Goal: Task Accomplishment & Management: Use online tool/utility

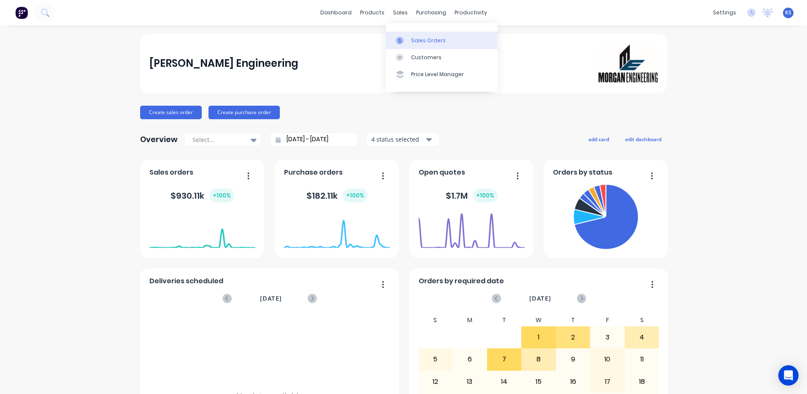
click at [438, 41] on div "Sales Orders" at bounding box center [428, 41] width 35 height 8
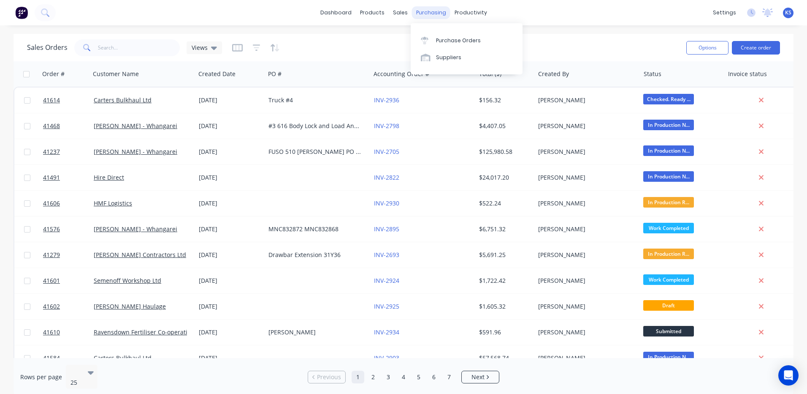
click at [420, 11] on div "purchasing" at bounding box center [431, 12] width 38 height 13
click at [443, 47] on link "Purchase Orders" at bounding box center [467, 40] width 112 height 17
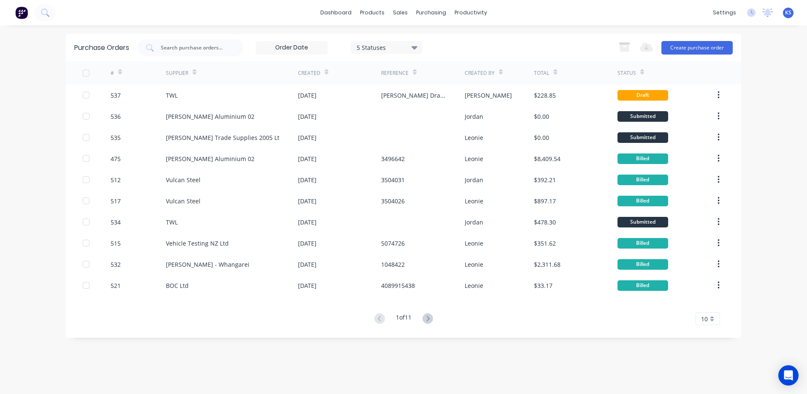
click at [785, 15] on div "KS Morgan Engineering Kat Smith Administrator Profile Sign out" at bounding box center [788, 13] width 11 height 11
click at [790, 15] on span "KS" at bounding box center [788, 13] width 6 height 8
click at [772, 181] on div "dashboard products sales purchasing productivity dashboard products Product Cat…" at bounding box center [403, 197] width 807 height 394
click at [767, 12] on icon at bounding box center [768, 11] width 8 height 7
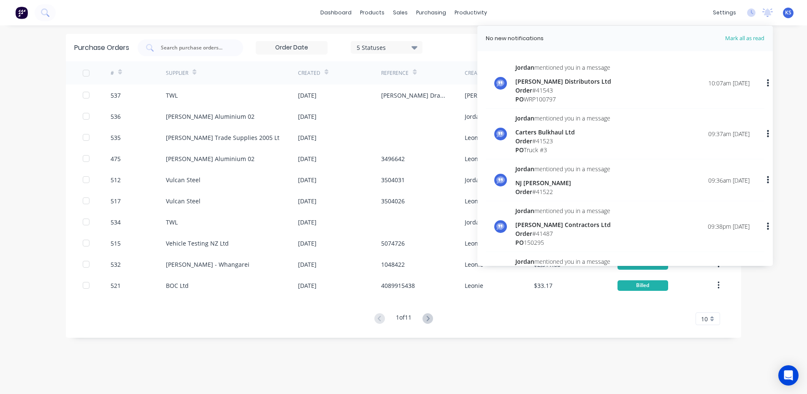
click at [779, 46] on div "dashboard products sales purchasing productivity dashboard products Product Cat…" at bounding box center [403, 197] width 807 height 394
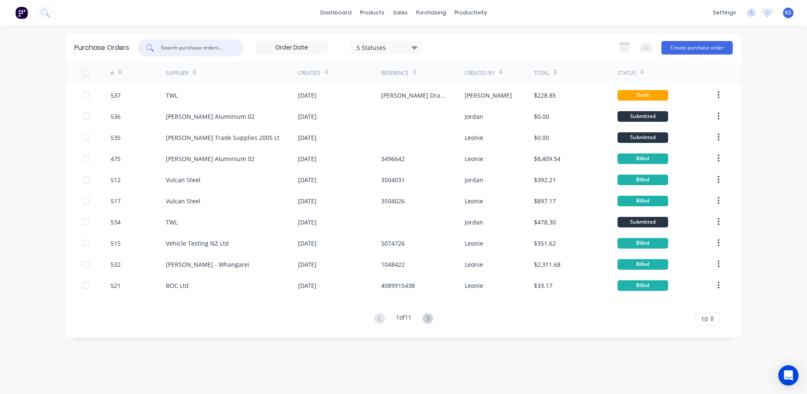
click at [192, 50] on input "text" at bounding box center [195, 47] width 70 height 8
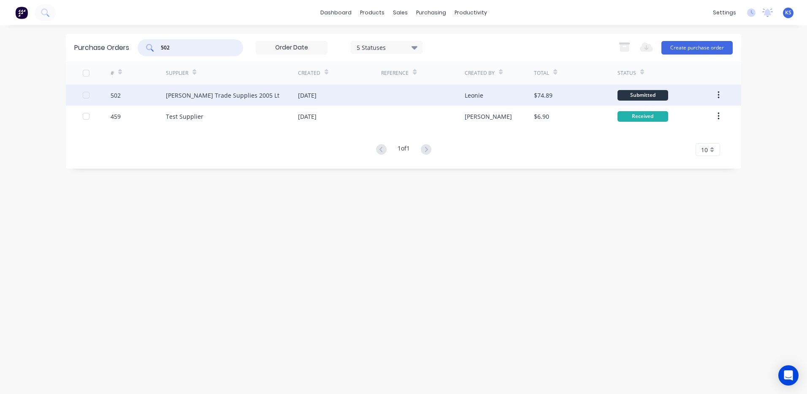
type input "502"
click at [220, 100] on div "[PERSON_NAME] Trade Supplies 2005 Lt" at bounding box center [232, 94] width 132 height 21
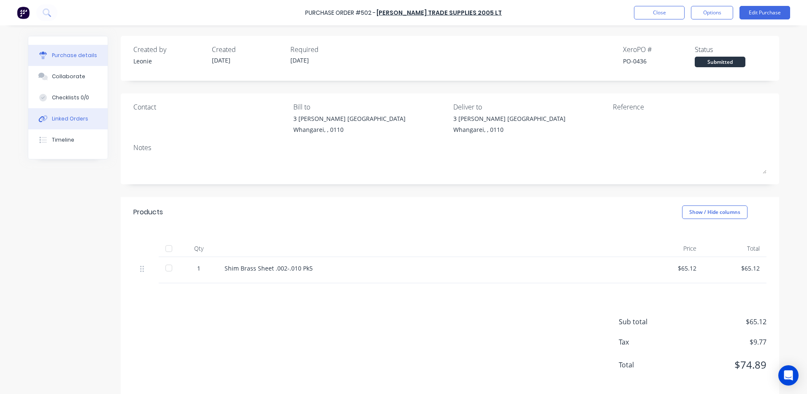
click at [84, 119] on button "Linked Orders" at bounding box center [67, 118] width 79 height 21
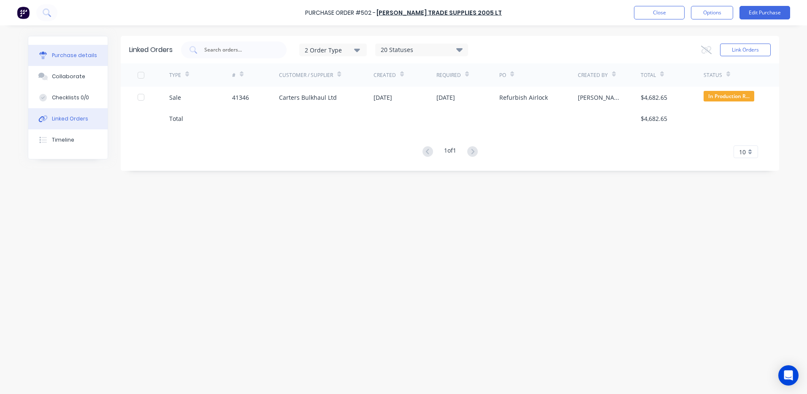
click at [74, 59] on div "Purchase details" at bounding box center [74, 56] width 45 height 8
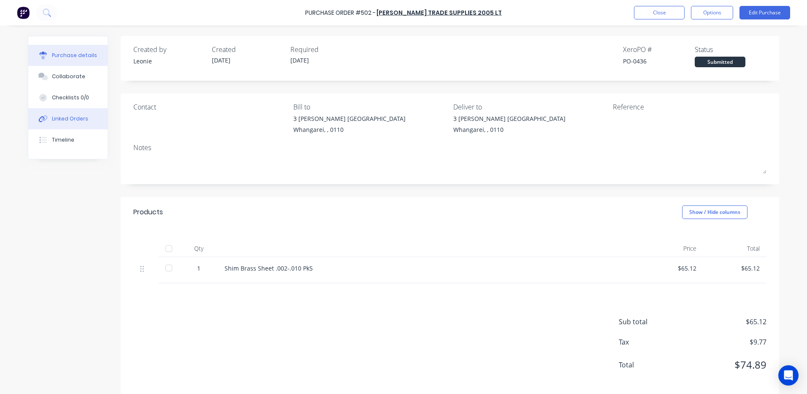
click at [68, 120] on div "Linked Orders" at bounding box center [70, 119] width 36 height 8
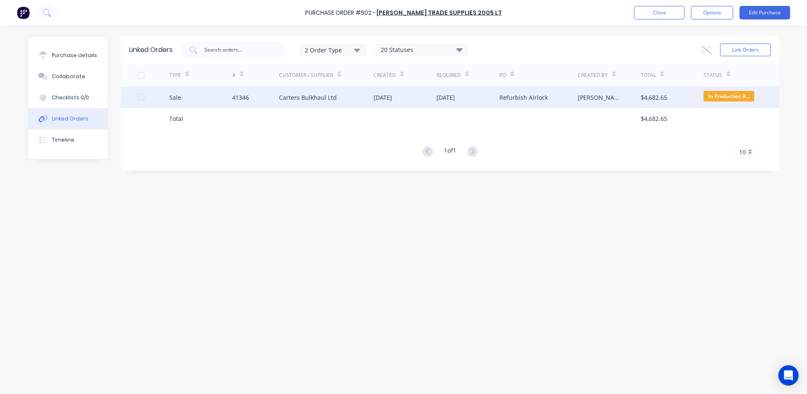
click at [239, 101] on div "41346" at bounding box center [240, 97] width 17 height 9
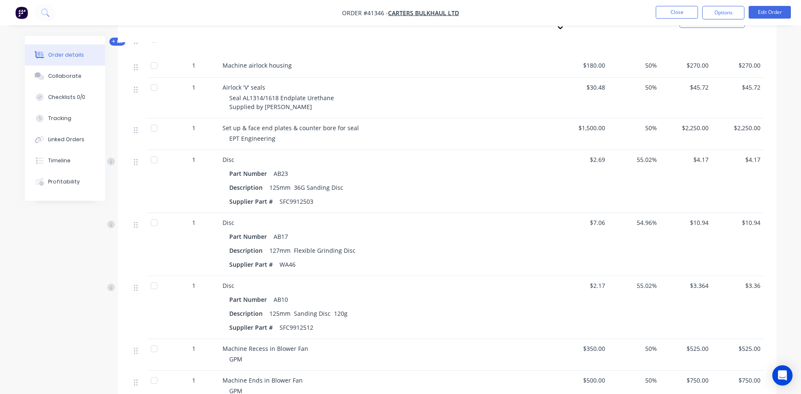
scroll to position [107, 0]
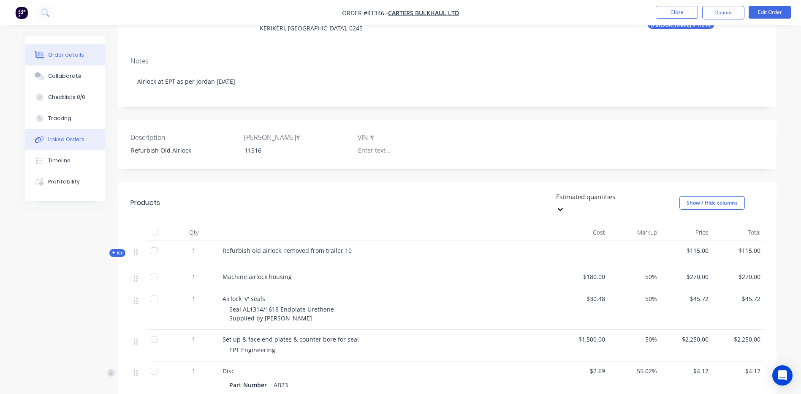
click at [73, 140] on div "Linked Orders" at bounding box center [66, 140] width 36 height 8
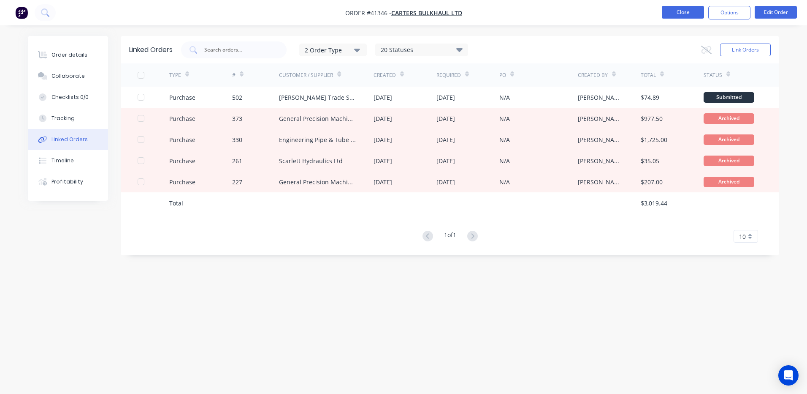
click at [679, 15] on button "Close" at bounding box center [683, 12] width 42 height 13
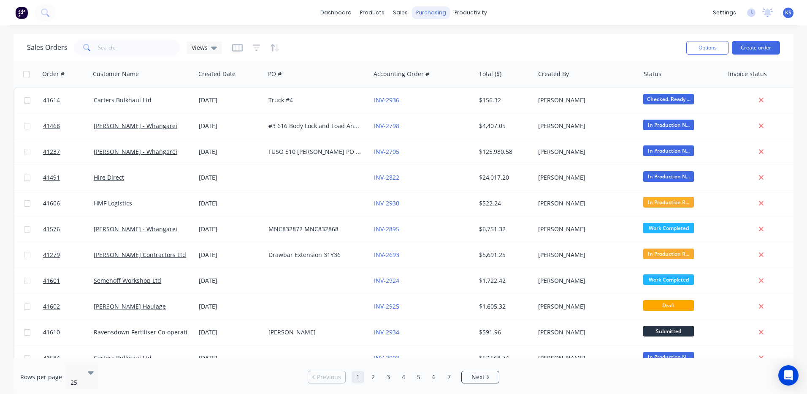
click at [424, 18] on div "purchasing" at bounding box center [431, 12] width 38 height 13
click at [444, 38] on div "Purchase Orders" at bounding box center [458, 41] width 45 height 8
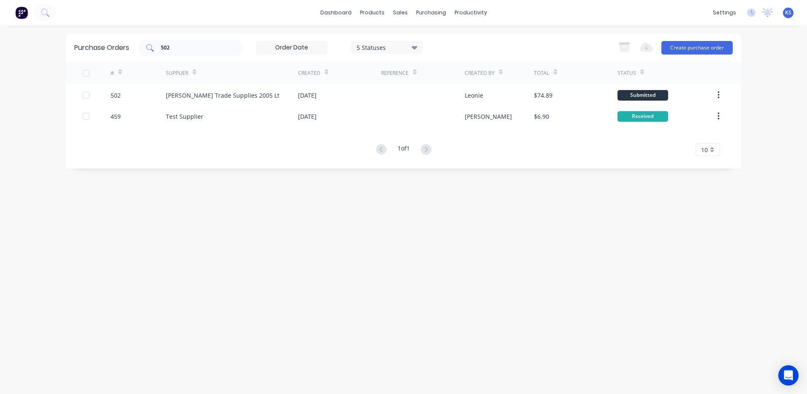
click at [187, 46] on input "502" at bounding box center [195, 47] width 70 height 8
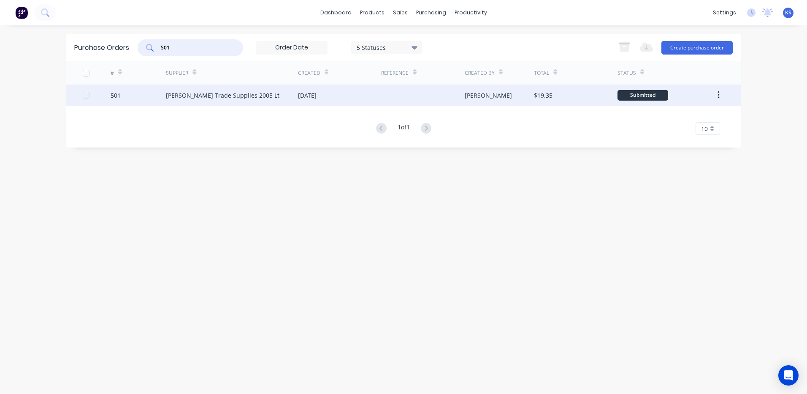
type input "501"
click at [204, 95] on div "[PERSON_NAME] Trade Supplies 2005 Lt" at bounding box center [223, 95] width 114 height 9
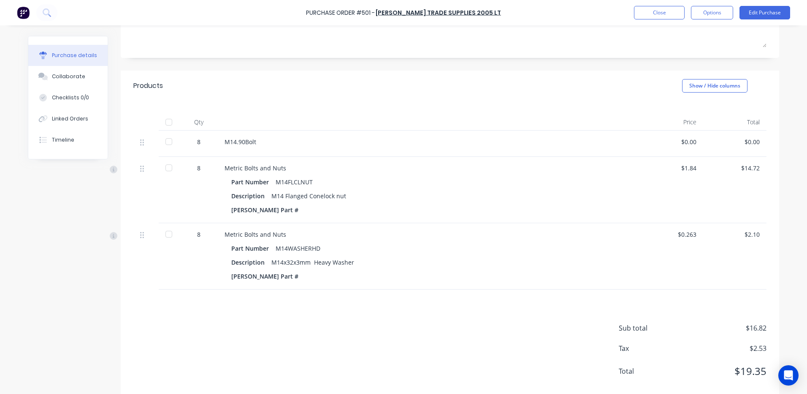
scroll to position [127, 0]
click at [685, 141] on div "$0.00" at bounding box center [672, 141] width 50 height 9
click at [755, 13] on button "Edit Purchase" at bounding box center [765, 13] width 51 height 14
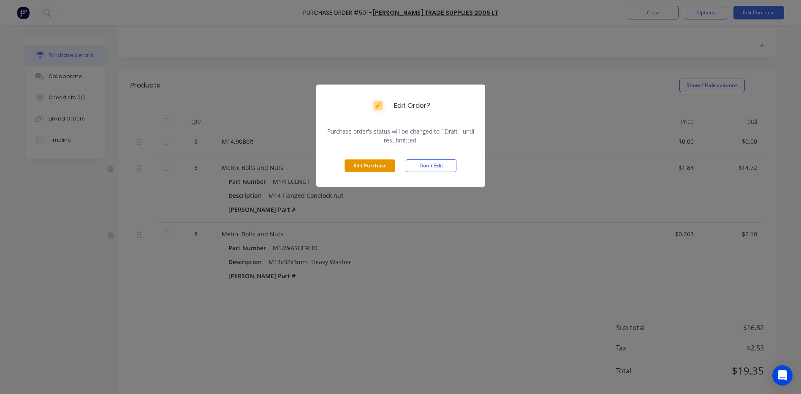
click at [370, 166] on button "Edit Purchase" at bounding box center [370, 165] width 51 height 13
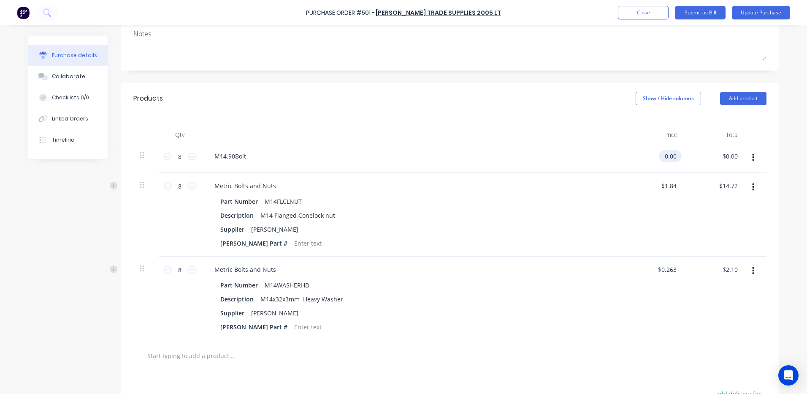
click at [670, 155] on input "0.00" at bounding box center [668, 156] width 19 height 12
click at [670, 155] on input "0.00" at bounding box center [671, 156] width 16 height 12
type input "$7.25"
click at [730, 155] on input "58.00" at bounding box center [729, 156] width 19 height 12
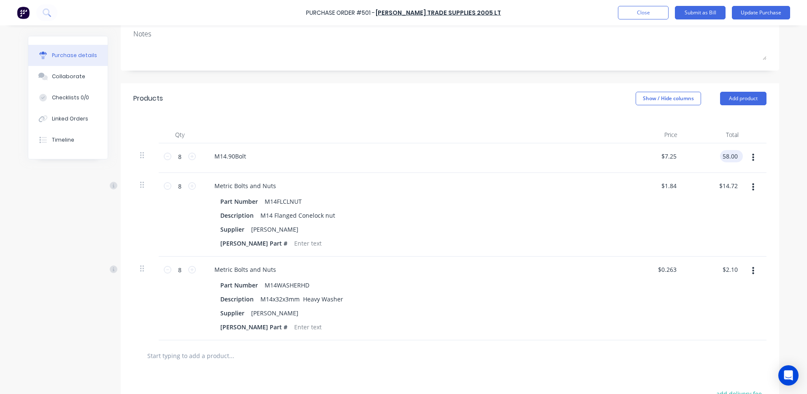
click at [730, 155] on input "58.00" at bounding box center [729, 156] width 19 height 12
type input "20.30"
type input "$2.5375"
type input "$20.30"
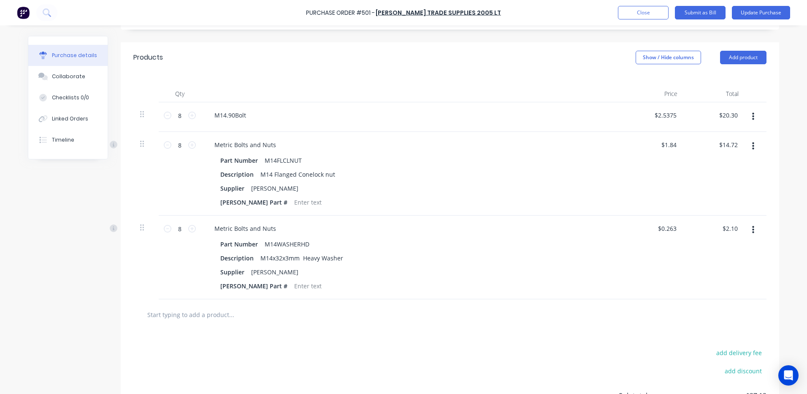
scroll to position [167, 0]
click at [728, 147] on input "14.72" at bounding box center [728, 145] width 23 height 12
click at [728, 147] on input "14.72" at bounding box center [729, 145] width 19 height 12
type input "4.31"
type input "$0.5388"
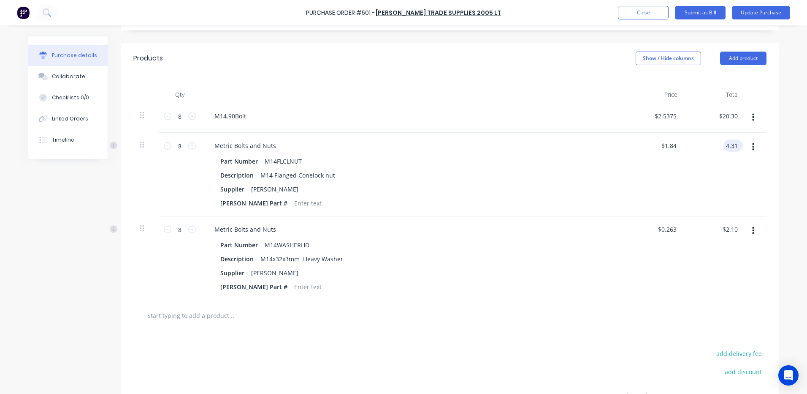
type input "$4.31"
click at [728, 230] on input "2.10" at bounding box center [732, 229] width 16 height 12
type input "1.20"
type input "$0.15"
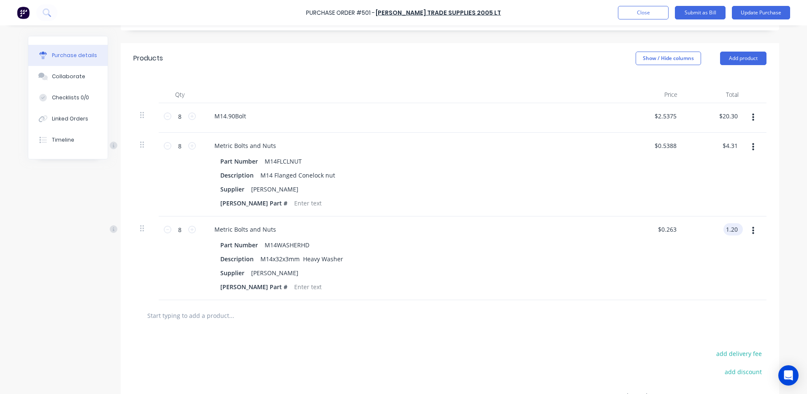
type input "$1.20"
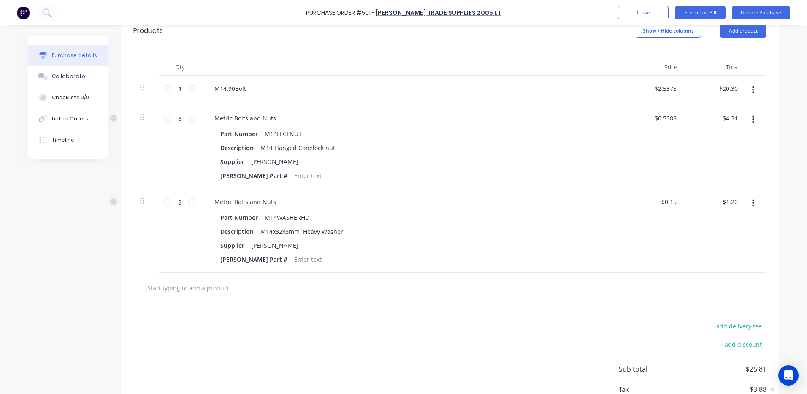
scroll to position [82, 0]
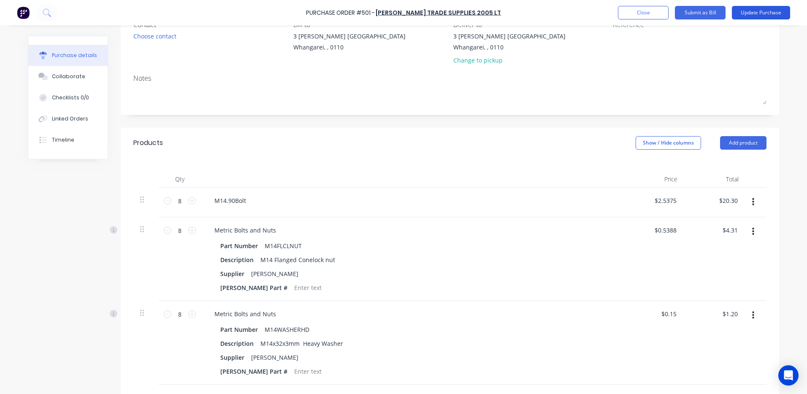
click at [755, 13] on button "Update Purchase" at bounding box center [761, 13] width 58 height 14
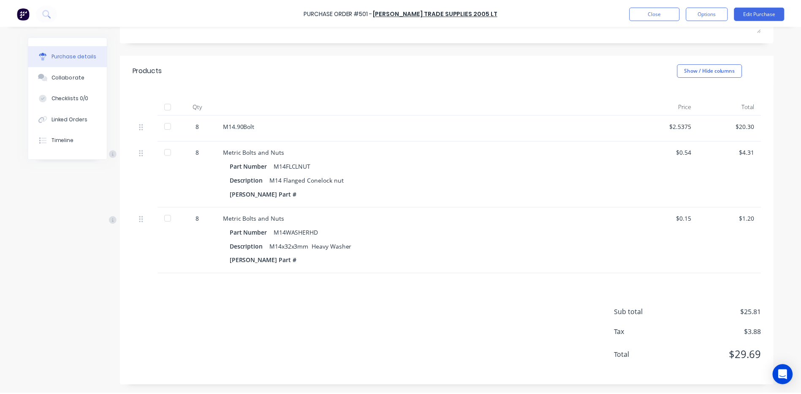
scroll to position [0, 0]
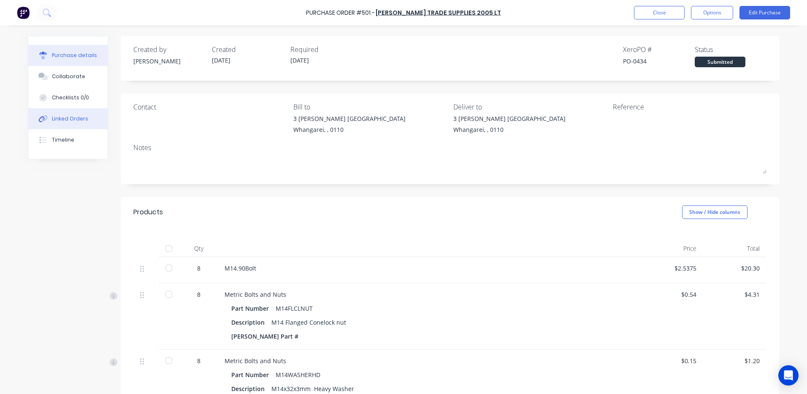
click at [64, 117] on div "Linked Orders" at bounding box center [70, 119] width 36 height 8
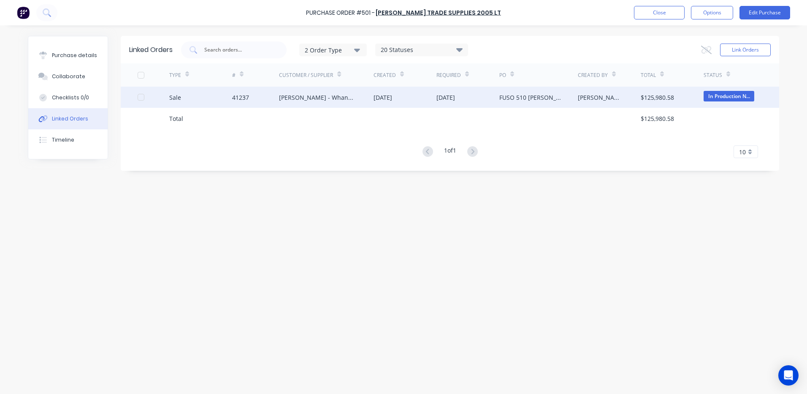
click at [280, 101] on div "[PERSON_NAME] - Whangarei" at bounding box center [318, 97] width 78 height 9
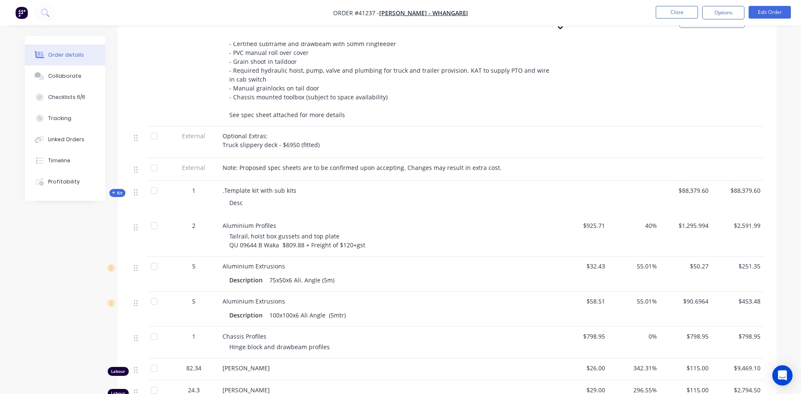
scroll to position [422, 0]
click at [114, 190] on icon "button" at bounding box center [114, 192] width 4 height 4
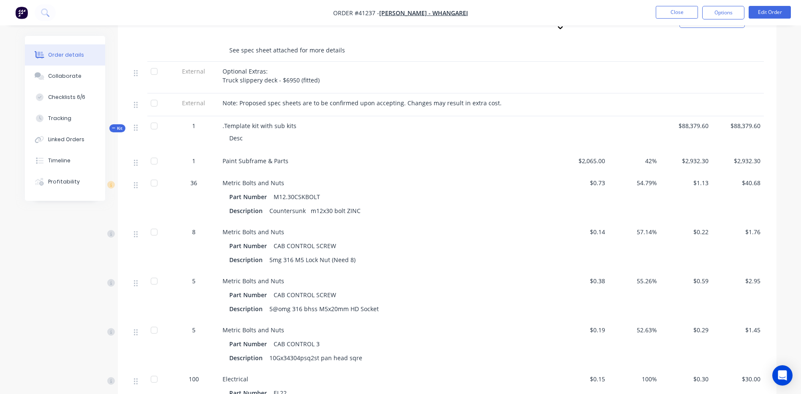
scroll to position [465, 0]
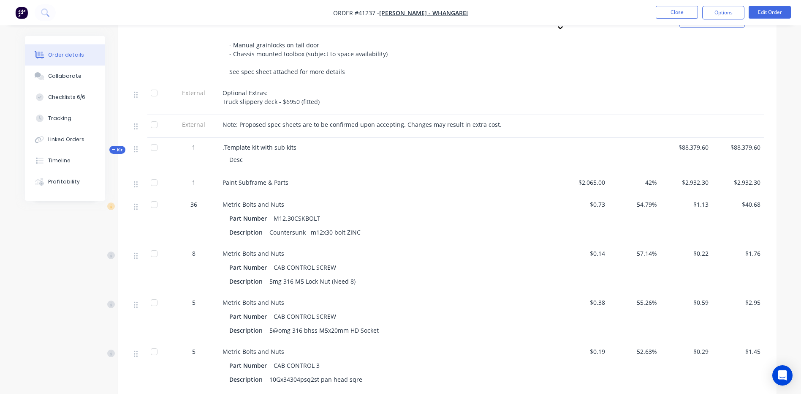
click at [112, 147] on icon "button" at bounding box center [114, 149] width 4 height 4
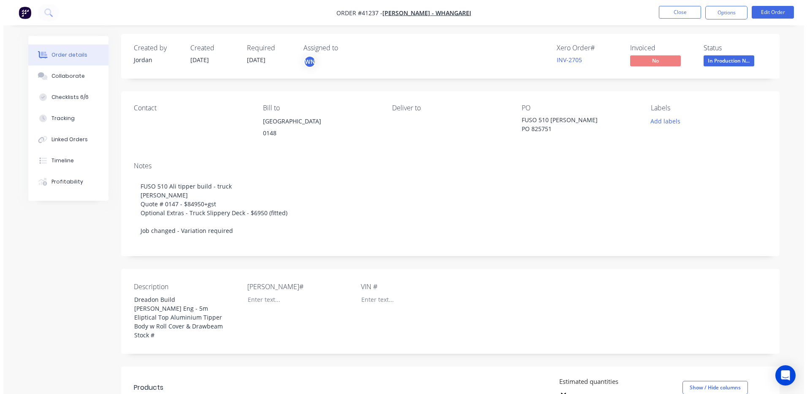
scroll to position [0, 0]
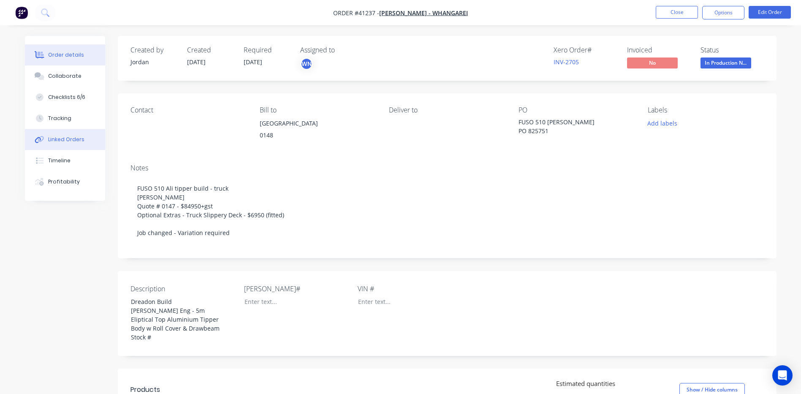
click at [60, 141] on div "Linked Orders" at bounding box center [66, 140] width 36 height 8
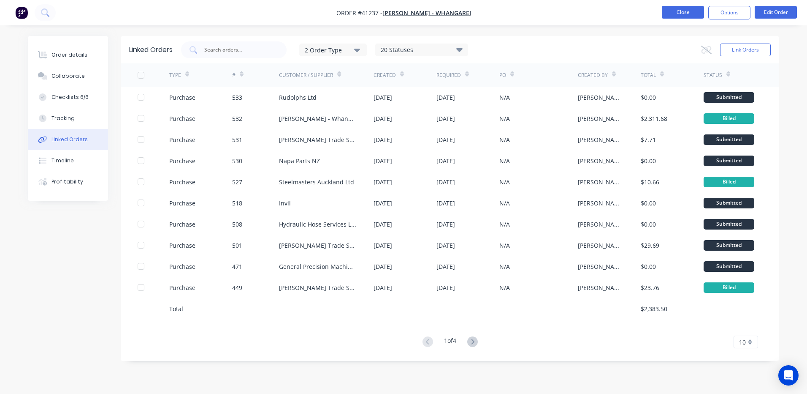
click at [682, 11] on button "Close" at bounding box center [683, 12] width 42 height 13
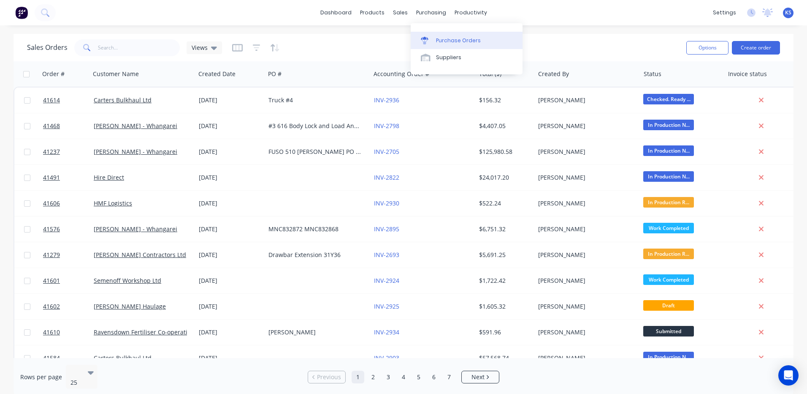
click at [457, 38] on div "Purchase Orders" at bounding box center [458, 41] width 45 height 8
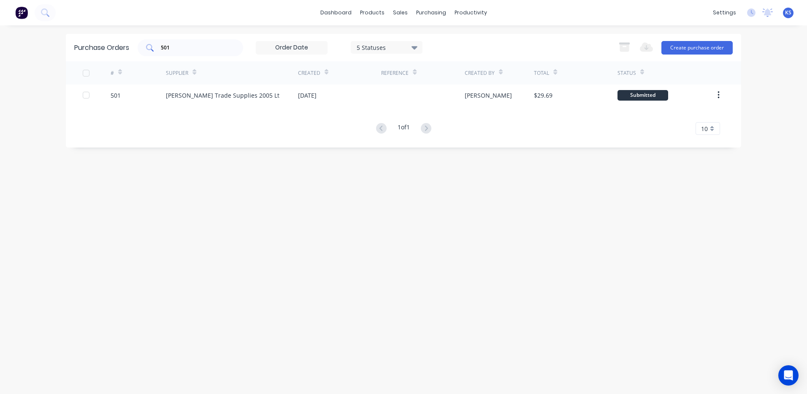
click at [174, 47] on input "501" at bounding box center [195, 47] width 70 height 8
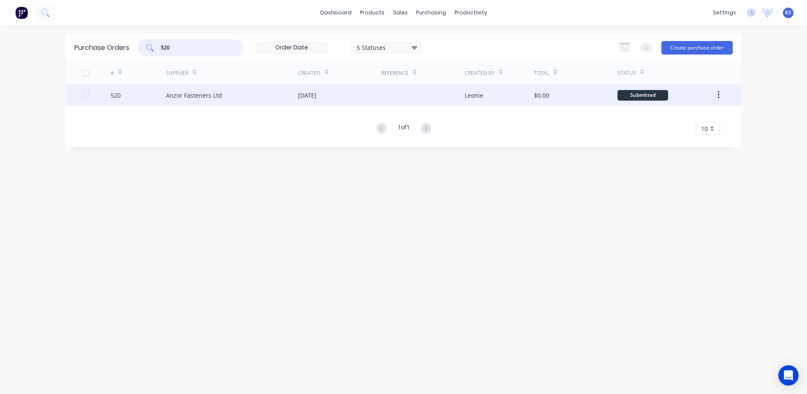
type input "520"
click at [190, 95] on div "Anzor Fasteners Ltd" at bounding box center [194, 95] width 56 height 9
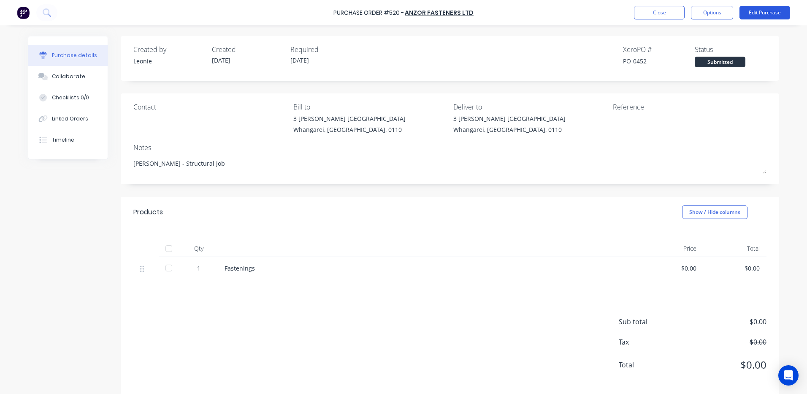
click at [776, 14] on button "Edit Purchase" at bounding box center [765, 13] width 51 height 14
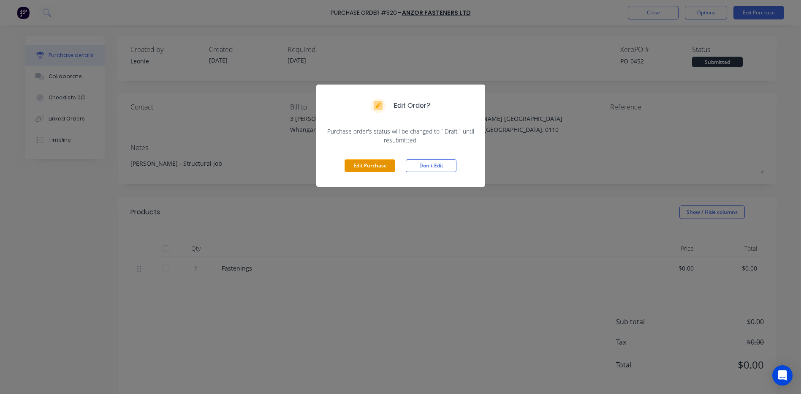
click at [356, 166] on button "Edit Purchase" at bounding box center [370, 165] width 51 height 13
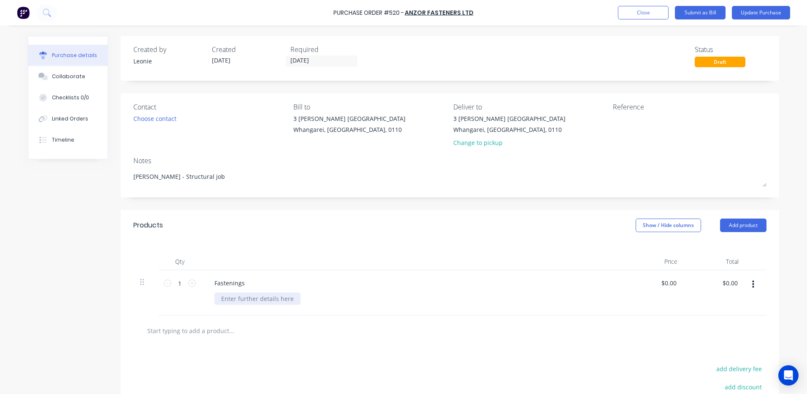
click at [236, 296] on div at bounding box center [258, 298] width 86 height 12
click at [256, 300] on div "Threaded Rod + Hex Nut" at bounding box center [256, 298] width 83 height 12
click at [288, 298] on div "Threaded Rods + Hex Nut" at bounding box center [258, 298] width 86 height 12
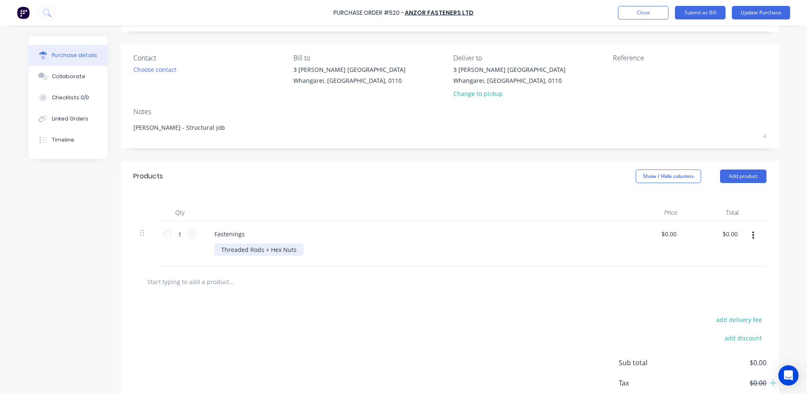
scroll to position [100, 0]
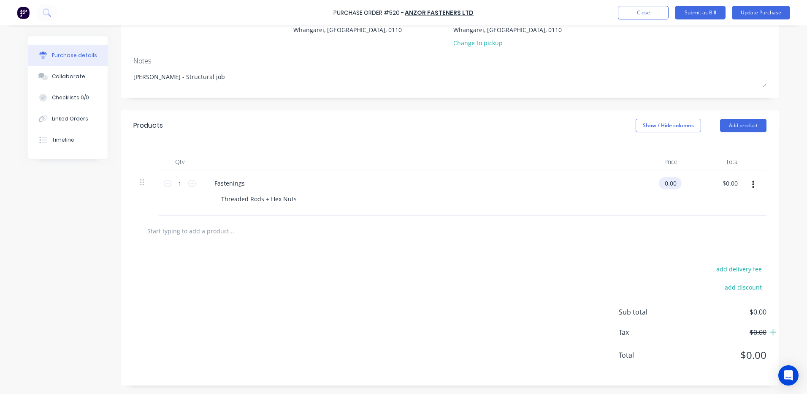
click at [666, 184] on input "0.00" at bounding box center [668, 183] width 19 height 12
click at [666, 184] on input "0.00" at bounding box center [671, 183] width 16 height 12
type input "$0.00"
click at [238, 183] on div "Fastenings" at bounding box center [230, 183] width 44 height 12
click at [238, 182] on div "Fastenings" at bounding box center [230, 183] width 44 height 12
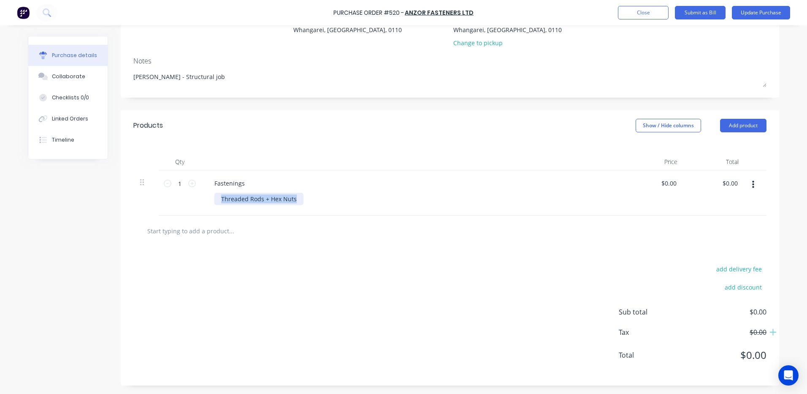
drag, startPoint x: 297, startPoint y: 200, endPoint x: 166, endPoint y: 199, distance: 131.8
click at [170, 201] on div "1 1 Fastenings Threaded Rods + Hex Nuts $0.00 $0.00 $0.00 $0.00" at bounding box center [449, 192] width 633 height 45
click at [234, 185] on div "Fastenings" at bounding box center [230, 183] width 44 height 12
click at [242, 183] on div "Fastenings" at bounding box center [230, 183] width 44 height 12
drag, startPoint x: 243, startPoint y: 184, endPoint x: 184, endPoint y: 184, distance: 59.1
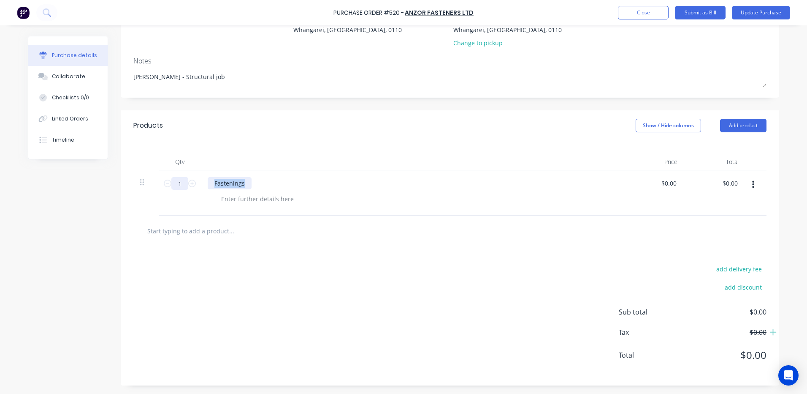
click at [186, 185] on div "1 1 Fastenings $0.00 $0.00 $0.00 $0.00" at bounding box center [449, 192] width 633 height 45
click at [188, 187] on icon at bounding box center [192, 183] width 8 height 8
click at [189, 187] on icon at bounding box center [192, 183] width 8 height 8
type input "4"
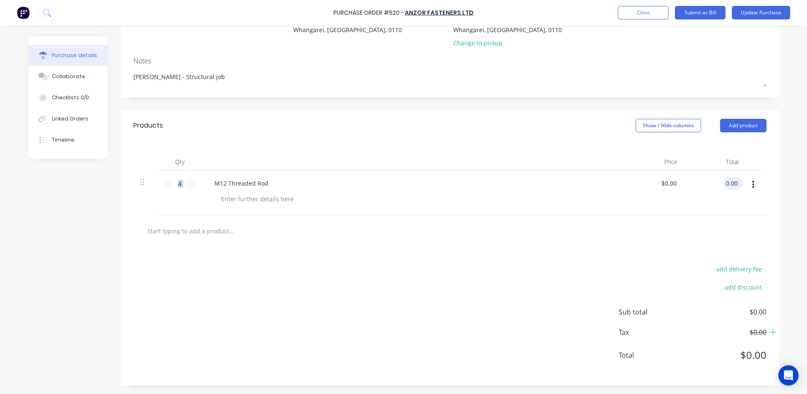
click at [735, 181] on input "0.00" at bounding box center [732, 183] width 16 height 12
type input "41.85"
type input "$10.4625"
type input "$41.85"
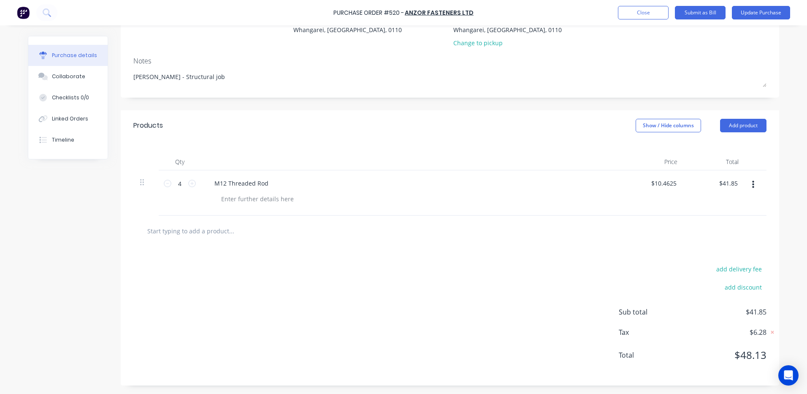
click at [176, 231] on input "text" at bounding box center [231, 230] width 169 height 17
type input "m"
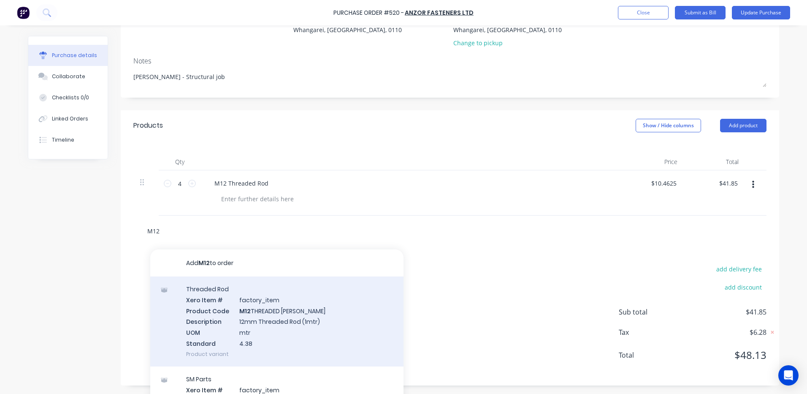
type input "M12"
click at [227, 315] on div "Threaded Rod Xero Item # factory_item Product Code M12 THREADED ROD Description…" at bounding box center [276, 321] width 253 height 90
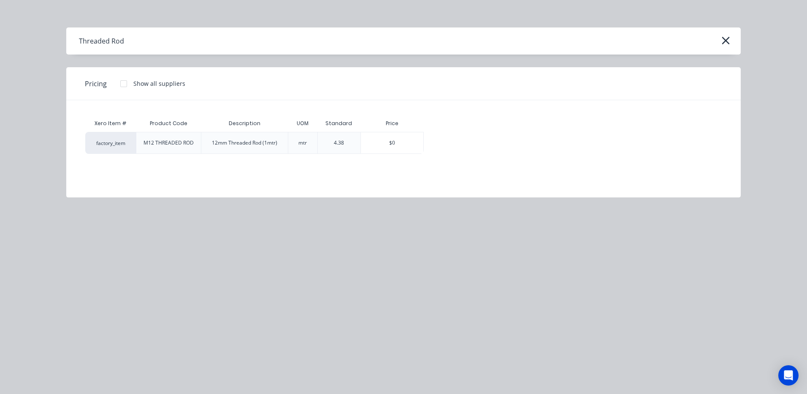
click at [123, 84] on div at bounding box center [123, 83] width 17 height 17
click at [123, 85] on div at bounding box center [123, 83] width 17 height 17
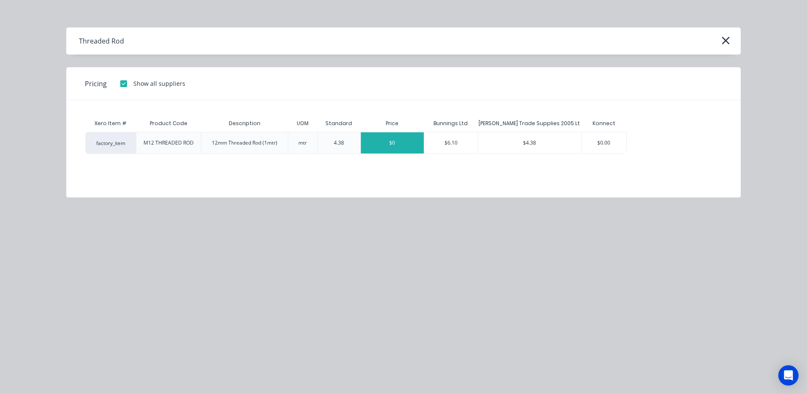
click at [394, 147] on div "$0" at bounding box center [392, 142] width 63 height 21
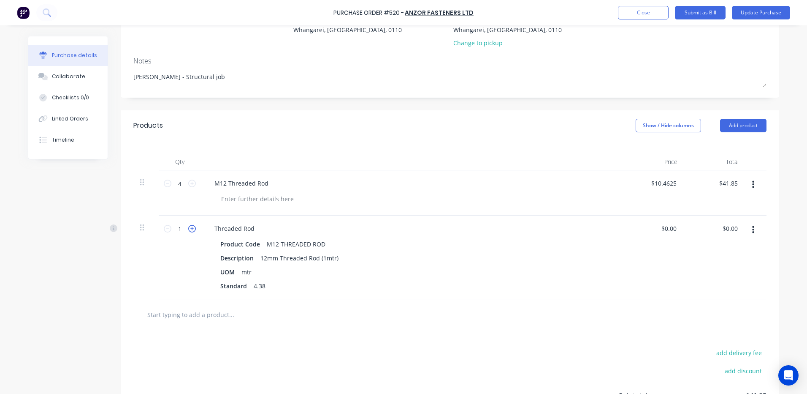
click at [190, 228] on icon at bounding box center [192, 229] width 8 height 8
click at [190, 229] on icon at bounding box center [192, 229] width 8 height 8
type input "4"
click at [726, 228] on input "0.00" at bounding box center [729, 228] width 19 height 12
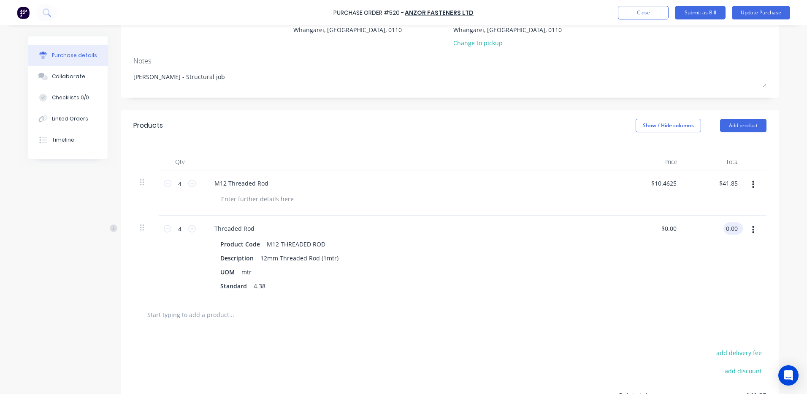
click at [726, 228] on input "0.00" at bounding box center [732, 228] width 16 height 12
type input "41.85"
type input "$10.4625"
type input "$41.85"
click at [189, 185] on icon at bounding box center [192, 183] width 8 height 8
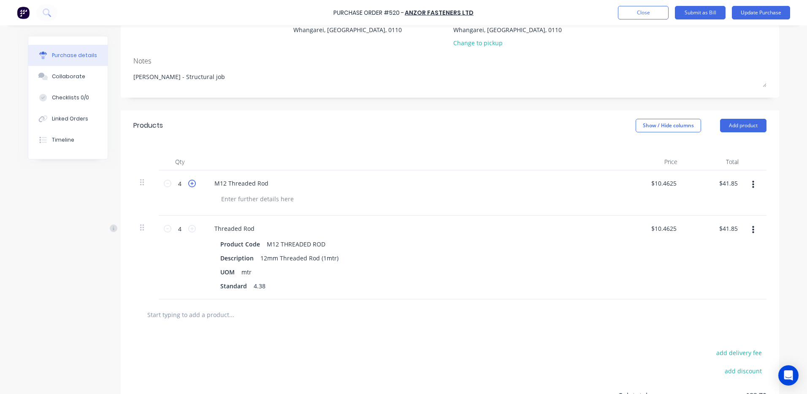
type input "5"
type input "$52.31"
click at [189, 185] on icon at bounding box center [192, 183] width 8 height 8
type input "6"
type input "$62.76"
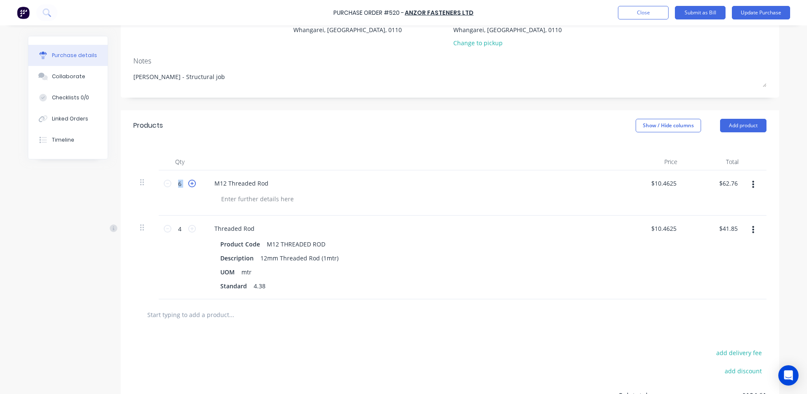
click at [189, 185] on icon at bounding box center [192, 183] width 8 height 8
type input "7"
type input "$73.22"
click at [189, 185] on icon at bounding box center [192, 183] width 8 height 8
type input "8"
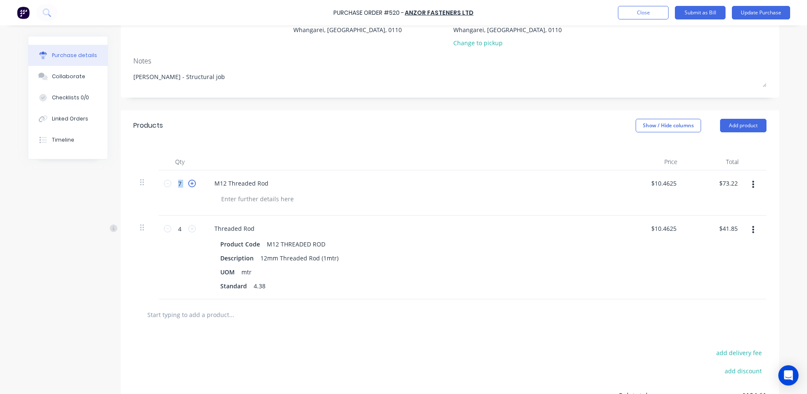
type input "$83.68"
click at [189, 185] on icon at bounding box center [192, 183] width 8 height 8
type input "9"
type input "$94.14"
click at [189, 185] on icon at bounding box center [192, 183] width 8 height 8
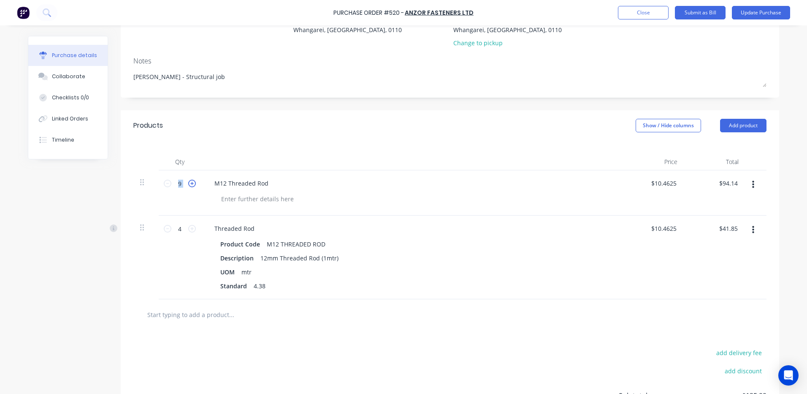
type input "10"
type input "$104.60"
click at [189, 185] on icon at bounding box center [192, 183] width 8 height 8
type input "11"
type input "$115.06"
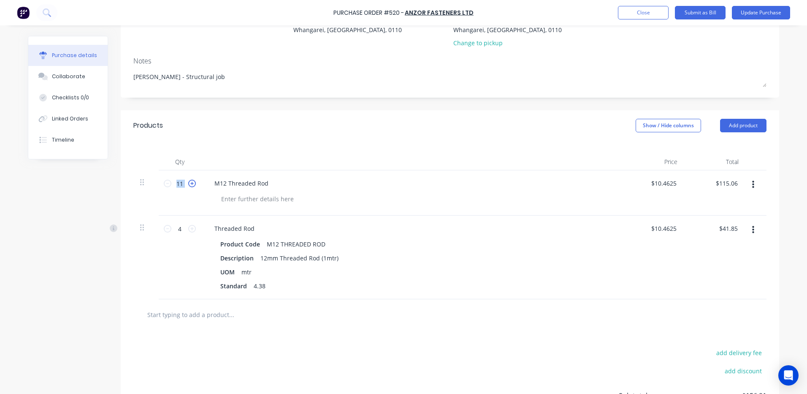
click at [189, 185] on icon at bounding box center [192, 183] width 8 height 8
type input "12"
type input "$125.52"
click at [189, 185] on icon at bounding box center [192, 183] width 8 height 8
type input "13"
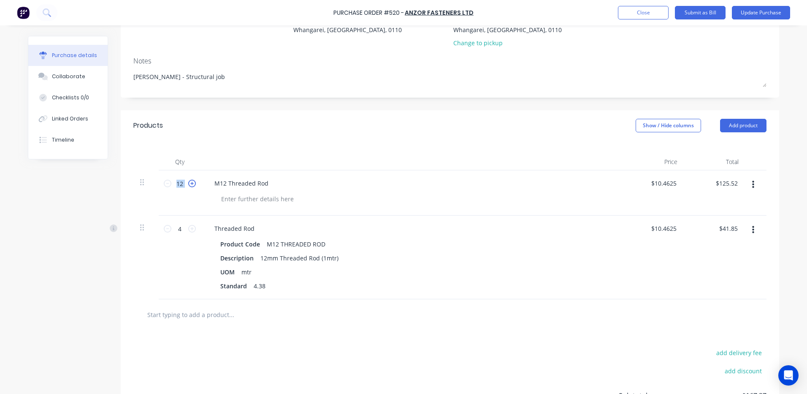
type input "$135.98"
click at [189, 185] on icon at bounding box center [192, 183] width 8 height 8
type input "14"
type input "$146.44"
click at [189, 185] on icon at bounding box center [192, 183] width 8 height 8
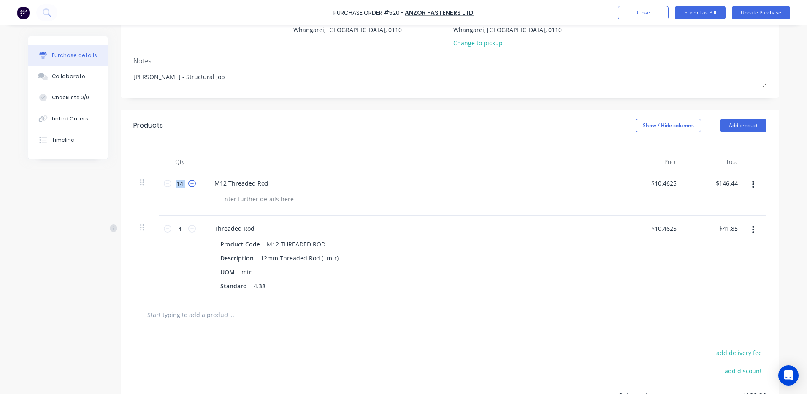
type input "15"
type input "$156.90"
drag, startPoint x: 211, startPoint y: 182, endPoint x: 272, endPoint y: 184, distance: 60.9
click at [272, 184] on div "M12 Threaded Rod" at bounding box center [412, 183] width 409 height 12
click at [753, 186] on icon "button" at bounding box center [754, 184] width 2 height 9
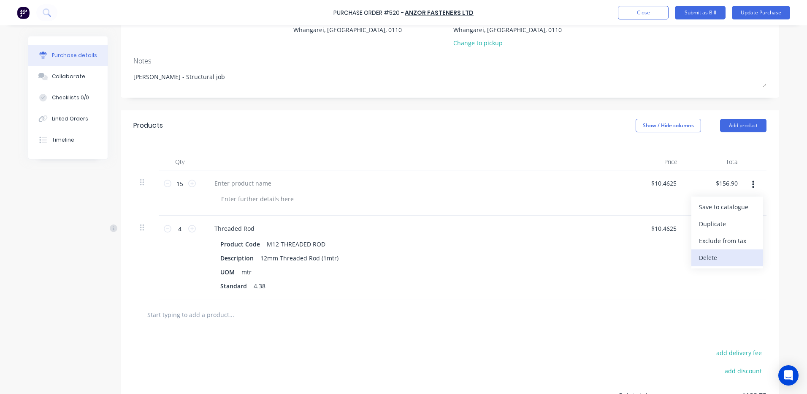
click at [720, 259] on button "Delete" at bounding box center [728, 257] width 72 height 17
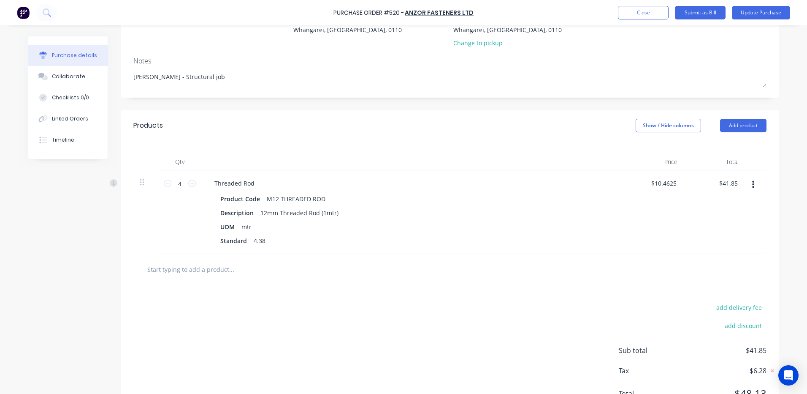
click at [179, 271] on input "text" at bounding box center [231, 269] width 169 height 17
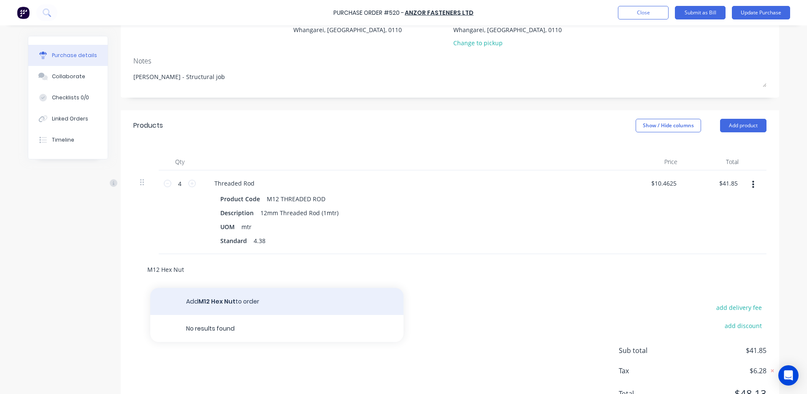
type input "M12 Hex Nut"
click at [234, 305] on button "Add M12 Hex Nut to order" at bounding box center [276, 301] width 253 height 27
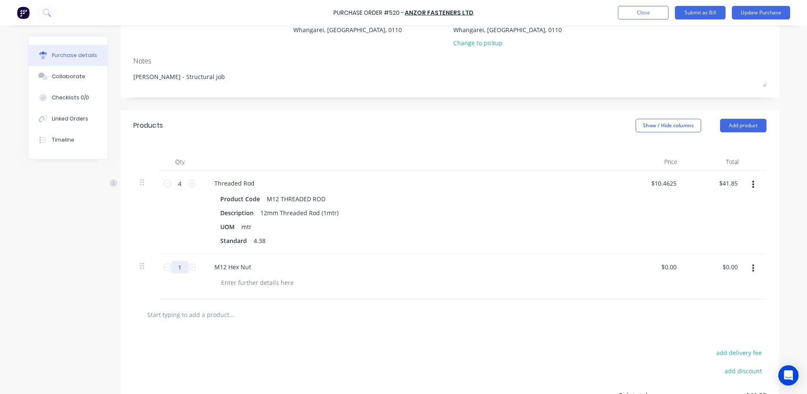
click at [177, 266] on input "1" at bounding box center [179, 267] width 17 height 13
type input "15"
click at [671, 268] on input "0.00" at bounding box center [668, 267] width 19 height 12
click at [671, 268] on input "0.00" at bounding box center [671, 267] width 16 height 12
click at [733, 267] on input "$0.00" at bounding box center [729, 267] width 19 height 12
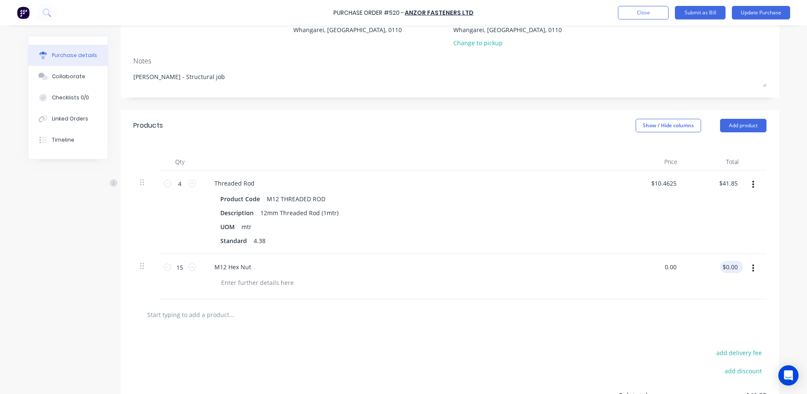
type input "$0.00"
click at [733, 267] on input "0.00" at bounding box center [732, 267] width 16 height 12
type input "6.44"
type input "$0.4293"
type input "$6.44"
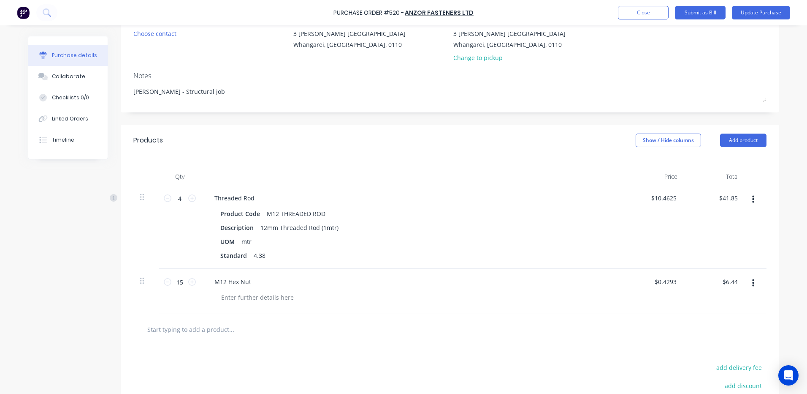
scroll to position [14, 0]
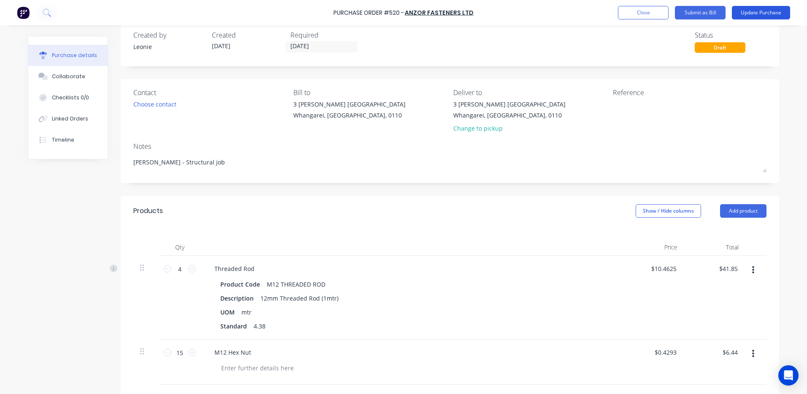
click at [766, 11] on button "Update Purchase" at bounding box center [761, 13] width 58 height 14
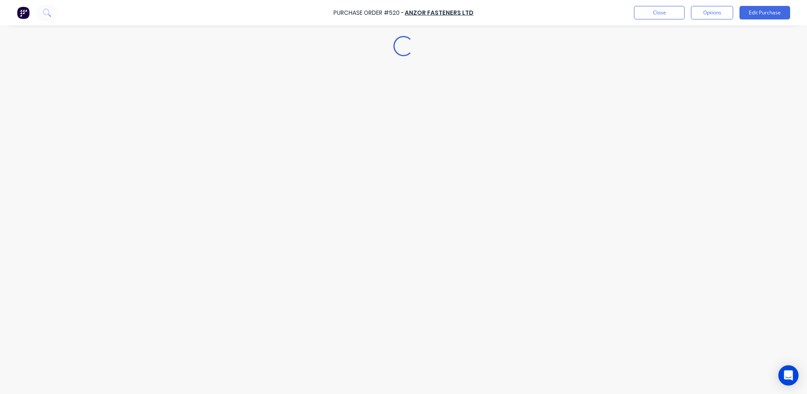
scroll to position [0, 0]
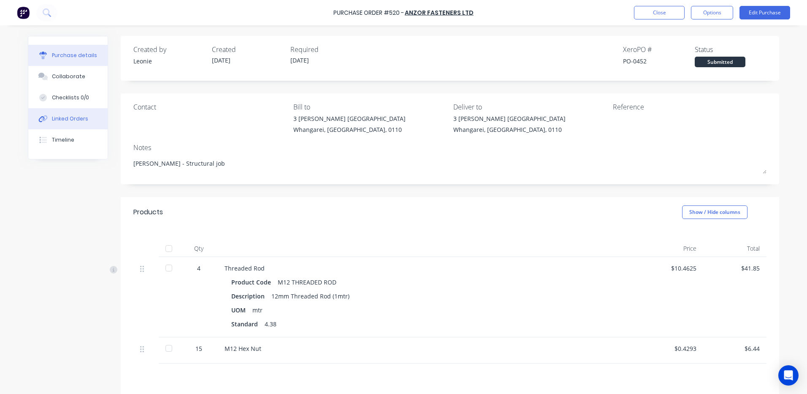
click at [56, 123] on button "Linked Orders" at bounding box center [67, 118] width 79 height 21
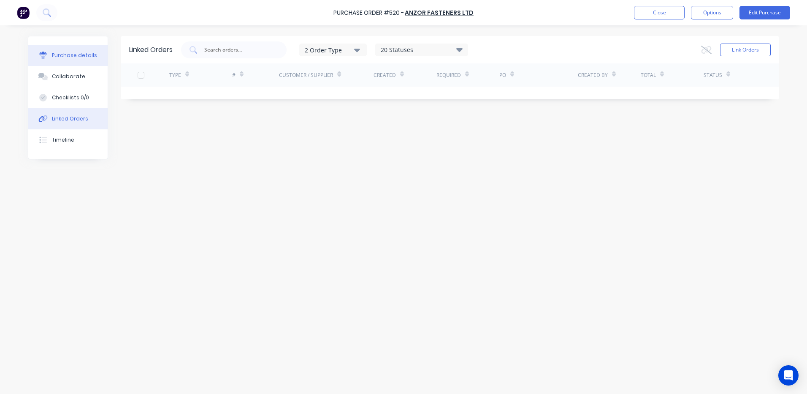
click at [55, 57] on div "Purchase details" at bounding box center [74, 56] width 45 height 8
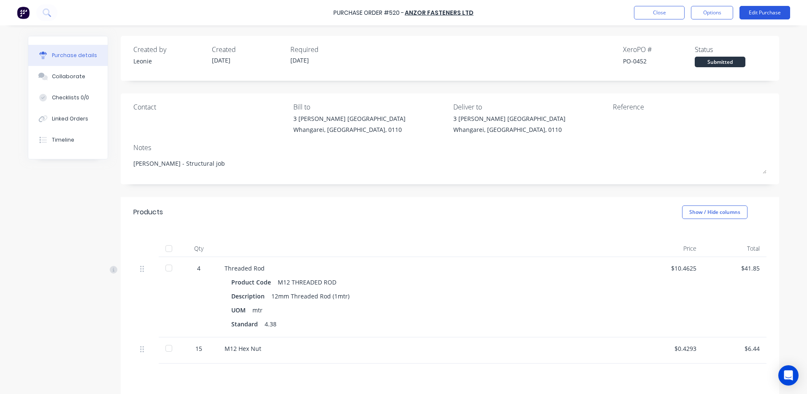
click at [759, 11] on button "Edit Purchase" at bounding box center [765, 13] width 51 height 14
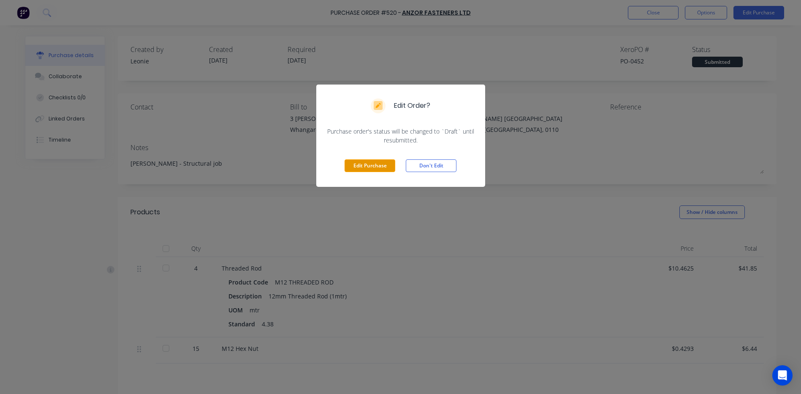
click at [367, 165] on button "Edit Purchase" at bounding box center [370, 165] width 51 height 13
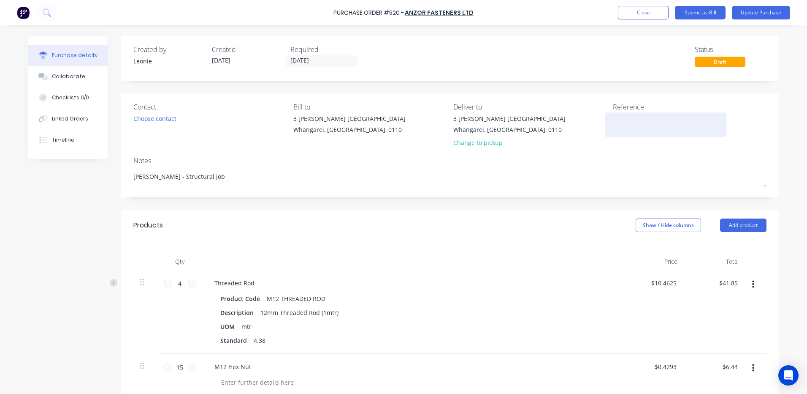
click at [617, 117] on textarea at bounding box center [666, 123] width 106 height 19
type textarea "WH512537062"
click at [633, 159] on div "Notes" at bounding box center [449, 160] width 633 height 10
click at [758, 8] on button "Update Purchase" at bounding box center [761, 13] width 58 height 14
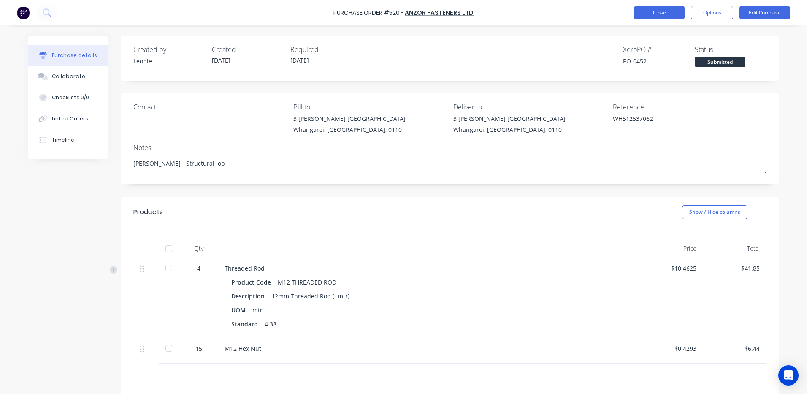
click at [663, 15] on button "Close" at bounding box center [659, 13] width 51 height 14
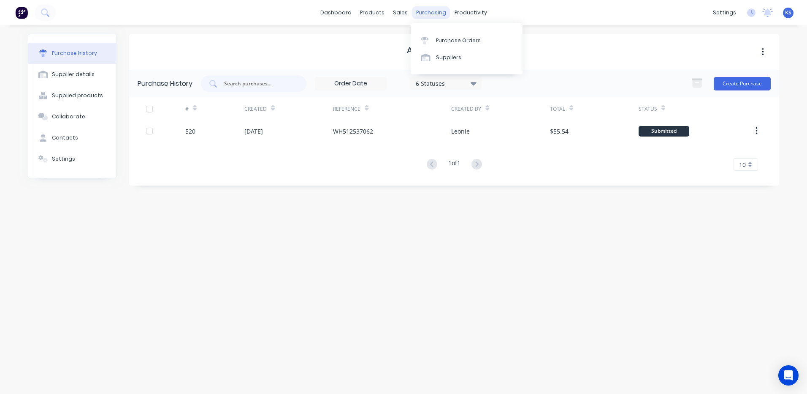
click at [424, 14] on div "purchasing" at bounding box center [431, 12] width 38 height 13
click at [251, 90] on div at bounding box center [254, 83] width 106 height 17
type input "501"
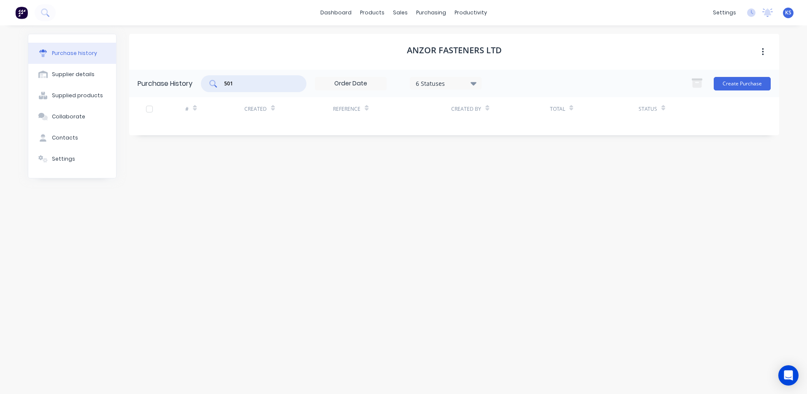
drag, startPoint x: 254, startPoint y: 84, endPoint x: 173, endPoint y: 84, distance: 81.1
click at [174, 84] on div "Purchase History 501 6 Statuses 6 Statuses Create Purchase" at bounding box center [454, 83] width 650 height 27
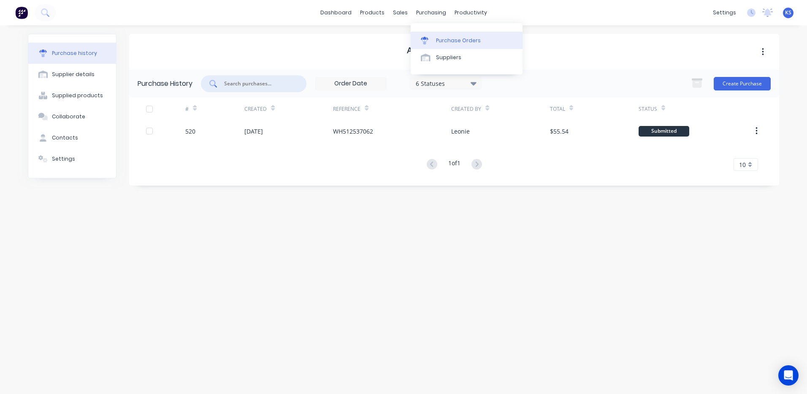
click at [443, 40] on div "Purchase Orders" at bounding box center [458, 41] width 45 height 8
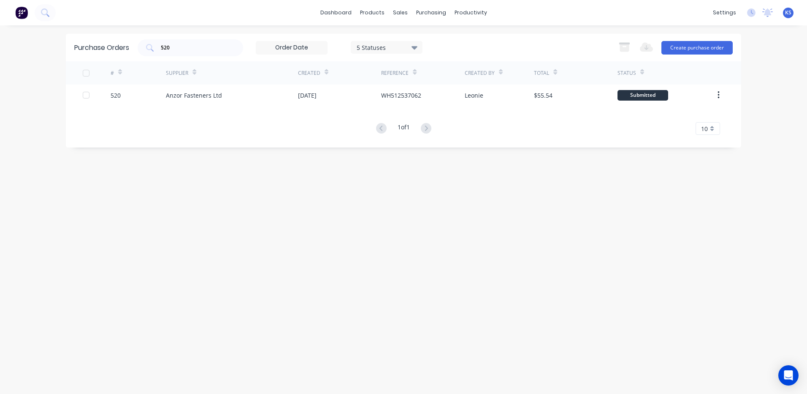
drag, startPoint x: 178, startPoint y: 49, endPoint x: 118, endPoint y: 51, distance: 60.0
click at [122, 52] on div "Purchase Orders 520 5 Statuses 5 Statuses Export to Excel (XLSX) Create purchas…" at bounding box center [404, 47] width 676 height 27
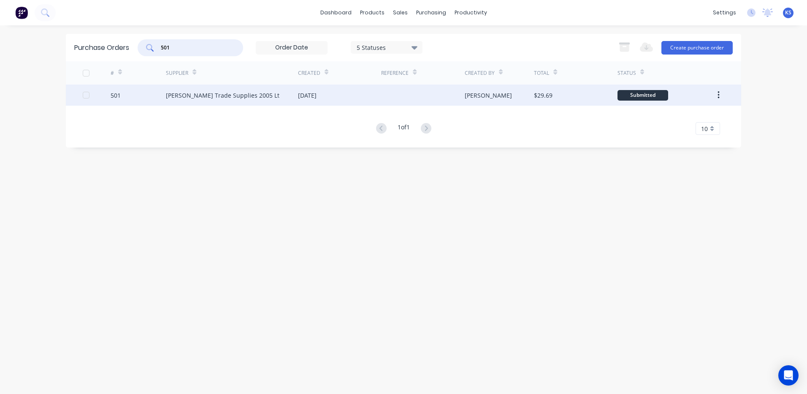
type input "501"
click at [241, 99] on div "Donovan Trade Supplies 2005 Lt" at bounding box center [223, 95] width 114 height 9
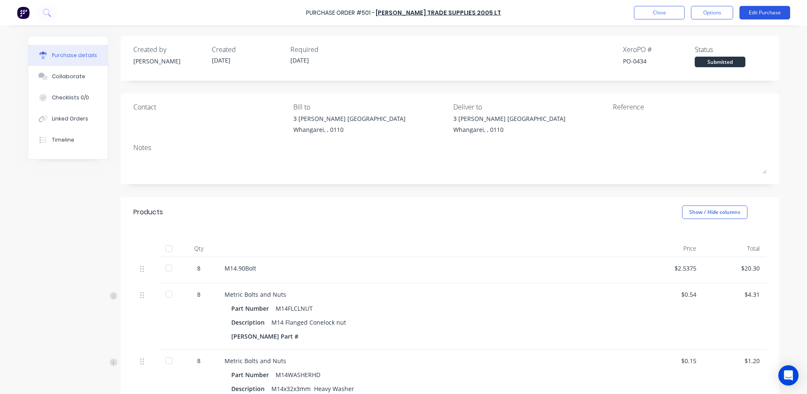
click at [756, 14] on button "Edit Purchase" at bounding box center [765, 13] width 51 height 14
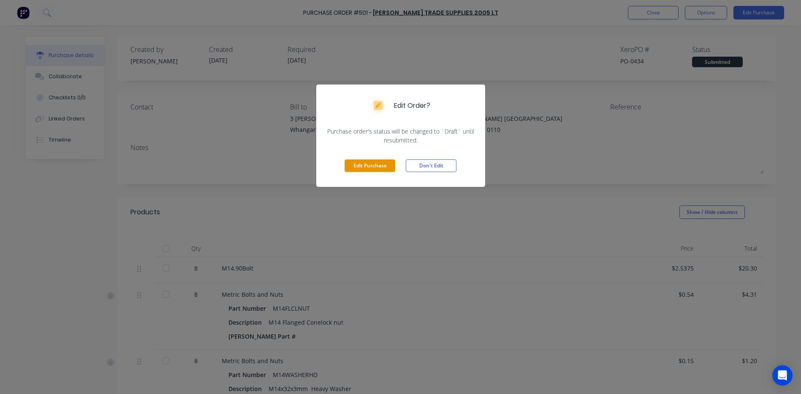
click at [377, 166] on button "Edit Purchase" at bounding box center [370, 165] width 51 height 13
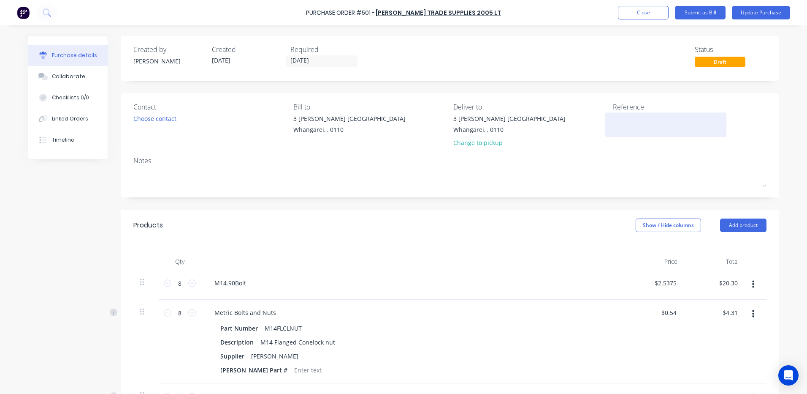
click at [620, 118] on textarea at bounding box center [666, 123] width 106 height 19
type textarea "750744"
click at [766, 14] on button "Update Purchase" at bounding box center [761, 13] width 58 height 14
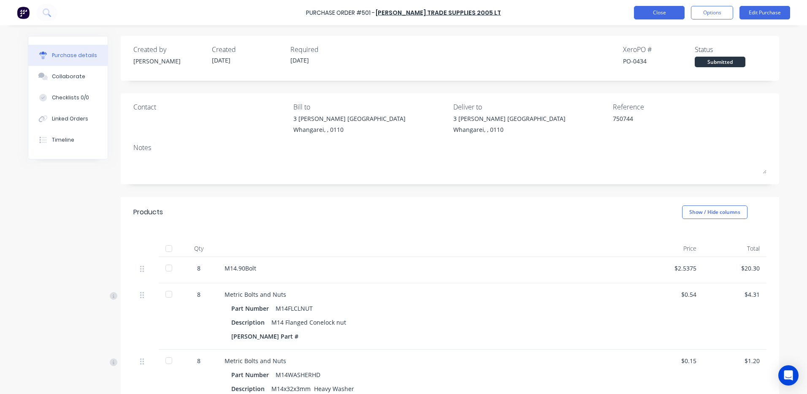
click at [644, 15] on button "Close" at bounding box center [659, 13] width 51 height 14
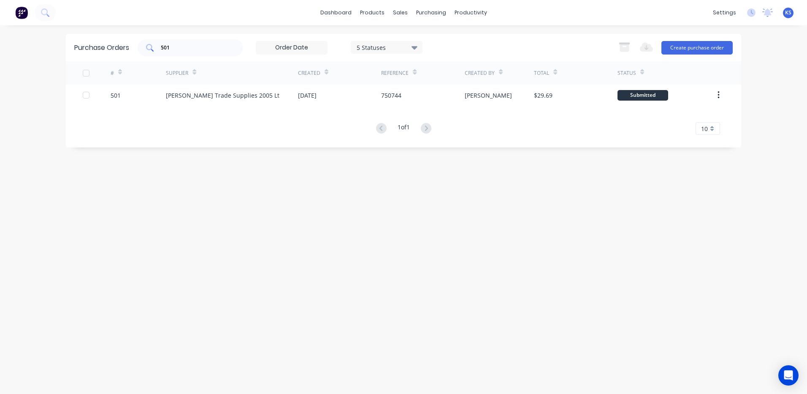
click at [199, 49] on input "501" at bounding box center [195, 47] width 70 height 8
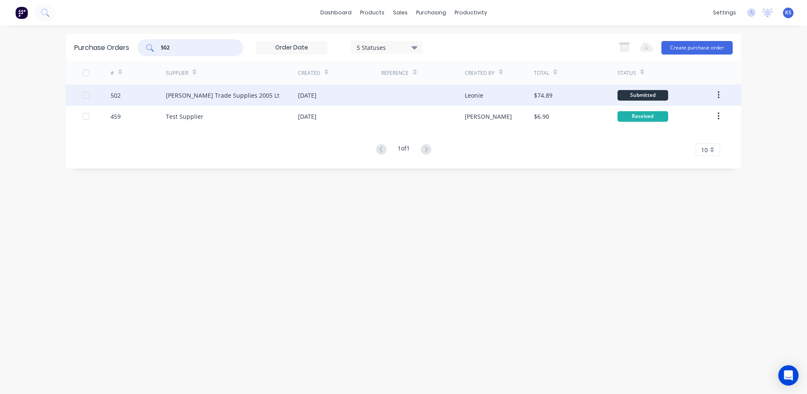
type input "502"
click at [205, 96] on div "Donovan Trade Supplies 2005 Lt" at bounding box center [223, 95] width 114 height 9
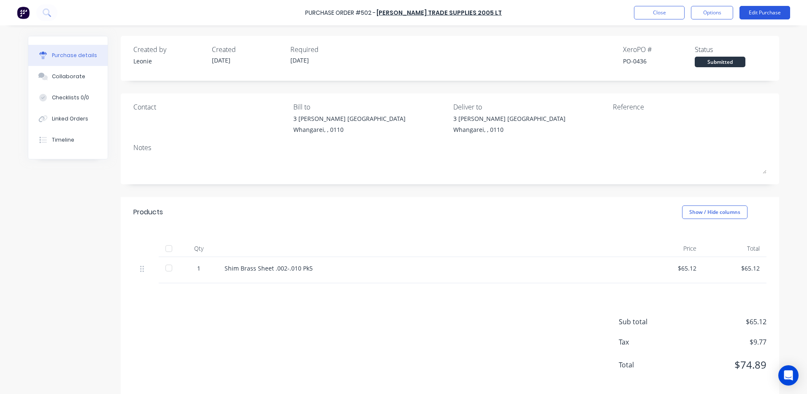
click at [766, 13] on button "Edit Purchase" at bounding box center [765, 13] width 51 height 14
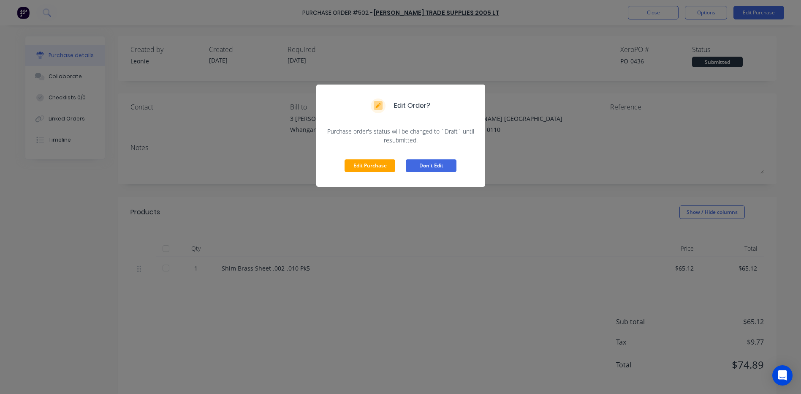
drag, startPoint x: 375, startPoint y: 167, endPoint x: 438, endPoint y: 161, distance: 63.6
click at [378, 167] on button "Edit Purchase" at bounding box center [370, 165] width 51 height 13
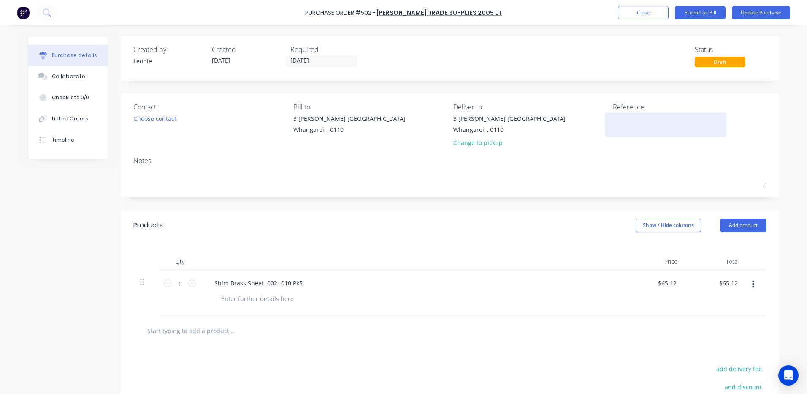
click at [617, 124] on textarea at bounding box center [666, 123] width 106 height 19
type textarea "748991"
click at [749, 13] on button "Update Purchase" at bounding box center [761, 13] width 58 height 14
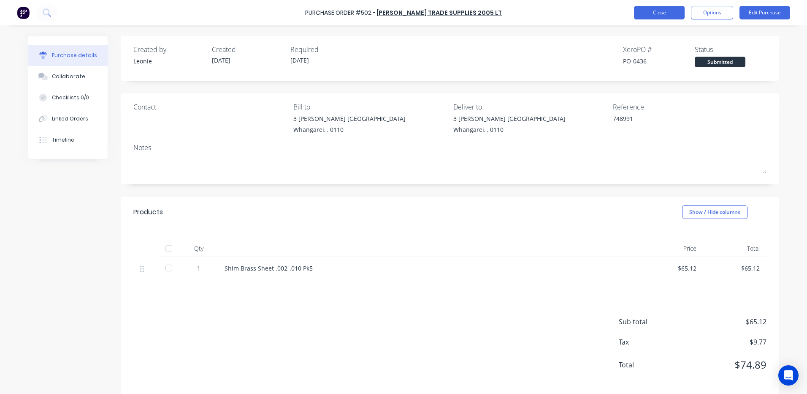
click at [646, 13] on button "Close" at bounding box center [659, 13] width 51 height 14
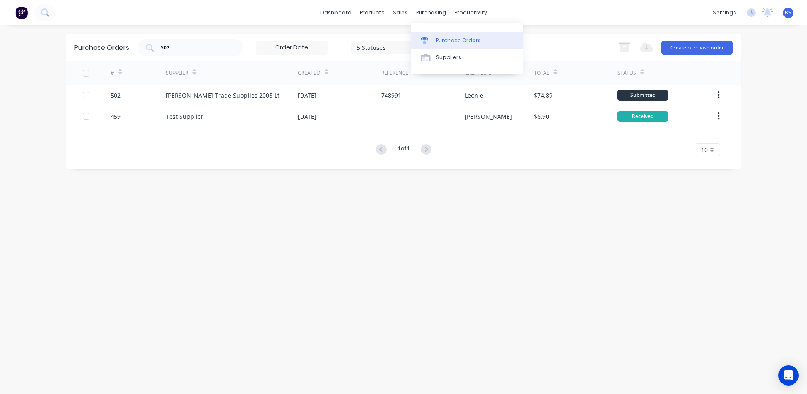
click at [453, 41] on div "Purchase Orders" at bounding box center [458, 41] width 45 height 8
drag, startPoint x: 202, startPoint y: 47, endPoint x: 95, endPoint y: 52, distance: 107.3
click at [98, 52] on div "Purchase Orders 502 5 Statuses 5 Statuses Export to Excel (XLSX) Create purchas…" at bounding box center [404, 47] width 676 height 27
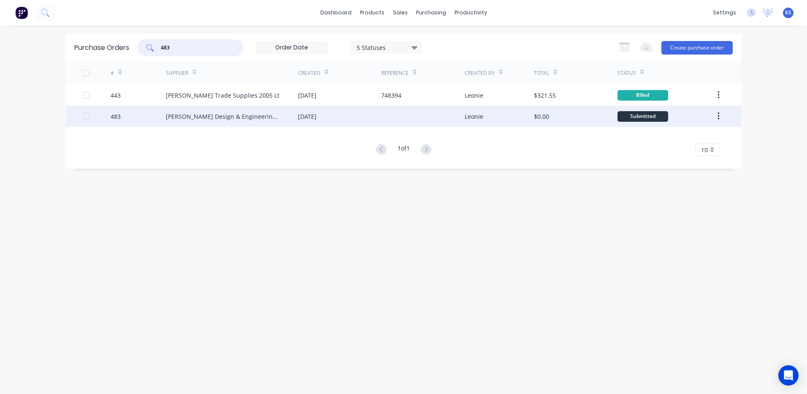
type input "483"
click at [210, 119] on div "Dawson Design & Engineering Ltd" at bounding box center [223, 116] width 115 height 9
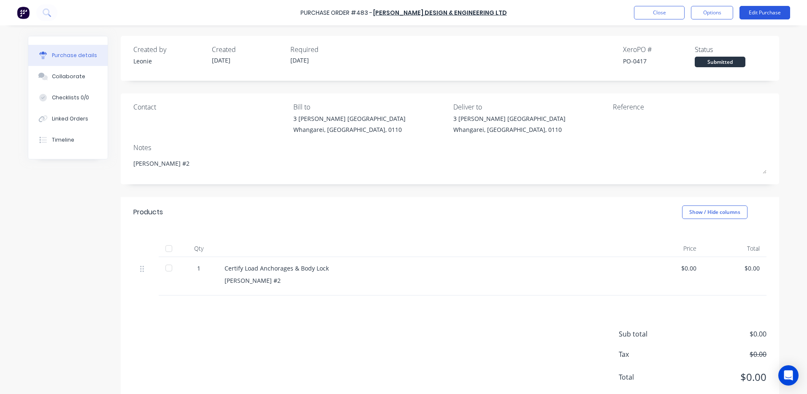
click at [761, 14] on button "Edit Purchase" at bounding box center [765, 13] width 51 height 14
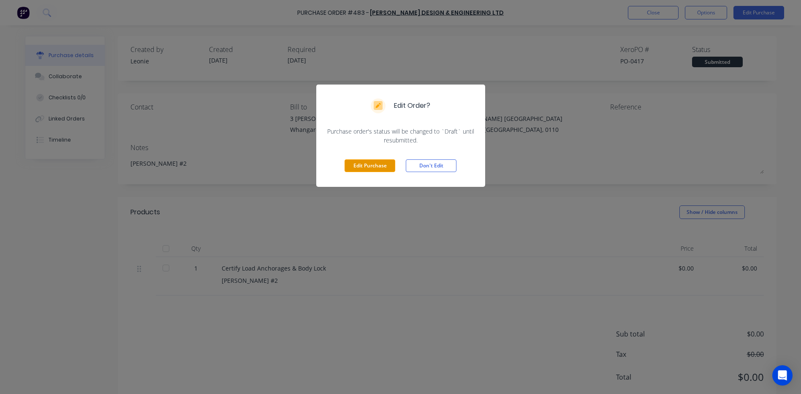
click at [367, 169] on button "Edit Purchase" at bounding box center [370, 165] width 51 height 13
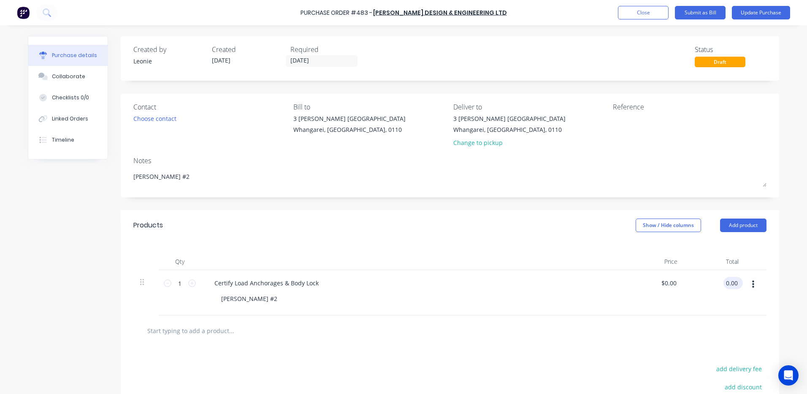
click at [730, 282] on input "0.00" at bounding box center [732, 283] width 16 height 12
type input "560"
type input "$560.00"
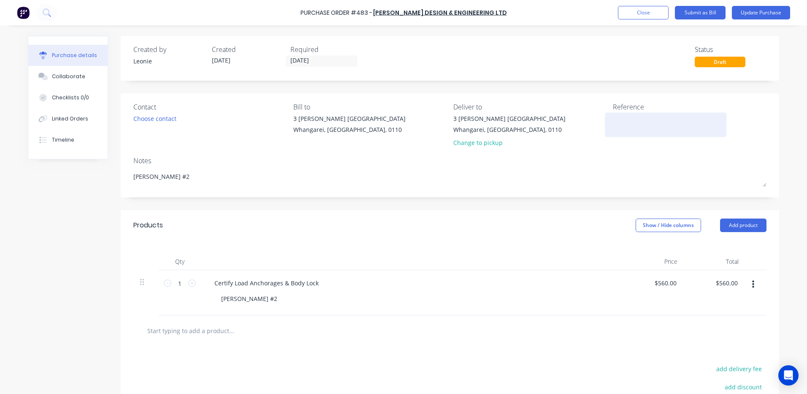
click at [617, 120] on textarea at bounding box center [666, 123] width 106 height 19
type textarea "INV-4770"
click at [752, 13] on button "Update Purchase" at bounding box center [761, 13] width 58 height 14
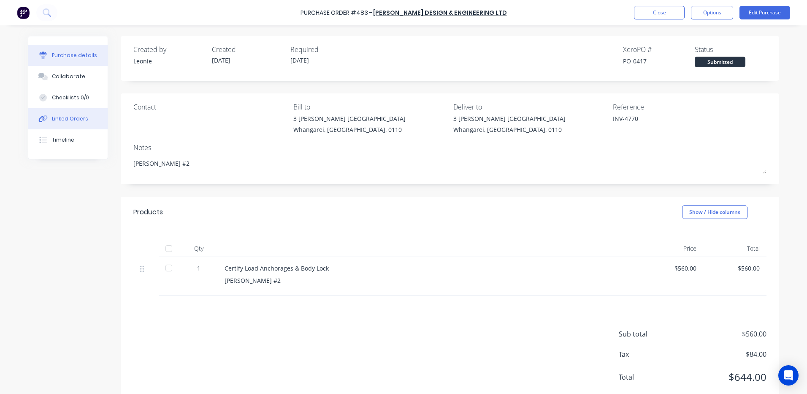
click at [68, 119] on div "Linked Orders" at bounding box center [70, 119] width 36 height 8
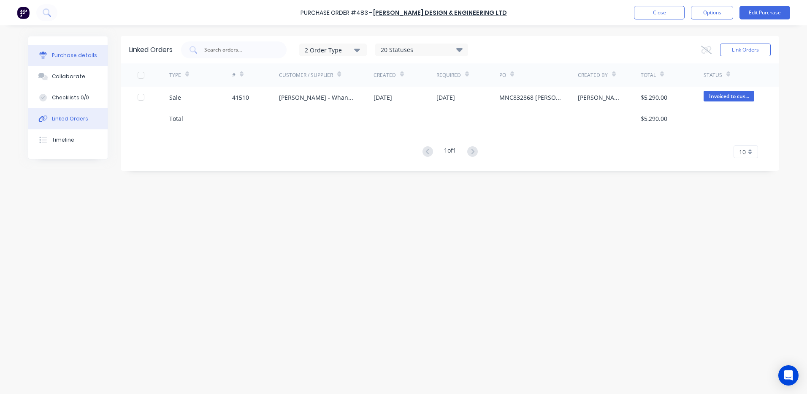
click at [60, 57] on div "Purchase details" at bounding box center [74, 56] width 45 height 8
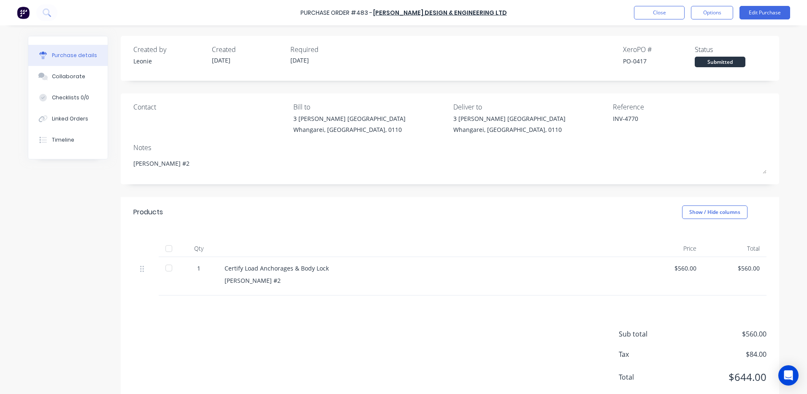
scroll to position [22, 0]
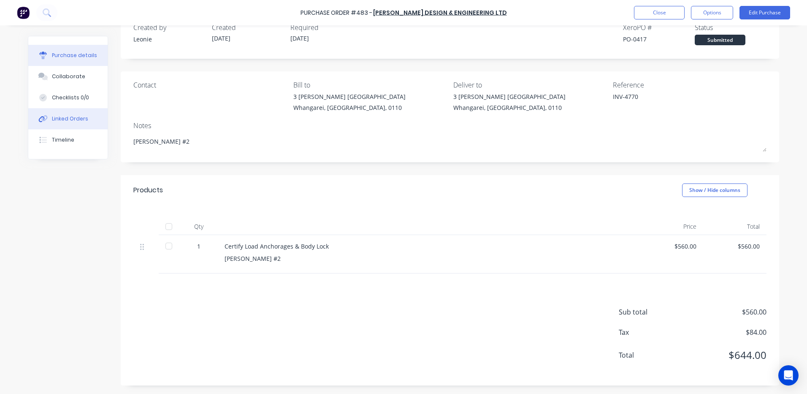
click at [62, 117] on div "Linked Orders" at bounding box center [70, 119] width 36 height 8
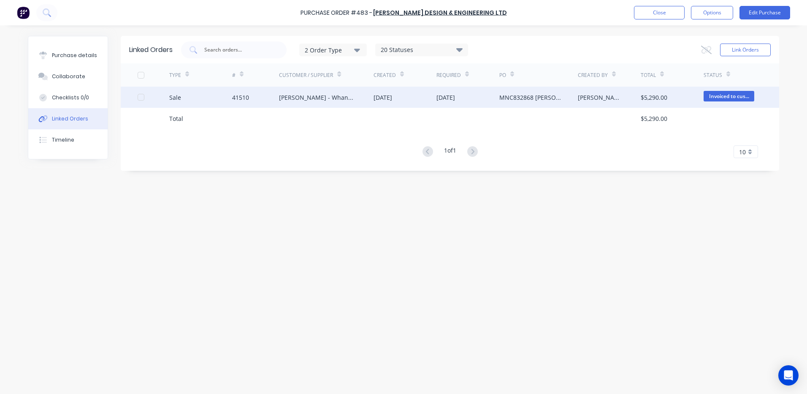
click at [301, 96] on div "Keith Andrews - Whangarei" at bounding box center [318, 97] width 78 height 9
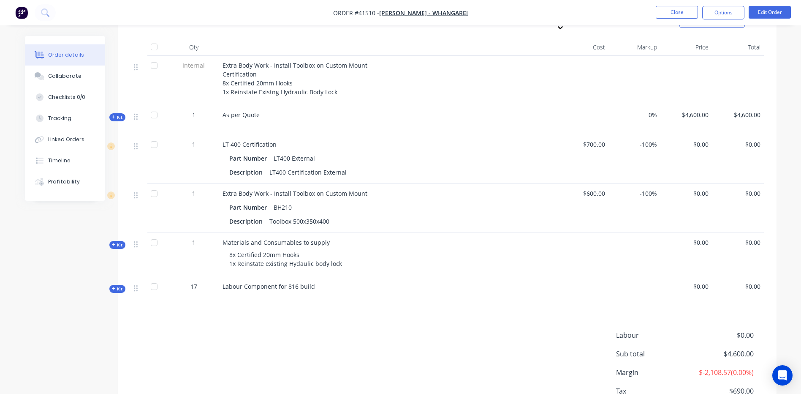
scroll to position [424, 0]
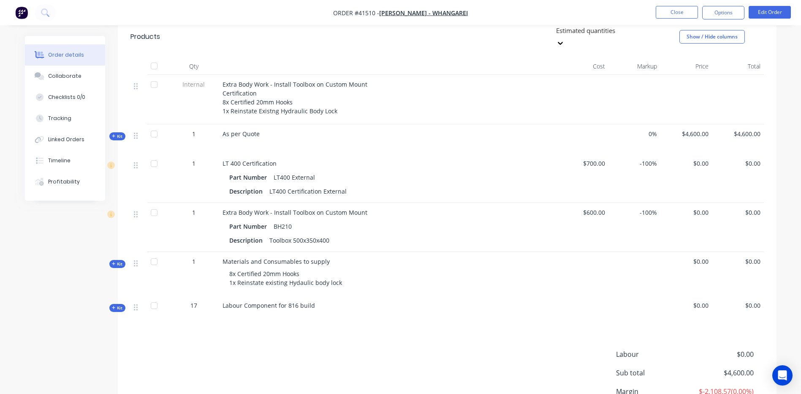
click at [114, 138] on icon "button" at bounding box center [114, 136] width 4 height 4
click at [115, 266] on icon "button" at bounding box center [114, 263] width 4 height 4
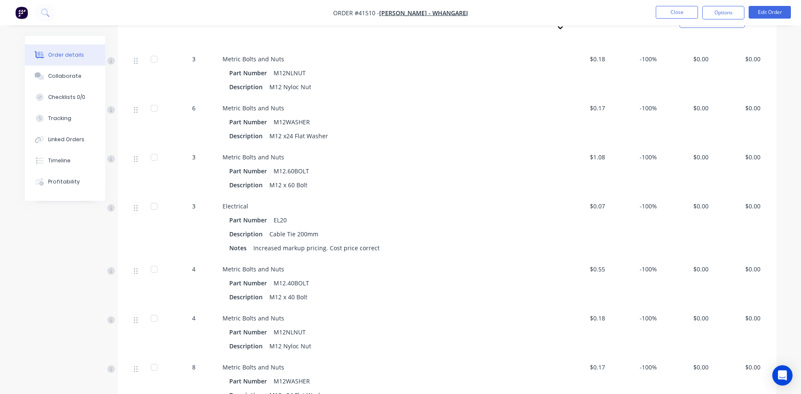
scroll to position [592, 0]
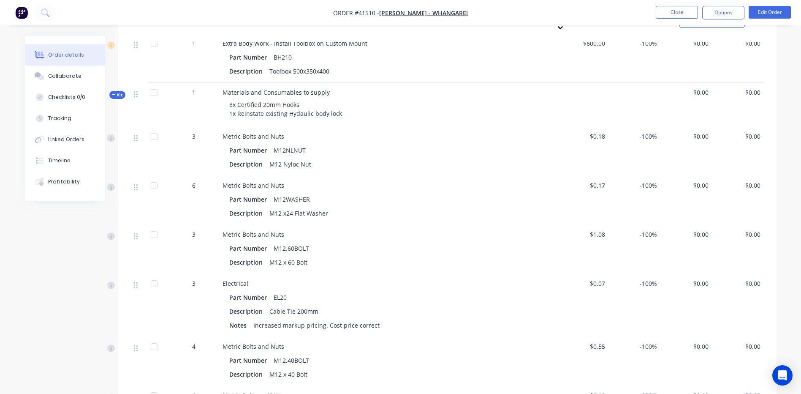
click at [112, 97] on icon "button" at bounding box center [114, 94] width 4 height 4
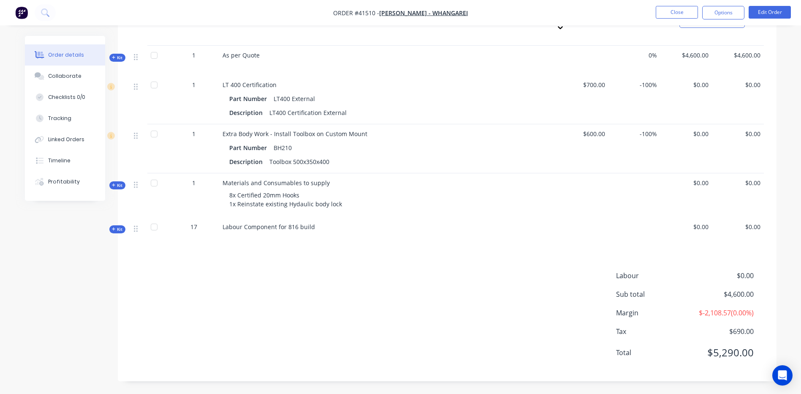
click at [113, 228] on icon "button" at bounding box center [114, 229] width 4 height 4
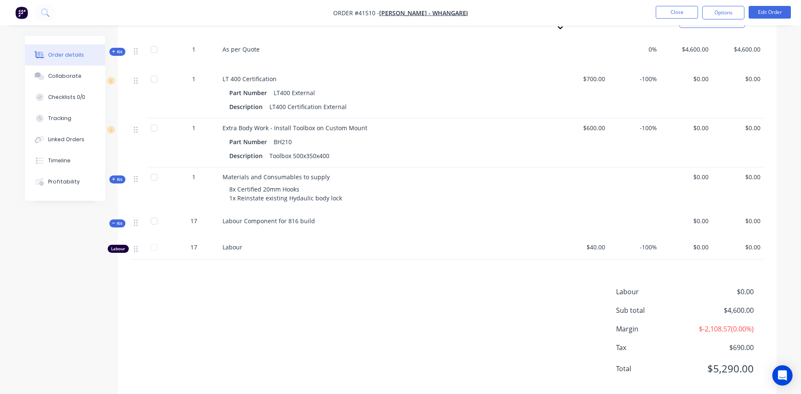
click at [113, 225] on icon "button" at bounding box center [114, 223] width 4 height 4
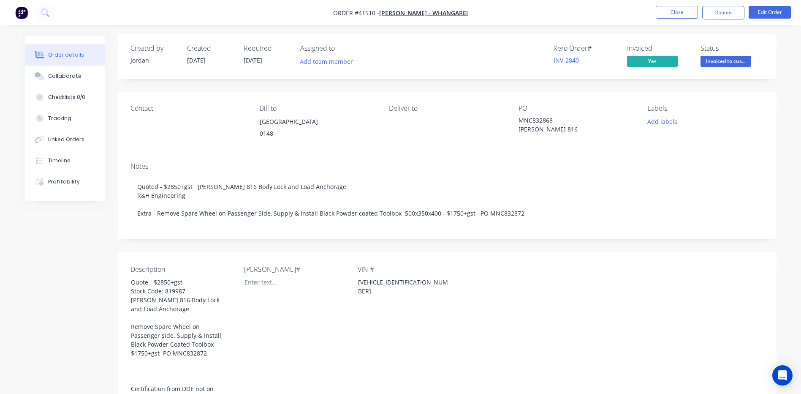
scroll to position [1, 0]
click at [679, 16] on button "Close" at bounding box center [677, 12] width 42 height 13
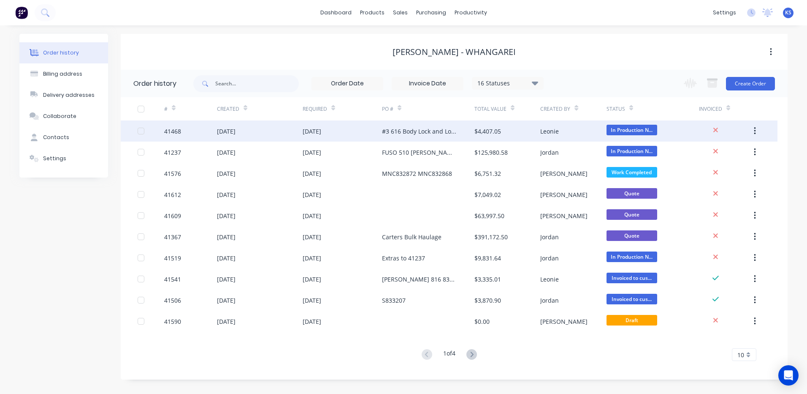
click at [236, 132] on div "27 Aug 2025" at bounding box center [226, 131] width 19 height 9
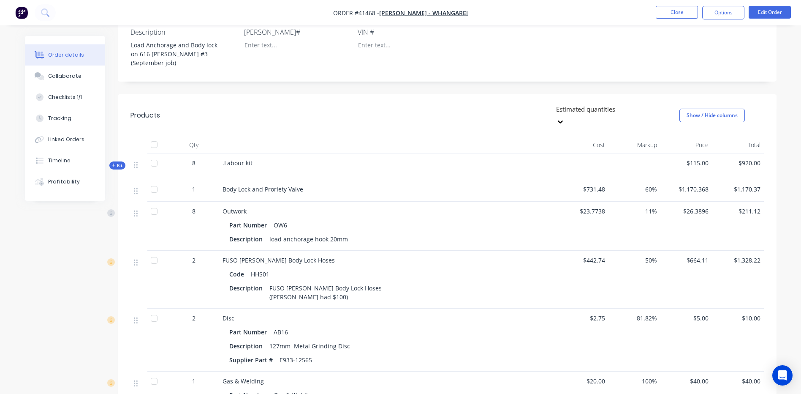
scroll to position [211, 0]
click at [112, 164] on icon "button" at bounding box center [113, 165] width 3 height 3
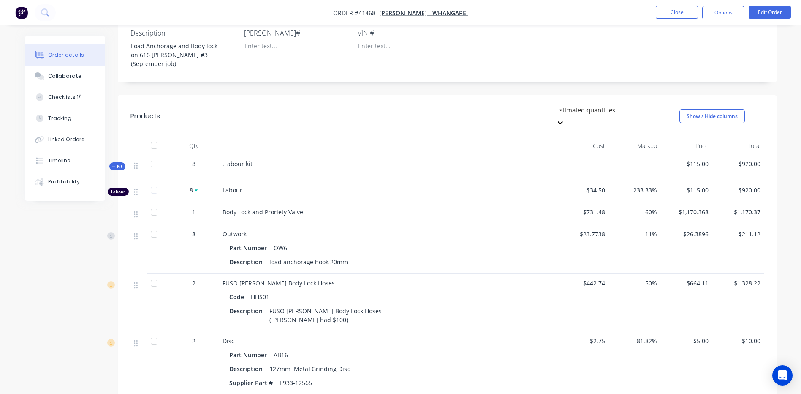
click at [112, 166] on icon "button" at bounding box center [113, 166] width 3 height 0
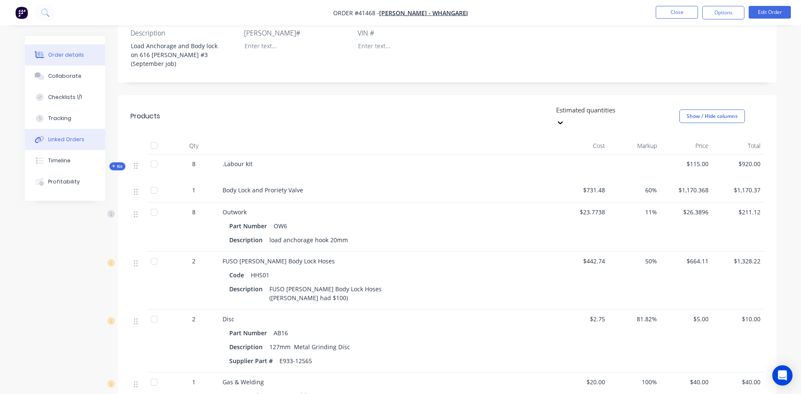
click at [65, 140] on div "Linked Orders" at bounding box center [66, 140] width 36 height 8
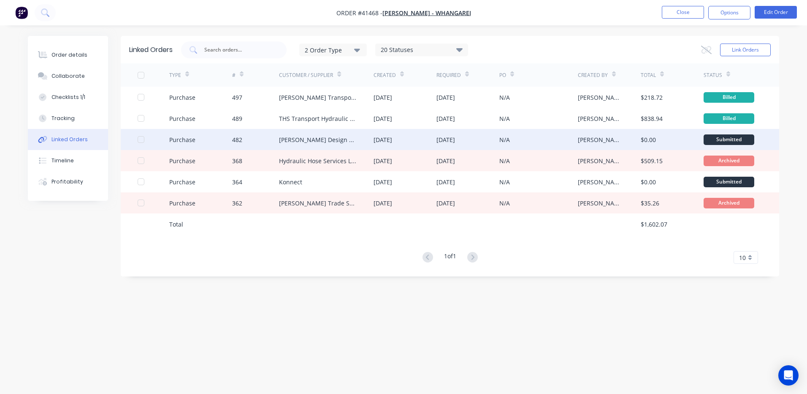
click at [304, 135] on div "Dawson Design & Engineering Ltd" at bounding box center [318, 139] width 78 height 9
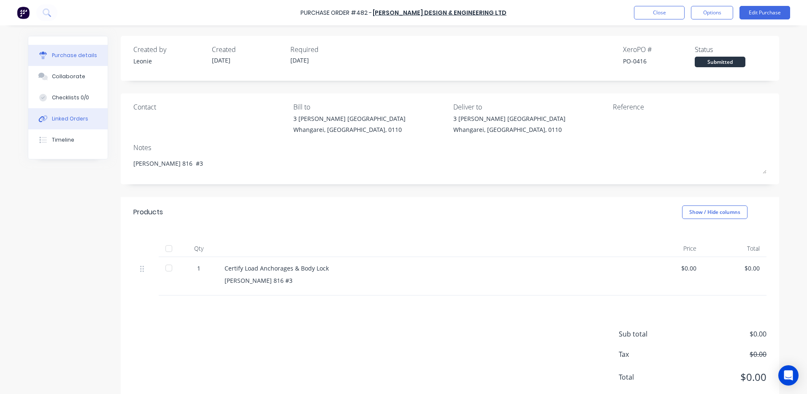
click at [56, 117] on div "Linked Orders" at bounding box center [70, 119] width 36 height 8
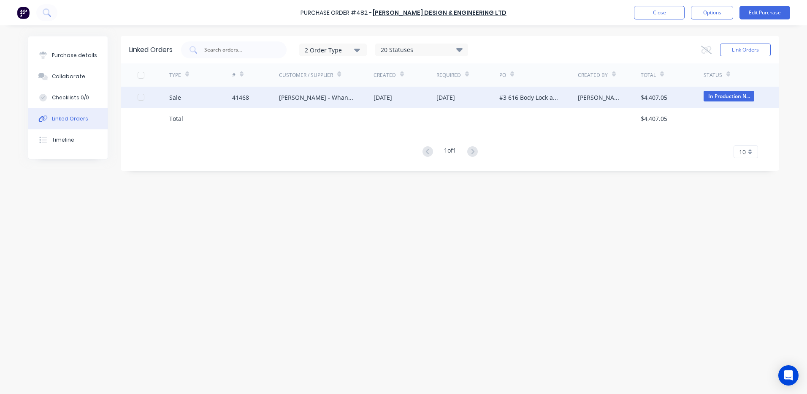
click at [281, 102] on div "Keith Andrews - Whangarei" at bounding box center [326, 97] width 95 height 21
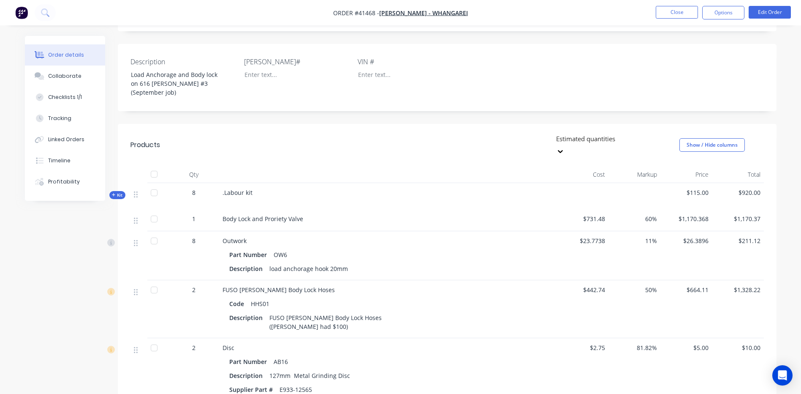
scroll to position [178, 0]
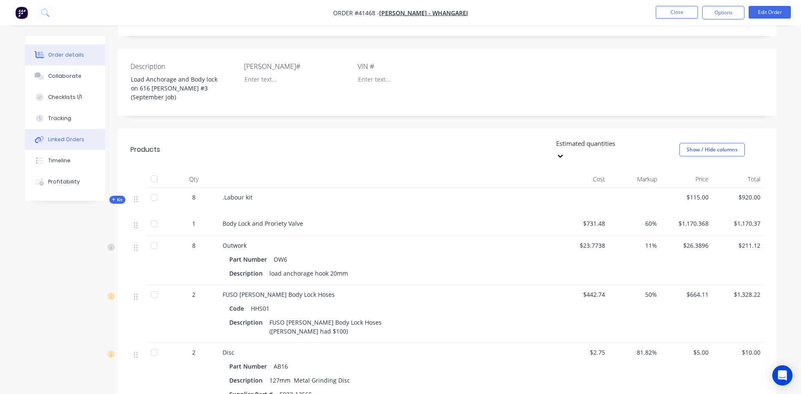
click at [69, 140] on div "Linked Orders" at bounding box center [66, 140] width 36 height 8
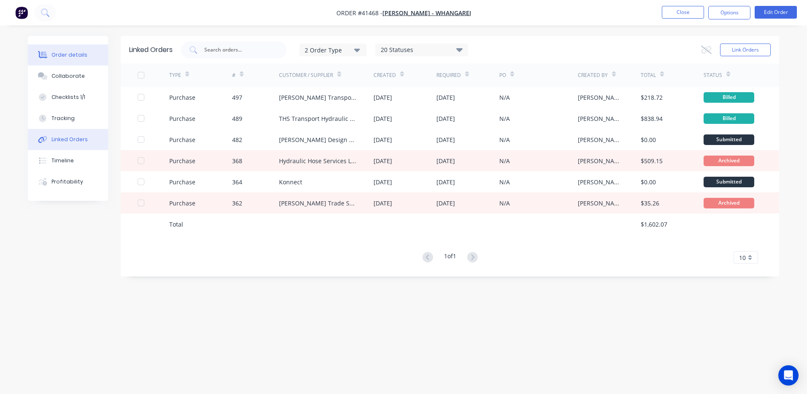
click at [76, 57] on div "Order details" at bounding box center [70, 55] width 36 height 8
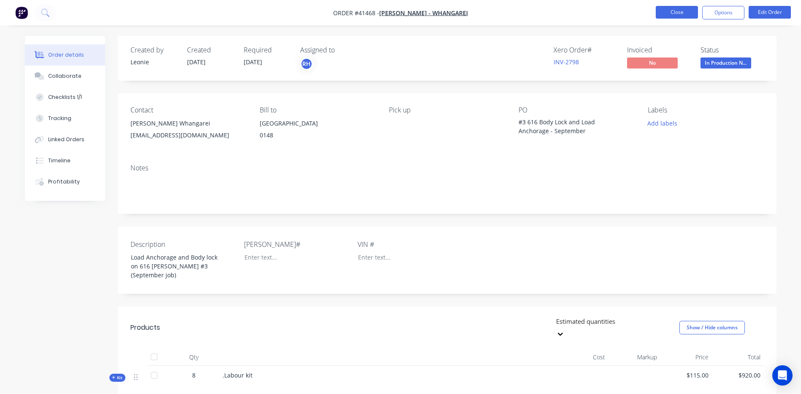
click at [674, 16] on button "Close" at bounding box center [677, 12] width 42 height 13
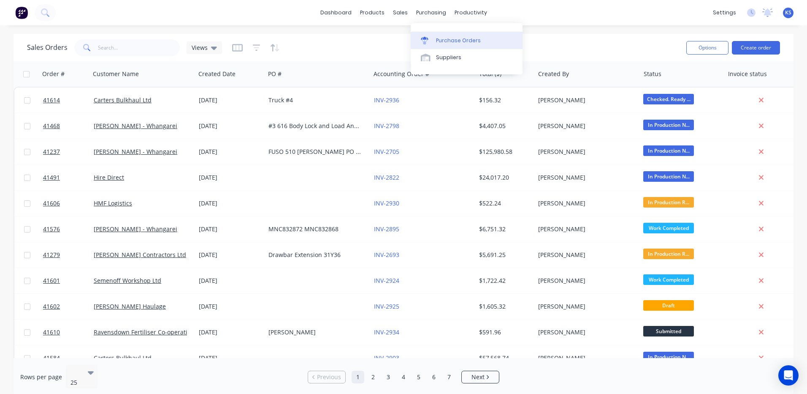
click at [455, 41] on div "Purchase Orders" at bounding box center [458, 41] width 45 height 8
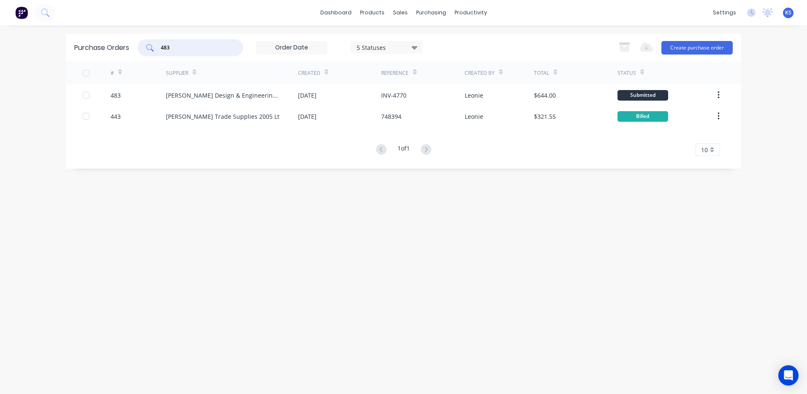
drag, startPoint x: 182, startPoint y: 46, endPoint x: 123, endPoint y: 51, distance: 58.9
click at [126, 51] on div "Purchase Orders 483 5 Statuses 5 Statuses Export to Excel (XLSX) Create purchas…" at bounding box center [404, 47] width 676 height 27
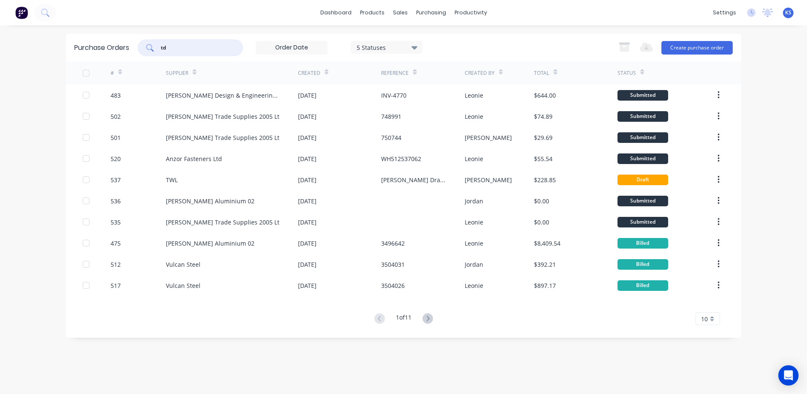
type input "tdg"
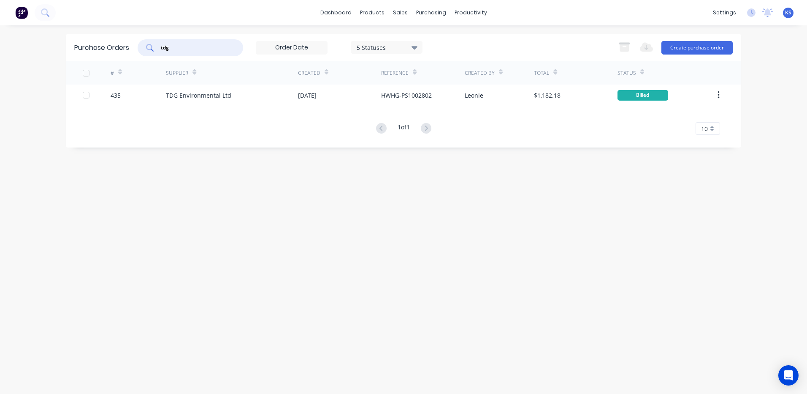
drag, startPoint x: 174, startPoint y: 45, endPoint x: 114, endPoint y: 44, distance: 60.4
click at [116, 45] on div "Purchase Orders tdg 5 Statuses 5 Statuses Export to Excel (XLSX) Create purchas…" at bounding box center [404, 47] width 676 height 27
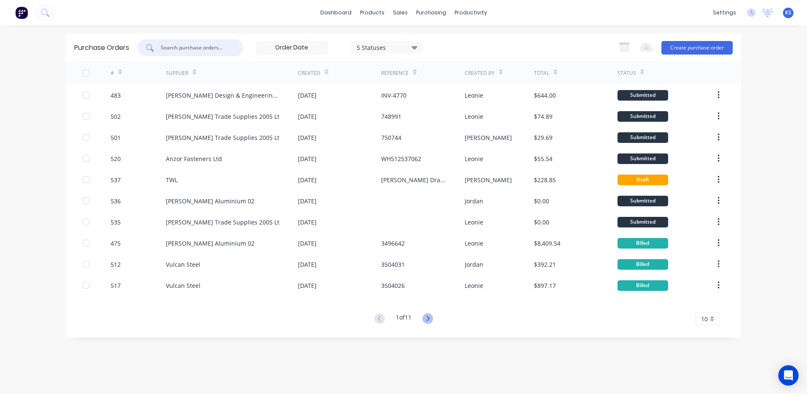
click at [433, 317] on icon at bounding box center [428, 318] width 11 height 11
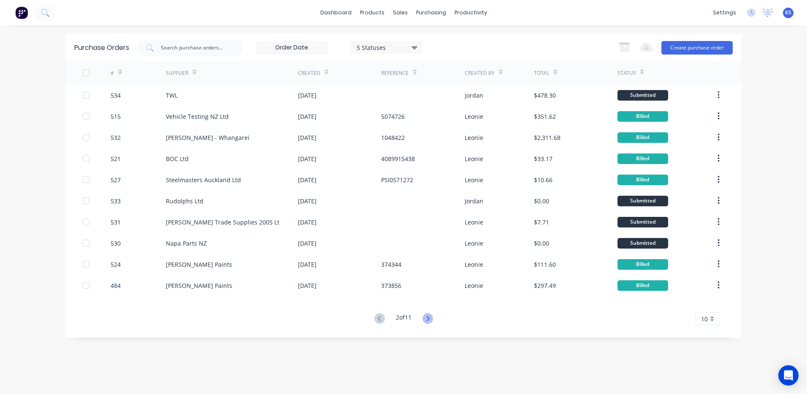
click at [431, 321] on icon at bounding box center [428, 318] width 11 height 11
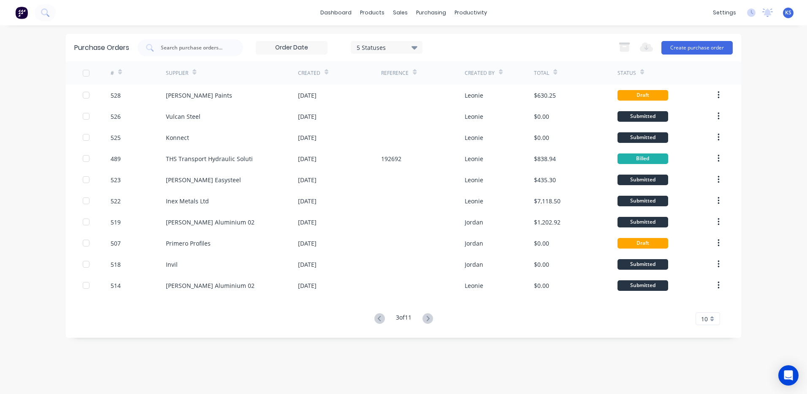
click at [431, 321] on icon at bounding box center [428, 318] width 11 height 11
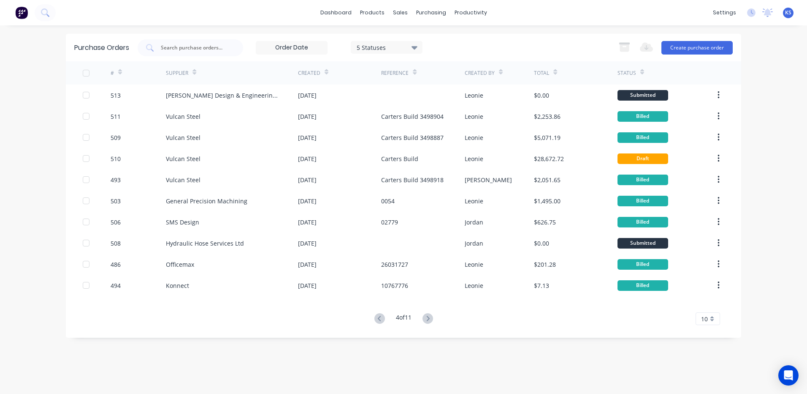
click at [431, 321] on icon at bounding box center [428, 318] width 11 height 11
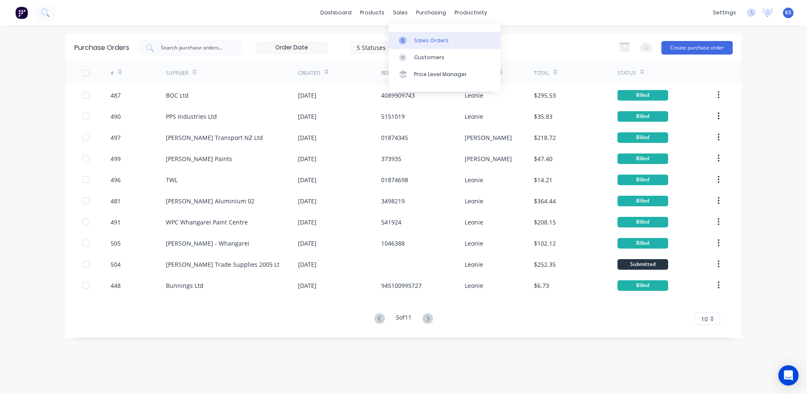
click at [431, 41] on div "Sales Orders" at bounding box center [431, 41] width 35 height 8
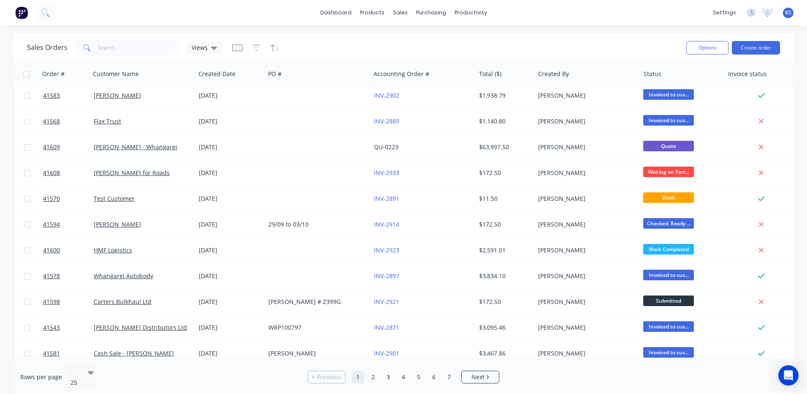
scroll to position [377, 0]
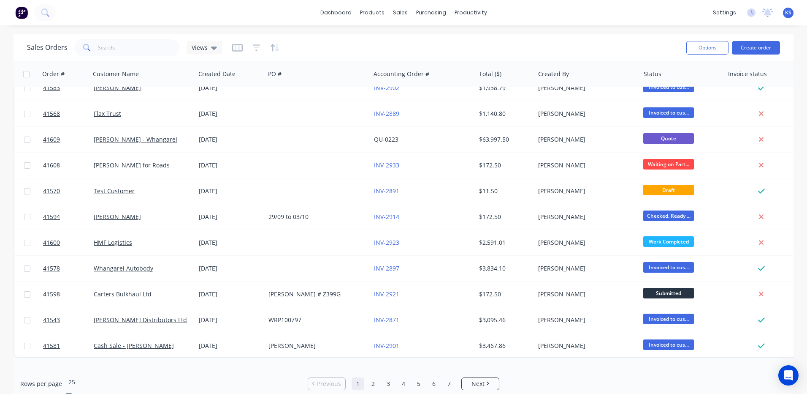
click at [72, 393] on icon at bounding box center [69, 394] width 6 height 3
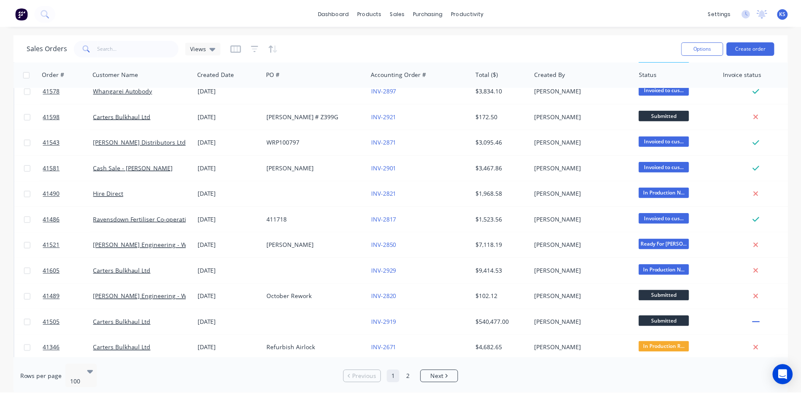
scroll to position [507, 0]
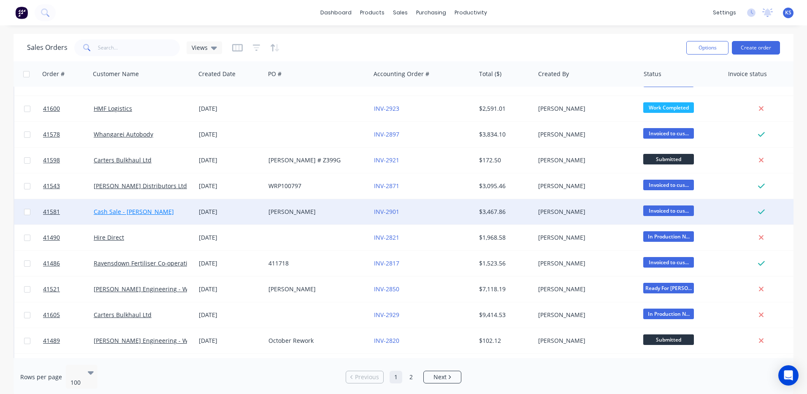
click at [132, 211] on link "Cash Sale - Emma Fransham" at bounding box center [134, 211] width 80 height 8
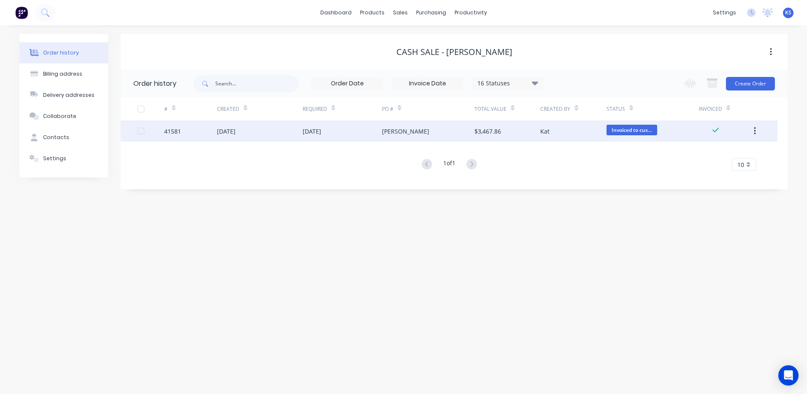
click at [269, 136] on div "26 Sep 2025" at bounding box center [260, 130] width 86 height 21
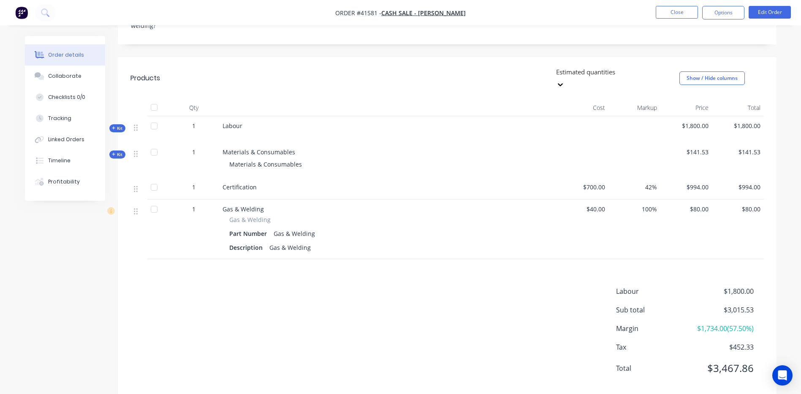
scroll to position [279, 0]
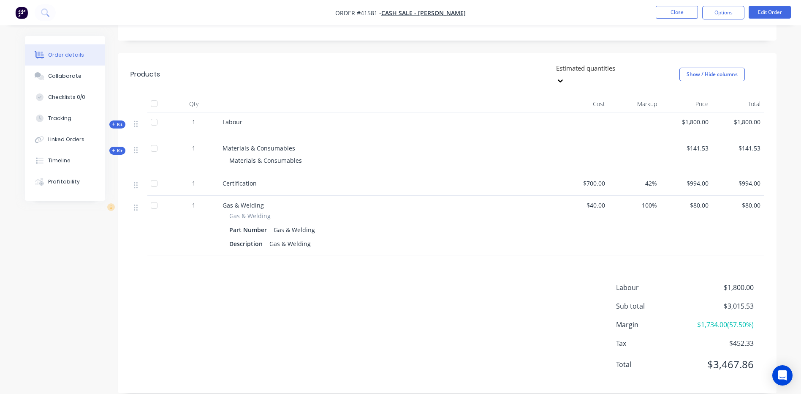
click at [115, 122] on icon "button" at bounding box center [114, 124] width 4 height 4
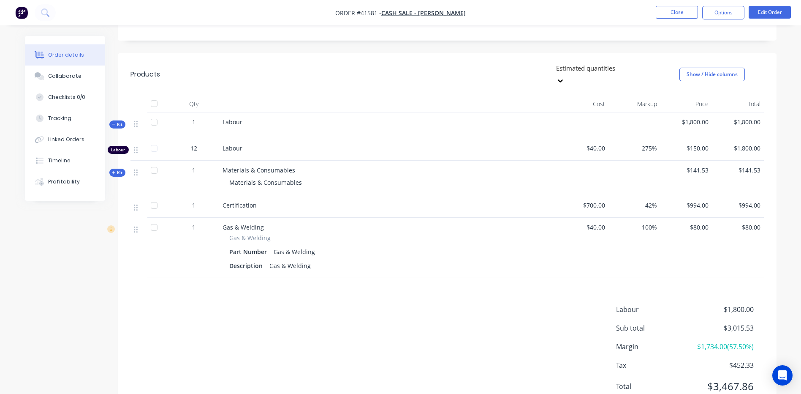
click at [115, 122] on icon "button" at bounding box center [114, 124] width 4 height 4
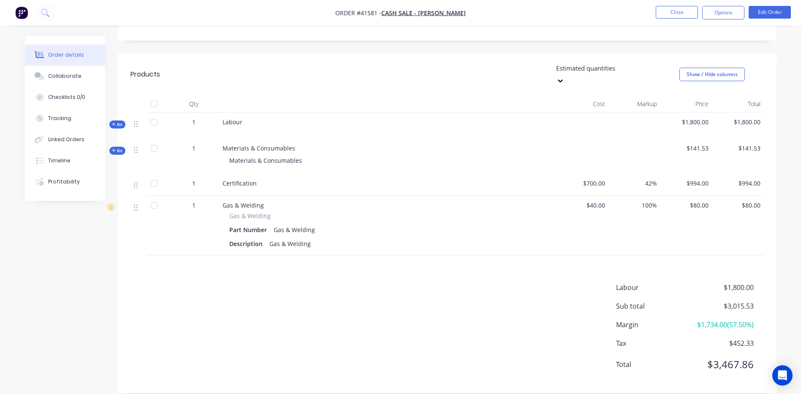
click at [114, 149] on icon "button" at bounding box center [113, 150] width 3 height 3
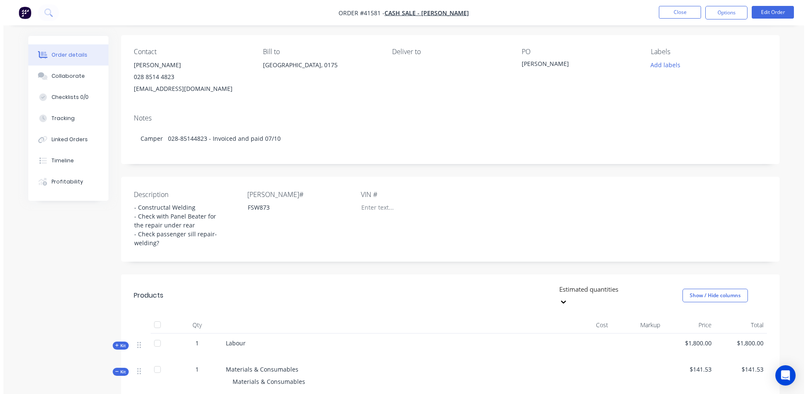
scroll to position [0, 0]
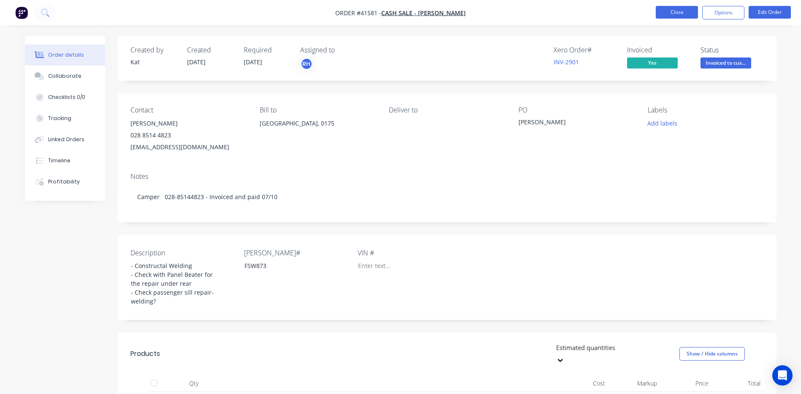
click at [686, 16] on button "Close" at bounding box center [677, 12] width 42 height 13
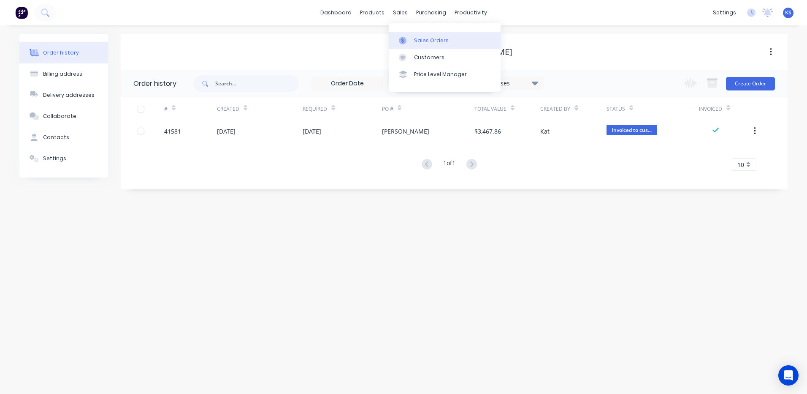
click at [418, 44] on div "Sales Orders" at bounding box center [431, 41] width 35 height 8
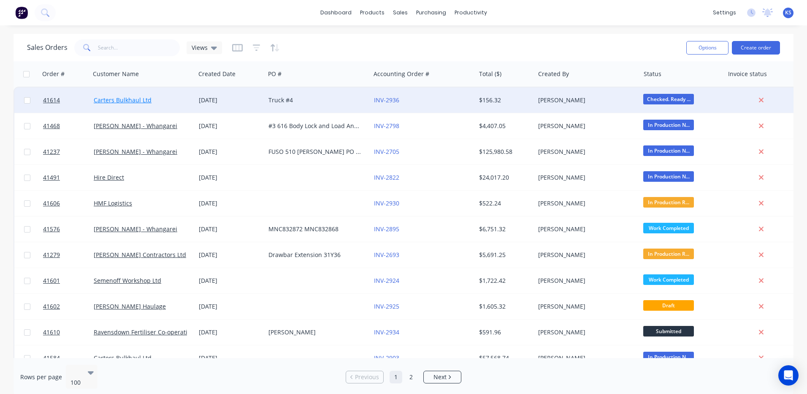
click at [129, 97] on link "Carters Bulkhaul Ltd" at bounding box center [123, 100] width 58 height 8
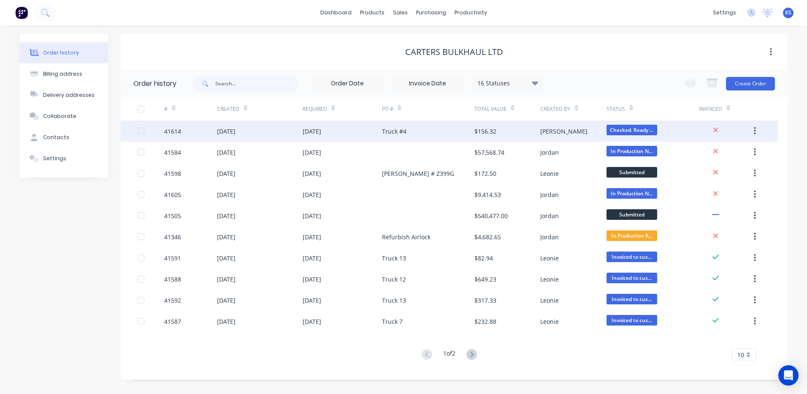
click at [250, 130] on div "10 Oct 2025" at bounding box center [260, 130] width 86 height 21
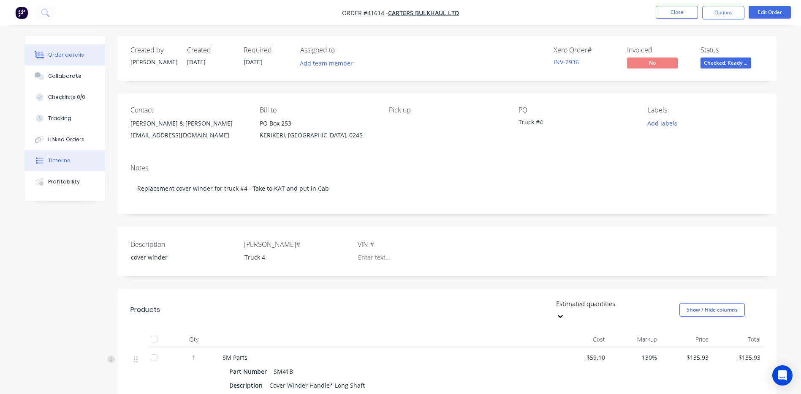
click at [79, 158] on button "Timeline" at bounding box center [65, 160] width 80 height 21
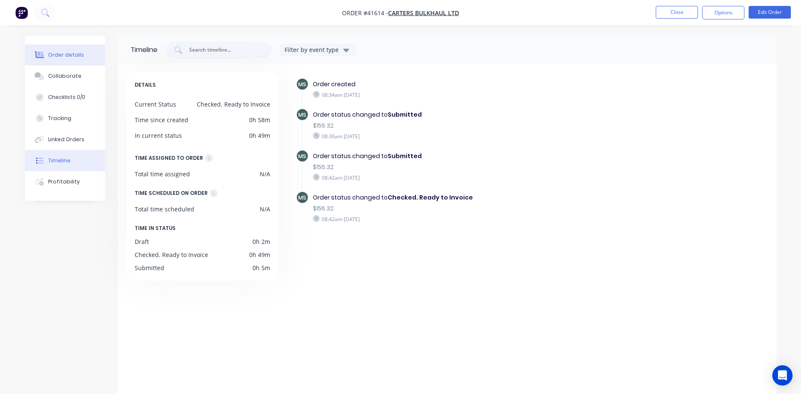
click at [61, 55] on div "Order details" at bounding box center [66, 55] width 36 height 8
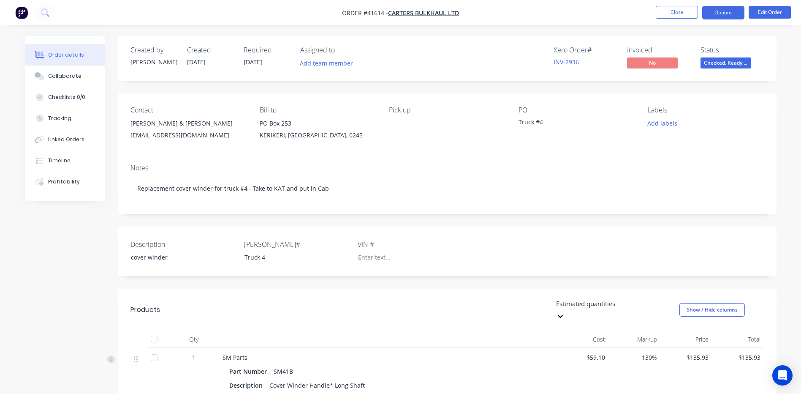
click at [720, 14] on button "Options" at bounding box center [723, 13] width 42 height 14
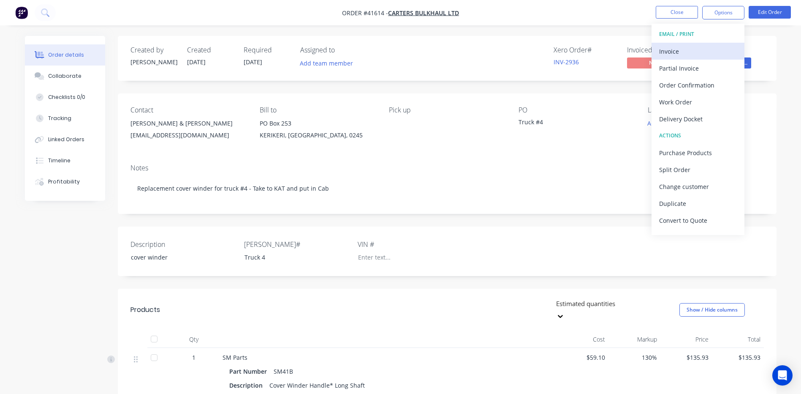
click at [697, 48] on div "Invoice" at bounding box center [698, 51] width 78 height 12
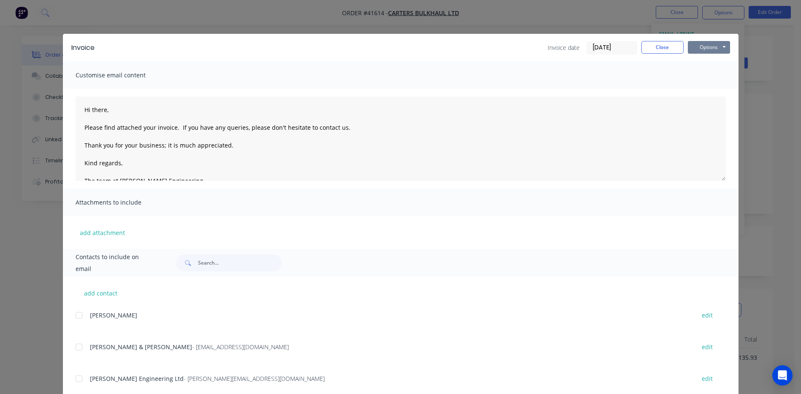
click at [698, 46] on button "Options" at bounding box center [709, 47] width 42 height 13
click at [698, 62] on button "Preview" at bounding box center [715, 62] width 54 height 14
click at [655, 47] on button "Close" at bounding box center [662, 47] width 42 height 13
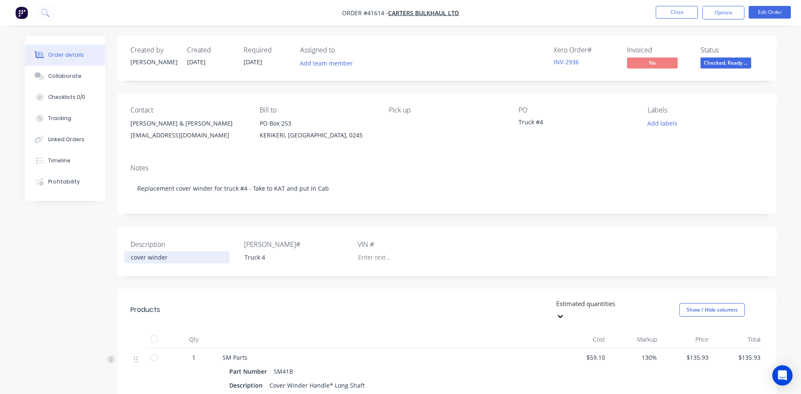
click at [133, 257] on div "cover winder" at bounding box center [177, 257] width 106 height 12
click at [152, 258] on div "Cover winder" at bounding box center [177, 257] width 106 height 12
click at [714, 11] on button "Options" at bounding box center [723, 13] width 42 height 14
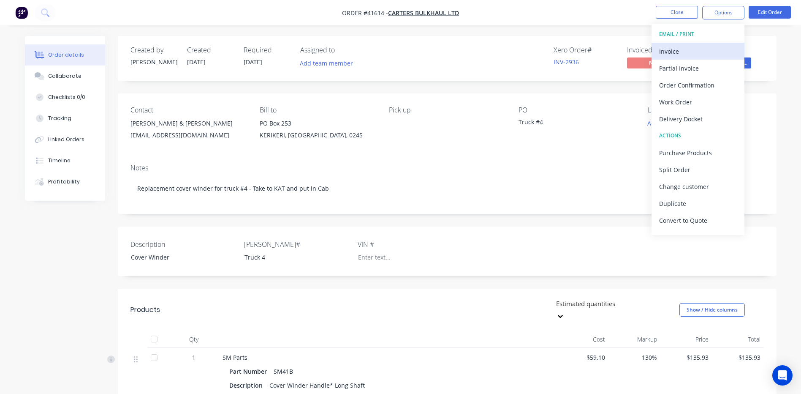
click at [665, 51] on div "Invoice" at bounding box center [698, 51] width 78 height 12
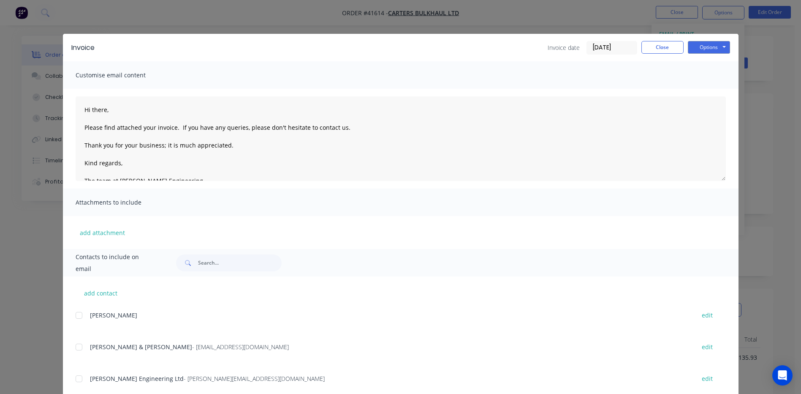
scroll to position [22, 0]
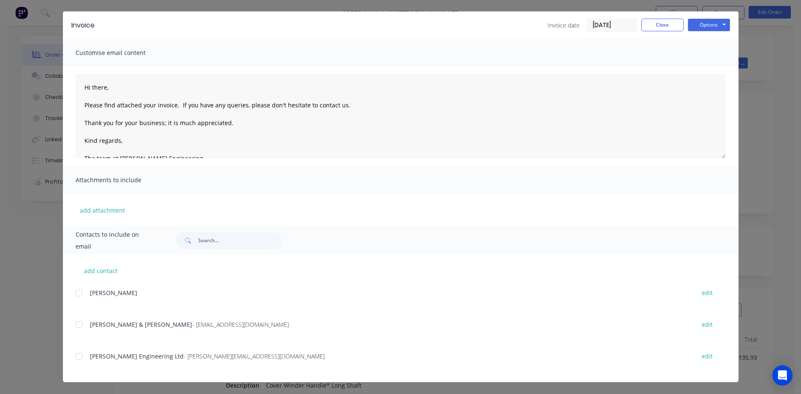
click at [76, 324] on div at bounding box center [79, 324] width 17 height 17
click at [690, 27] on button "Options" at bounding box center [709, 25] width 42 height 13
click at [706, 41] on button "Preview" at bounding box center [715, 40] width 54 height 14
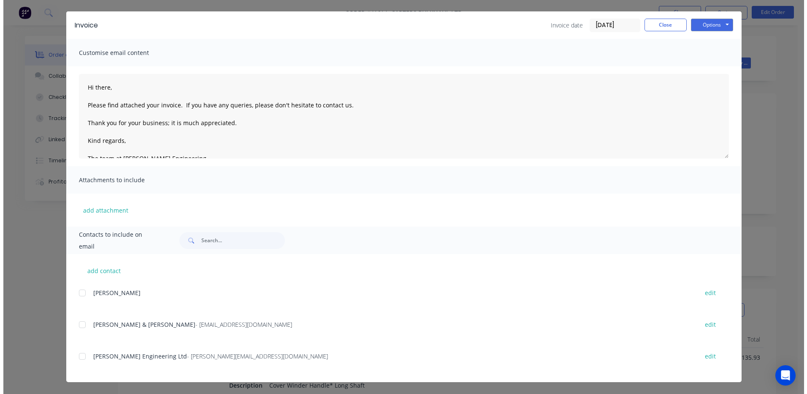
scroll to position [0, 0]
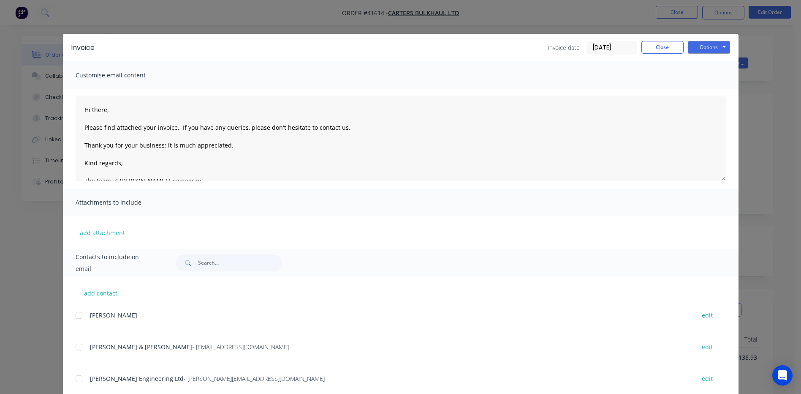
click at [77, 344] on div at bounding box center [79, 346] width 17 height 17
click at [705, 49] on button "Options" at bounding box center [709, 47] width 42 height 13
click at [701, 92] on button "Email" at bounding box center [715, 90] width 54 height 14
click at [649, 46] on button "Close" at bounding box center [662, 47] width 42 height 13
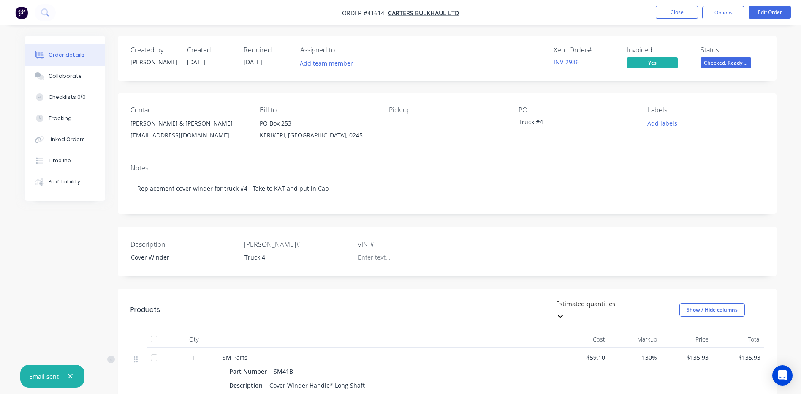
click at [736, 60] on span "Checked. Ready ..." at bounding box center [726, 62] width 51 height 11
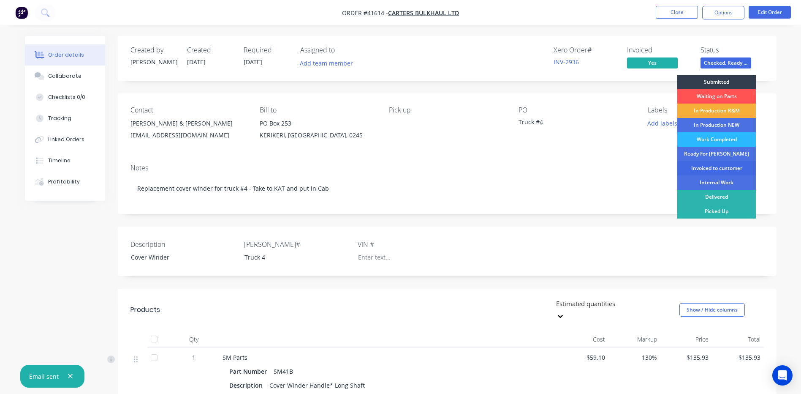
click at [731, 168] on div "Invoiced to customer" at bounding box center [716, 168] width 79 height 14
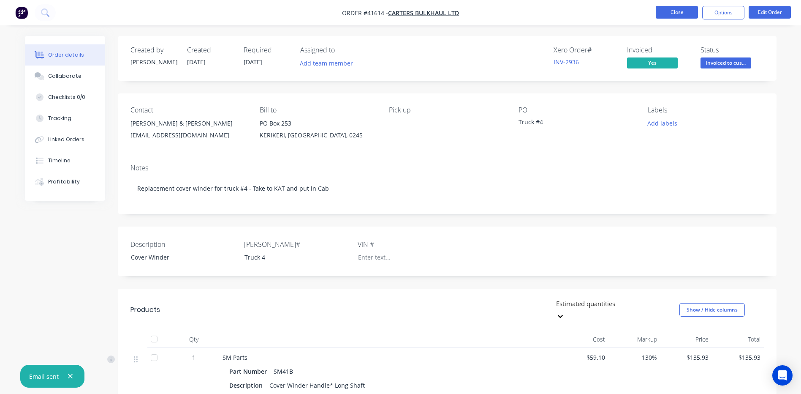
click at [674, 14] on button "Close" at bounding box center [677, 12] width 42 height 13
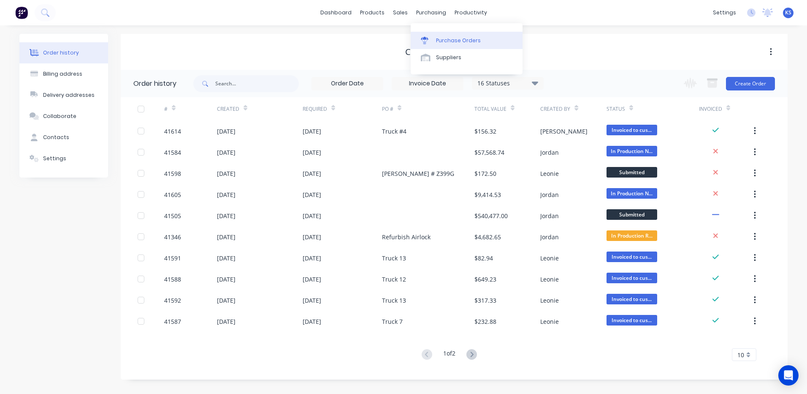
click at [448, 38] on div "Purchase Orders" at bounding box center [458, 41] width 45 height 8
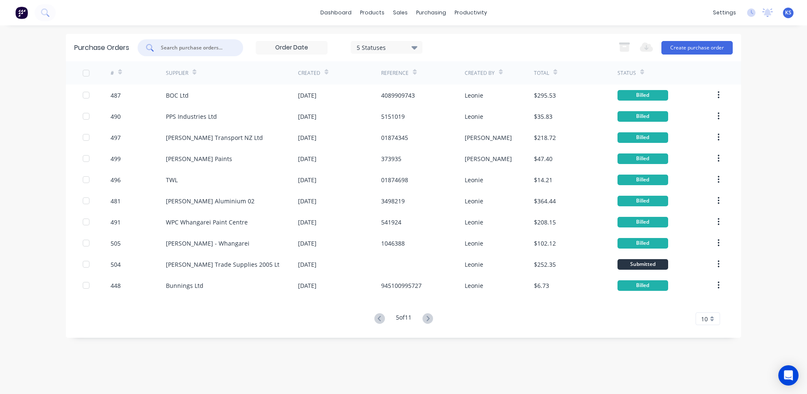
click at [198, 46] on input "text" at bounding box center [195, 47] width 70 height 8
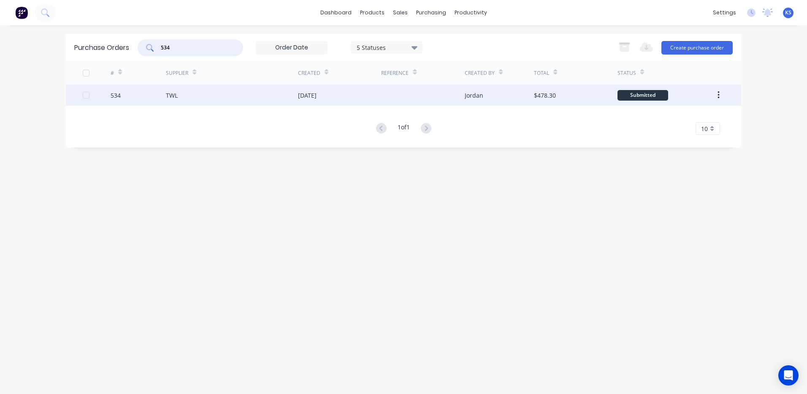
type input "534"
click at [207, 102] on div "TWL" at bounding box center [232, 94] width 132 height 21
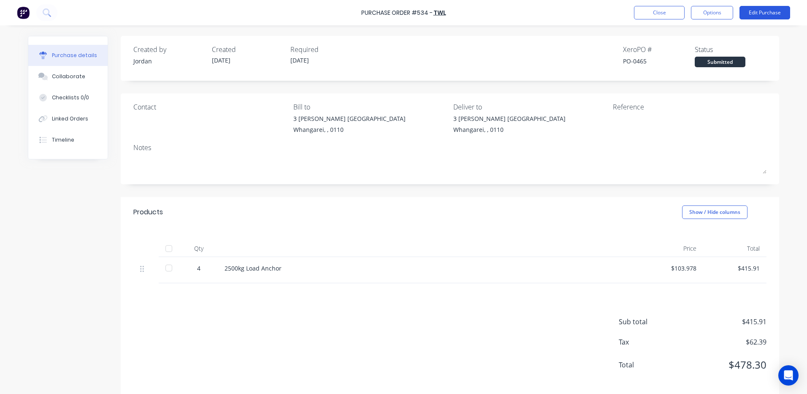
click at [762, 14] on button "Edit Purchase" at bounding box center [765, 13] width 51 height 14
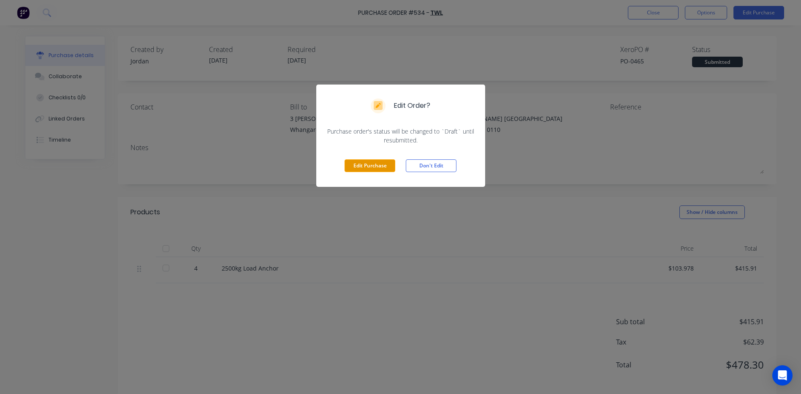
click at [369, 163] on button "Edit Purchase" at bounding box center [370, 165] width 51 height 13
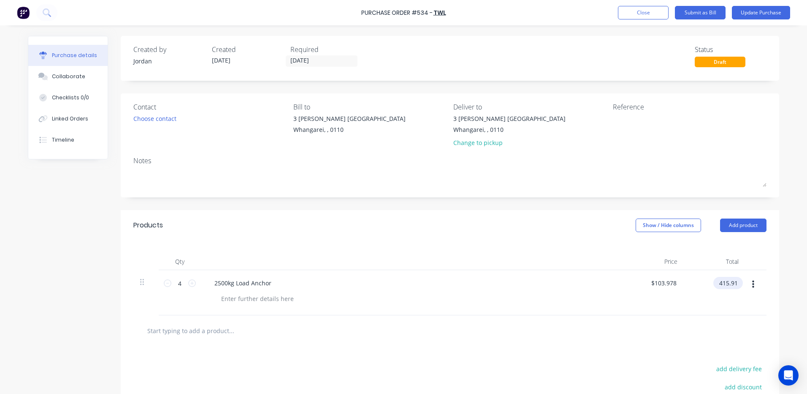
click at [726, 283] on input "415.91" at bounding box center [727, 283] width 26 height 12
click at [726, 283] on input "415.91" at bounding box center [728, 283] width 23 height 12
type input "297.08"
type input "$74.27"
type input "$297.08"
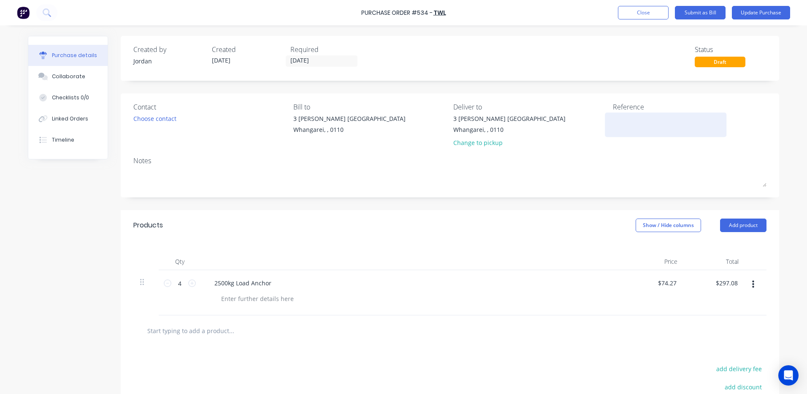
click at [613, 122] on div at bounding box center [666, 124] width 106 height 21
click at [617, 122] on textarea at bounding box center [666, 123] width 106 height 19
type textarea "INV01878476"
click at [753, 16] on button "Update Purchase" at bounding box center [761, 13] width 58 height 14
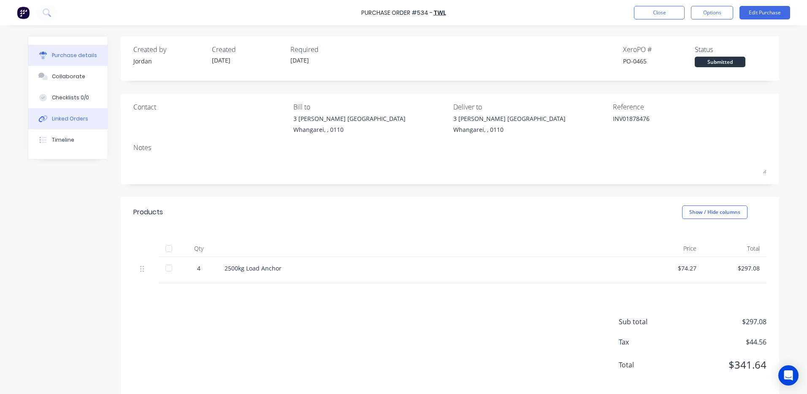
click at [61, 120] on div "Linked Orders" at bounding box center [70, 119] width 36 height 8
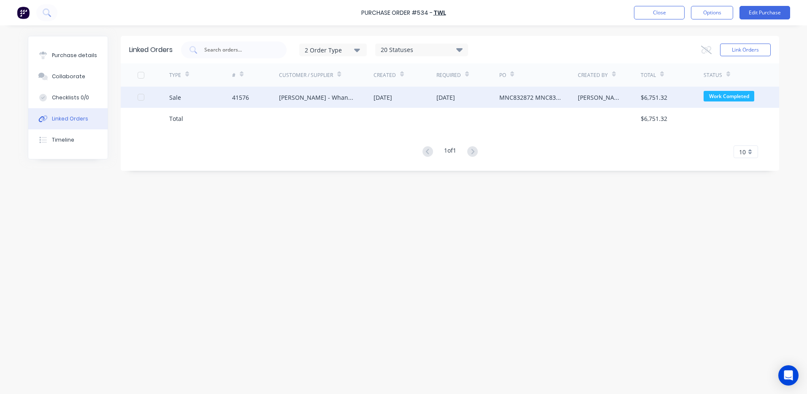
click at [303, 100] on div "Keith Andrews - Whangarei" at bounding box center [318, 97] width 78 height 9
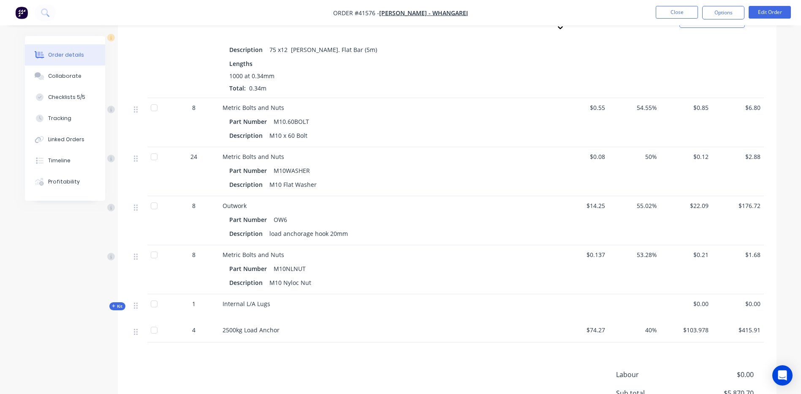
scroll to position [1478, 0]
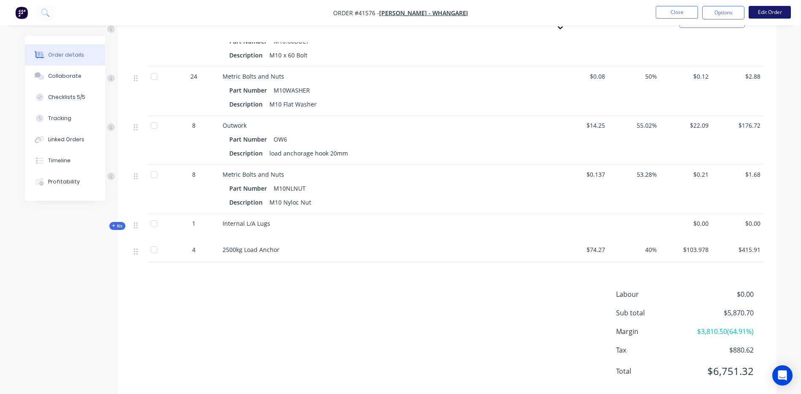
click at [764, 12] on button "Edit Order" at bounding box center [770, 12] width 42 height 13
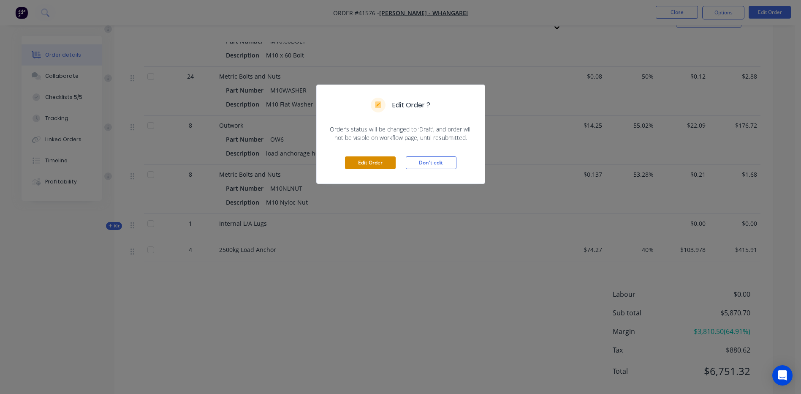
click at [361, 162] on button "Edit Order" at bounding box center [370, 162] width 51 height 13
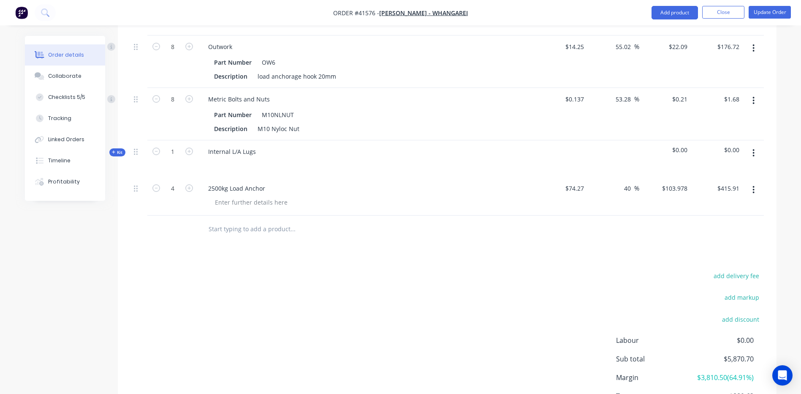
scroll to position [1647, 0]
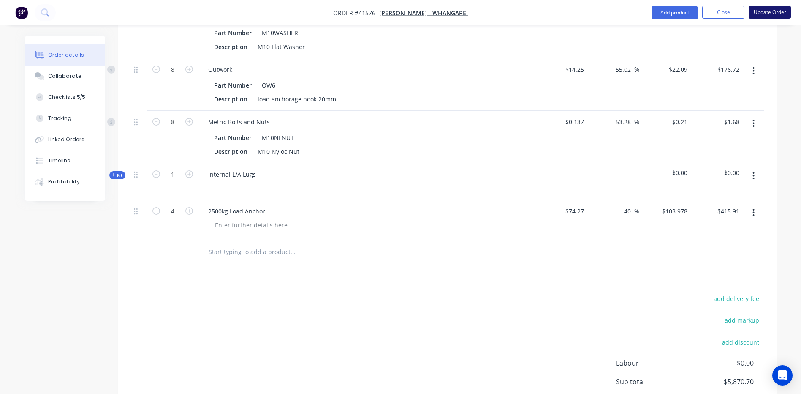
click at [767, 15] on button "Update Order" at bounding box center [770, 12] width 42 height 13
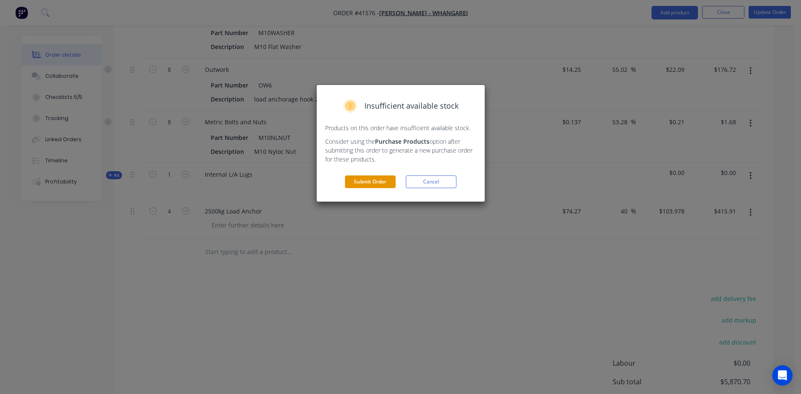
click at [395, 176] on button "Submit Order" at bounding box center [370, 181] width 51 height 13
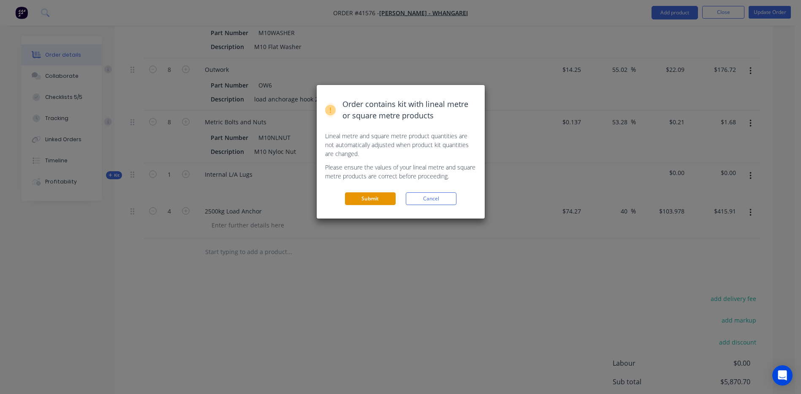
click at [384, 196] on button "Submit" at bounding box center [370, 198] width 51 height 13
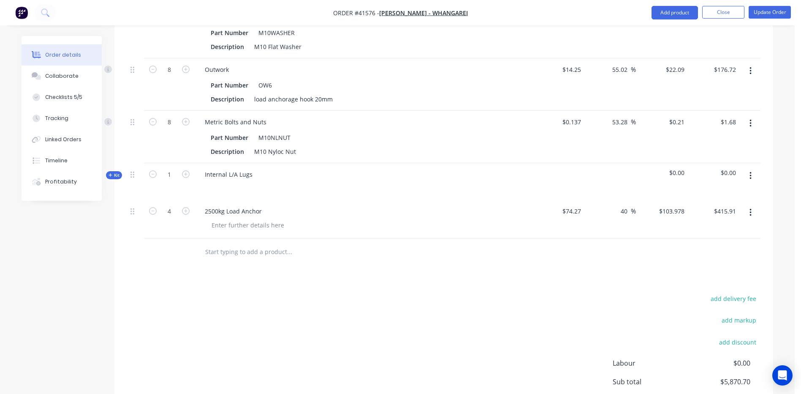
scroll to position [1504, 0]
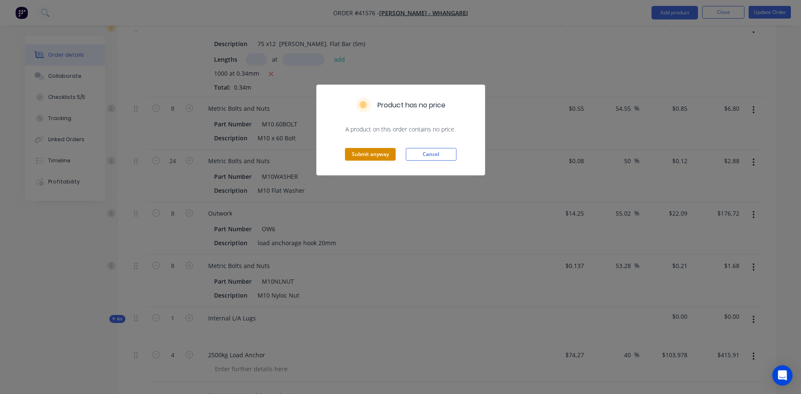
click at [375, 149] on button "Submit anyway" at bounding box center [370, 154] width 51 height 13
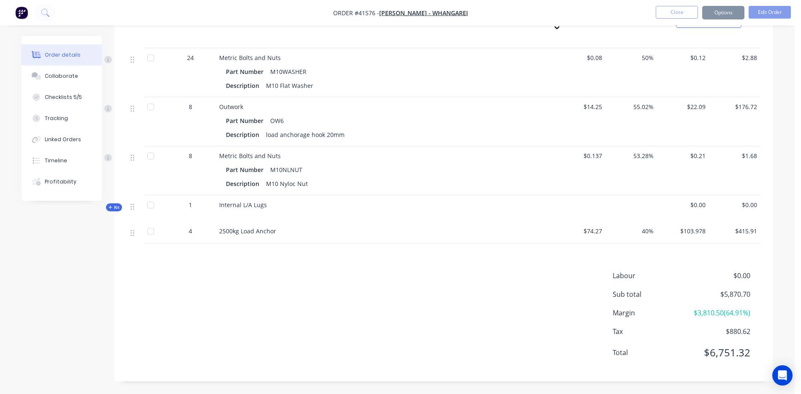
scroll to position [1494, 0]
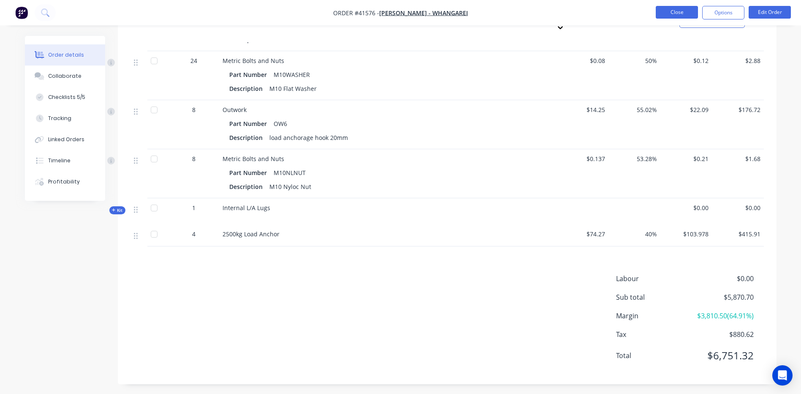
click at [674, 14] on button "Close" at bounding box center [677, 12] width 42 height 13
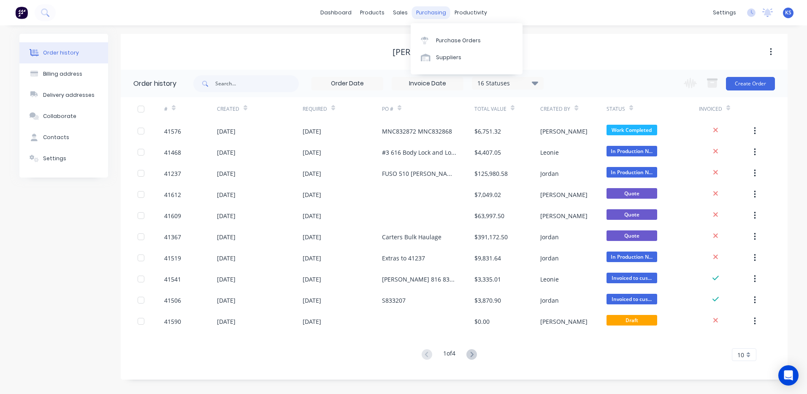
click at [431, 15] on div "purchasing" at bounding box center [431, 12] width 38 height 13
click at [436, 40] on div "Purchase Orders" at bounding box center [458, 41] width 45 height 8
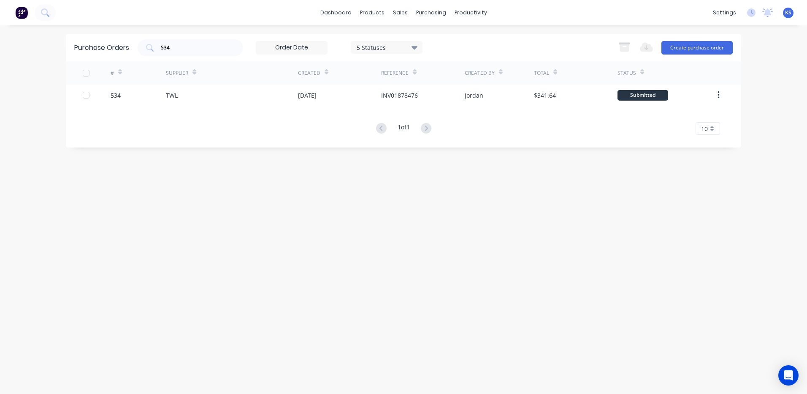
drag, startPoint x: 157, startPoint y: 47, endPoint x: 84, endPoint y: 57, distance: 74.1
click at [92, 57] on div "Purchase Orders 534 5 Statuses 5 Statuses Export to Excel (XLSX) Create purchas…" at bounding box center [404, 47] width 676 height 27
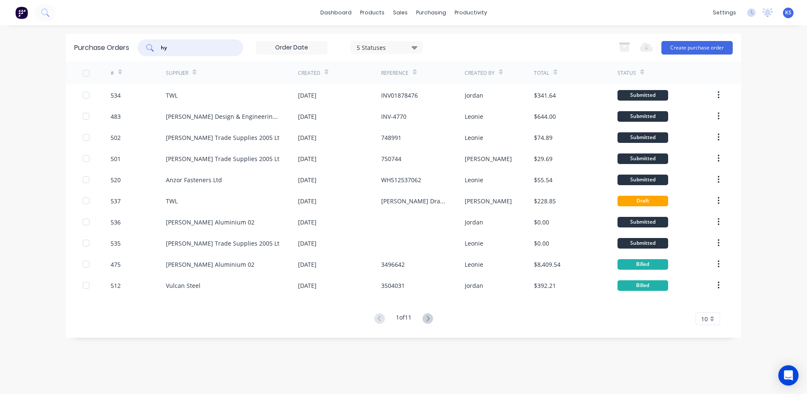
type input "hyd"
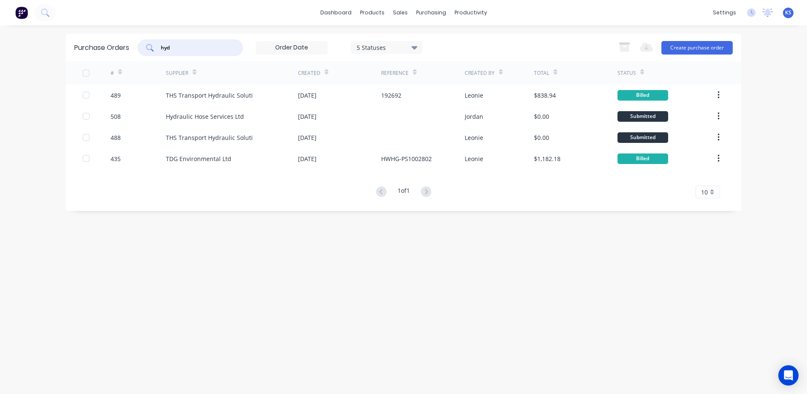
drag, startPoint x: 173, startPoint y: 51, endPoint x: 118, endPoint y: 43, distance: 55.5
click at [126, 46] on div "Purchase Orders hyd 5 Statuses 5 Statuses Export to Excel (XLSX) Create purchas…" at bounding box center [404, 47] width 676 height 27
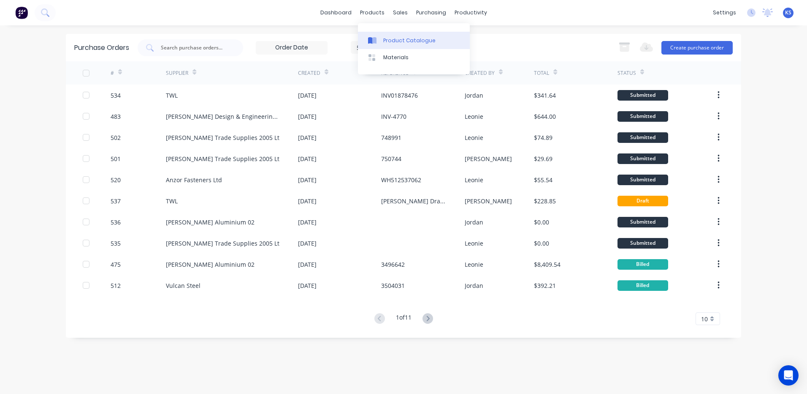
click at [391, 39] on div "Product Catalogue" at bounding box center [409, 41] width 52 height 8
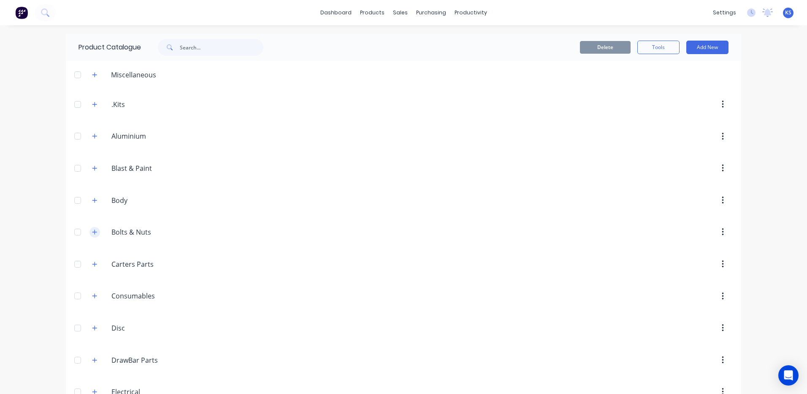
click at [92, 231] on icon "button" at bounding box center [94, 232] width 5 height 6
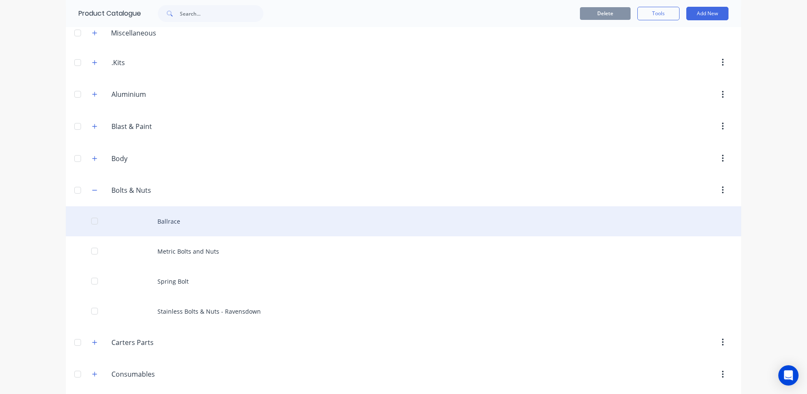
scroll to position [42, 0]
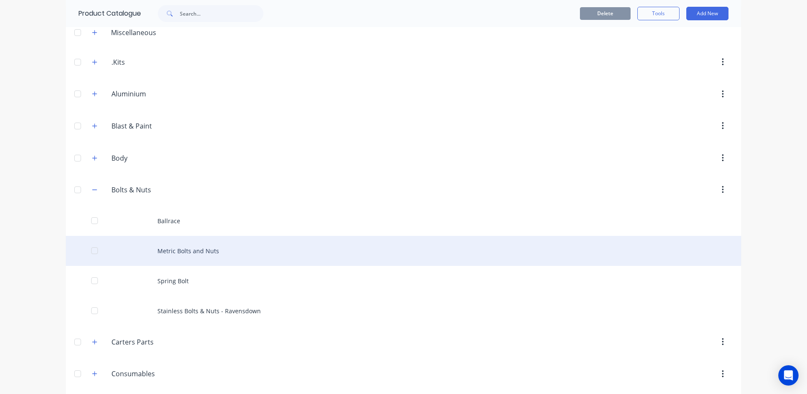
click at [187, 255] on div "Metric Bolts and Nuts" at bounding box center [404, 251] width 676 height 30
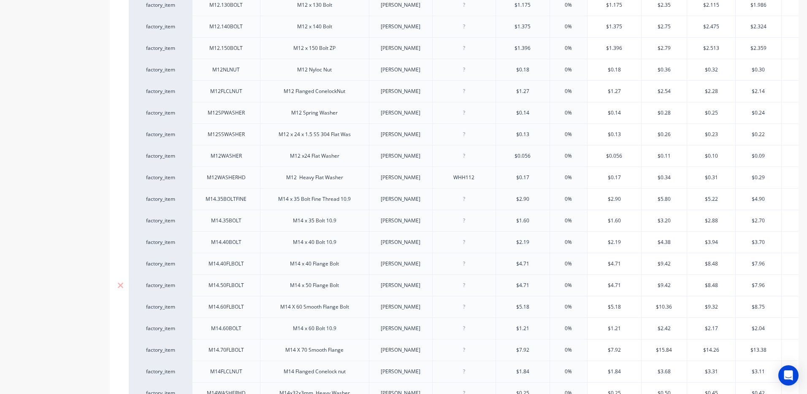
scroll to position [1816, 0]
click at [530, 325] on input "$1.84" at bounding box center [523, 329] width 54 height 8
type input "$0.54"
type input "0%"
click at [668, 325] on input "$3.68" at bounding box center [665, 329] width 46 height 8
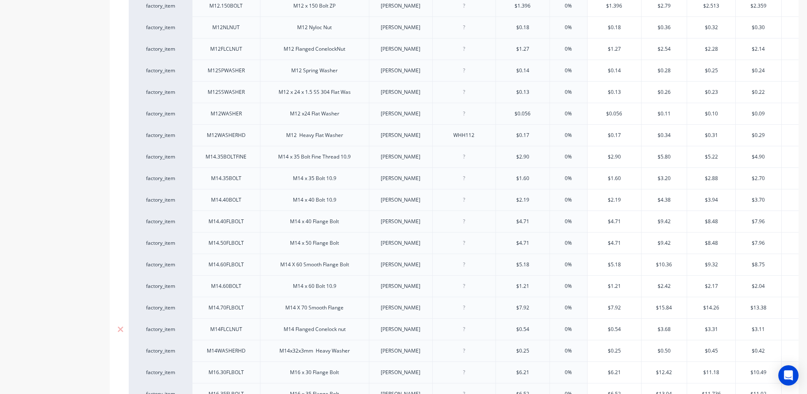
click at [668, 325] on input "$3.68" at bounding box center [665, 329] width 46 height 8
type input "$0.91"
click at [714, 325] on input "$3.31" at bounding box center [711, 329] width 48 height 8
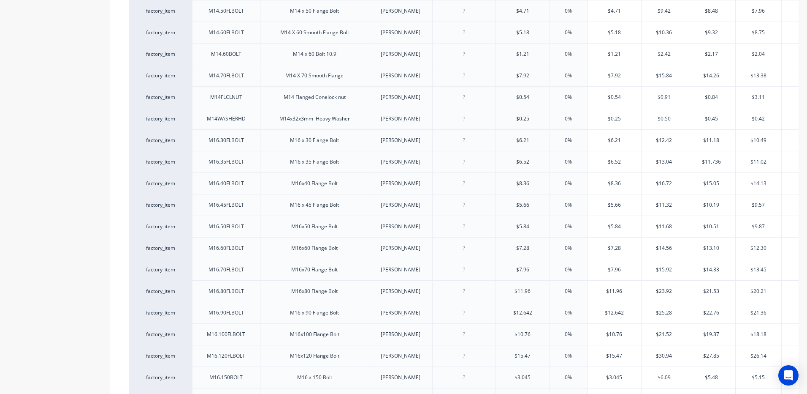
scroll to position [2027, 0]
type input "$0.84"
click at [527, 136] on input "$0.25" at bounding box center [523, 140] width 54 height 8
type input "$0.15"
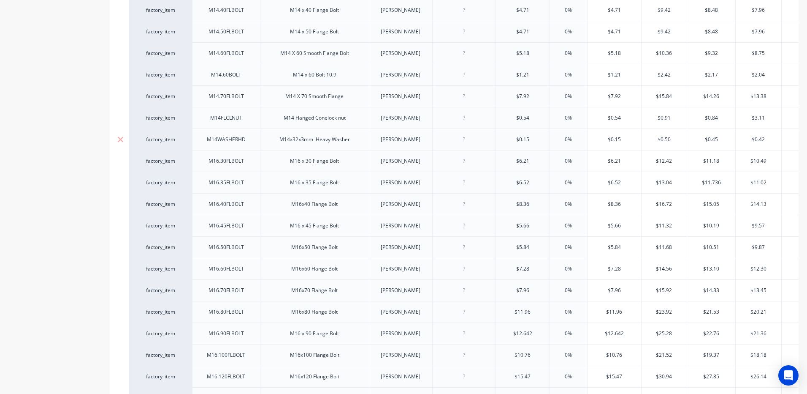
type input "0%"
type input "$0.15"
type input "$0.25"
click at [720, 136] on input "$0.45" at bounding box center [711, 140] width 48 height 8
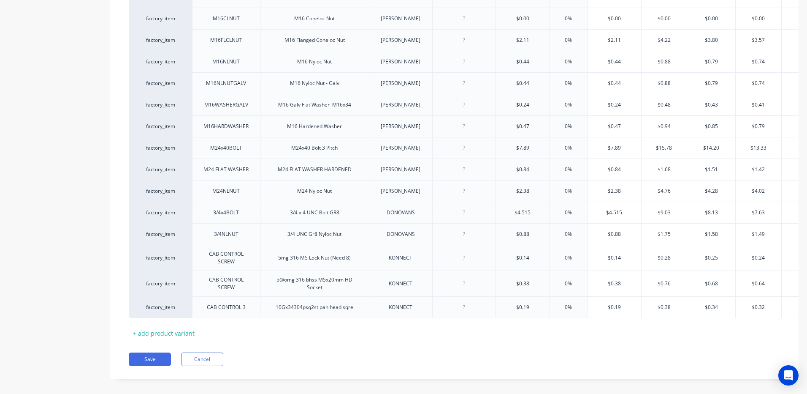
scroll to position [2455, 0]
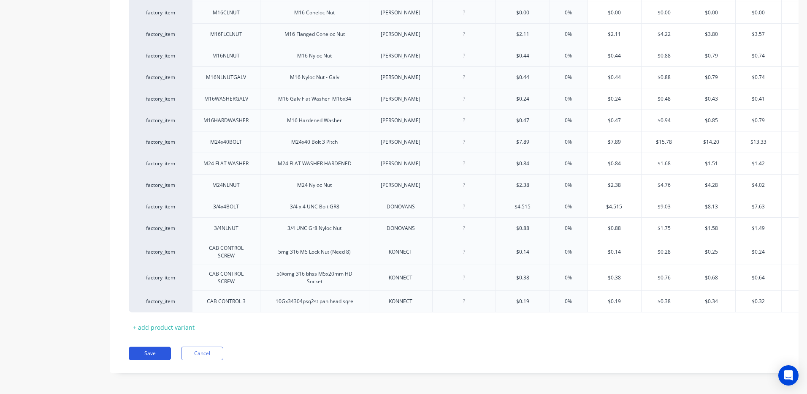
type input "$0.23"
click at [149, 352] on button "Save" at bounding box center [150, 353] width 42 height 14
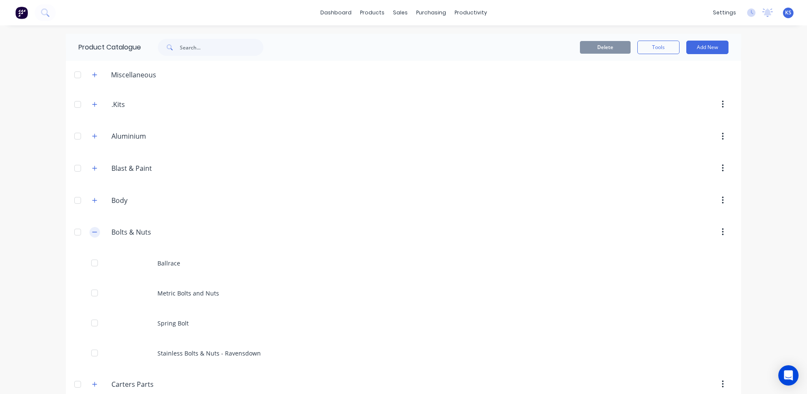
click at [93, 231] on icon "button" at bounding box center [94, 232] width 5 height 6
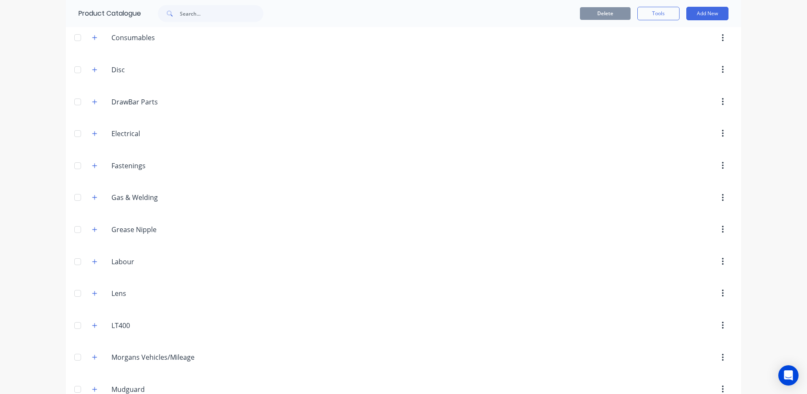
scroll to position [380, 0]
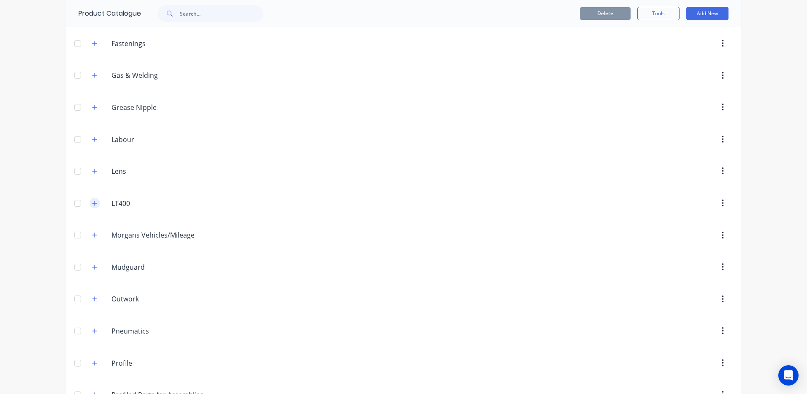
click at [92, 203] on icon "button" at bounding box center [94, 203] width 5 height 5
click at [92, 203] on icon "button" at bounding box center [94, 203] width 5 height 6
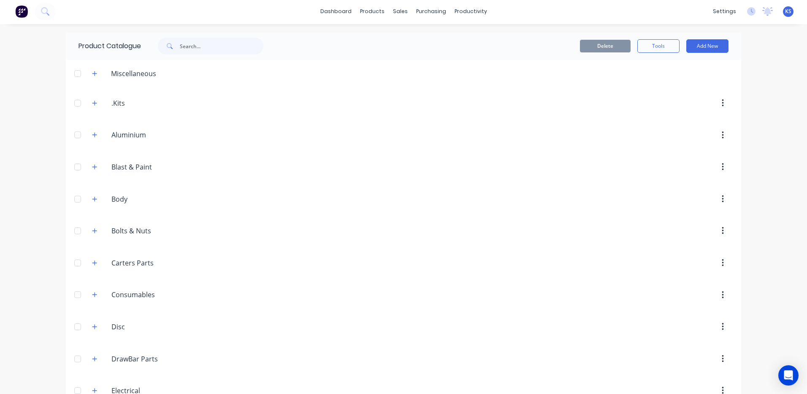
scroll to position [0, 0]
click at [187, 50] on input "text" at bounding box center [222, 47] width 84 height 17
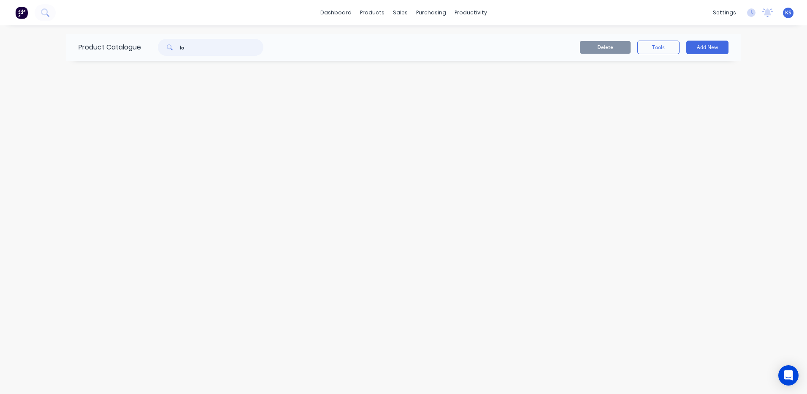
type input "l"
type input "L"
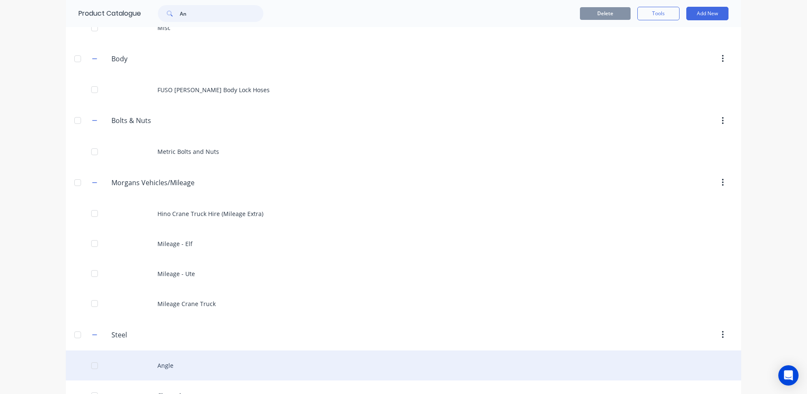
scroll to position [86, 0]
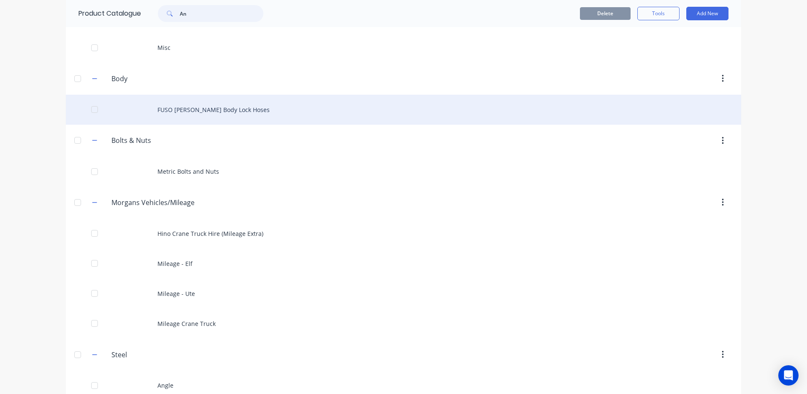
type input "An"
click at [173, 111] on div "FUSO Canter Body Lock Hoses" at bounding box center [404, 110] width 676 height 30
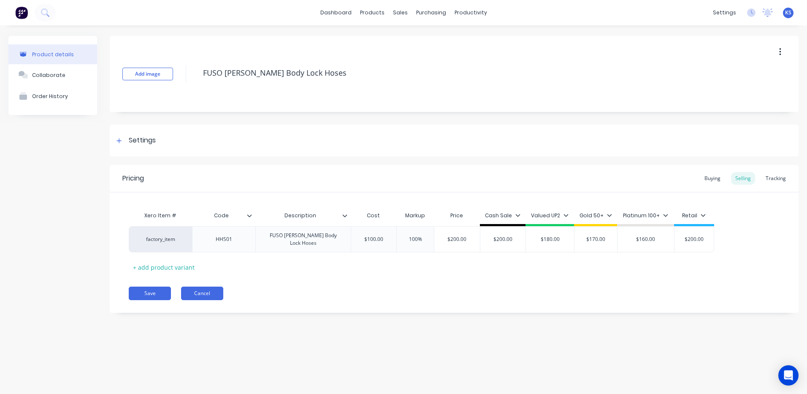
click at [207, 288] on button "Cancel" at bounding box center [202, 293] width 42 height 14
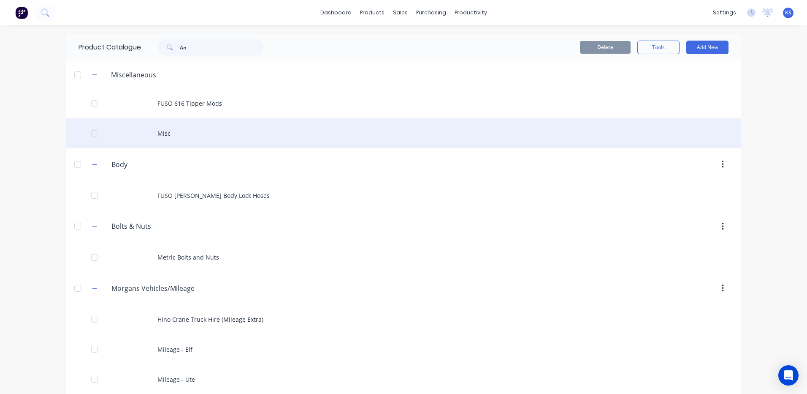
click at [154, 133] on div "Misc" at bounding box center [404, 133] width 676 height 30
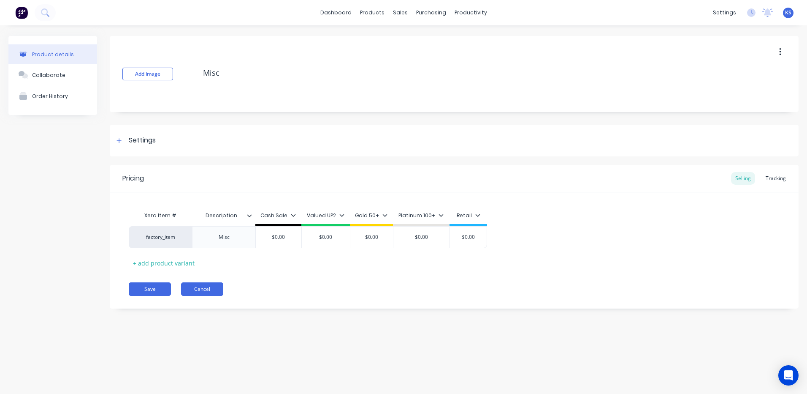
click at [203, 286] on button "Cancel" at bounding box center [202, 289] width 42 height 14
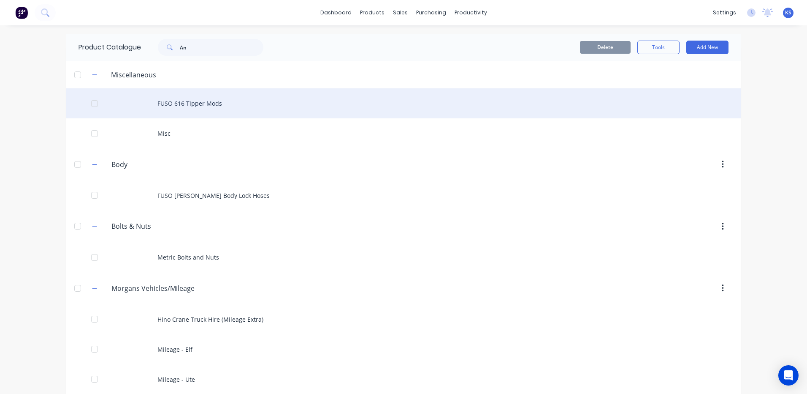
click at [167, 109] on div "FUSO 616 Tipper Mods" at bounding box center [404, 103] width 676 height 30
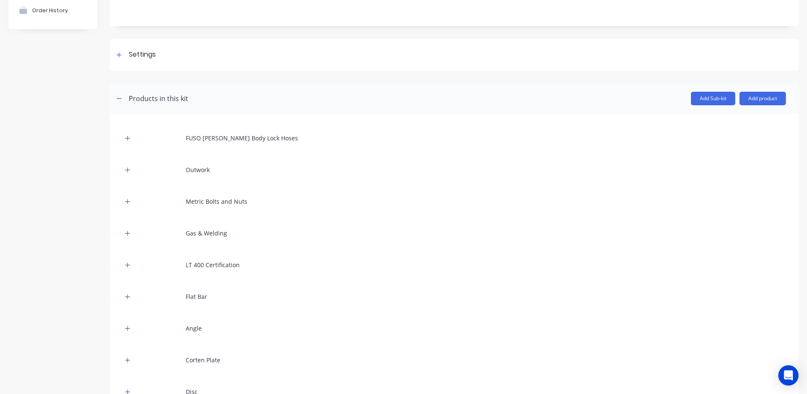
scroll to position [84, 0]
click at [129, 264] on icon "button" at bounding box center [127, 263] width 5 height 5
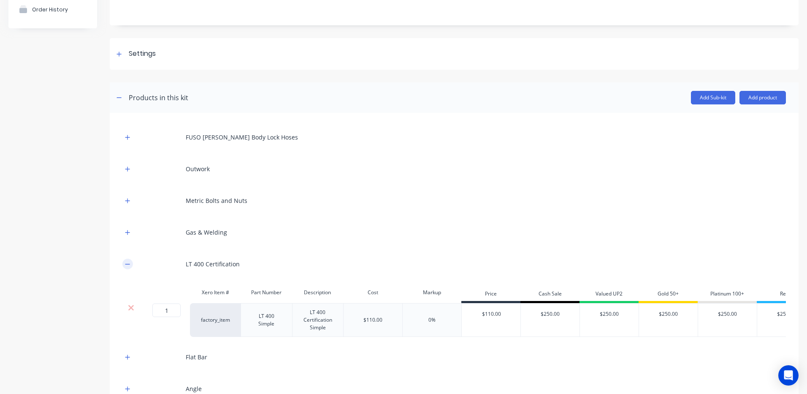
click at [129, 264] on icon "button" at bounding box center [127, 264] width 5 height 0
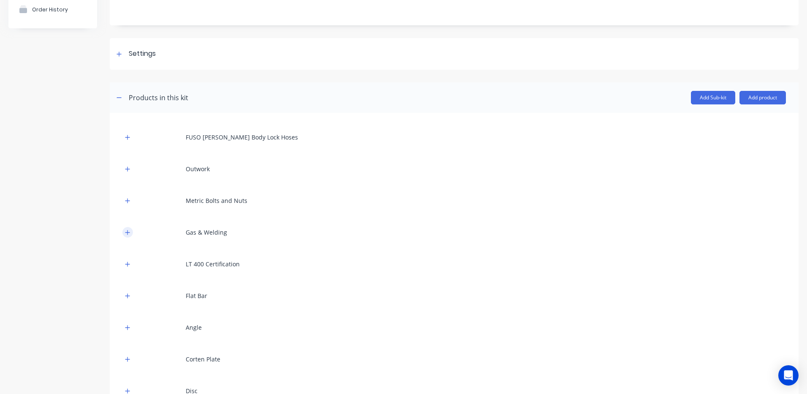
click at [127, 232] on icon "button" at bounding box center [127, 232] width 5 height 5
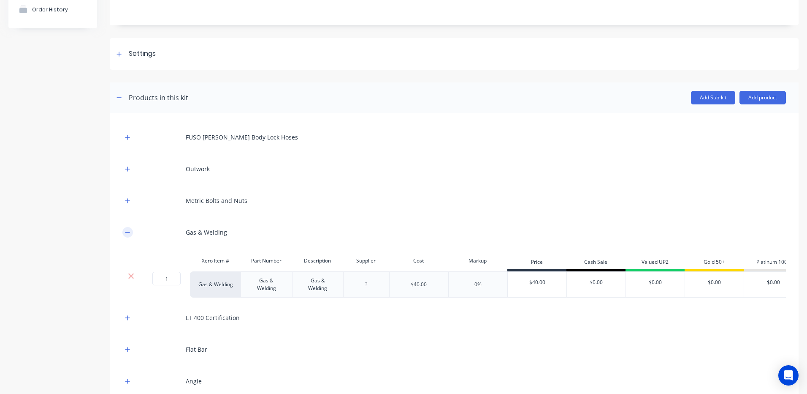
click at [127, 232] on icon "button" at bounding box center [127, 232] width 5 height 0
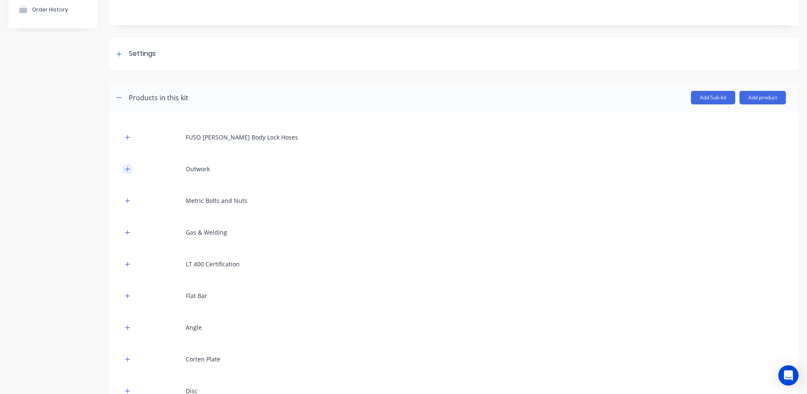
click at [127, 168] on icon "button" at bounding box center [127, 168] width 5 height 5
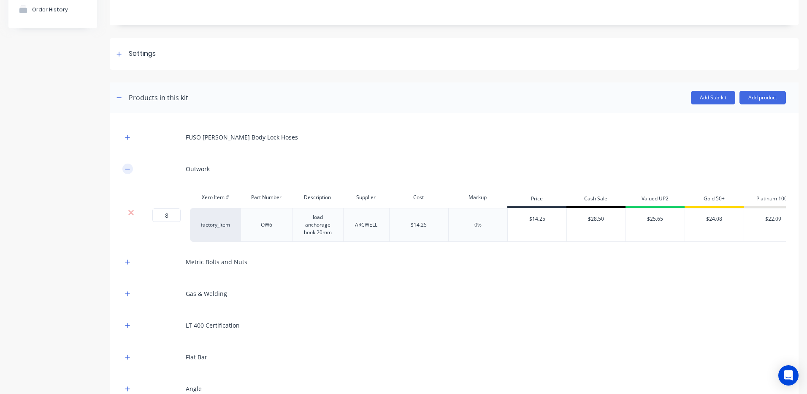
click at [127, 168] on icon "button" at bounding box center [127, 168] width 5 height 0
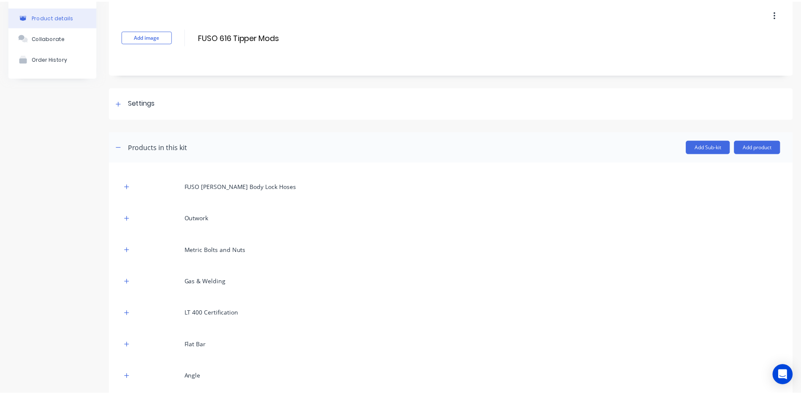
scroll to position [0, 0]
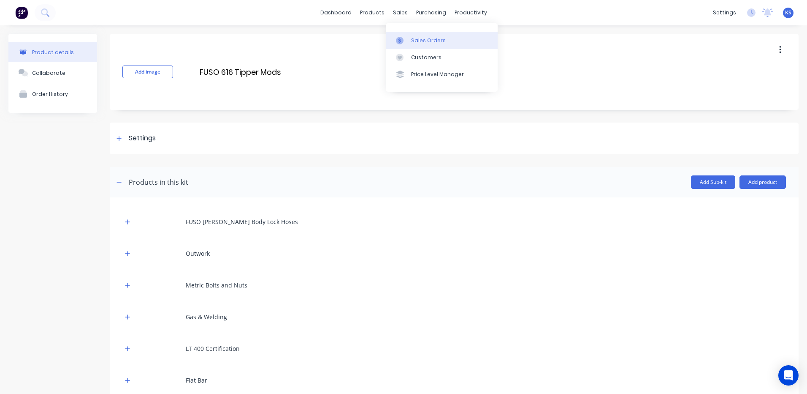
click at [426, 38] on div "Sales Orders" at bounding box center [428, 41] width 35 height 8
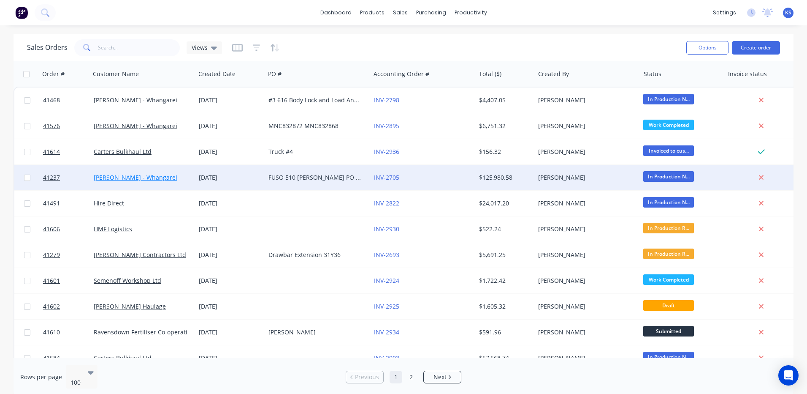
click at [139, 177] on link "Keith Andrews - Whangarei" at bounding box center [136, 177] width 84 height 8
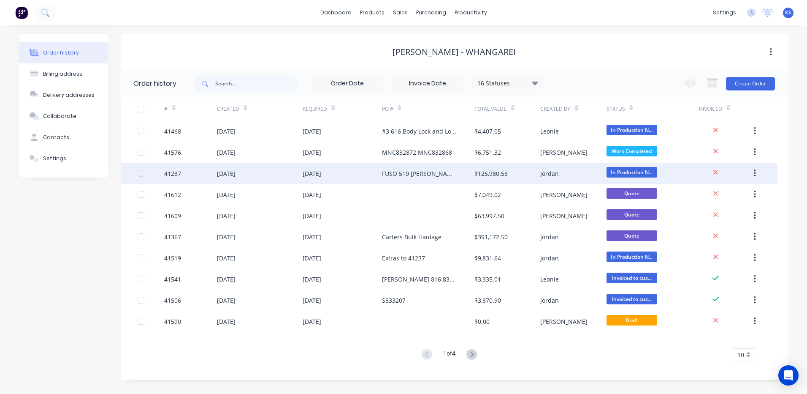
click at [217, 175] on div "31 Jul 2025" at bounding box center [226, 173] width 19 height 9
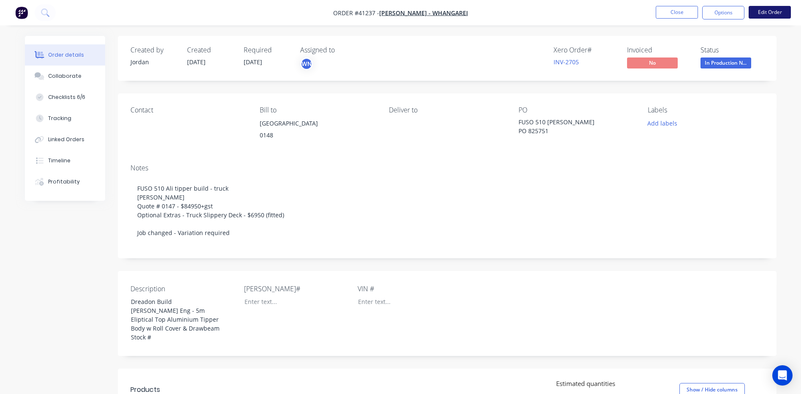
click at [761, 11] on button "Edit Order" at bounding box center [770, 12] width 42 height 13
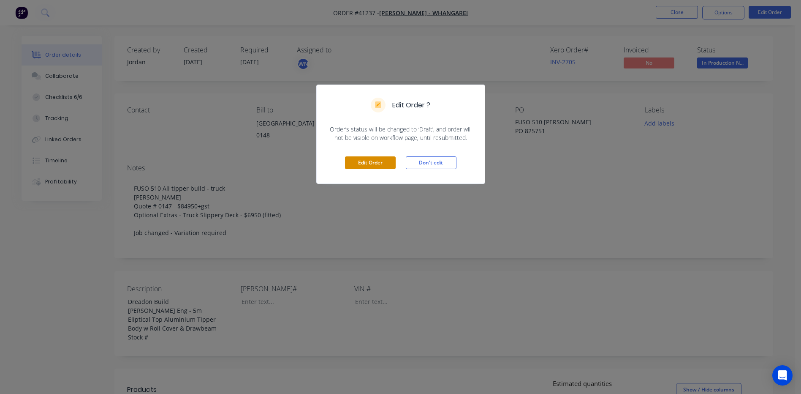
click at [357, 162] on button "Edit Order" at bounding box center [370, 162] width 51 height 13
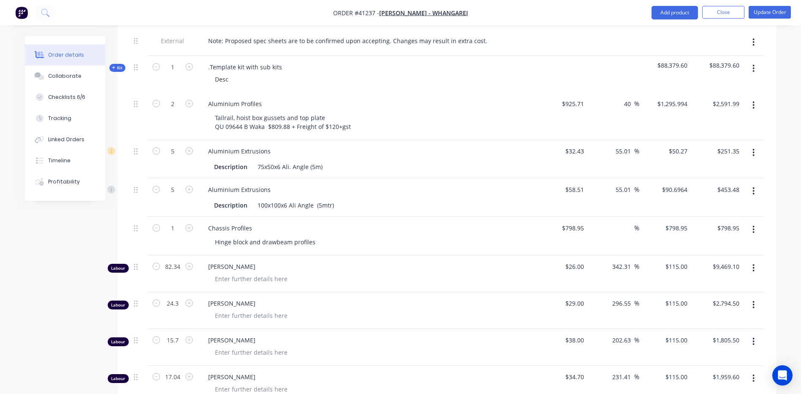
scroll to position [507, 0]
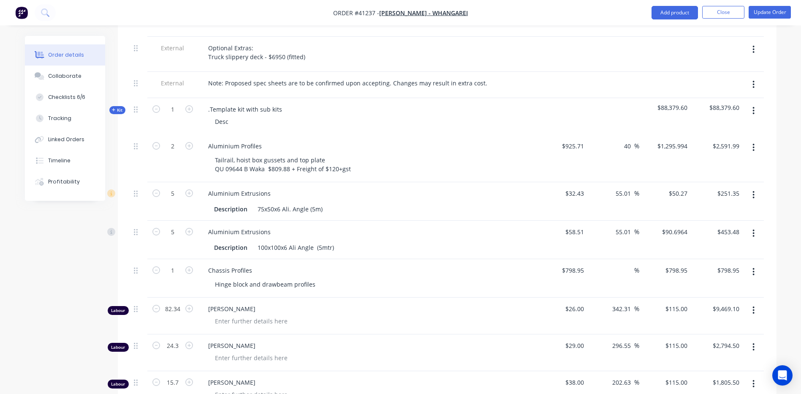
click at [113, 113] on span "Kit" at bounding box center [117, 110] width 11 height 6
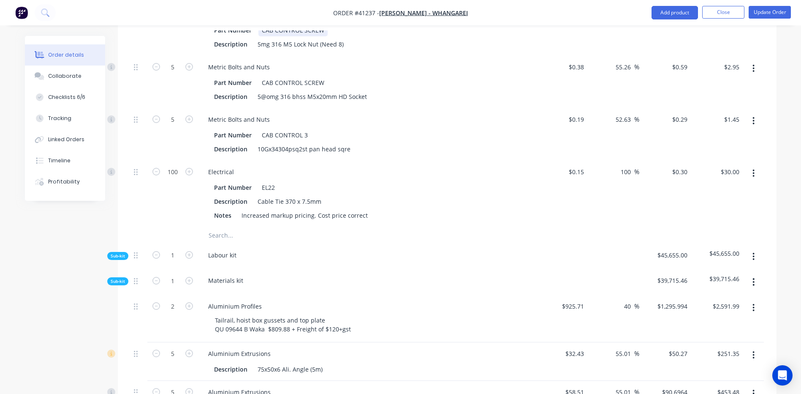
scroll to position [802, 0]
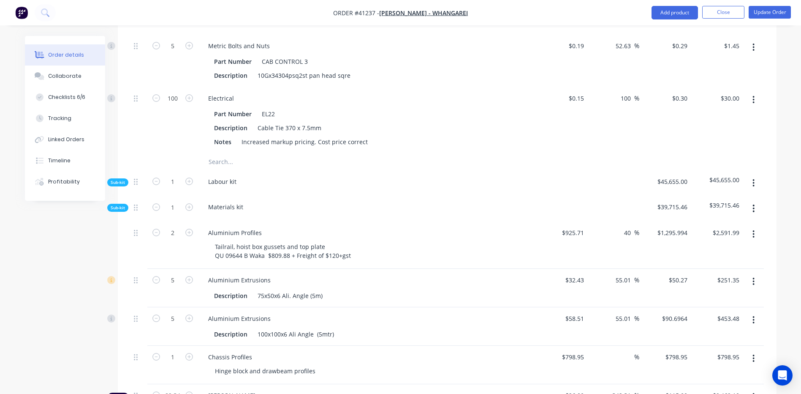
click at [222, 170] on input "text" at bounding box center [292, 161] width 169 height 17
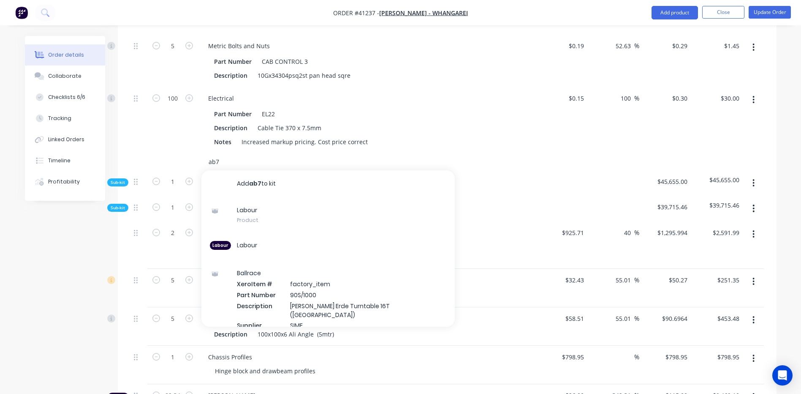
type input "ab7"
click at [313, 258] on div "Labour Labour" at bounding box center [327, 246] width 253 height 28
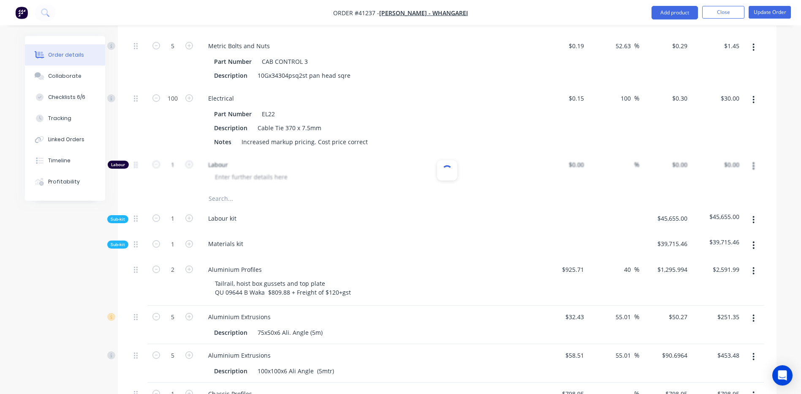
type input "$40.00"
type input "275"
type input "$150.00"
click at [227, 169] on span "Labour" at bounding box center [370, 164] width 324 height 9
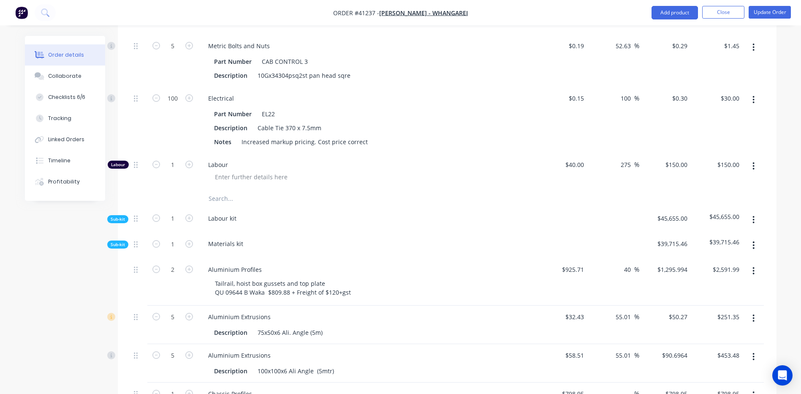
click at [754, 170] on icon "button" at bounding box center [754, 166] width 2 height 8
click at [712, 228] on div "Delete" at bounding box center [723, 222] width 65 height 12
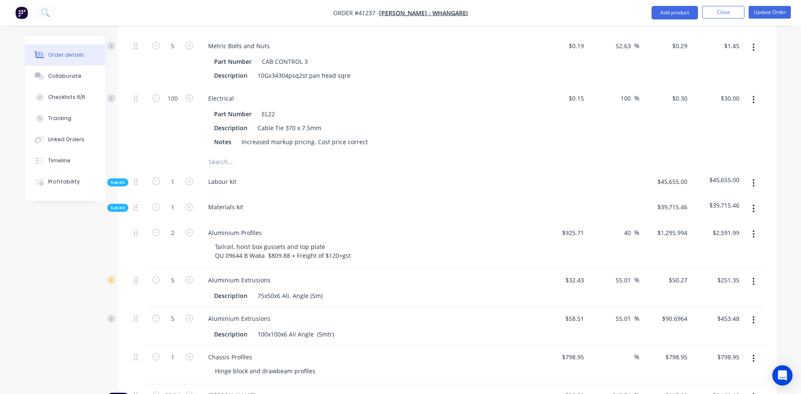
click at [227, 170] on input "text" at bounding box center [292, 161] width 169 height 17
type input "ab7"
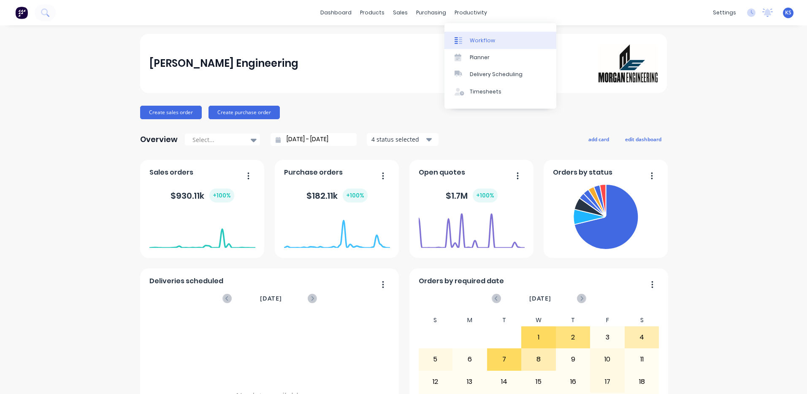
click at [489, 42] on div "Workflow" at bounding box center [482, 41] width 25 height 8
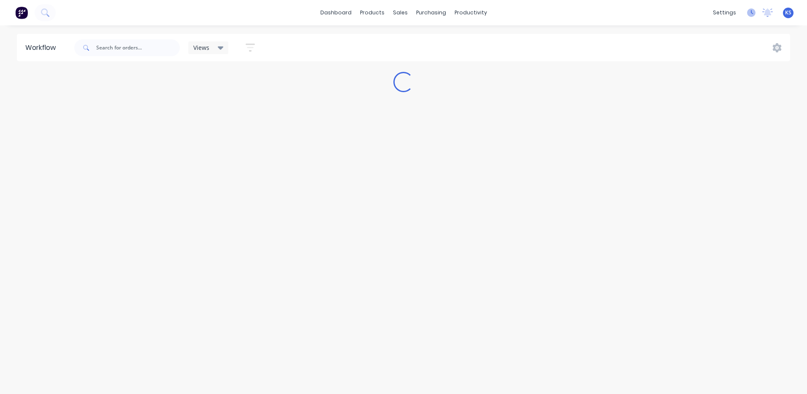
click at [750, 14] on icon at bounding box center [751, 12] width 8 height 8
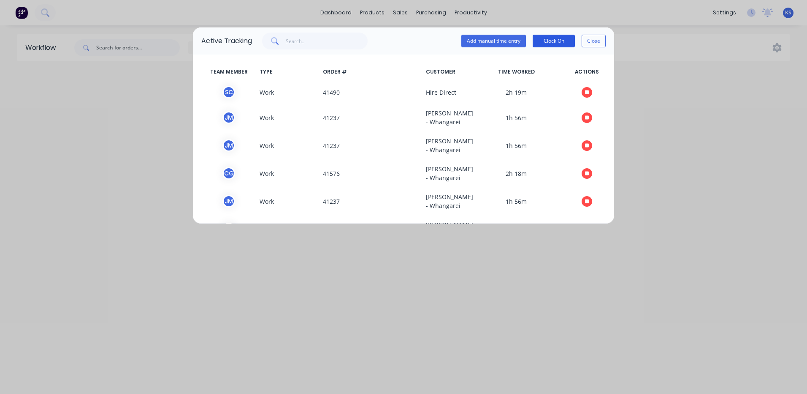
click at [561, 43] on button "Clock On" at bounding box center [554, 41] width 42 height 13
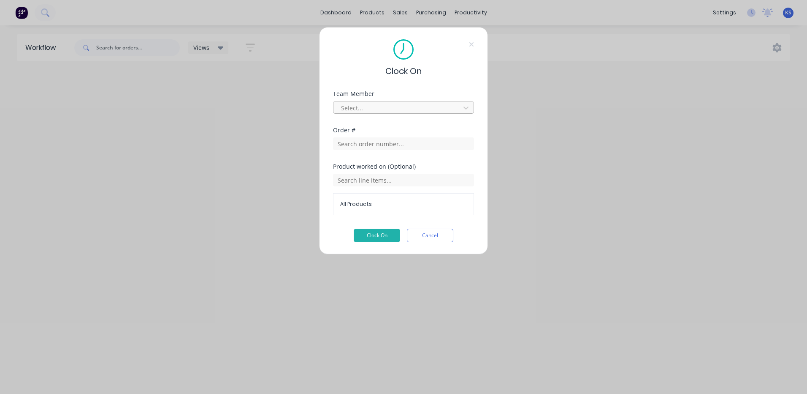
click at [380, 109] on div at bounding box center [398, 108] width 116 height 11
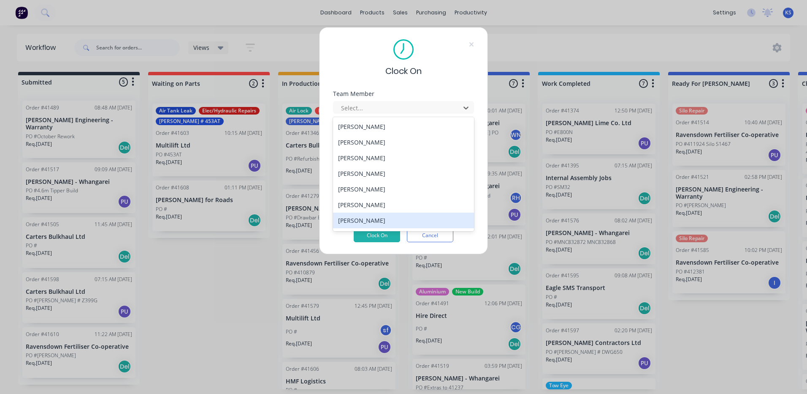
click at [375, 225] on div "[PERSON_NAME]" at bounding box center [403, 220] width 141 height 16
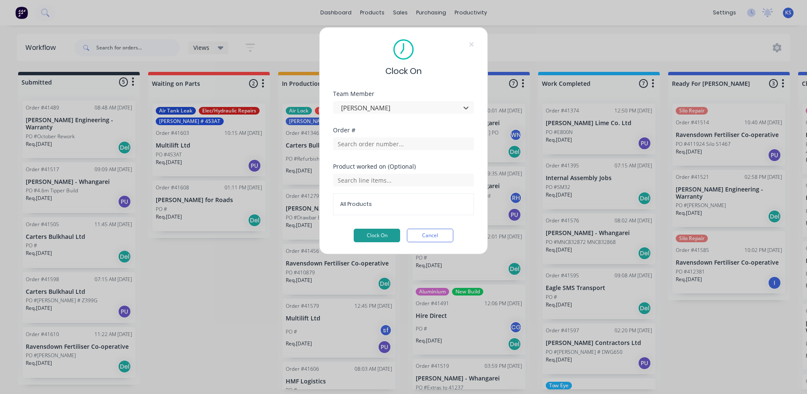
click at [387, 236] on button "Clock On" at bounding box center [377, 235] width 46 height 14
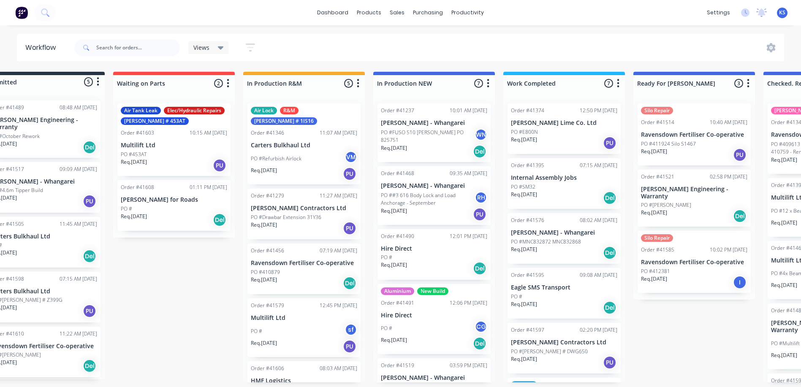
scroll to position [2, 0]
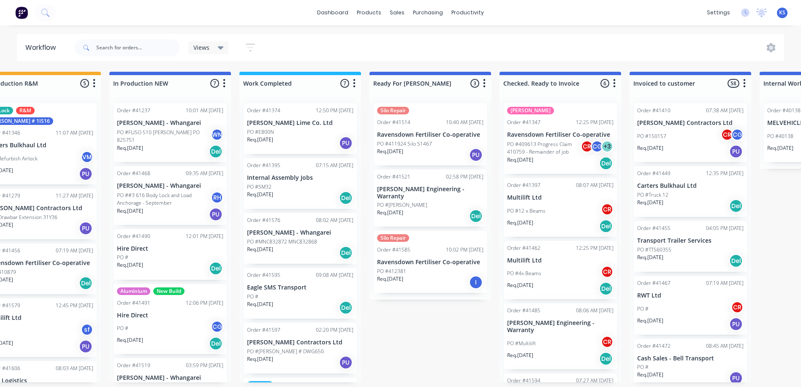
scroll to position [0, 299]
click at [543, 147] on p "PO #409613 Progress Claim 410759 - Remainder of job" at bounding box center [543, 148] width 73 height 15
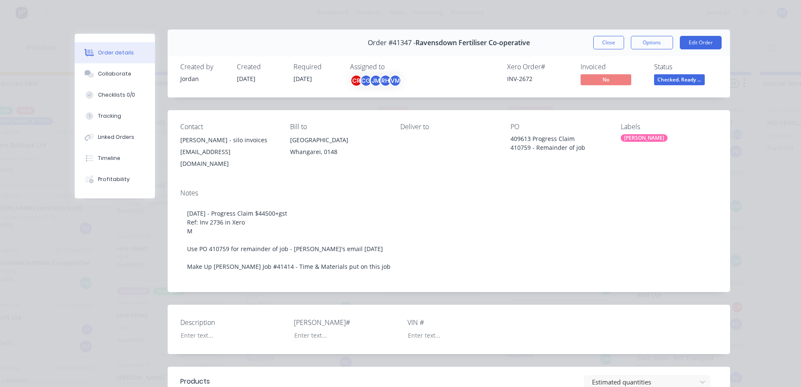
scroll to position [0, 0]
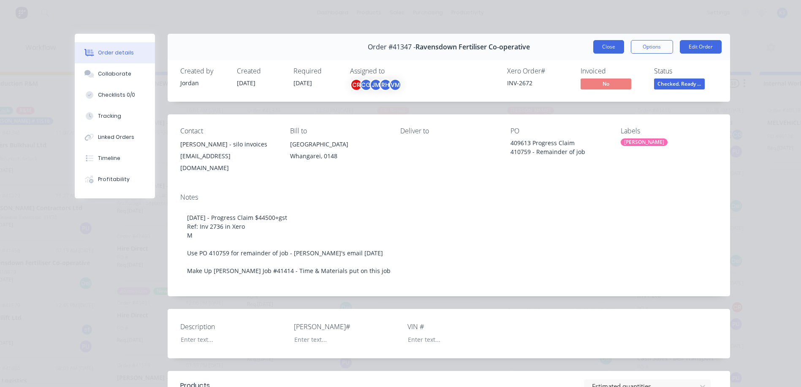
click at [599, 46] on button "Close" at bounding box center [608, 47] width 31 height 14
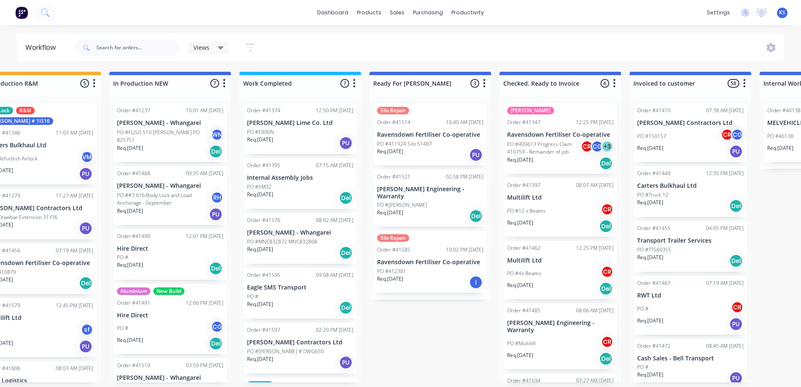
click at [416, 275] on div "Req. 28/09/25 I" at bounding box center [430, 282] width 106 height 14
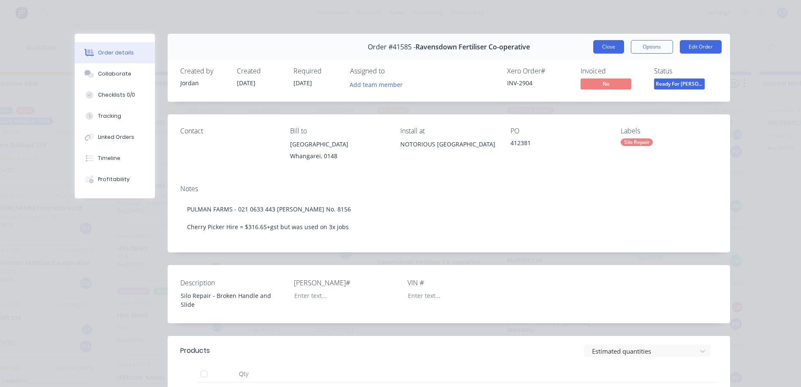
click at [597, 47] on button "Close" at bounding box center [608, 47] width 31 height 14
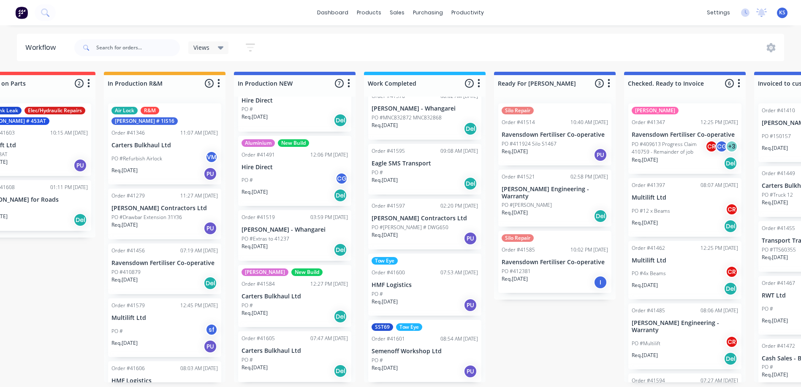
scroll to position [0, 173]
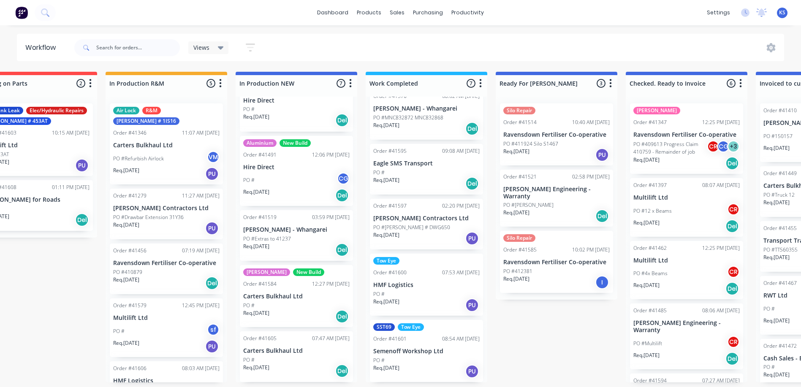
click at [154, 276] on div "Req. 25/08/25 Del" at bounding box center [166, 283] width 106 height 14
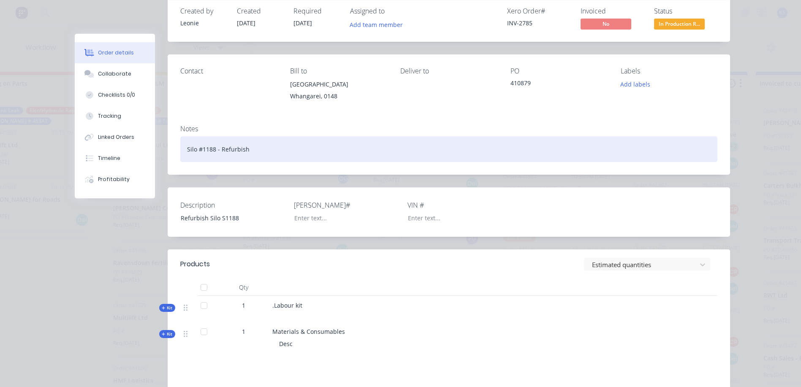
scroll to position [0, 0]
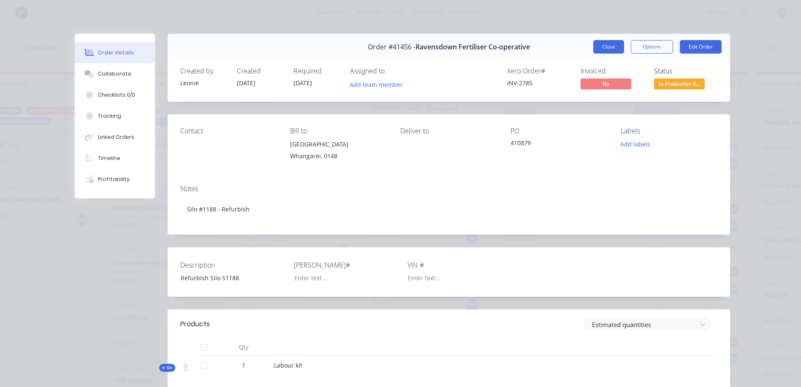
click at [601, 48] on button "Close" at bounding box center [608, 47] width 31 height 14
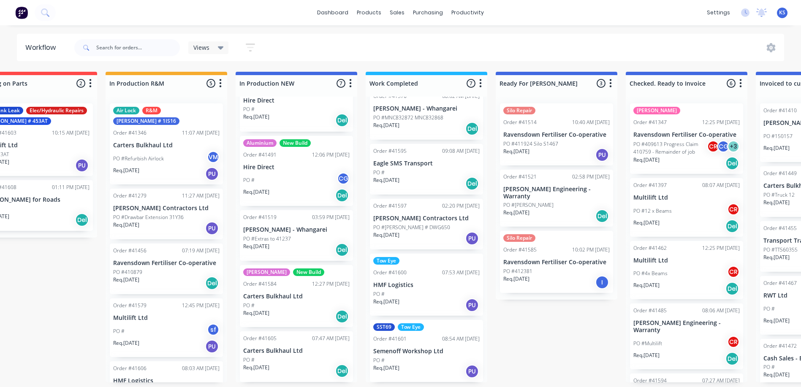
click at [146, 276] on div "Req. 25/08/25 Del" at bounding box center [166, 283] width 106 height 14
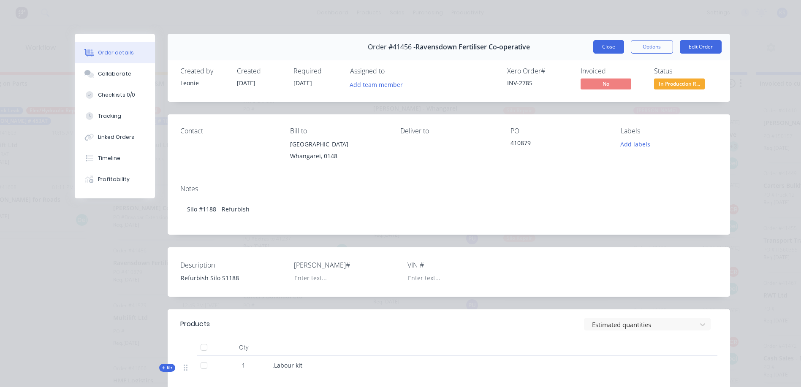
click at [601, 48] on button "Close" at bounding box center [608, 47] width 31 height 14
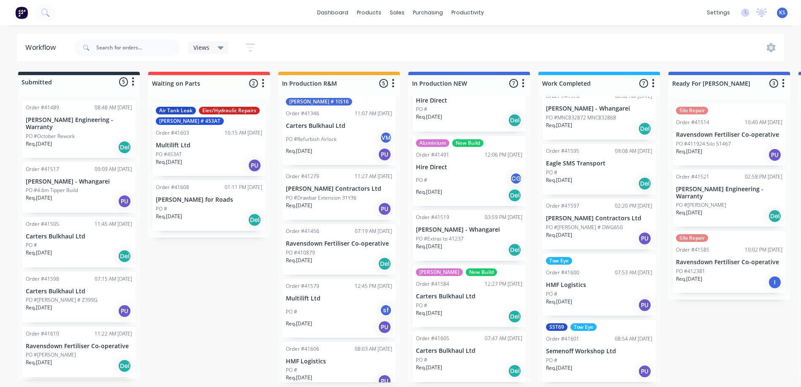
scroll to position [2, 0]
click at [57, 351] on div "PO #gary" at bounding box center [79, 355] width 106 height 8
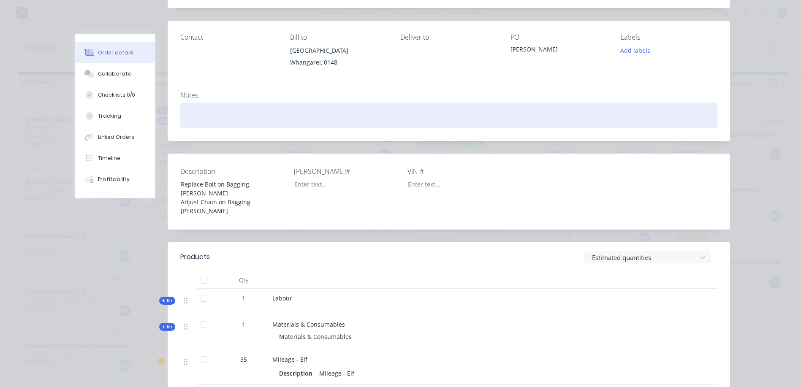
scroll to position [0, 0]
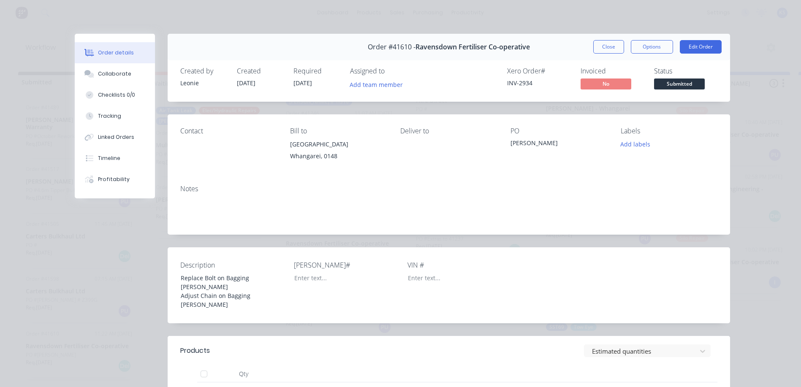
click at [601, 46] on button "Close" at bounding box center [608, 47] width 31 height 14
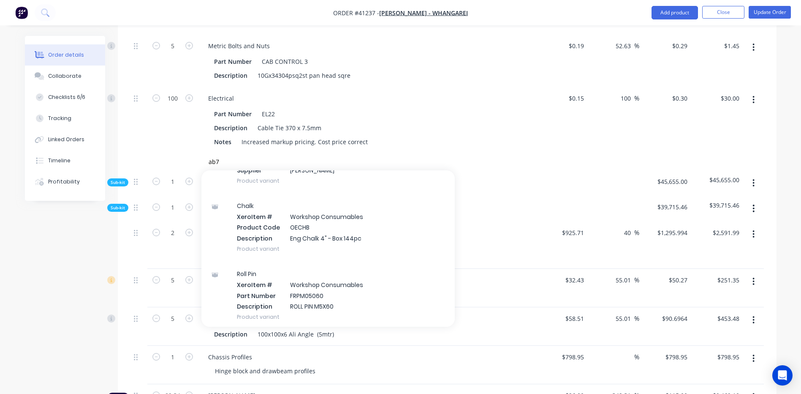
scroll to position [422, 0]
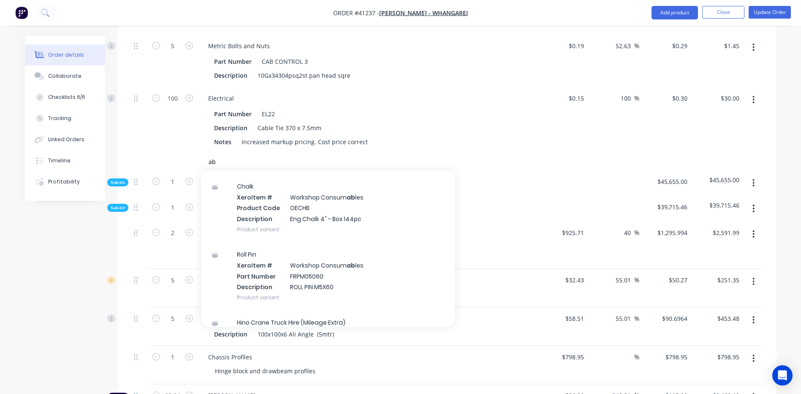
type input "a"
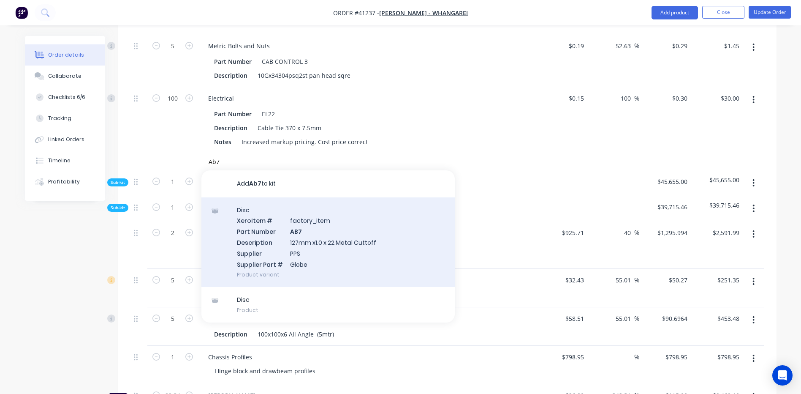
type input "Ab7"
click at [328, 254] on div "Disc Xero Item # factory_item Part Number AB7 Description 127mm x1.0 x 22 Metal…" at bounding box center [327, 242] width 253 height 90
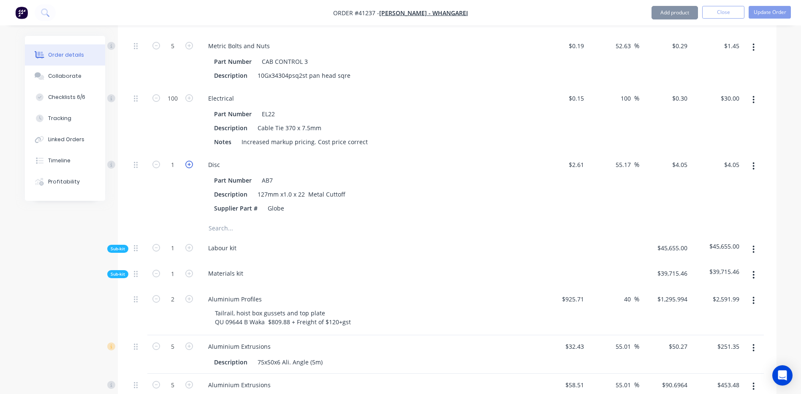
click at [190, 168] on icon "button" at bounding box center [189, 164] width 8 height 8
type input "2"
type input "$8.10"
click at [227, 236] on input "text" at bounding box center [292, 228] width 169 height 17
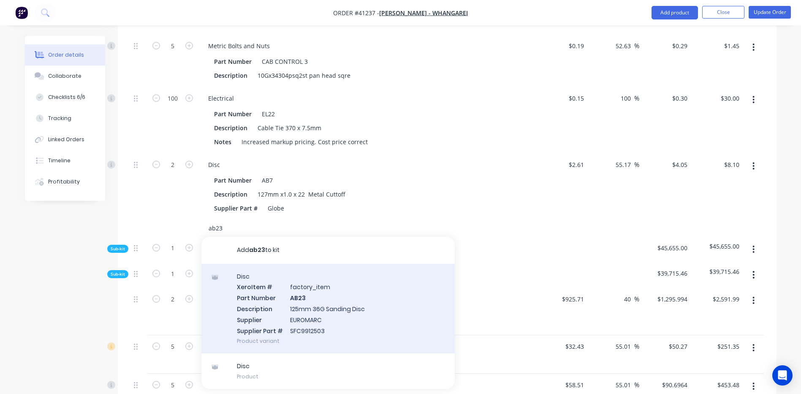
type input "ab23"
click at [299, 314] on div "Disc Xero Item # factory_item Part Number AB23 Description 125mm 36G Sanding Di…" at bounding box center [327, 309] width 253 height 90
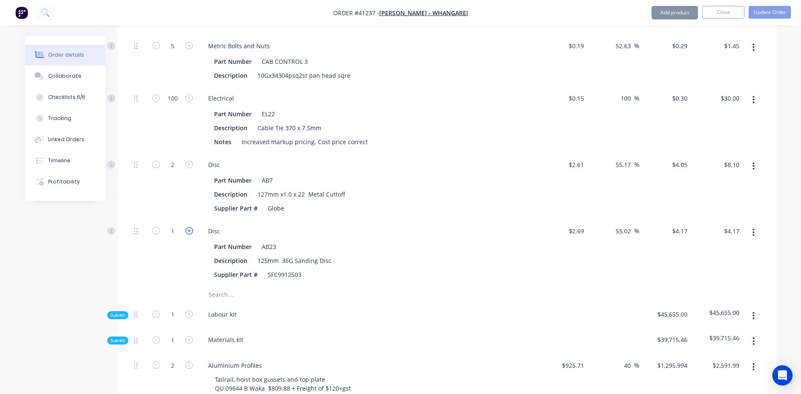
click at [188, 234] on icon "button" at bounding box center [189, 231] width 8 height 8
type input "2"
type input "$8.34"
click at [216, 301] on input "text" at bounding box center [292, 294] width 169 height 17
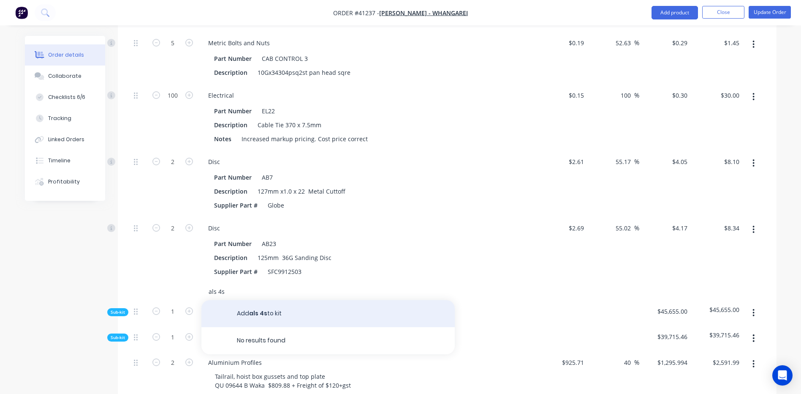
scroll to position [845, 0]
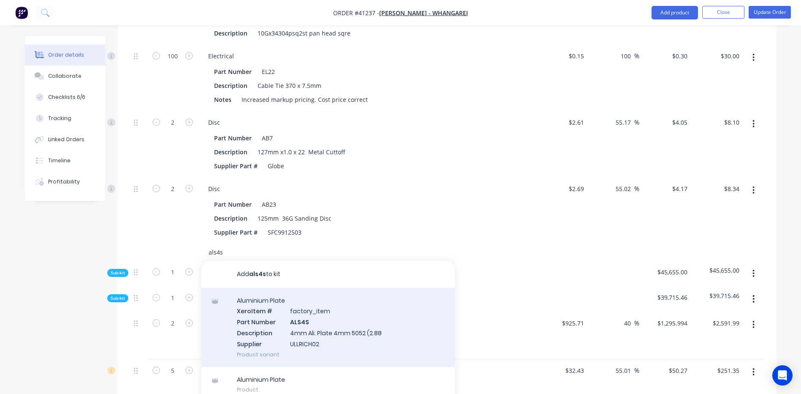
type input "als4s"
click at [320, 340] on div "Aluminium Plate Xero Item # factory_item Part Number ALS4S Description 4mm Ali.…" at bounding box center [327, 327] width 253 height 79
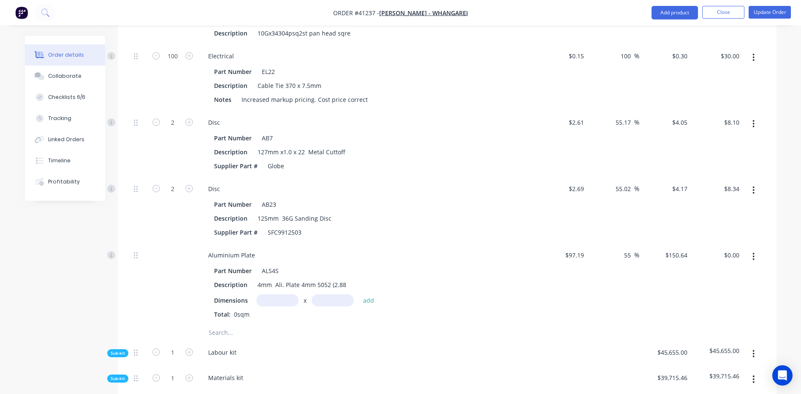
click at [286, 306] on input "text" at bounding box center [277, 300] width 42 height 12
type input "0.17m"
click at [320, 306] on input "text" at bounding box center [333, 300] width 42 height 12
type input "0.81m"
click at [363, 305] on button "add" at bounding box center [369, 299] width 20 height 11
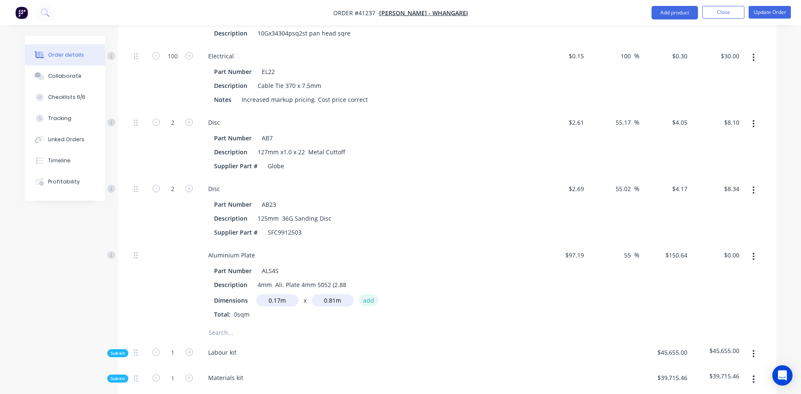
type input "$20.74"
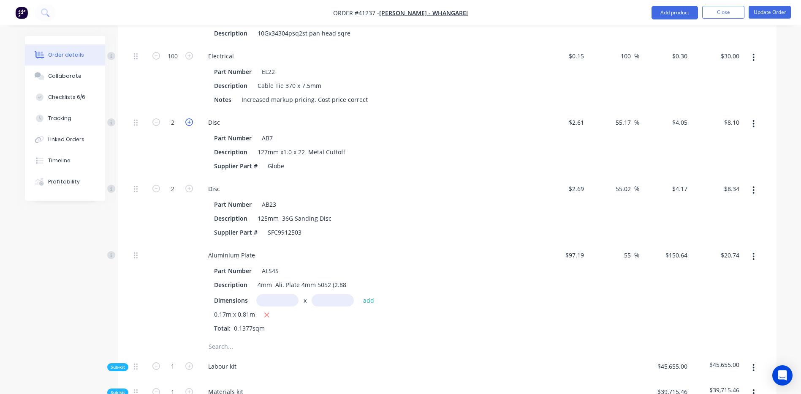
click at [190, 126] on icon "button" at bounding box center [189, 122] width 8 height 8
type input "3"
type input "$12.15"
click at [190, 126] on icon "button" at bounding box center [189, 122] width 8 height 8
type input "4"
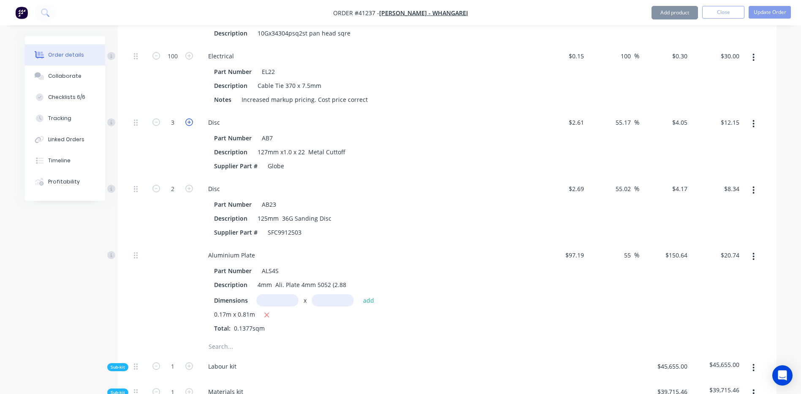
type input "$16.20"
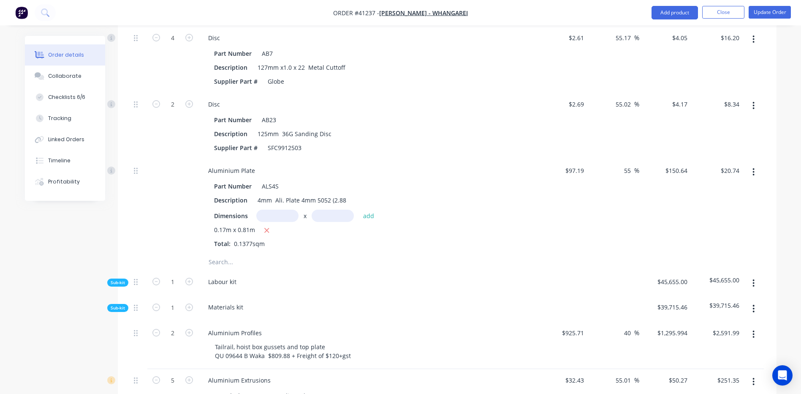
scroll to position [971, 0]
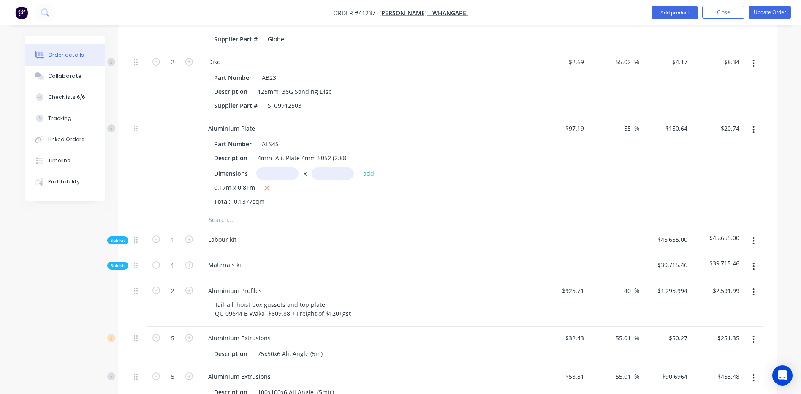
click at [214, 228] on input "text" at bounding box center [292, 219] width 169 height 17
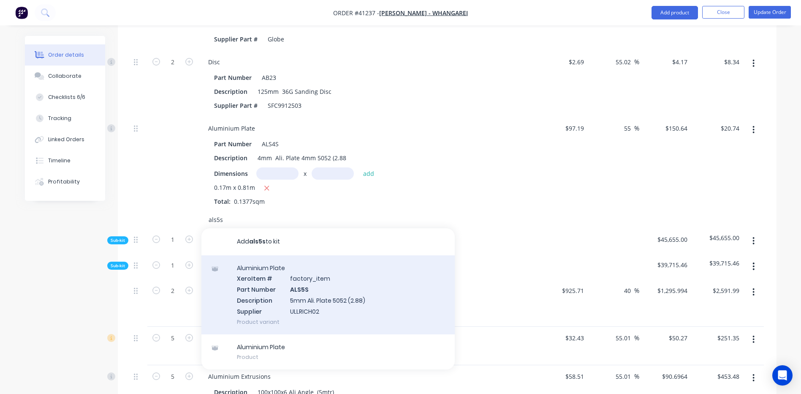
type input "als5s"
click at [315, 307] on div "Aluminium Plate Xero Item # factory_item Part Number ALS5S Description 5mm Ali.…" at bounding box center [327, 294] width 253 height 79
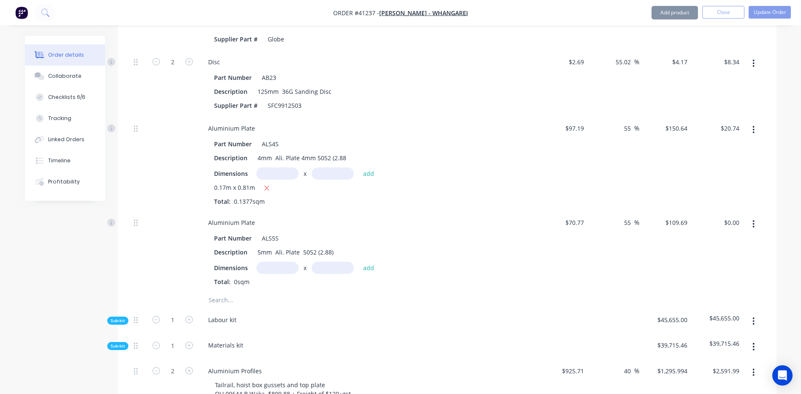
click at [273, 274] on input "text" at bounding box center [277, 267] width 42 height 12
type input "0.65m"
type input "0.46m"
click at [364, 273] on button "add" at bounding box center [369, 266] width 20 height 11
type input "$32.80"
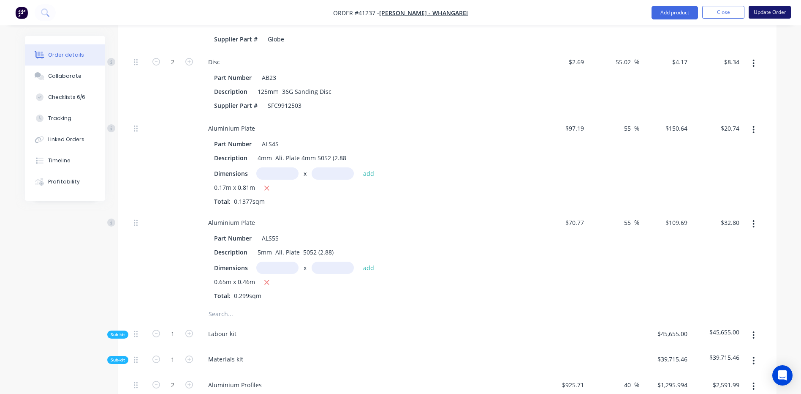
click at [761, 14] on button "Update Order" at bounding box center [770, 12] width 42 height 13
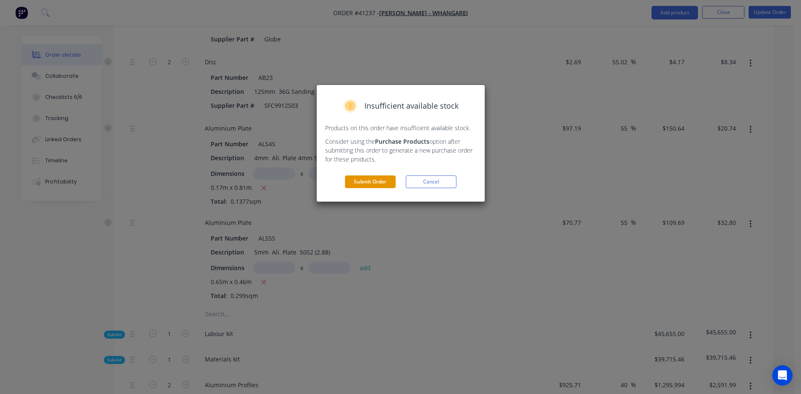
click at [380, 179] on button "Submit Order" at bounding box center [370, 181] width 51 height 13
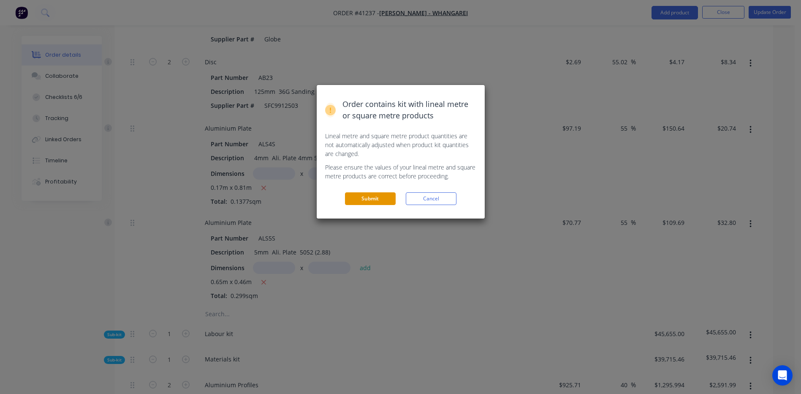
click at [375, 195] on button "Submit" at bounding box center [370, 198] width 51 height 13
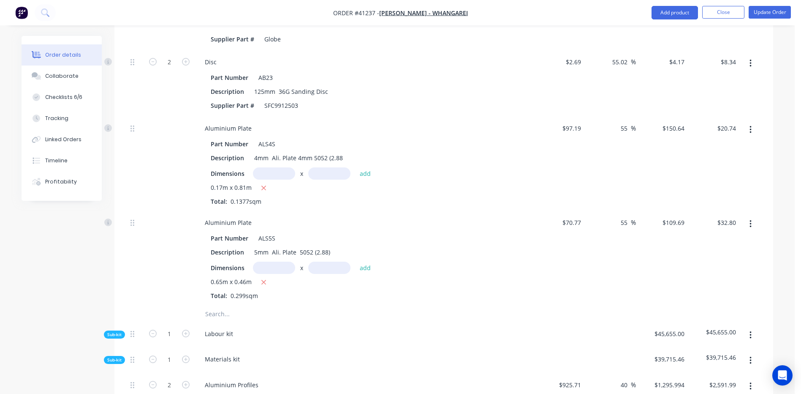
scroll to position [981, 0]
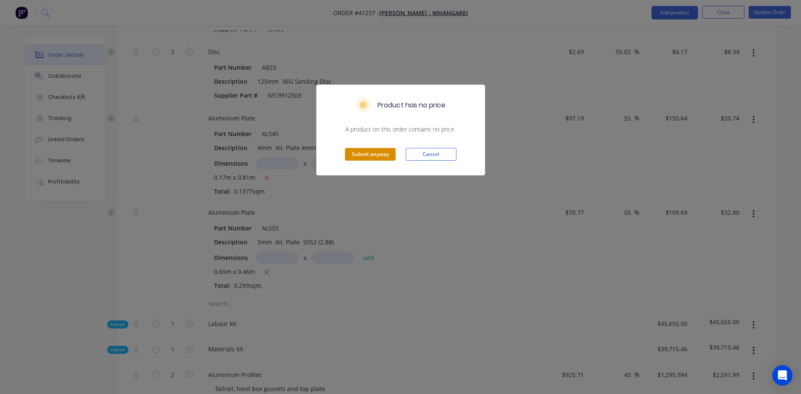
click at [361, 152] on button "Submit anyway" at bounding box center [370, 154] width 51 height 13
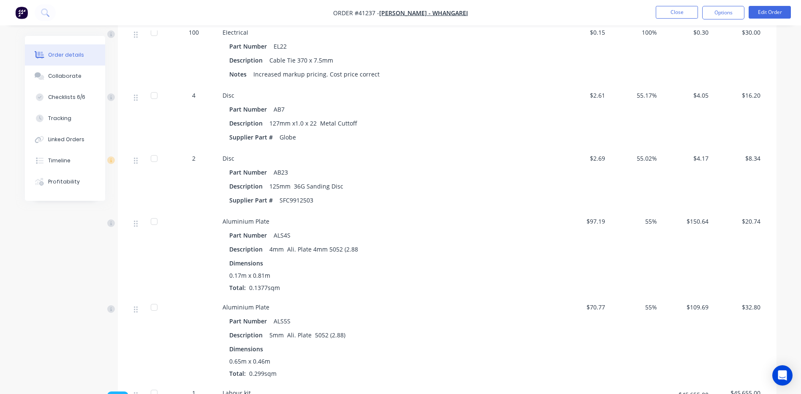
scroll to position [887, 0]
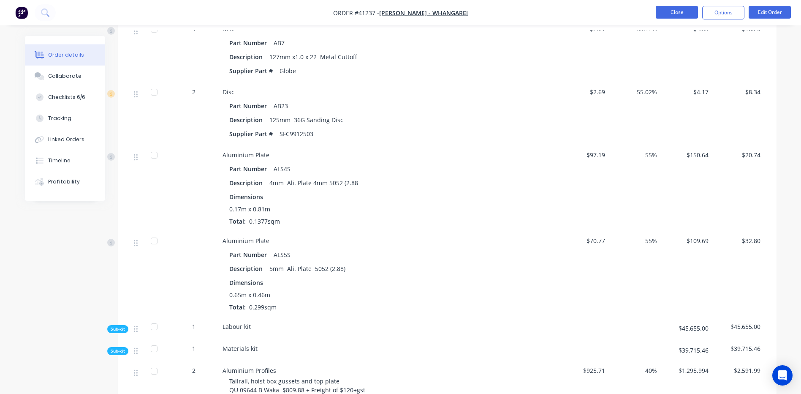
click at [671, 10] on button "Close" at bounding box center [677, 12] width 42 height 13
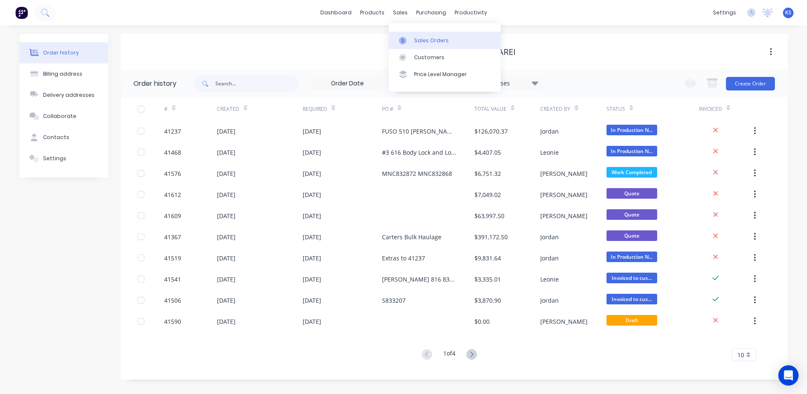
click at [431, 44] on link "Sales Orders" at bounding box center [445, 40] width 112 height 17
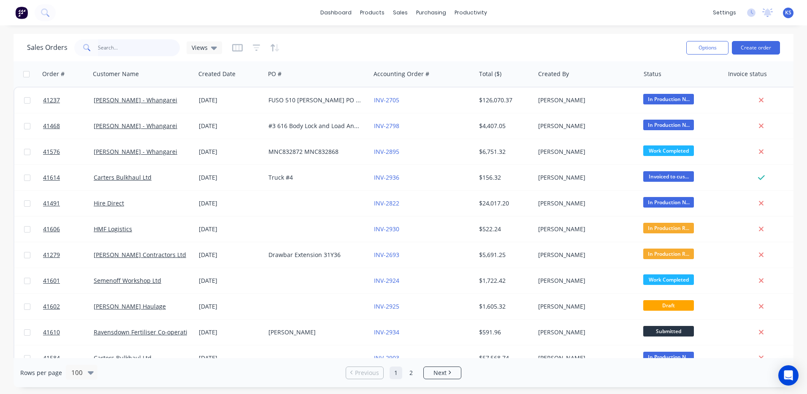
click at [116, 52] on input "text" at bounding box center [139, 47] width 82 height 17
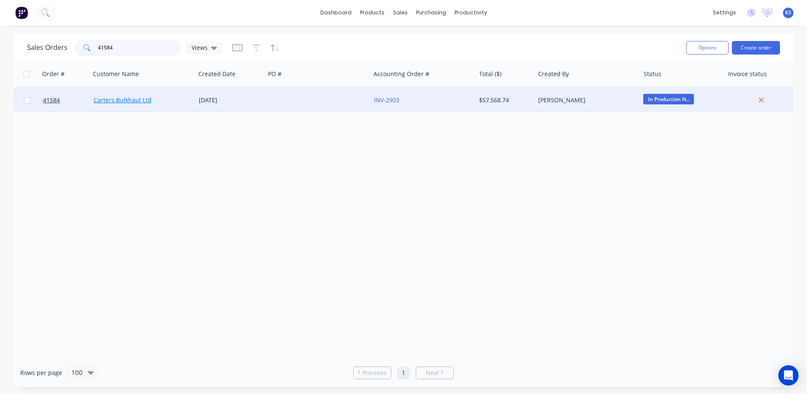
type input "41584"
click at [133, 103] on link "Carters Bulkhaul Ltd" at bounding box center [123, 100] width 58 height 8
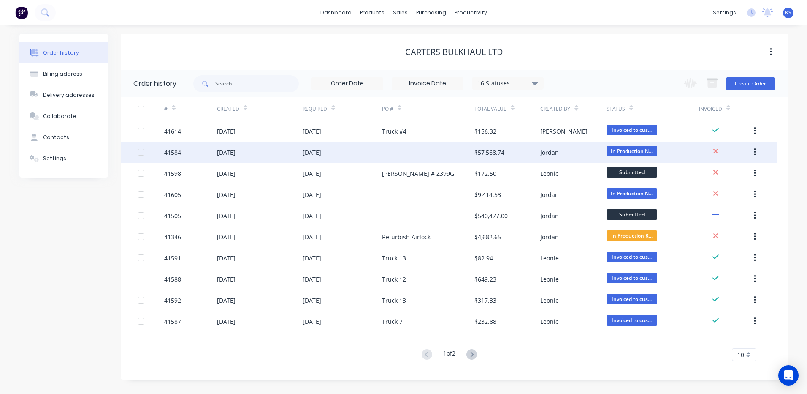
click at [232, 156] on div "[DATE]" at bounding box center [226, 152] width 19 height 9
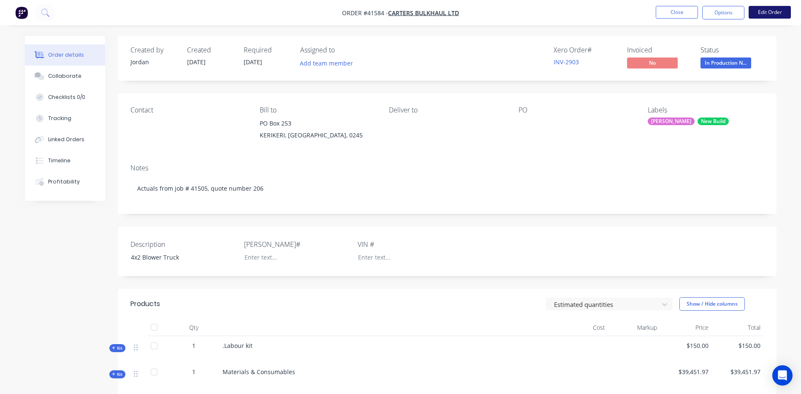
click at [762, 11] on button "Edit Order" at bounding box center [770, 12] width 42 height 13
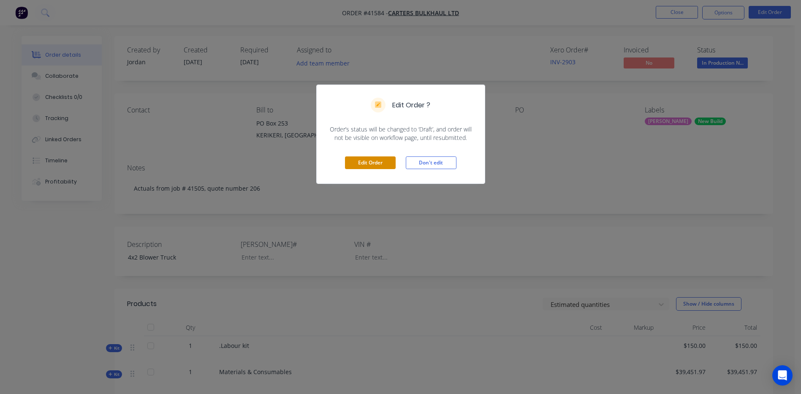
click at [374, 162] on button "Edit Order" at bounding box center [370, 162] width 51 height 13
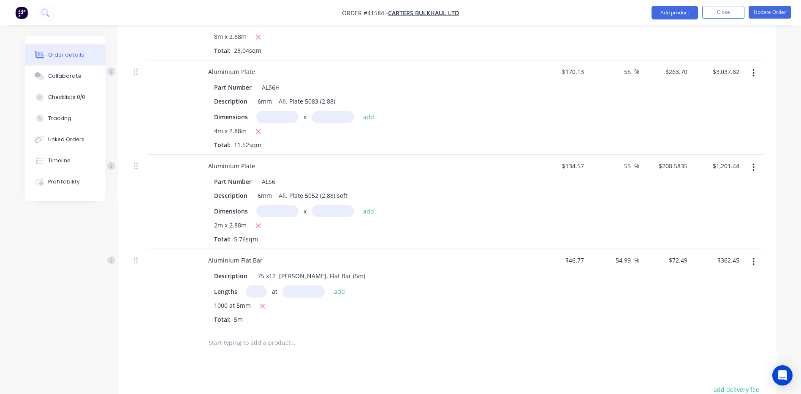
scroll to position [465, 0]
click at [231, 334] on input "text" at bounding box center [292, 342] width 169 height 17
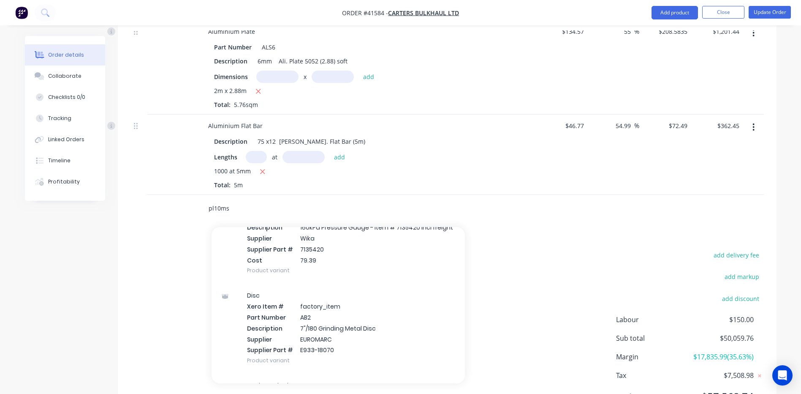
scroll to position [1056, 0]
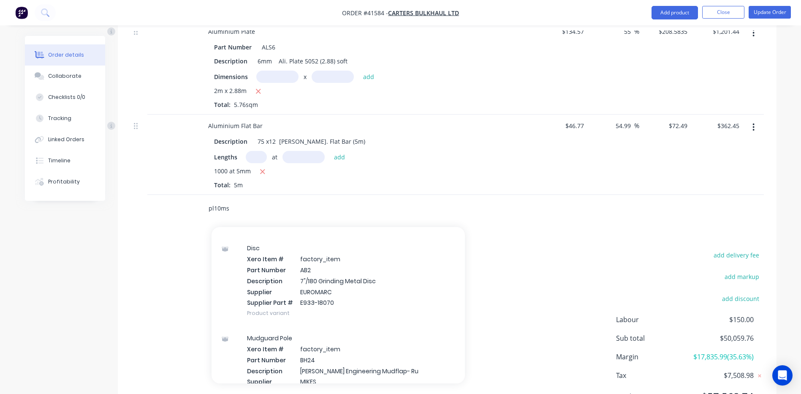
click at [230, 200] on input "pl10ms" at bounding box center [292, 208] width 169 height 17
type input "p"
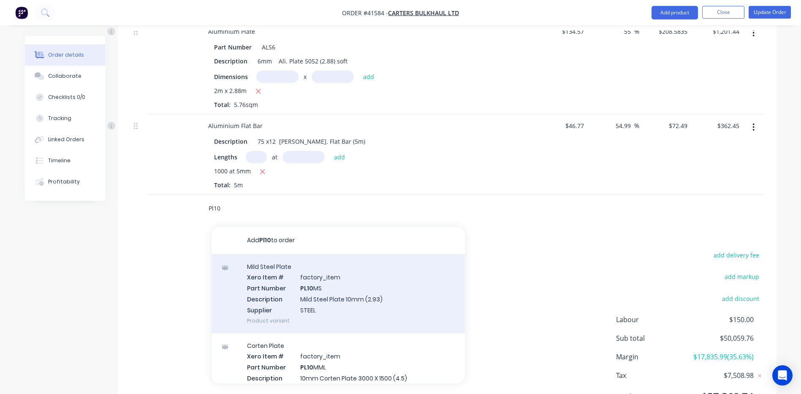
type input "Pl10"
click at [315, 285] on div "Mild Steel Plate Xero Item # factory_item Part Number PL10 MS Description Mild …" at bounding box center [338, 293] width 253 height 79
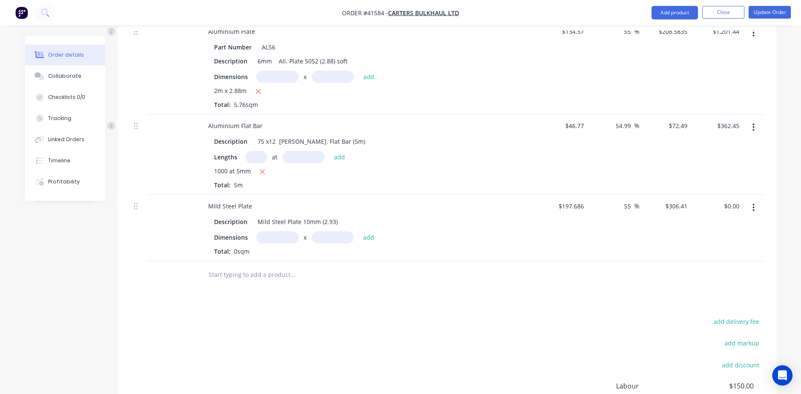
click at [265, 231] on input "text" at bounding box center [277, 237] width 42 height 12
type input "."
type input "8"
type input "0.812m"
type input "0.98m"
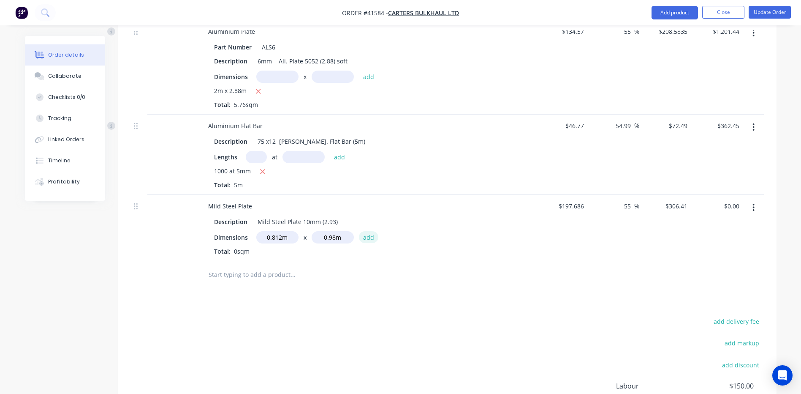
click at [364, 231] on button "add" at bounding box center [369, 236] width 20 height 11
type input "$243.84"
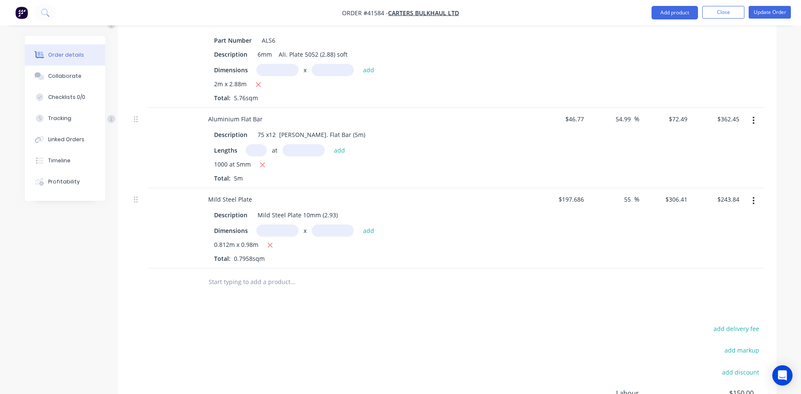
scroll to position [684, 0]
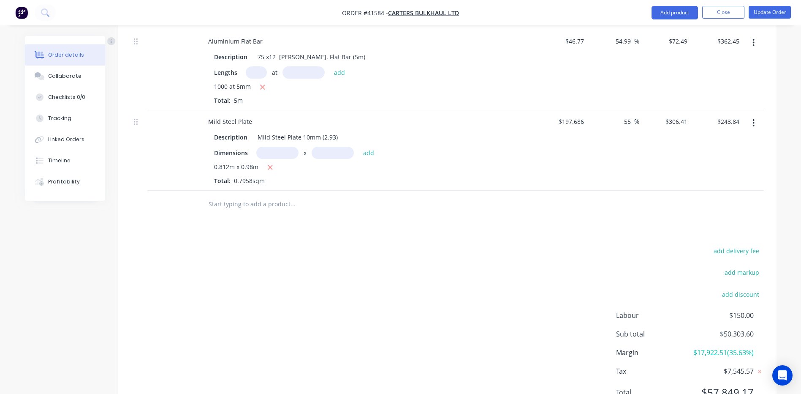
click at [239, 196] on input "text" at bounding box center [292, 204] width 169 height 17
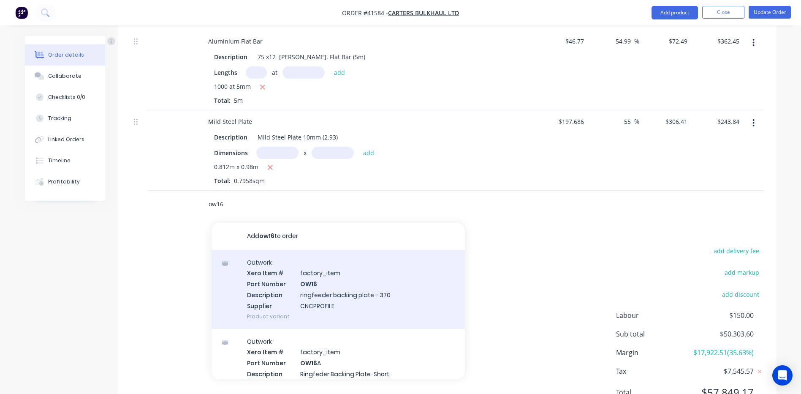
type input "ow16"
click at [323, 284] on div "Outwork Xero Item # factory_item Part Number OW16 Description ringfeeder backin…" at bounding box center [338, 289] width 253 height 79
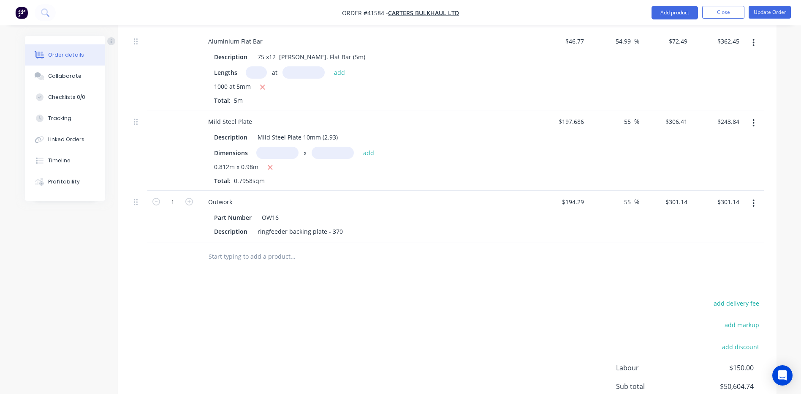
click at [227, 248] on input "text" at bounding box center [292, 256] width 169 height 17
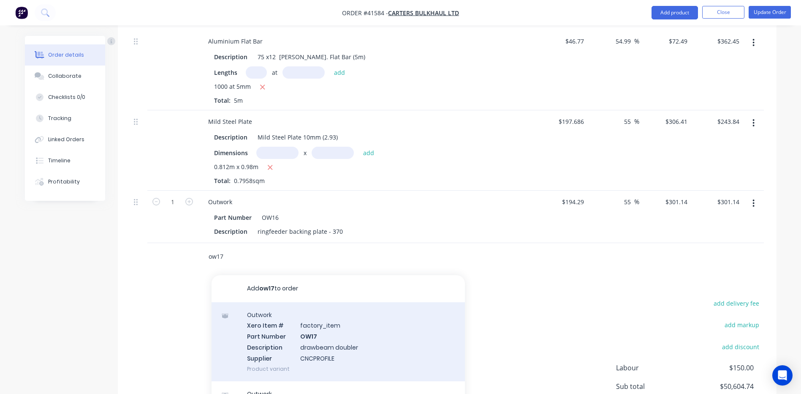
type input "ow17"
click at [322, 335] on div "Outwork Xero Item # factory_item Part Number OW17 Description drawbeam doubler …" at bounding box center [338, 341] width 253 height 79
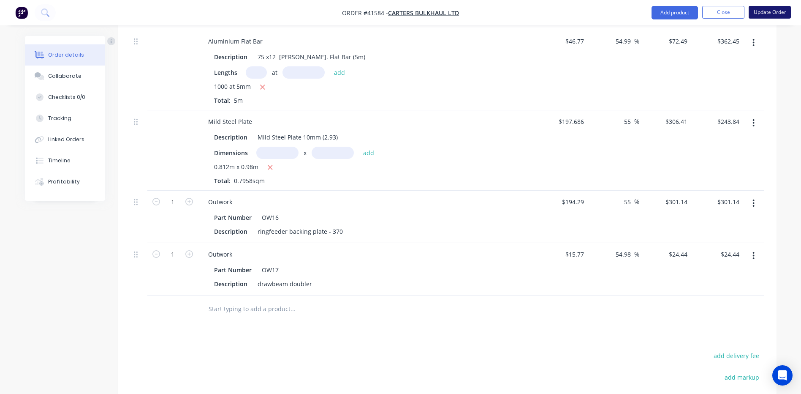
click at [762, 11] on button "Update Order" at bounding box center [770, 12] width 42 height 13
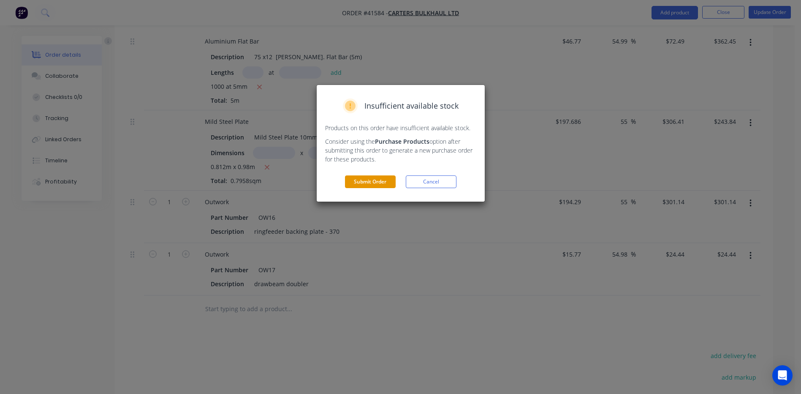
click at [359, 182] on button "Submit Order" at bounding box center [370, 181] width 51 height 13
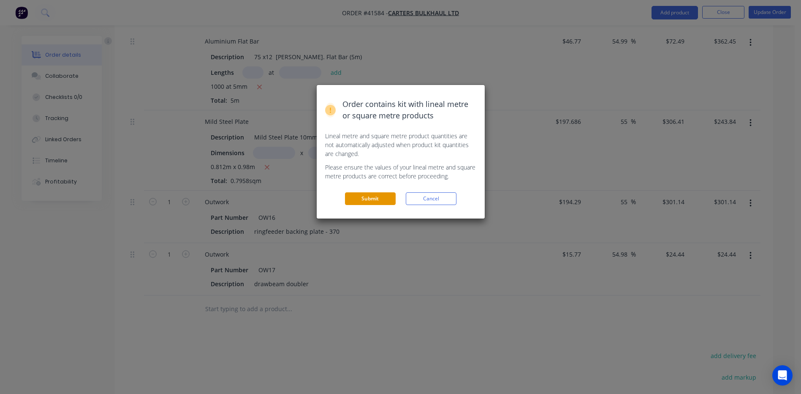
click at [367, 197] on button "Submit" at bounding box center [370, 198] width 51 height 13
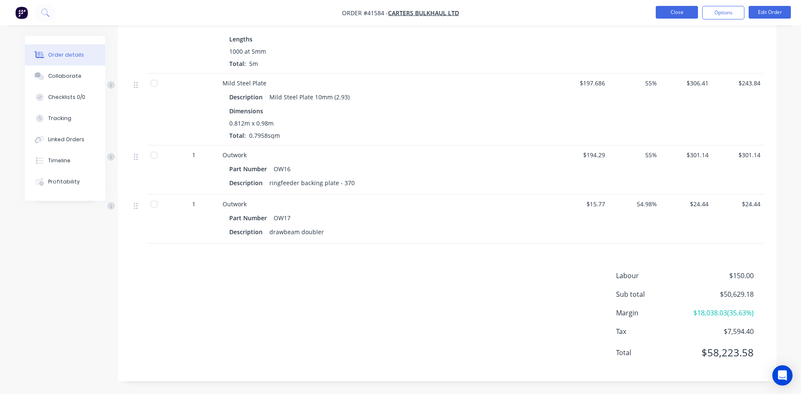
click at [689, 13] on button "Close" at bounding box center [677, 12] width 42 height 13
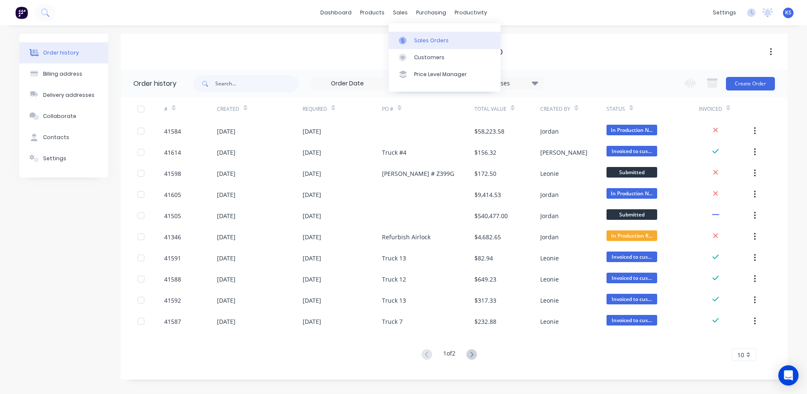
click at [420, 37] on div "Sales Orders" at bounding box center [431, 41] width 35 height 8
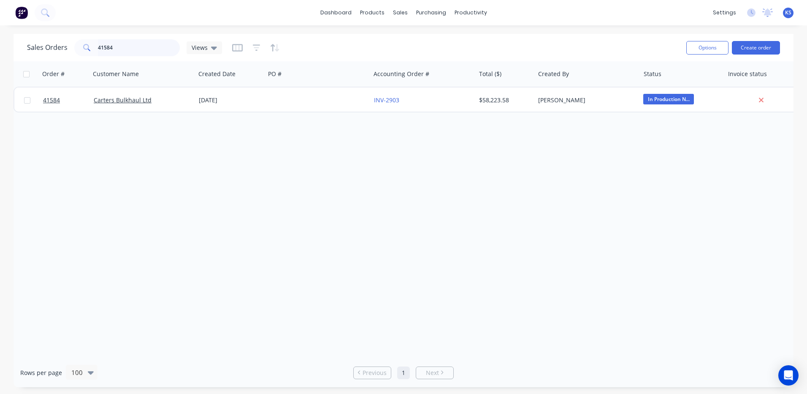
drag, startPoint x: 126, startPoint y: 47, endPoint x: 44, endPoint y: 53, distance: 82.5
click at [52, 53] on div "Sales Orders 41584 Views" at bounding box center [124, 47] width 195 height 17
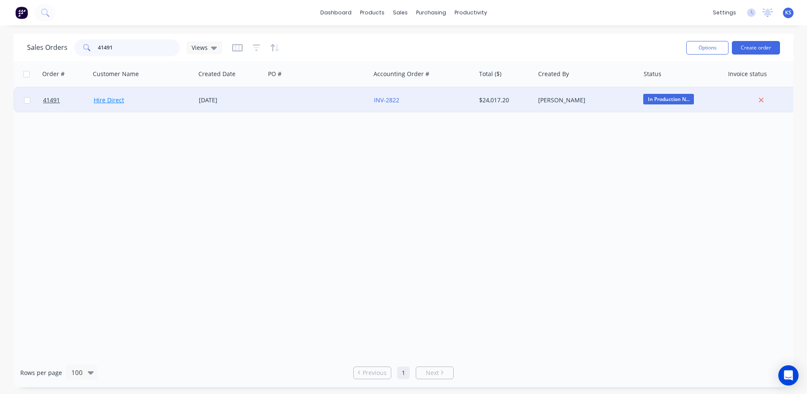
type input "41491"
click at [110, 100] on link "Hire Direct" at bounding box center [109, 100] width 30 height 8
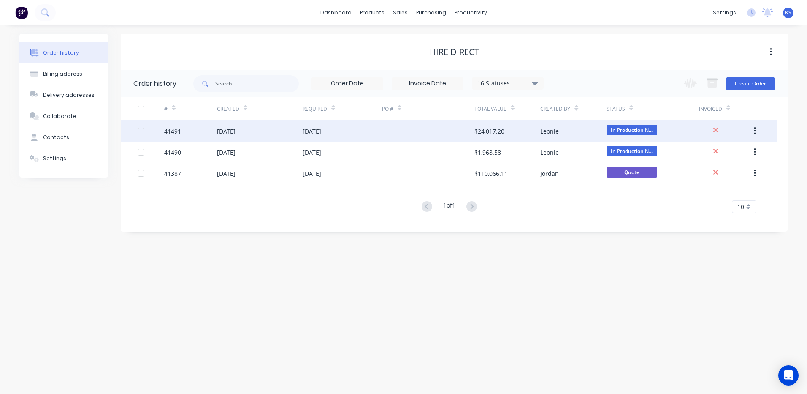
click at [236, 130] on div "02 Sep 2025" at bounding box center [226, 131] width 19 height 9
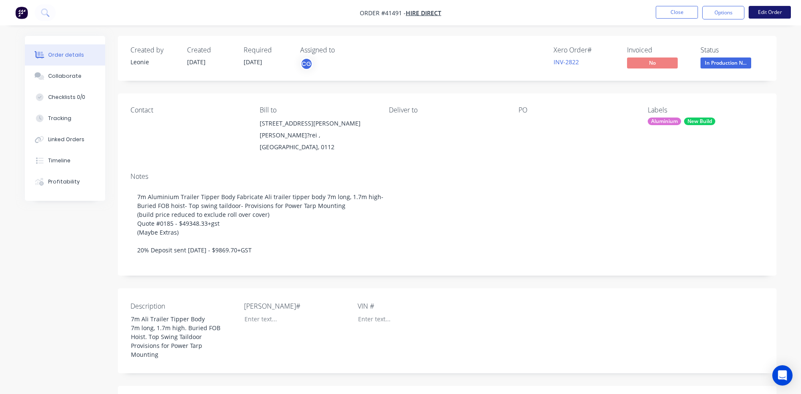
click at [762, 11] on button "Edit Order" at bounding box center [770, 12] width 42 height 13
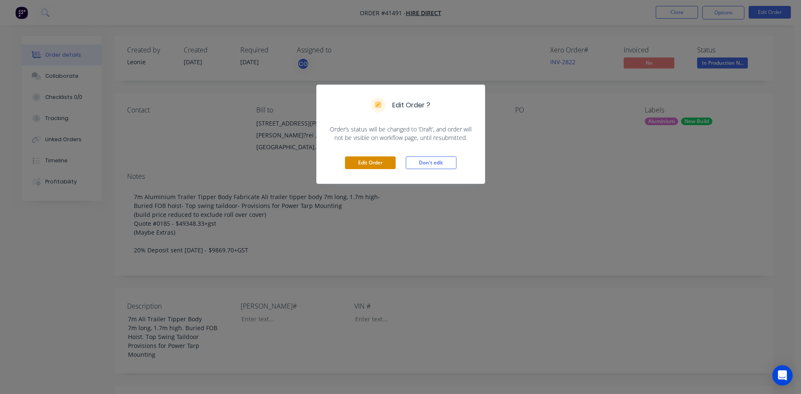
click at [356, 161] on button "Edit Order" at bounding box center [370, 162] width 51 height 13
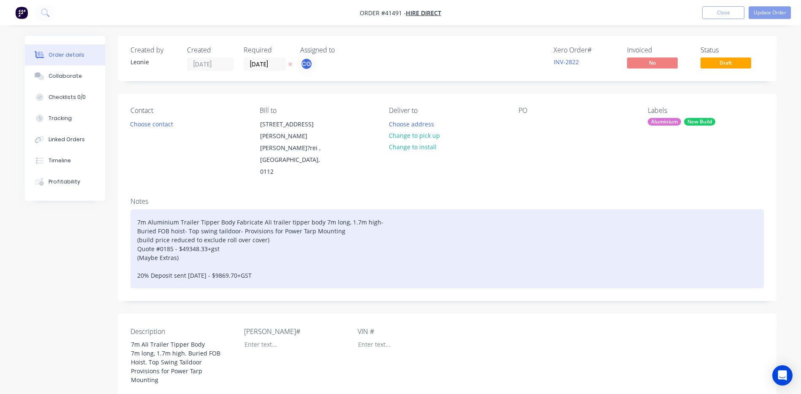
scroll to position [211, 0]
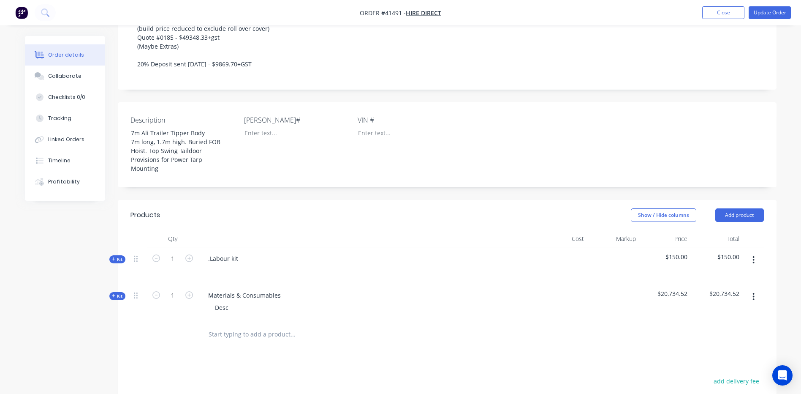
click at [117, 293] on span "Kit" at bounding box center [117, 296] width 11 height 6
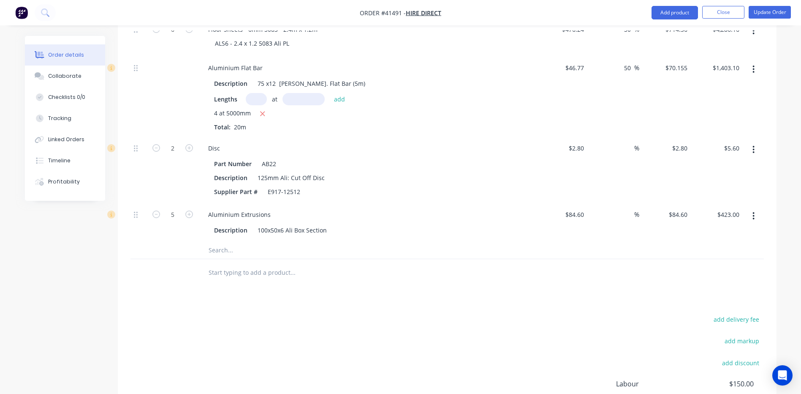
scroll to position [633, 0]
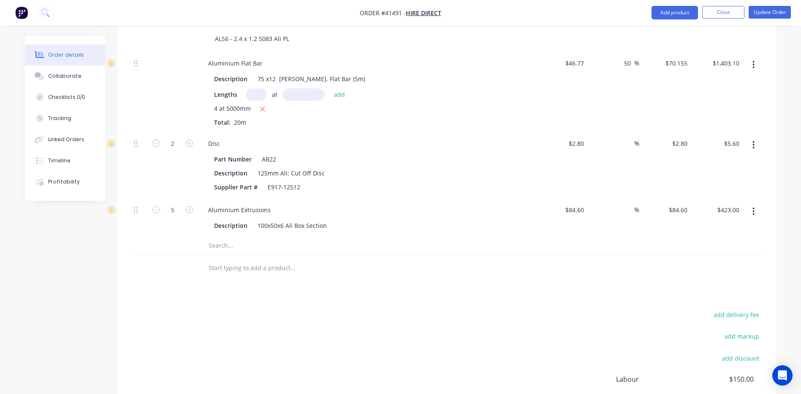
click at [226, 237] on input "text" at bounding box center [292, 245] width 169 height 17
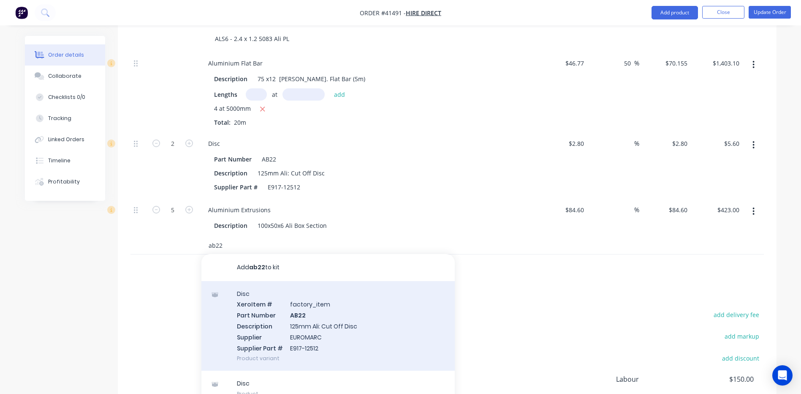
type input "ab22"
click at [312, 315] on div "Disc Xero Item # factory_item Part Number AB22 Description 125mm Ali: Cut Off D…" at bounding box center [327, 326] width 253 height 90
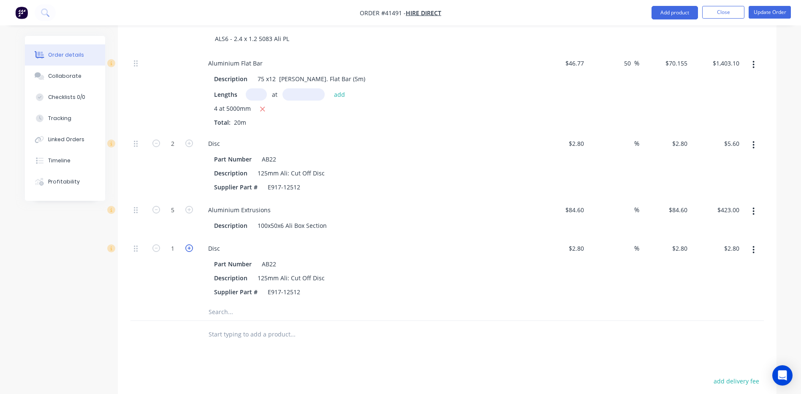
click at [187, 244] on icon "button" at bounding box center [189, 248] width 8 height 8
type input "2"
type input "$5.60"
click at [771, 8] on button "Update Order" at bounding box center [770, 12] width 42 height 13
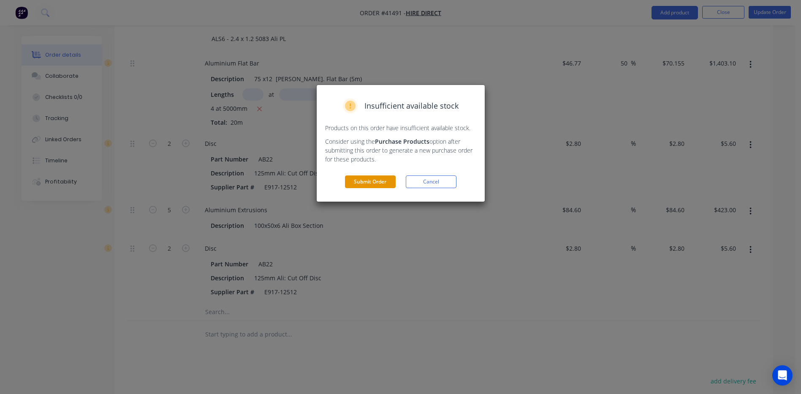
click at [367, 185] on button "Submit Order" at bounding box center [370, 181] width 51 height 13
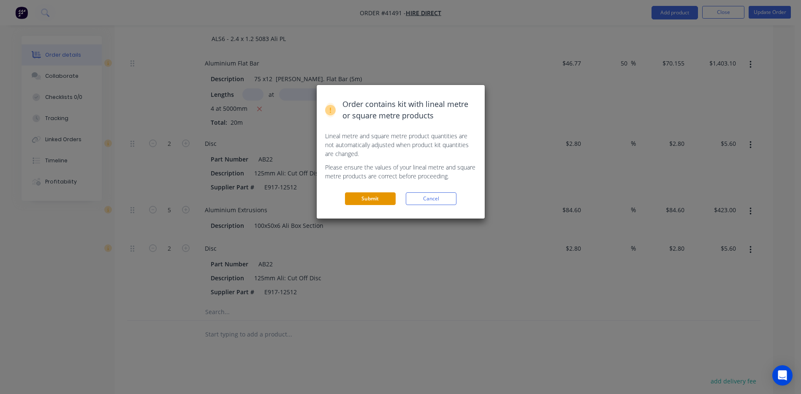
click at [372, 202] on button "Submit" at bounding box center [370, 198] width 51 height 13
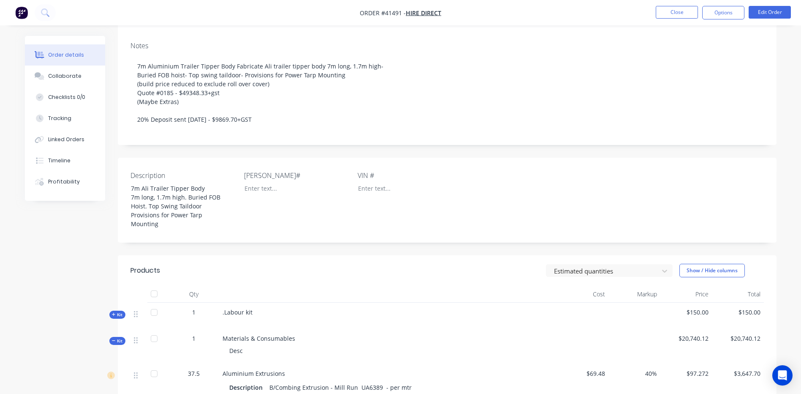
scroll to position [0, 0]
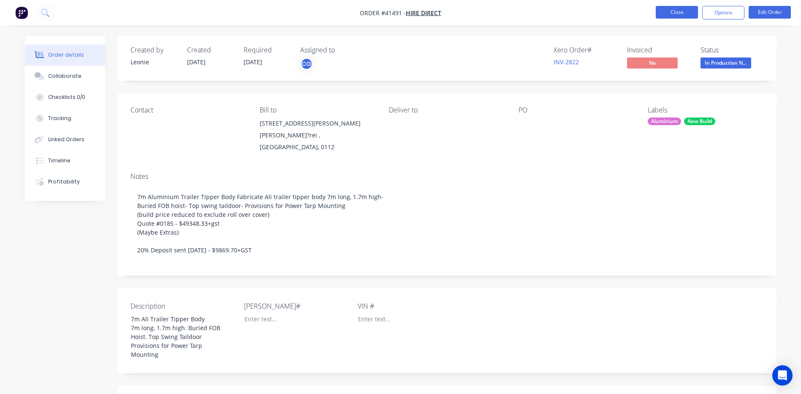
click at [666, 13] on button "Close" at bounding box center [677, 12] width 42 height 13
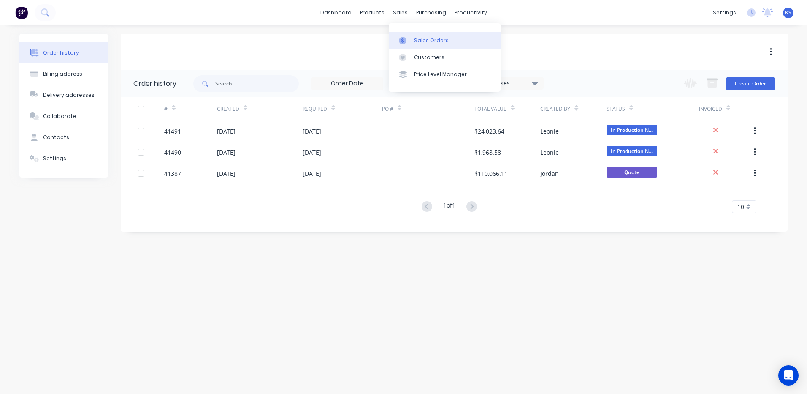
click at [419, 39] on div "Sales Orders" at bounding box center [431, 41] width 35 height 8
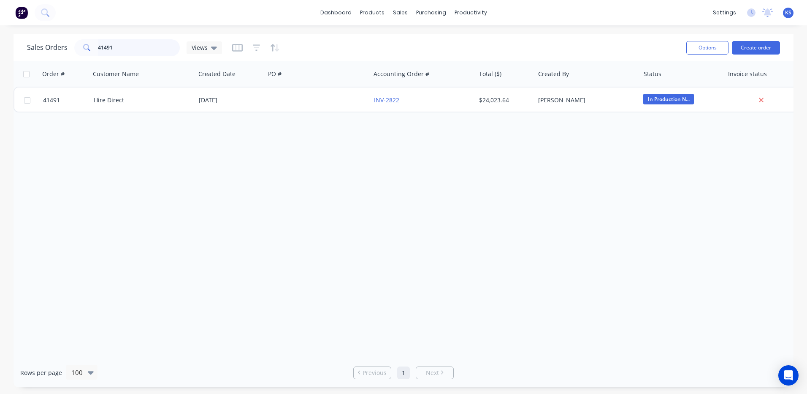
drag, startPoint x: 116, startPoint y: 47, endPoint x: 49, endPoint y: 49, distance: 67.2
click at [54, 49] on div "Sales Orders 41491 Views" at bounding box center [124, 47] width 195 height 17
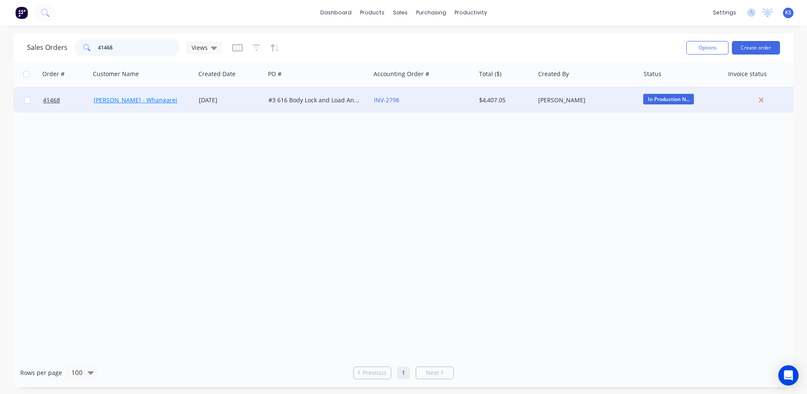
type input "41468"
click at [149, 101] on link "Keith Andrews - Whangarei" at bounding box center [136, 100] width 84 height 8
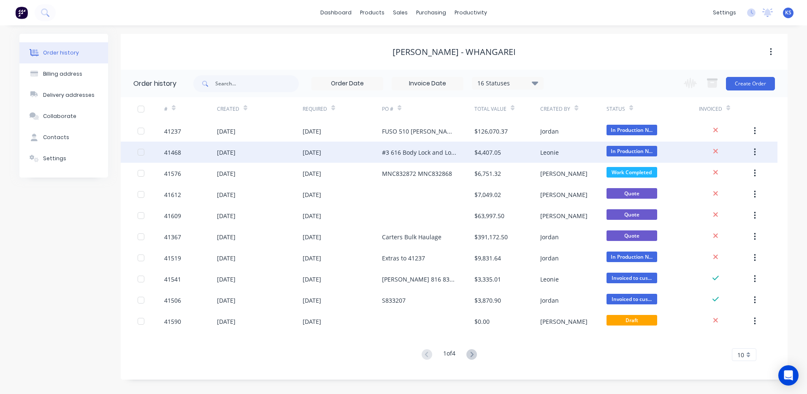
click at [183, 156] on div "41468" at bounding box center [190, 151] width 53 height 21
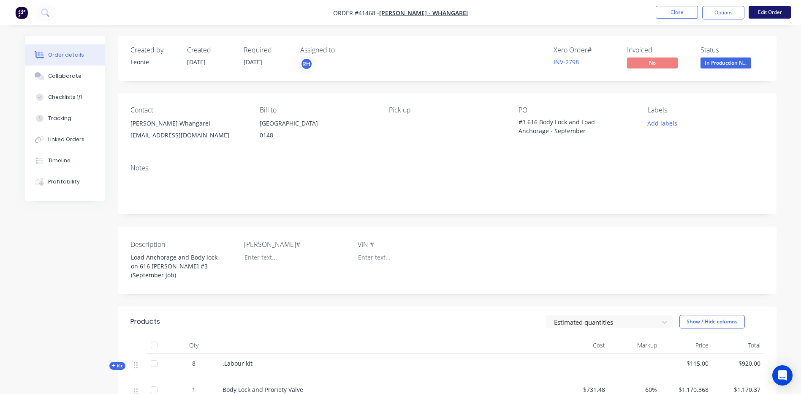
click at [763, 13] on button "Edit Order" at bounding box center [770, 12] width 42 height 13
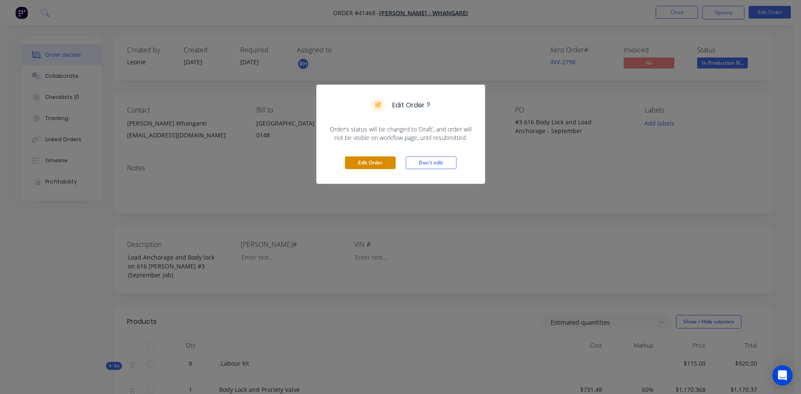
click at [363, 162] on button "Edit Order" at bounding box center [370, 162] width 51 height 13
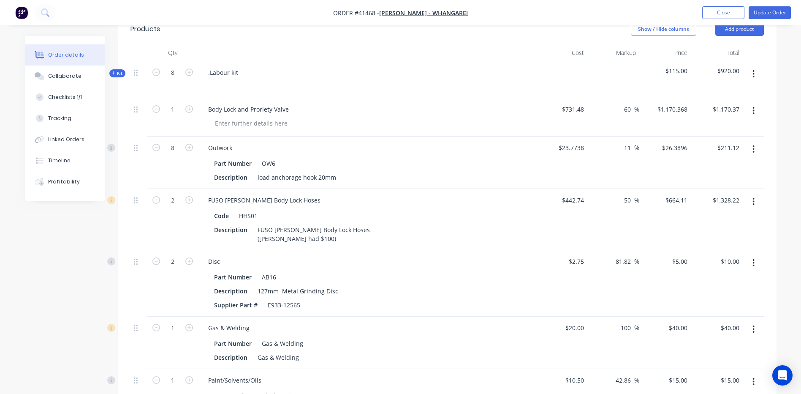
scroll to position [296, 0]
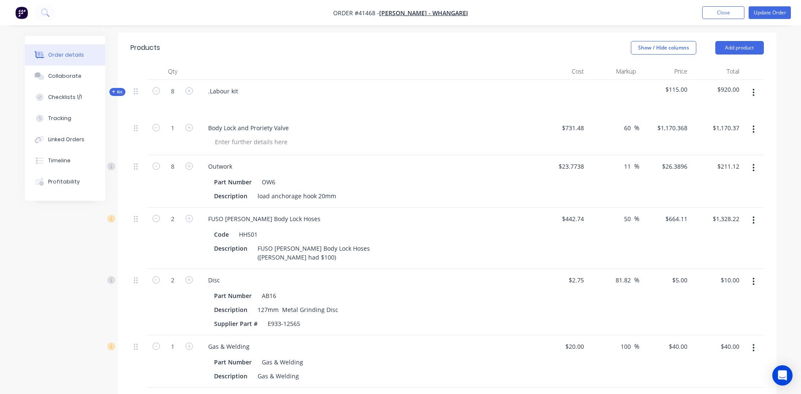
click at [113, 90] on icon "button" at bounding box center [114, 92] width 4 height 4
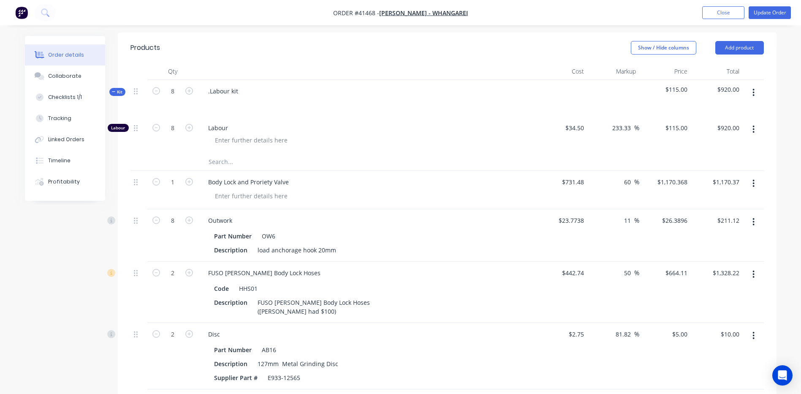
click at [116, 89] on span "Kit" at bounding box center [117, 92] width 11 height 6
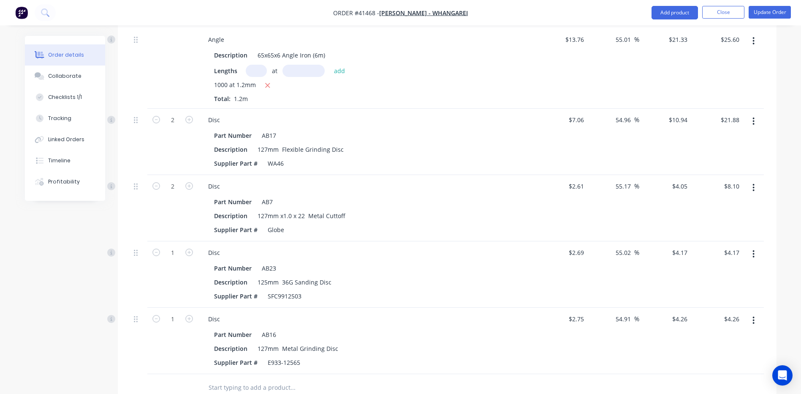
scroll to position [1943, 0]
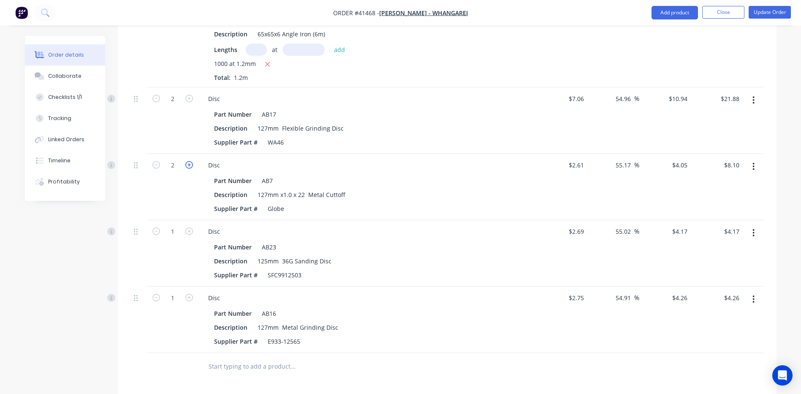
click at [187, 161] on icon "button" at bounding box center [189, 165] width 8 height 8
type input "3"
type input "$12.15"
click at [187, 161] on icon "button" at bounding box center [189, 165] width 8 height 8
type input "4"
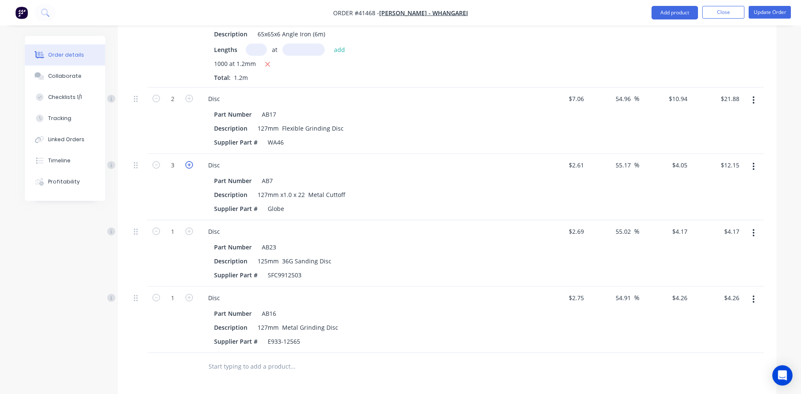
type input "$16.20"
click at [769, 13] on button "Update Order" at bounding box center [770, 12] width 42 height 13
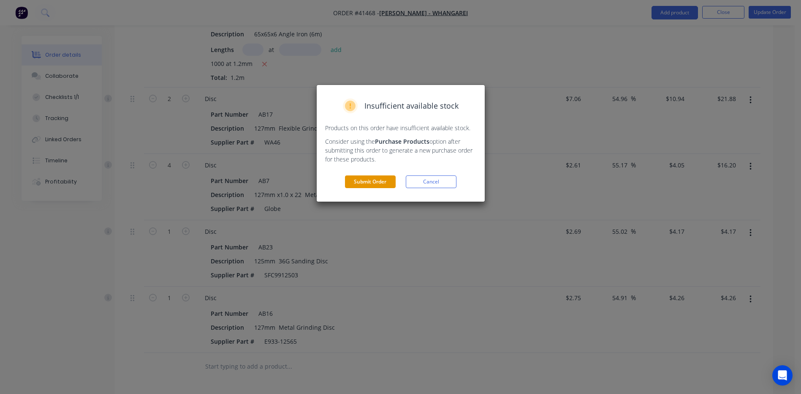
click at [366, 182] on button "Submit Order" at bounding box center [370, 181] width 51 height 13
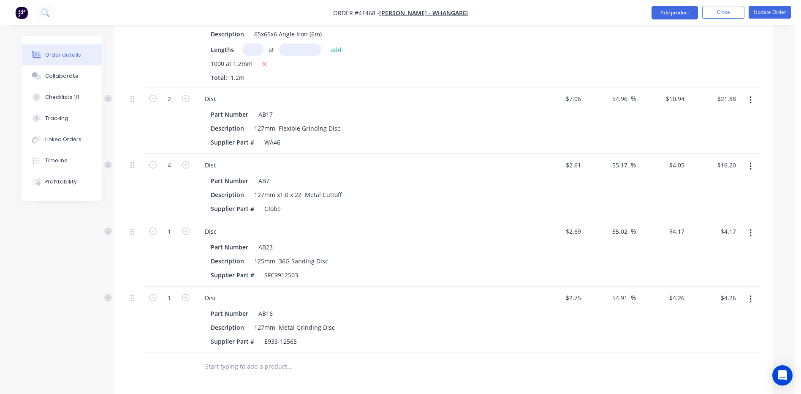
scroll to position [1877, 0]
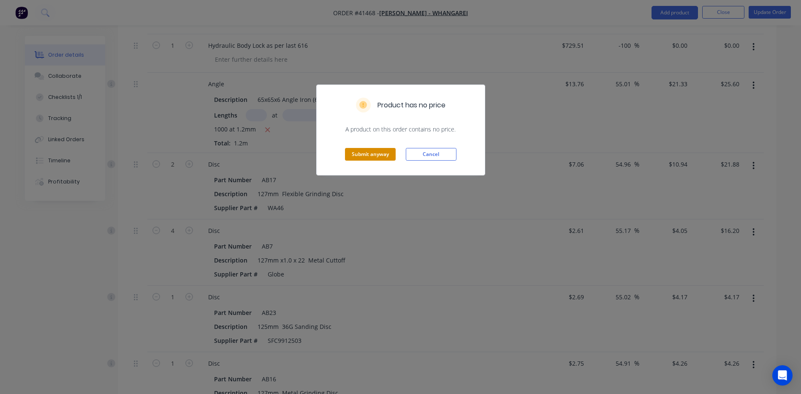
click at [364, 157] on button "Submit anyway" at bounding box center [370, 154] width 51 height 13
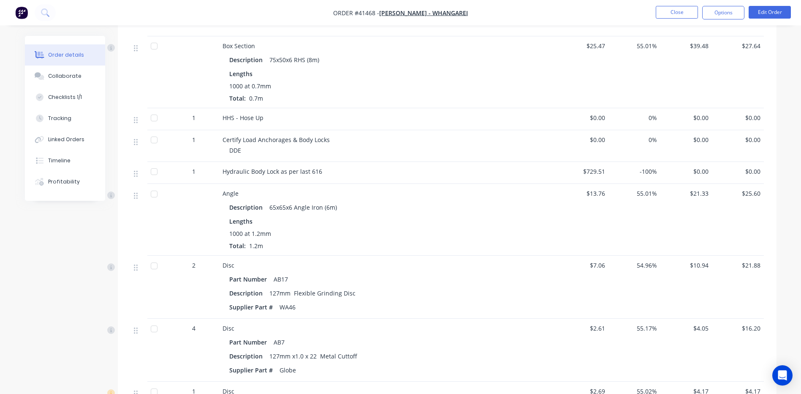
scroll to position [1487, 0]
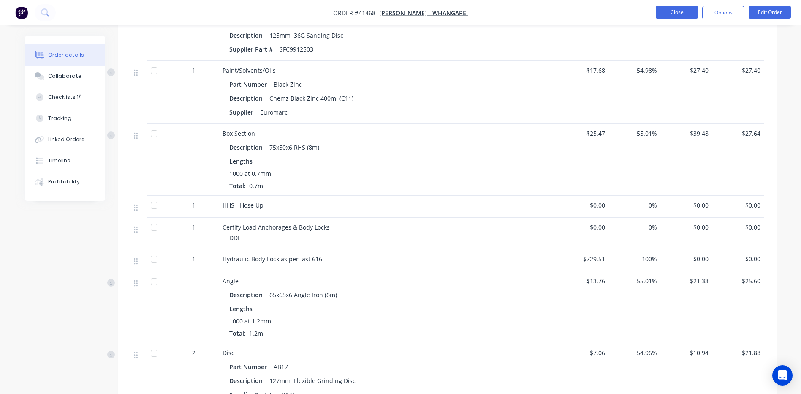
click at [668, 15] on button "Close" at bounding box center [677, 12] width 42 height 13
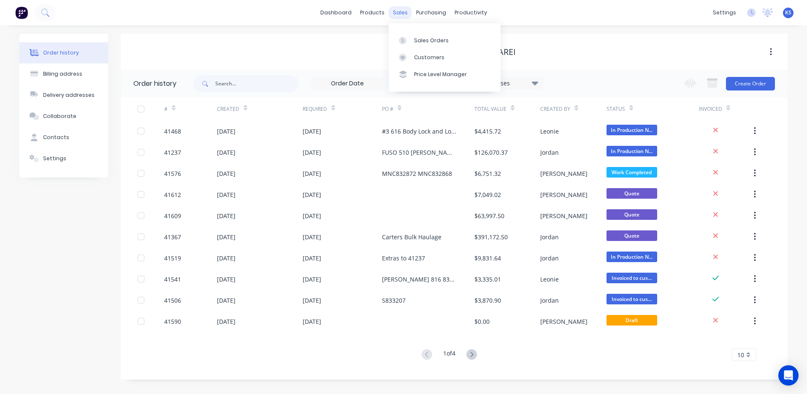
click at [402, 16] on div "sales" at bounding box center [400, 12] width 23 height 13
click at [423, 38] on div "Sales Orders" at bounding box center [431, 41] width 35 height 8
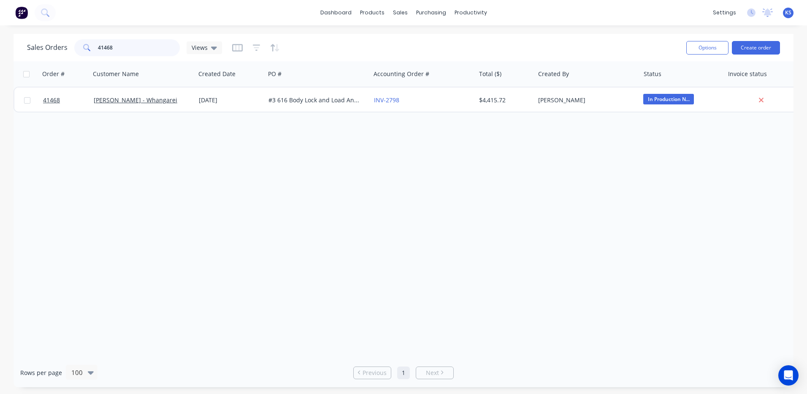
drag, startPoint x: 119, startPoint y: 47, endPoint x: 44, endPoint y: 52, distance: 74.9
click at [49, 51] on div "Sales Orders 41468 Views" at bounding box center [124, 47] width 195 height 17
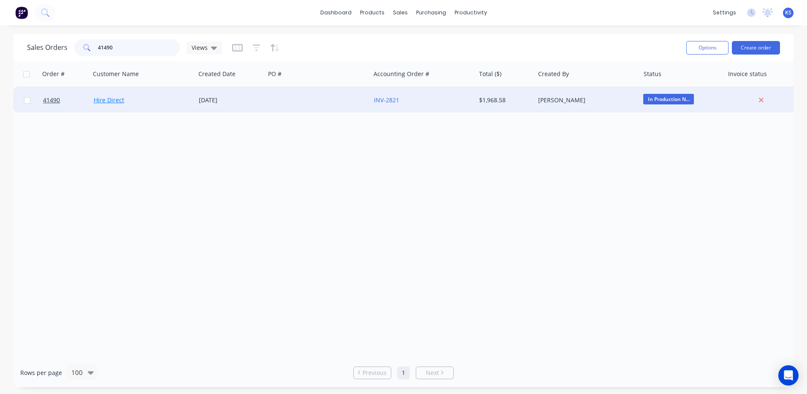
type input "41490"
click at [109, 98] on link "Hire Direct" at bounding box center [109, 100] width 30 height 8
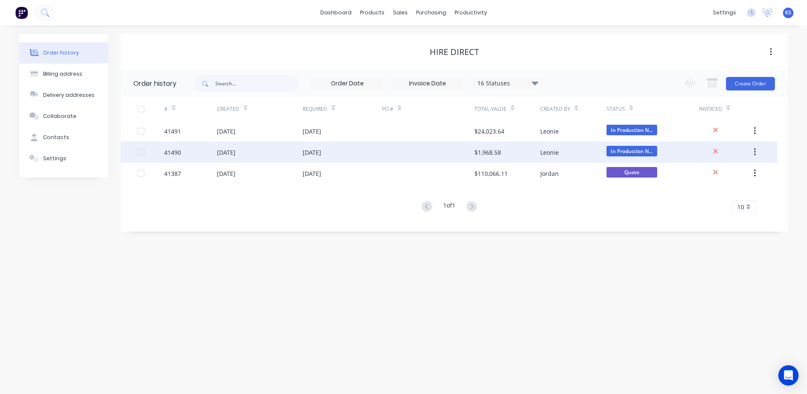
click at [231, 156] on div "02 Sep 2025" at bounding box center [226, 152] width 19 height 9
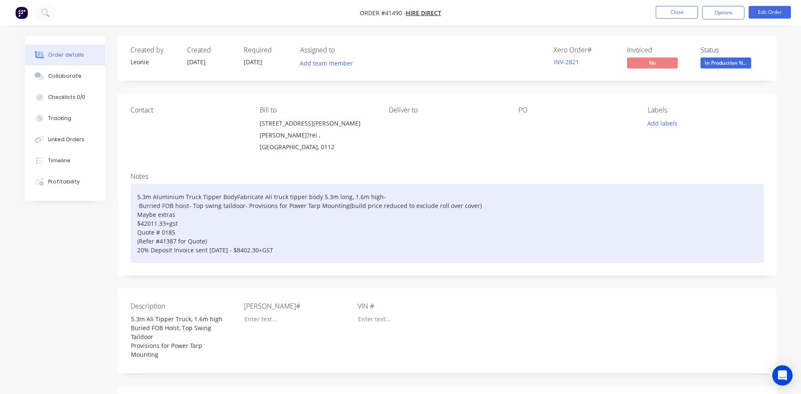
scroll to position [169, 0]
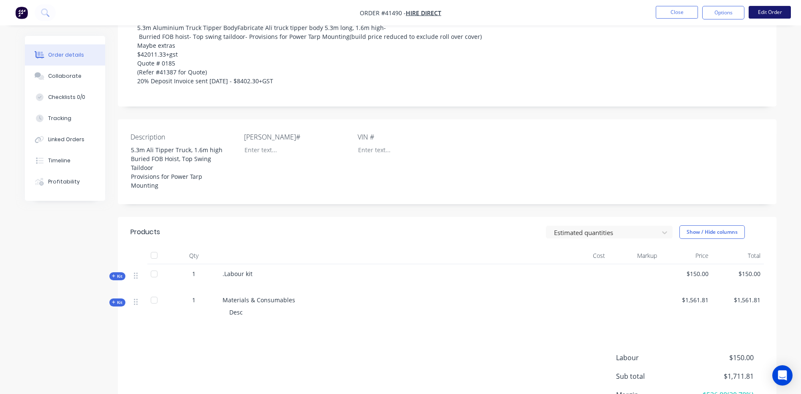
click at [774, 11] on button "Edit Order" at bounding box center [770, 12] width 42 height 13
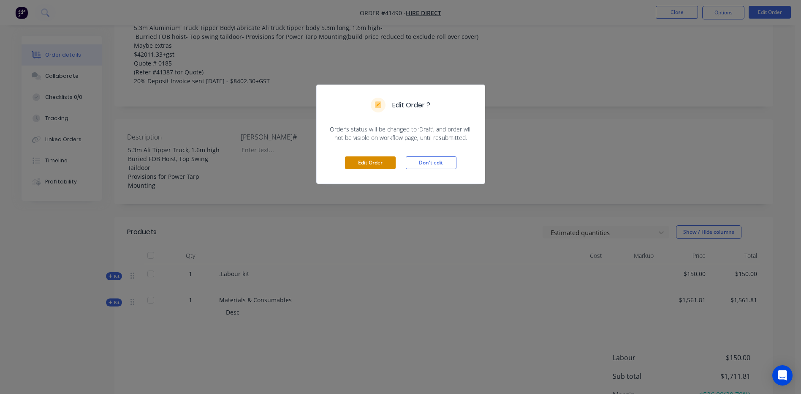
click at [382, 165] on button "Edit Order" at bounding box center [370, 162] width 51 height 13
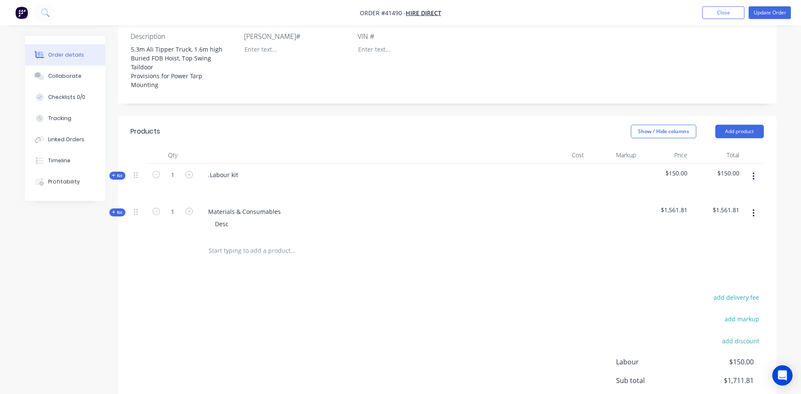
scroll to position [296, 0]
click at [116, 208] on span "Kit" at bounding box center [117, 211] width 11 height 6
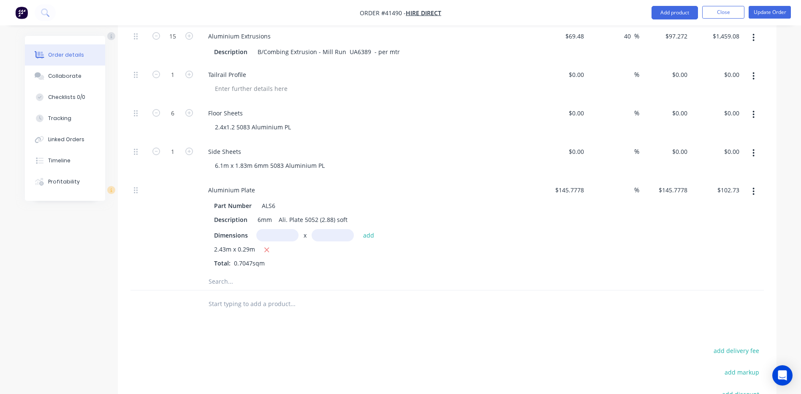
scroll to position [549, 0]
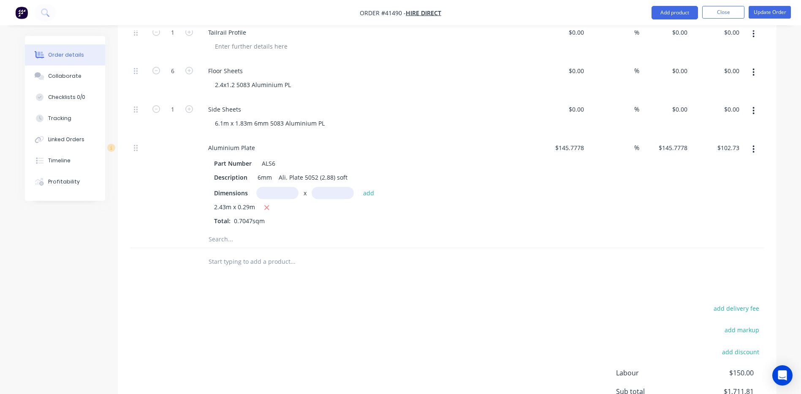
click at [223, 231] on input "text" at bounding box center [292, 239] width 169 height 17
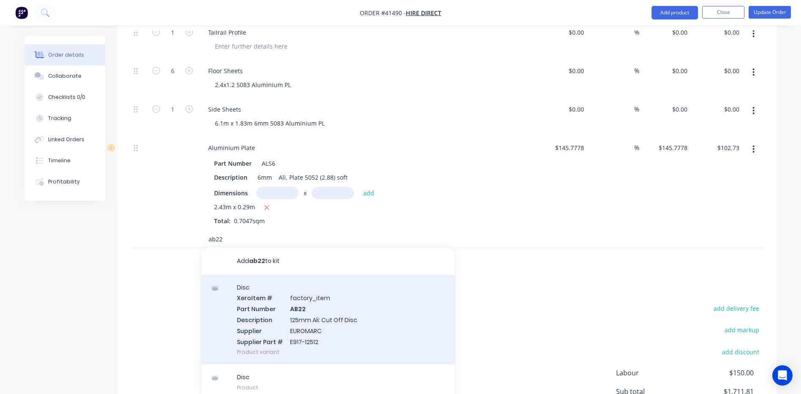
type input "ab22"
click at [300, 307] on div "Disc Xero Item # factory_item Part Number AB22 Description 125mm Ali: Cut Off D…" at bounding box center [327, 319] width 253 height 90
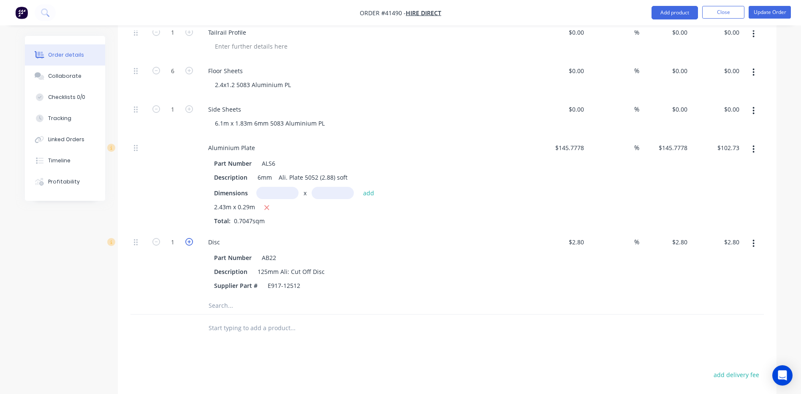
click at [186, 238] on icon "button" at bounding box center [189, 242] width 8 height 8
type input "2"
type input "$5.60"
click at [770, 10] on button "Update Order" at bounding box center [770, 12] width 42 height 13
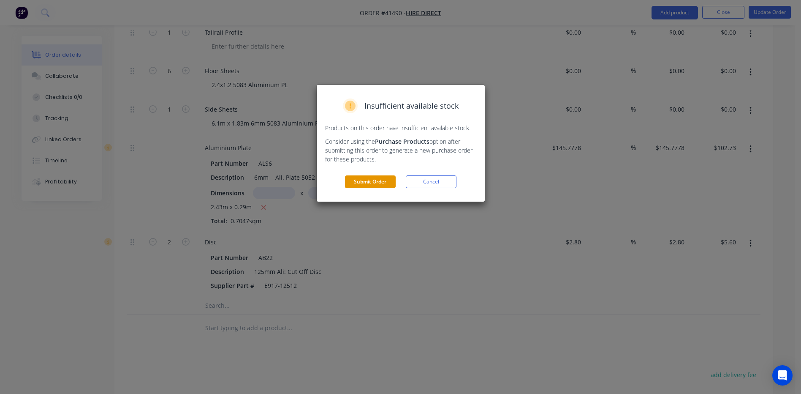
click at [370, 181] on button "Submit Order" at bounding box center [370, 181] width 51 height 13
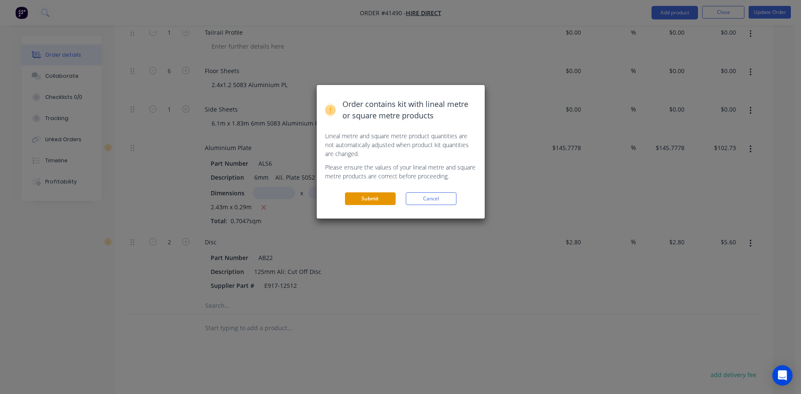
click at [372, 200] on button "Submit" at bounding box center [370, 198] width 51 height 13
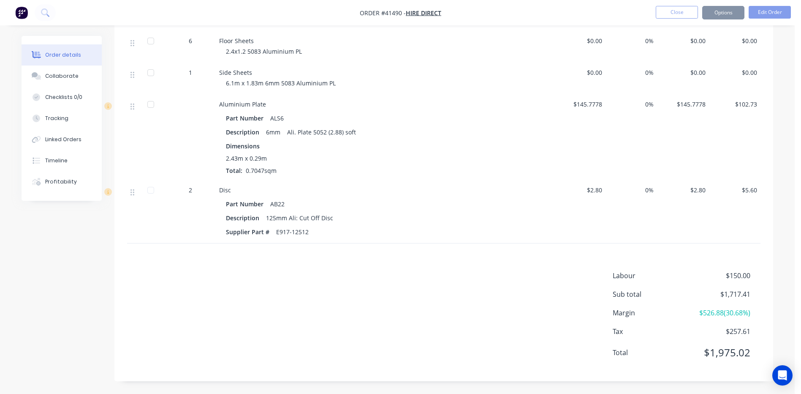
scroll to position [520, 0]
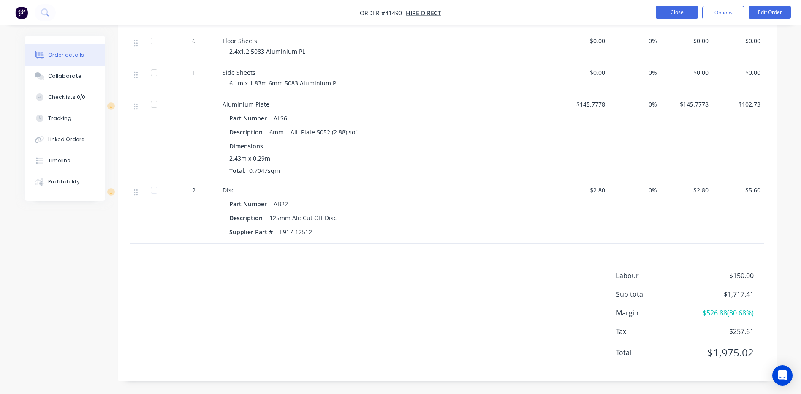
click at [680, 12] on button "Close" at bounding box center [677, 12] width 42 height 13
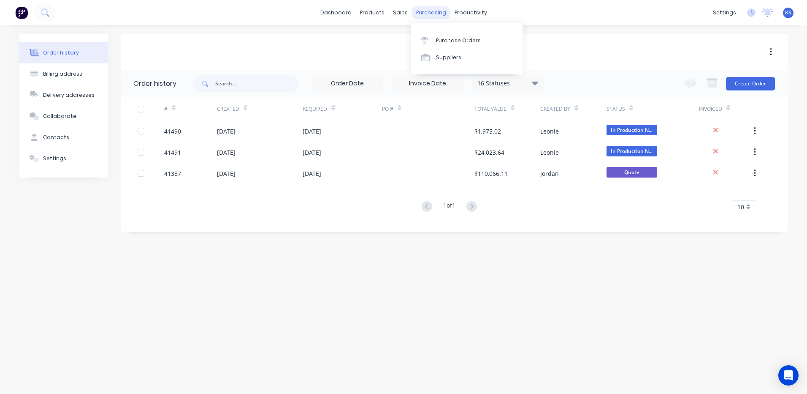
click at [424, 13] on div "purchasing" at bounding box center [431, 12] width 38 height 13
click at [462, 40] on div "Purchase Orders" at bounding box center [458, 41] width 45 height 8
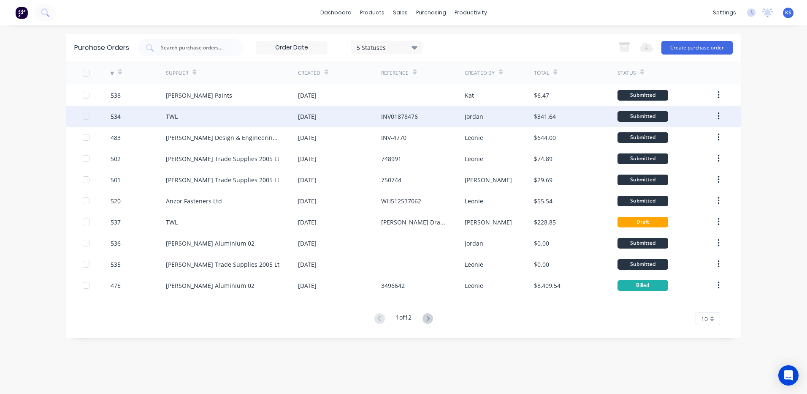
click at [174, 115] on div "TWL" at bounding box center [172, 116] width 12 height 9
type textarea "x"
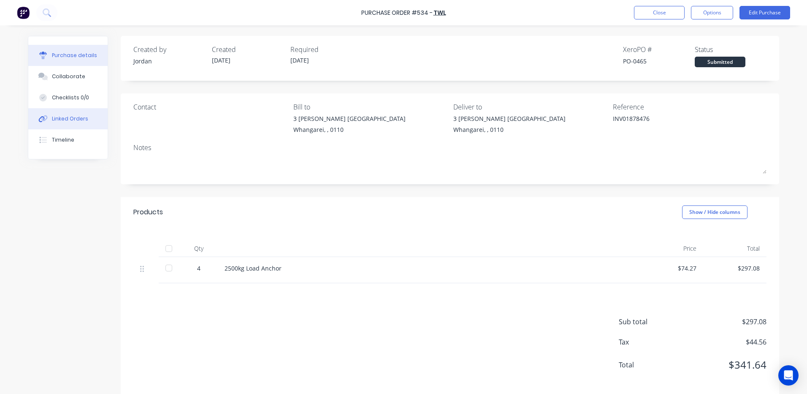
click at [76, 120] on div "Linked Orders" at bounding box center [70, 119] width 36 height 8
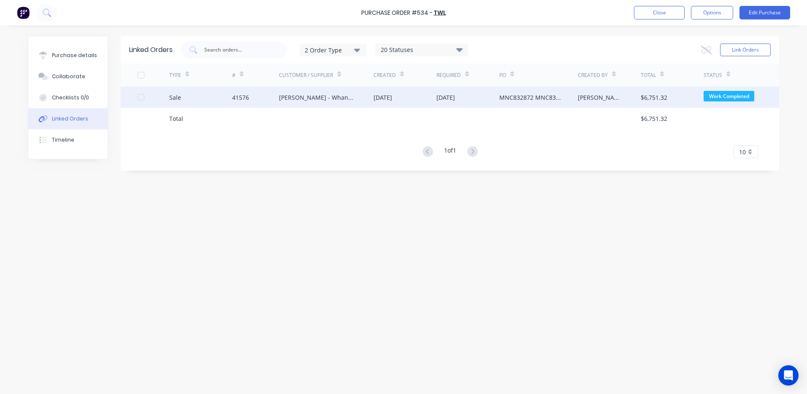
click at [245, 102] on div "41576" at bounding box center [255, 97] width 47 height 21
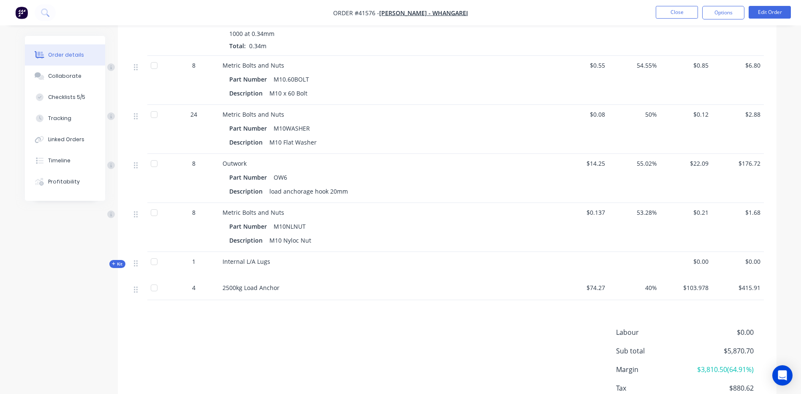
scroll to position [1436, 0]
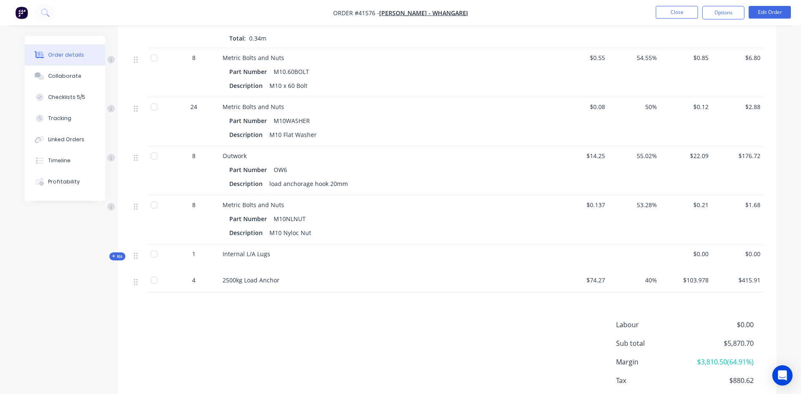
click at [114, 258] on icon "button" at bounding box center [113, 255] width 3 height 3
click at [114, 256] on icon "button" at bounding box center [113, 256] width 3 height 0
click at [114, 258] on icon "button" at bounding box center [113, 255] width 3 height 3
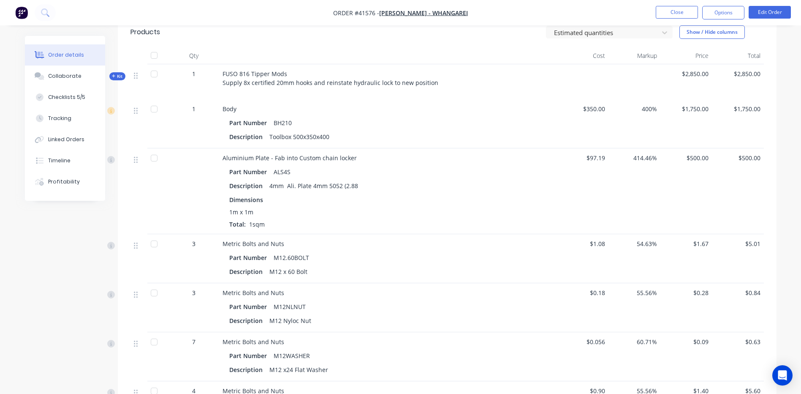
scroll to position [211, 0]
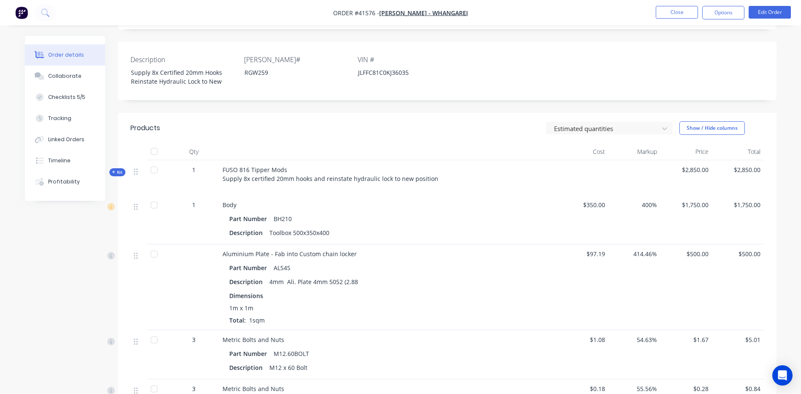
click at [114, 174] on icon "button" at bounding box center [114, 172] width 4 height 4
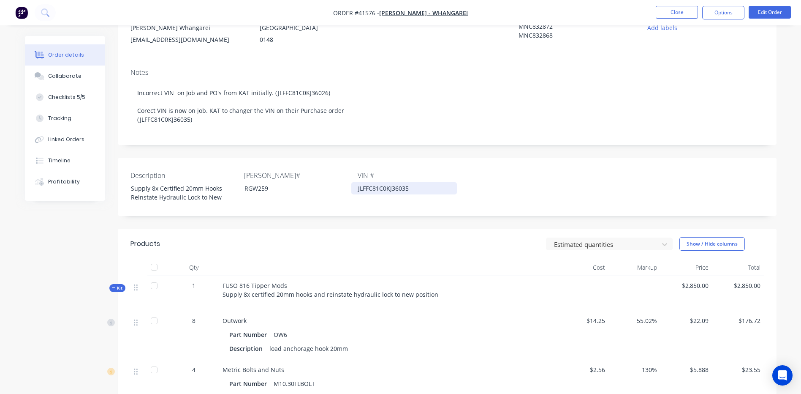
scroll to position [84, 0]
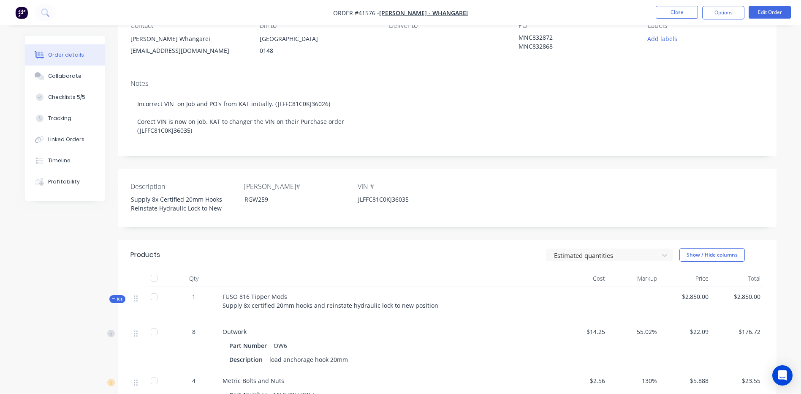
click at [112, 301] on icon "button" at bounding box center [114, 298] width 4 height 4
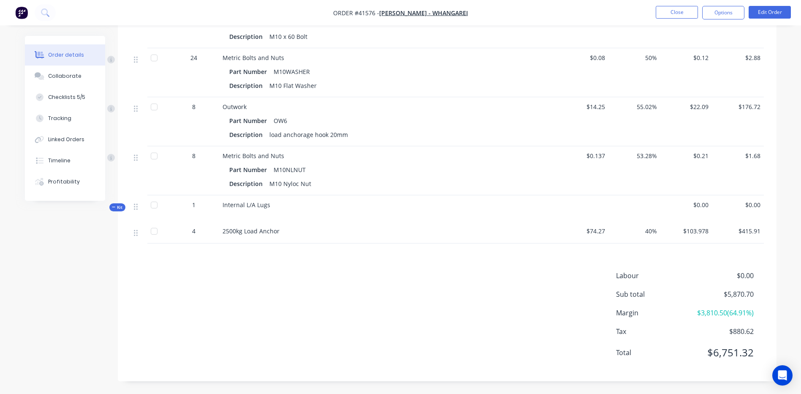
scroll to position [1494, 0]
click at [677, 11] on button "Close" at bounding box center [677, 12] width 42 height 13
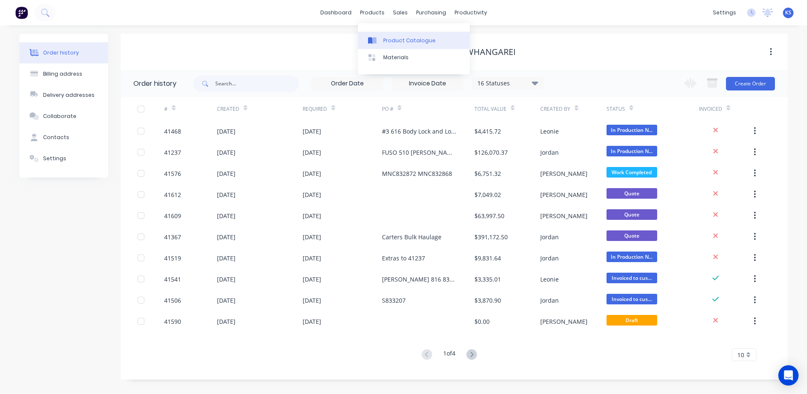
click at [405, 43] on div "Product Catalogue" at bounding box center [409, 41] width 52 height 8
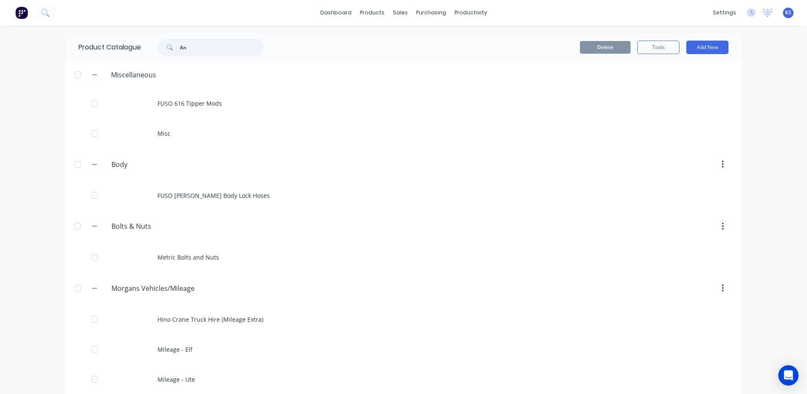
drag, startPoint x: 197, startPoint y: 51, endPoint x: 144, endPoint y: 46, distance: 53.8
click at [144, 46] on div "An" at bounding box center [208, 47] width 135 height 17
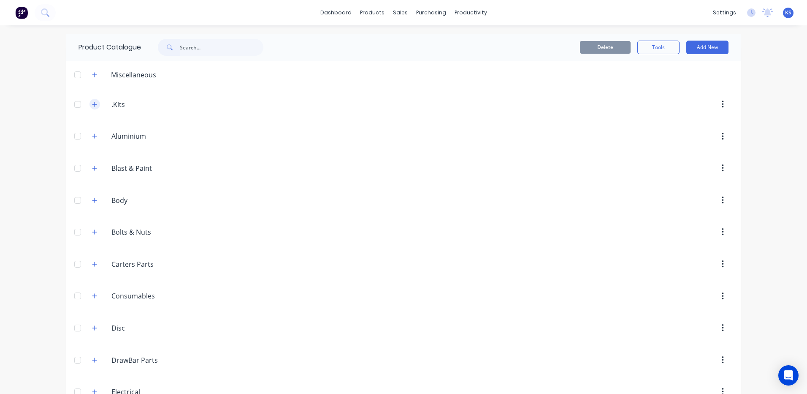
click at [92, 105] on icon "button" at bounding box center [94, 104] width 5 height 6
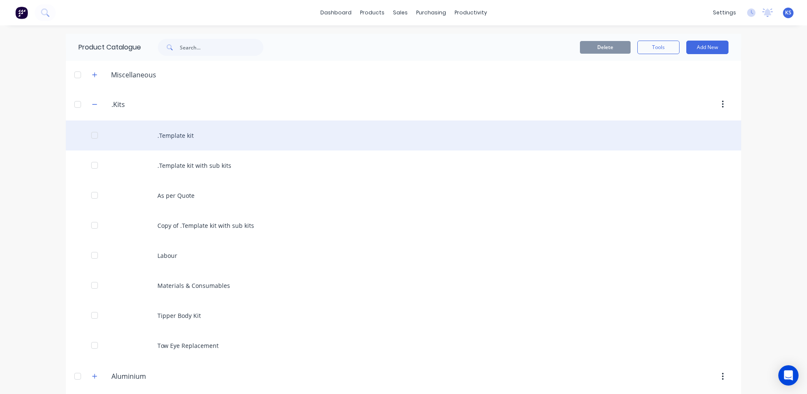
click at [178, 142] on div ".Template kit" at bounding box center [404, 135] width 676 height 30
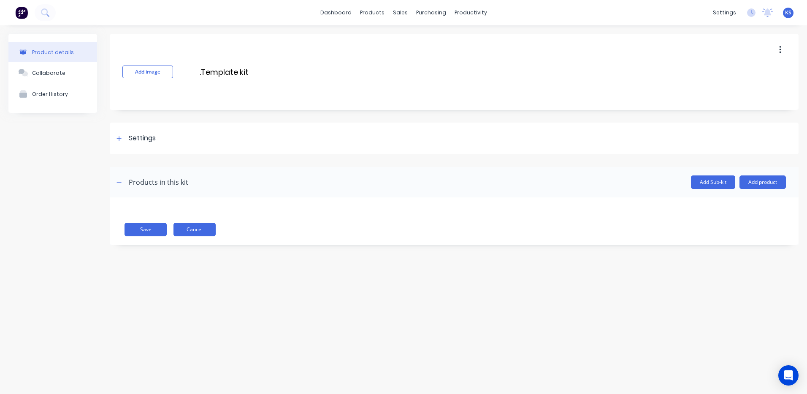
click at [190, 230] on button "Cancel" at bounding box center [195, 230] width 42 height 14
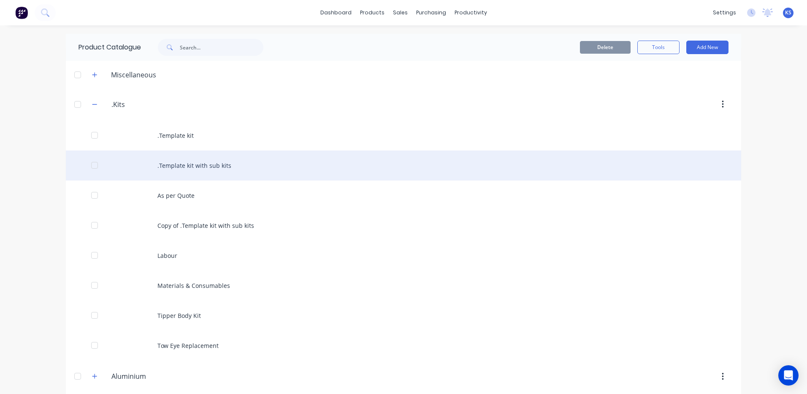
click at [179, 171] on div ".Template kit with sub kits" at bounding box center [404, 165] width 676 height 30
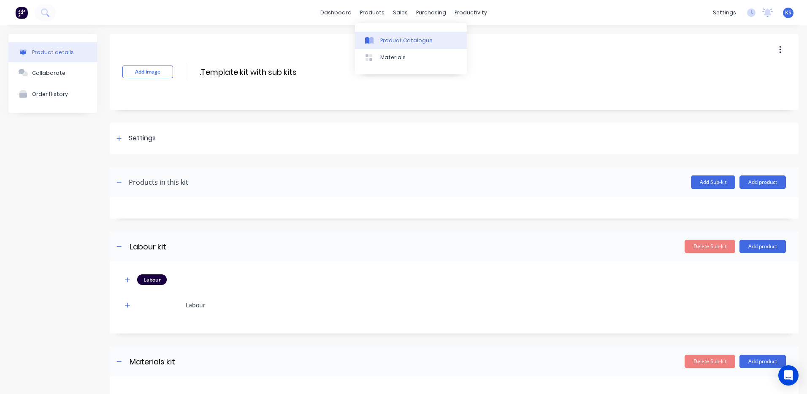
click at [394, 37] on div "Product Catalogue" at bounding box center [406, 41] width 52 height 8
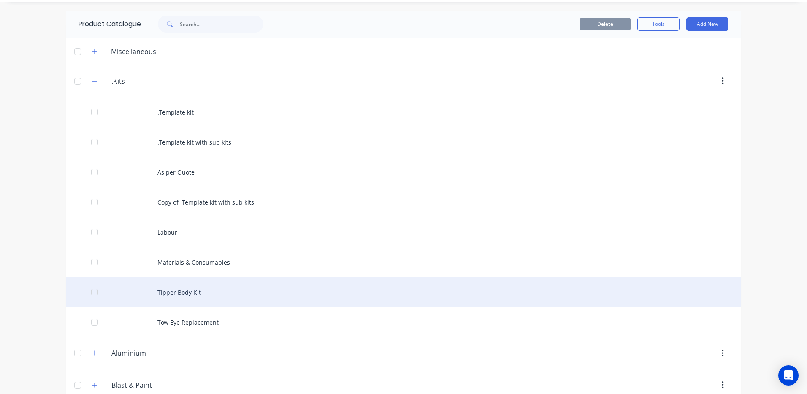
scroll to position [42, 0]
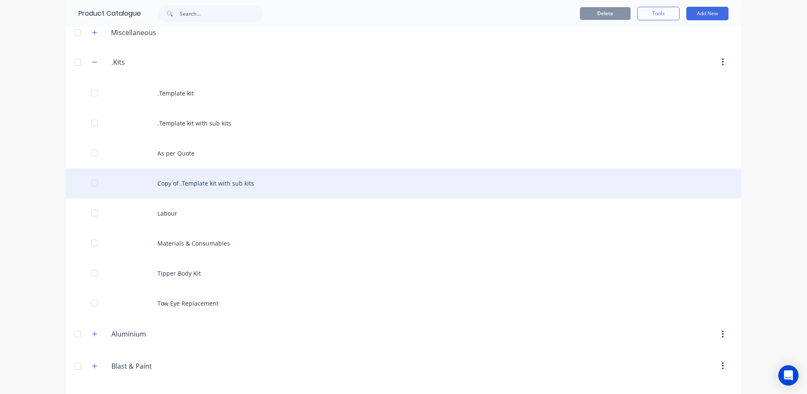
click at [174, 181] on div "Copy of .Template kit with sub kits" at bounding box center [404, 183] width 676 height 30
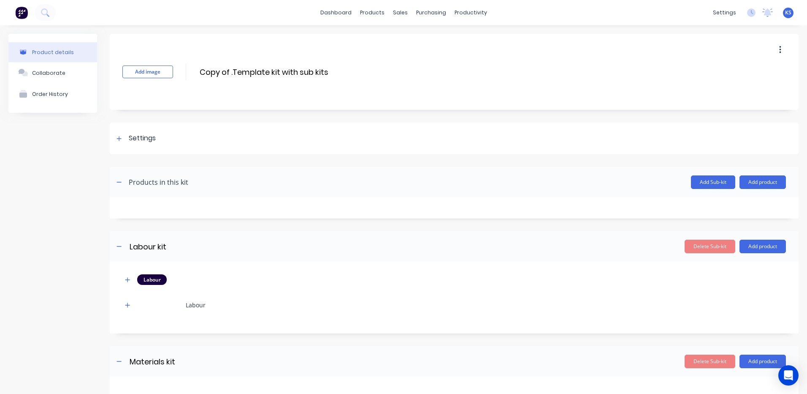
scroll to position [51, 0]
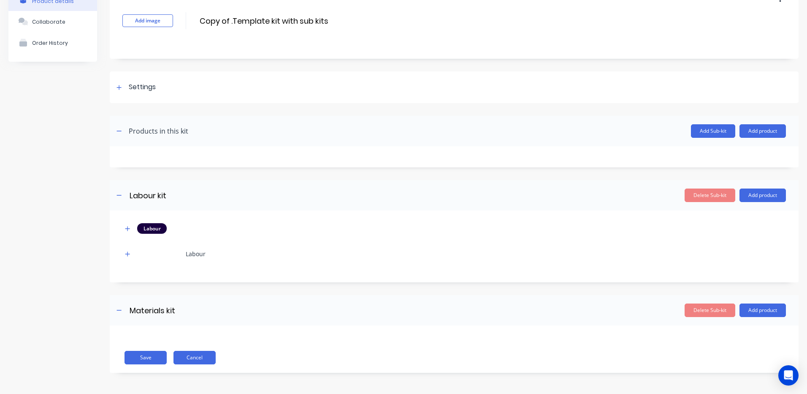
click at [189, 361] on button "Cancel" at bounding box center [195, 358] width 42 height 14
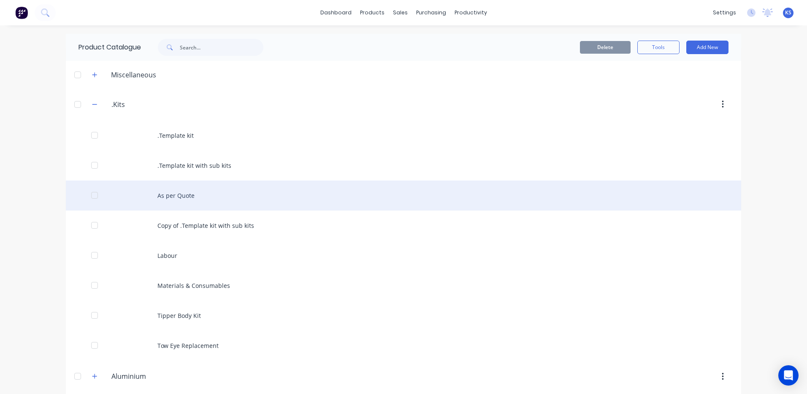
click at [173, 199] on div "As per Quote" at bounding box center [404, 195] width 676 height 30
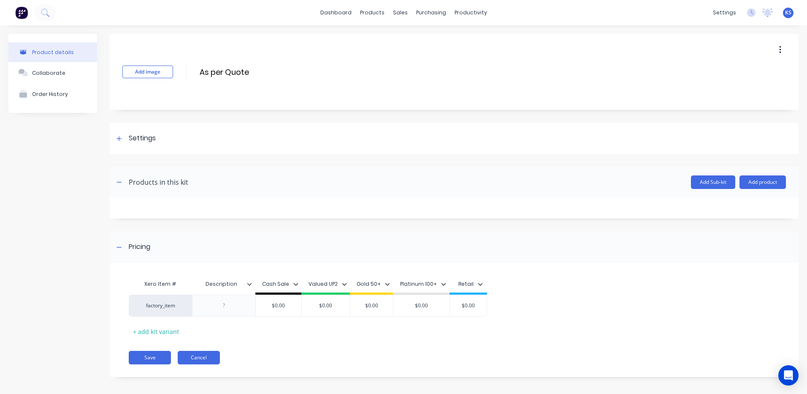
click at [197, 359] on button "Cancel" at bounding box center [199, 358] width 42 height 14
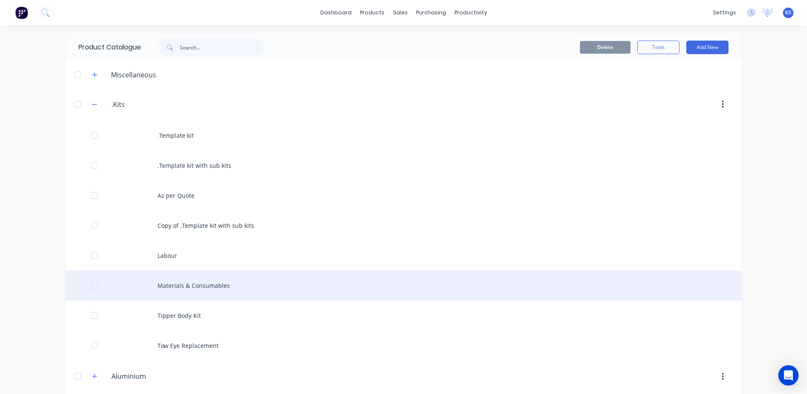
click at [230, 288] on div "Materials & Consumables" at bounding box center [404, 285] width 676 height 30
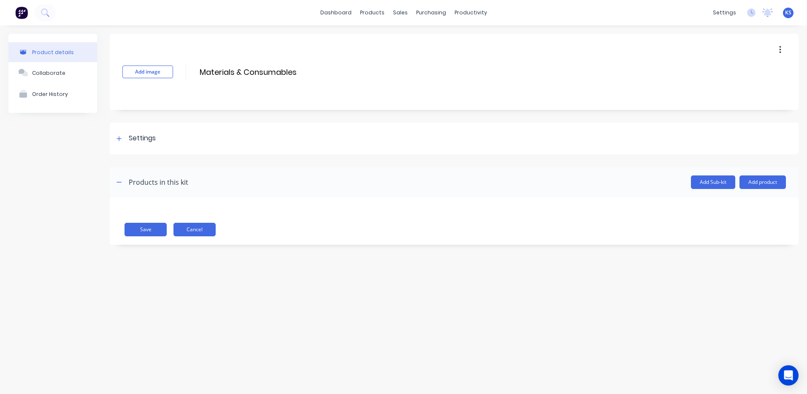
click at [185, 229] on button "Cancel" at bounding box center [195, 230] width 42 height 14
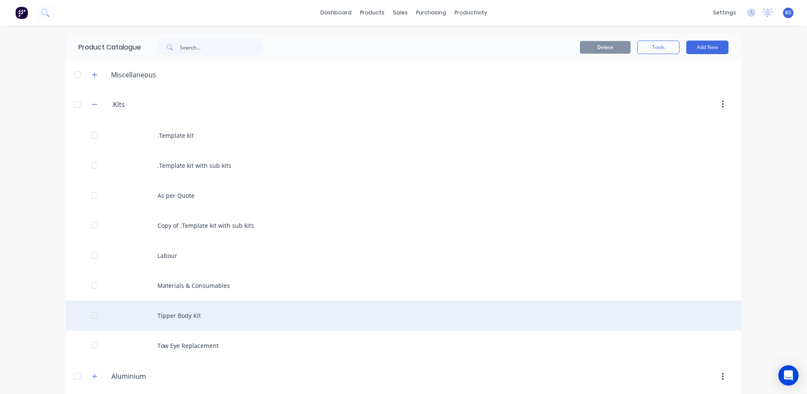
click at [172, 316] on div "Tipper Body Kit" at bounding box center [404, 315] width 676 height 30
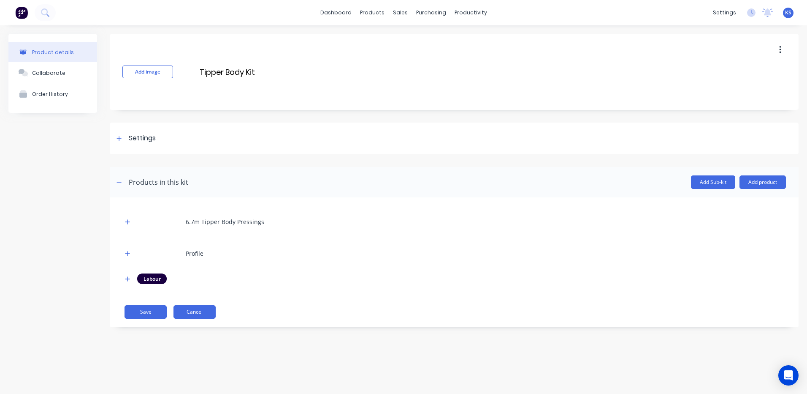
click at [198, 310] on button "Cancel" at bounding box center [195, 312] width 42 height 14
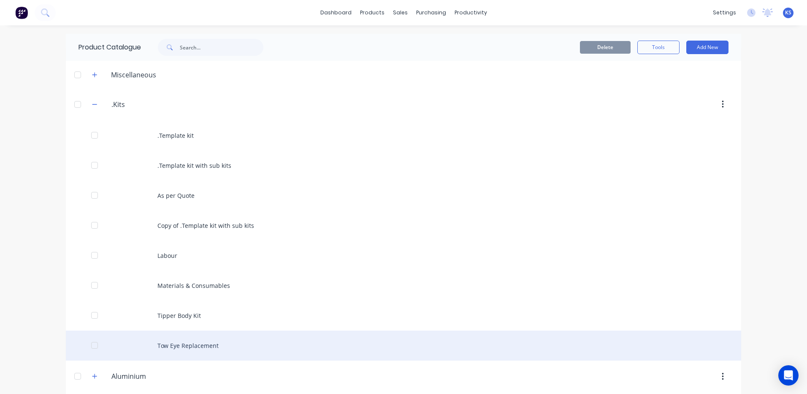
click at [190, 344] on div "Tow Eye Replacement" at bounding box center [404, 345] width 676 height 30
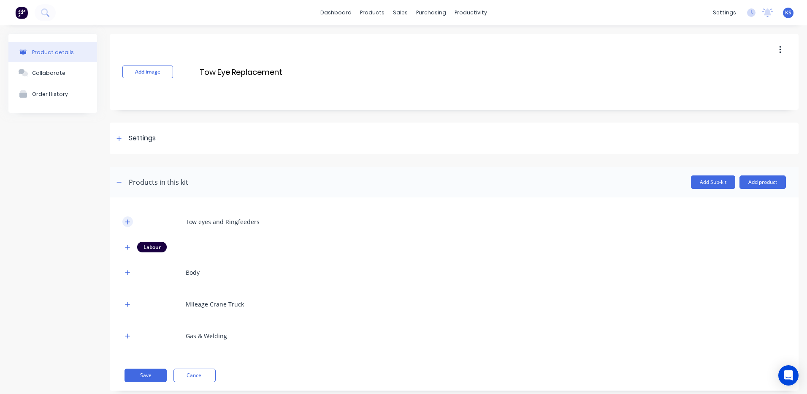
click at [128, 224] on icon "button" at bounding box center [127, 222] width 5 height 6
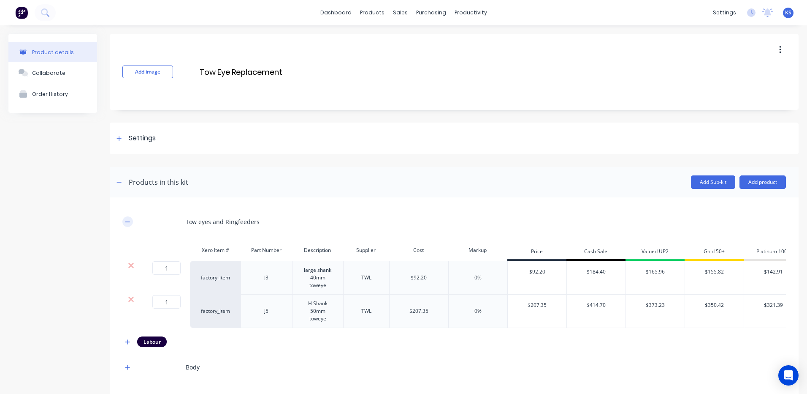
click at [129, 226] on button "button" at bounding box center [127, 221] width 11 height 11
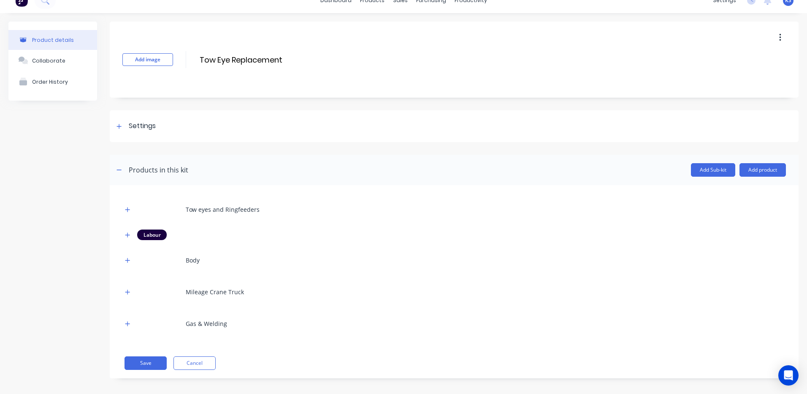
scroll to position [18, 0]
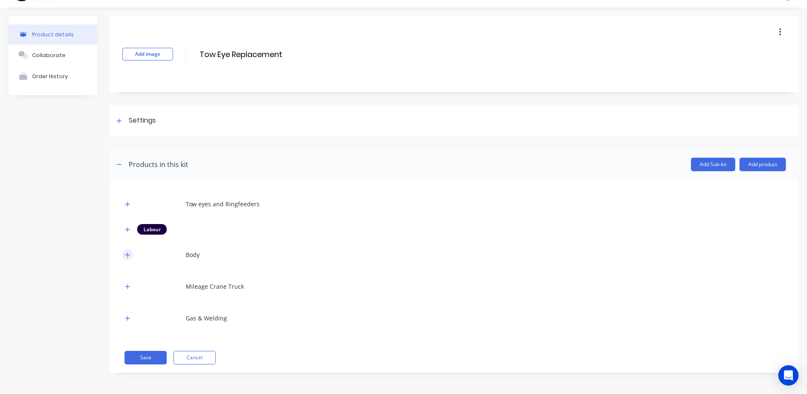
click at [129, 254] on icon "button" at bounding box center [127, 255] width 5 height 6
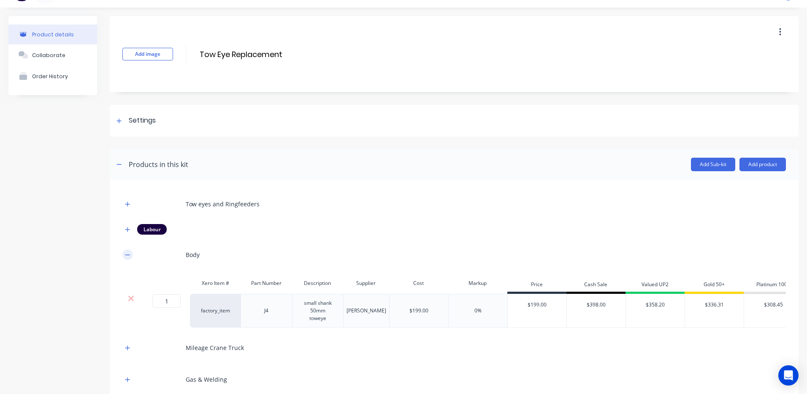
click at [129, 254] on icon "button" at bounding box center [127, 255] width 5 height 6
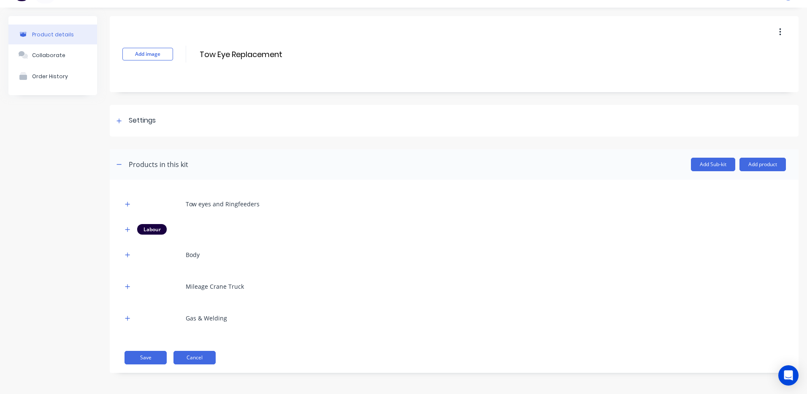
click at [194, 354] on button "Cancel" at bounding box center [195, 358] width 42 height 14
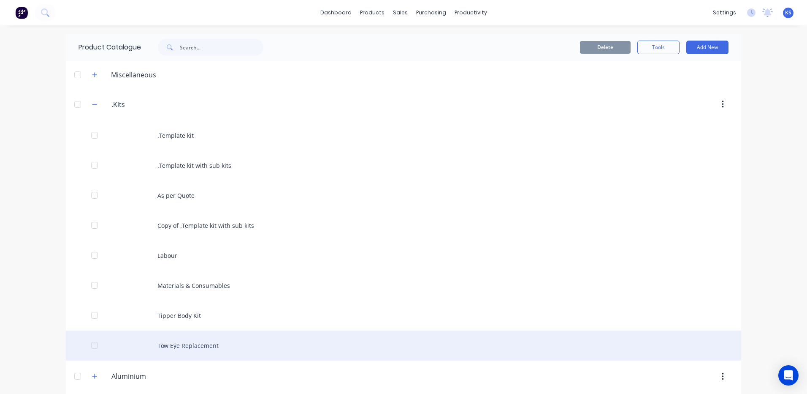
click at [184, 344] on div "Tow Eye Replacement" at bounding box center [404, 345] width 676 height 30
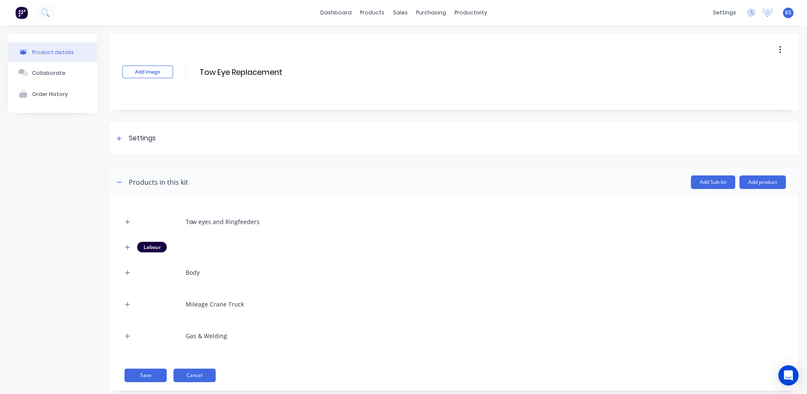
click at [187, 371] on button "Cancel" at bounding box center [195, 375] width 42 height 14
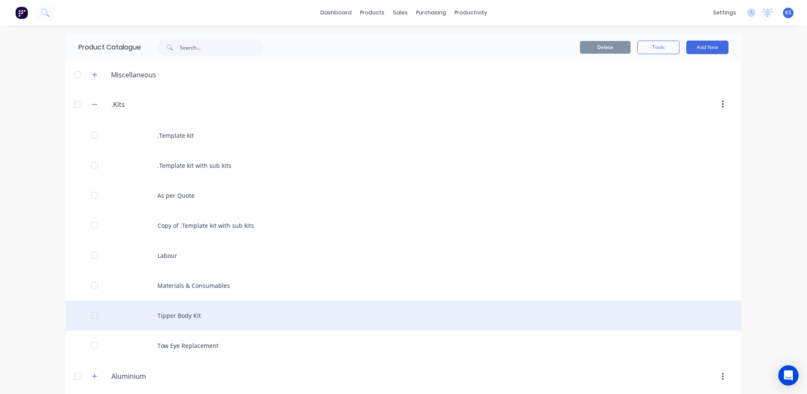
click at [167, 317] on div "Tipper Body Kit" at bounding box center [404, 315] width 676 height 30
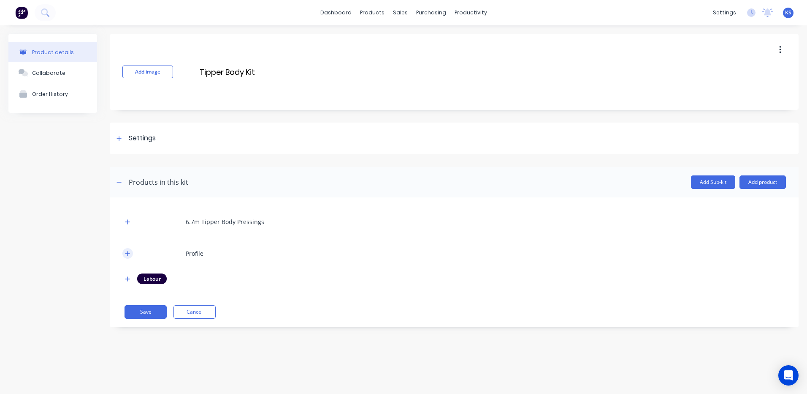
click at [125, 253] on icon "button" at bounding box center [127, 253] width 5 height 6
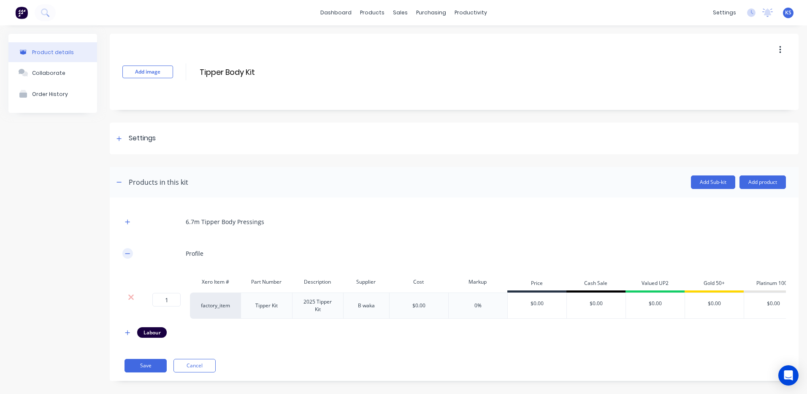
click at [125, 253] on icon "button" at bounding box center [127, 253] width 5 height 6
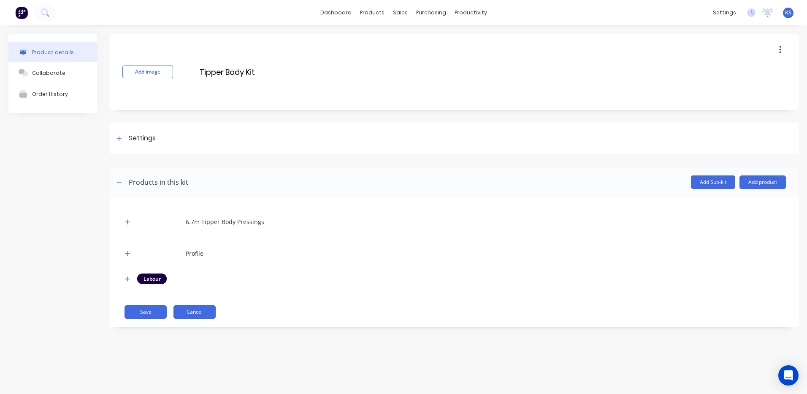
click at [197, 316] on button "Cancel" at bounding box center [195, 312] width 42 height 14
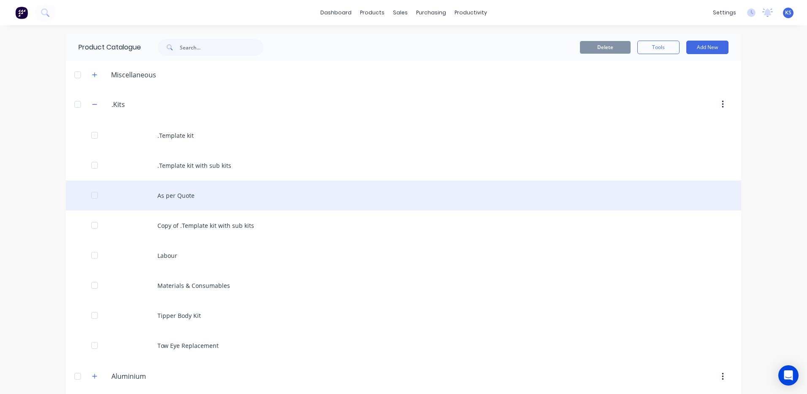
click at [166, 197] on div "As per Quote" at bounding box center [404, 195] width 676 height 30
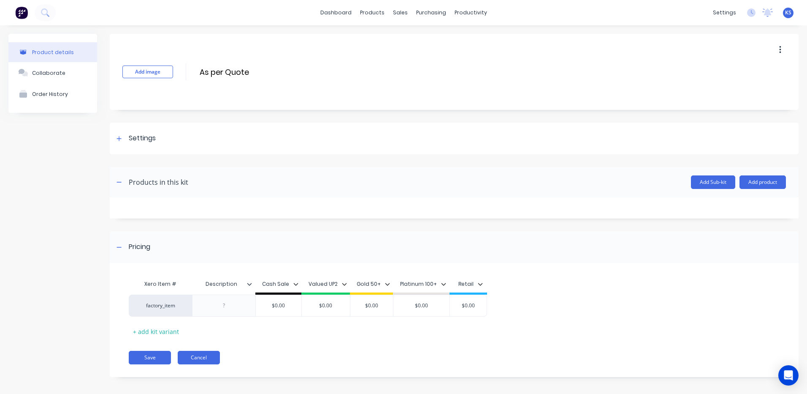
click at [204, 357] on button "Cancel" at bounding box center [199, 358] width 42 height 14
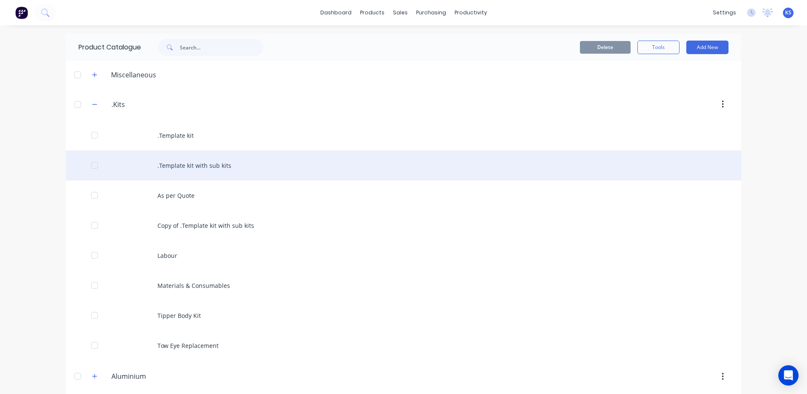
click at [174, 163] on div ".Template kit with sub kits" at bounding box center [404, 165] width 676 height 30
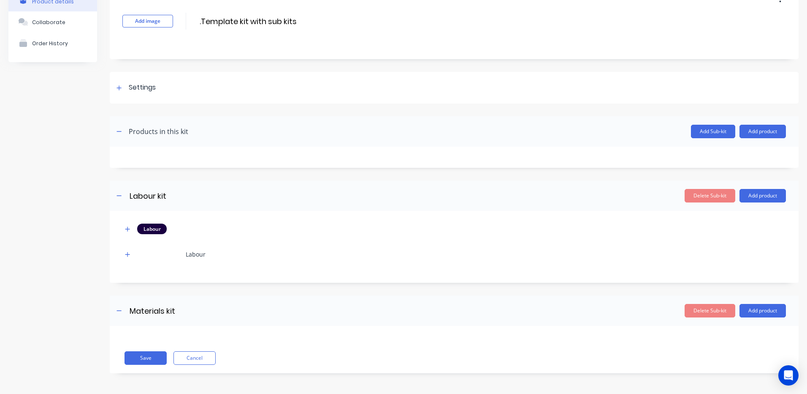
scroll to position [51, 0]
click at [207, 358] on button "Cancel" at bounding box center [195, 358] width 42 height 14
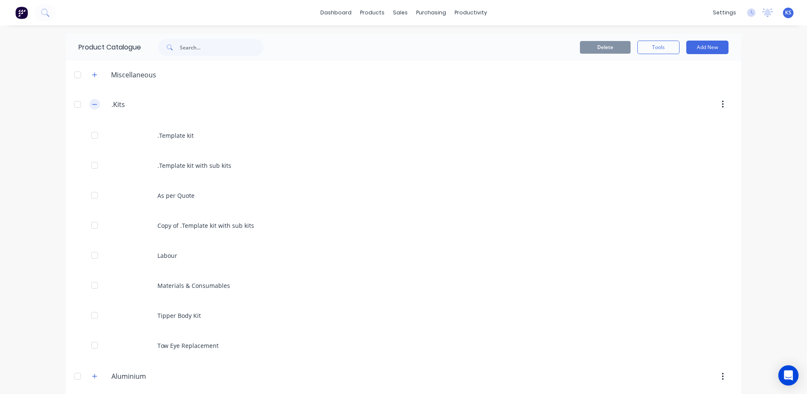
click at [96, 105] on button "button" at bounding box center [95, 104] width 11 height 11
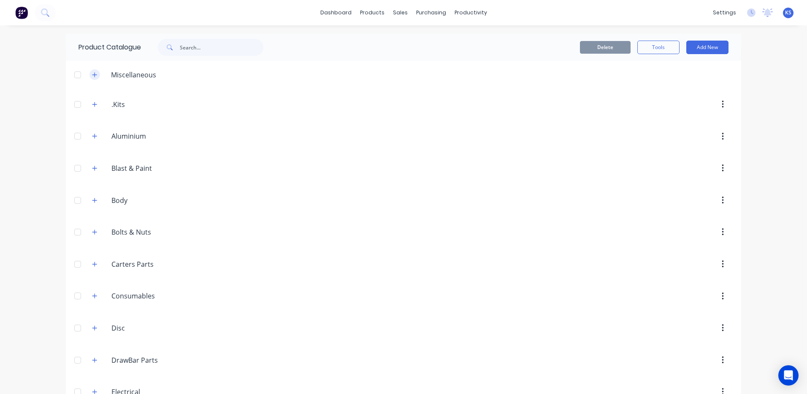
click at [92, 74] on icon "button" at bounding box center [94, 74] width 5 height 5
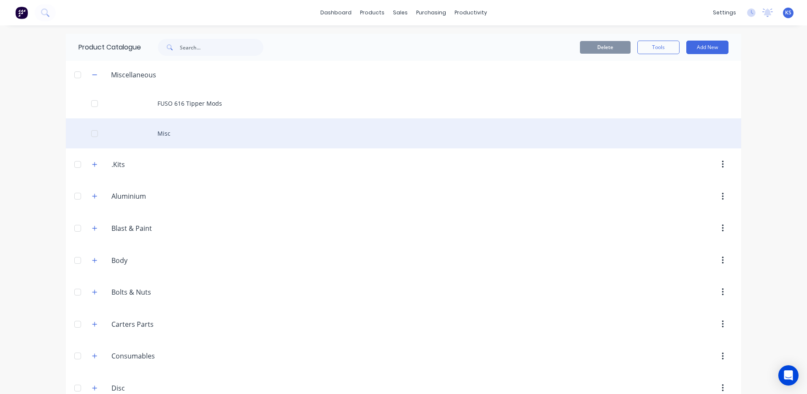
click at [161, 133] on div "Misc" at bounding box center [404, 133] width 676 height 30
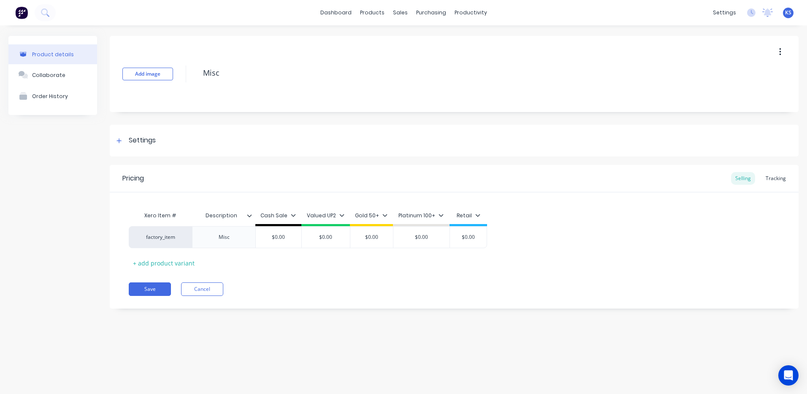
type textarea "x"
click at [209, 289] on button "Cancel" at bounding box center [202, 289] width 42 height 14
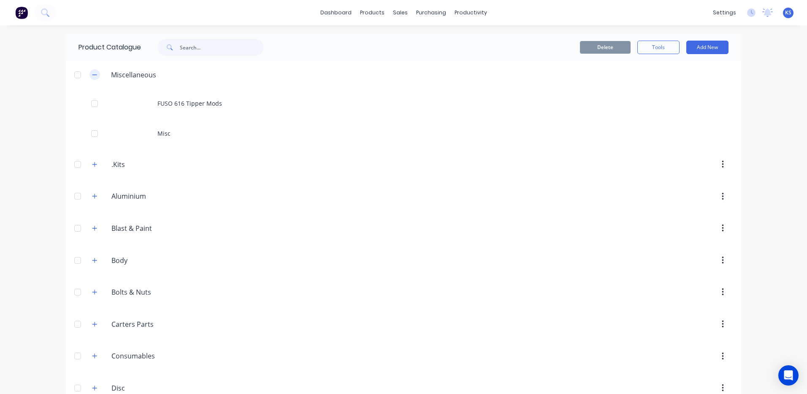
click at [92, 72] on icon "button" at bounding box center [94, 75] width 5 height 6
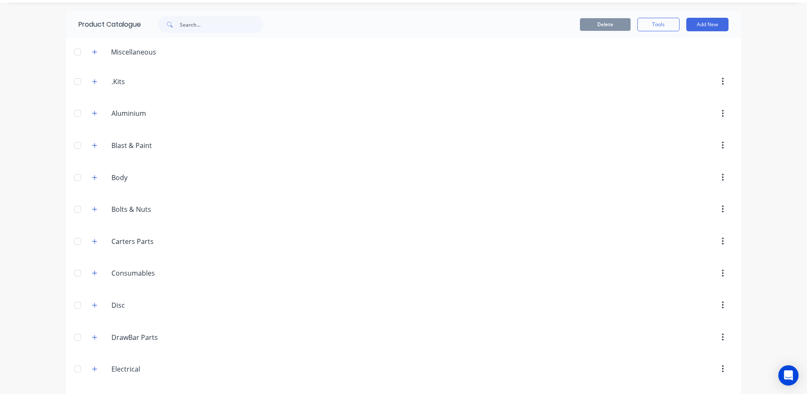
scroll to position [42, 0]
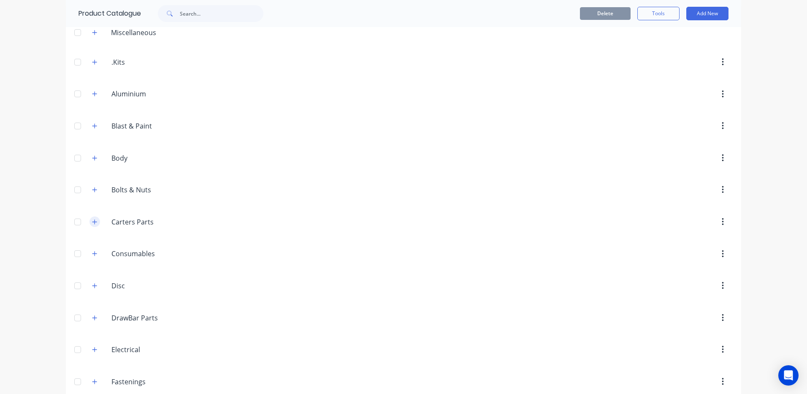
click at [92, 219] on icon "button" at bounding box center [94, 222] width 5 height 6
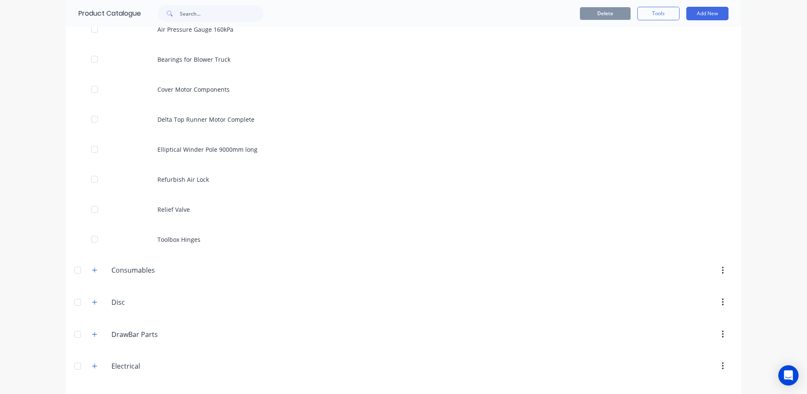
scroll to position [169, 0]
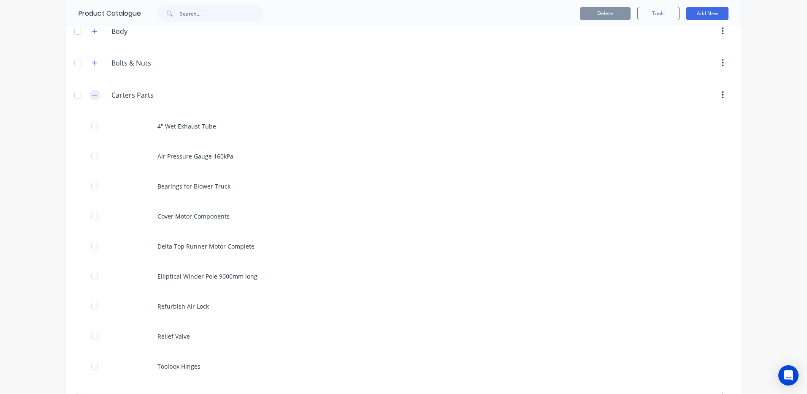
click at [92, 94] on icon "button" at bounding box center [94, 95] width 5 height 6
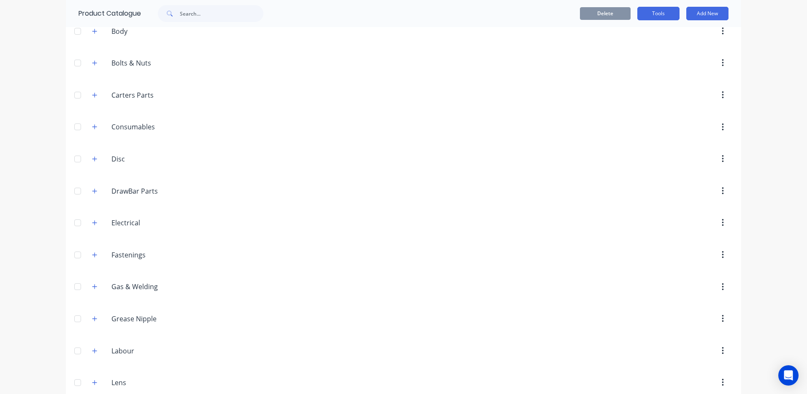
click at [655, 13] on button "Tools" at bounding box center [659, 14] width 42 height 14
click at [635, 52] on div "Stocktake" at bounding box center [639, 52] width 65 height 12
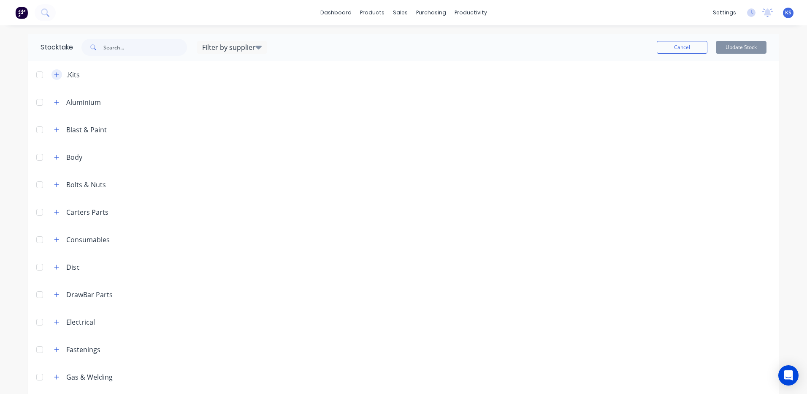
click at [54, 74] on icon "button" at bounding box center [56, 74] width 5 height 5
click at [54, 72] on icon "button" at bounding box center [56, 75] width 5 height 6
click at [52, 73] on button "button" at bounding box center [57, 74] width 11 height 11
click at [52, 75] on button "button" at bounding box center [57, 74] width 11 height 11
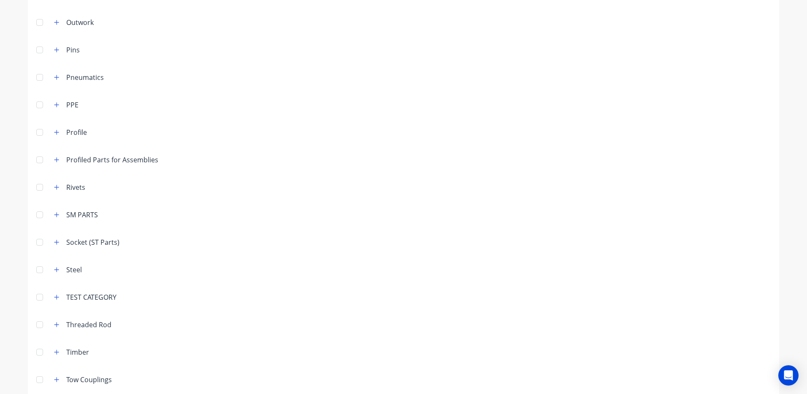
scroll to position [549, 0]
click at [54, 296] on icon "button" at bounding box center [56, 294] width 5 height 6
click at [55, 296] on icon "button" at bounding box center [56, 294] width 5 height 6
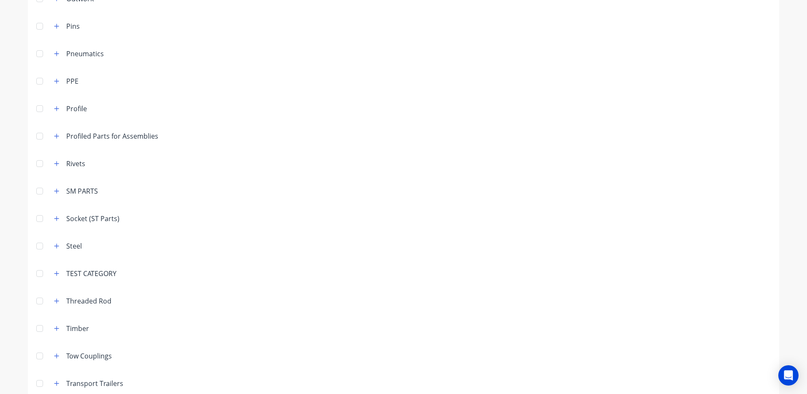
scroll to position [582, 0]
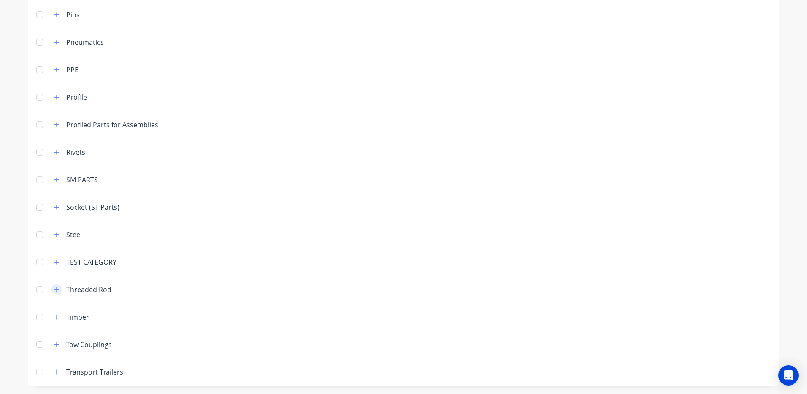
click at [54, 288] on icon "button" at bounding box center [56, 289] width 5 height 6
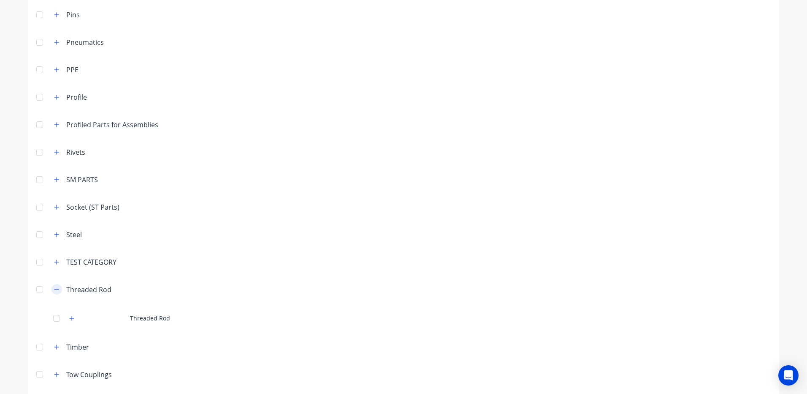
click at [54, 289] on icon "button" at bounding box center [56, 289] width 5 height 0
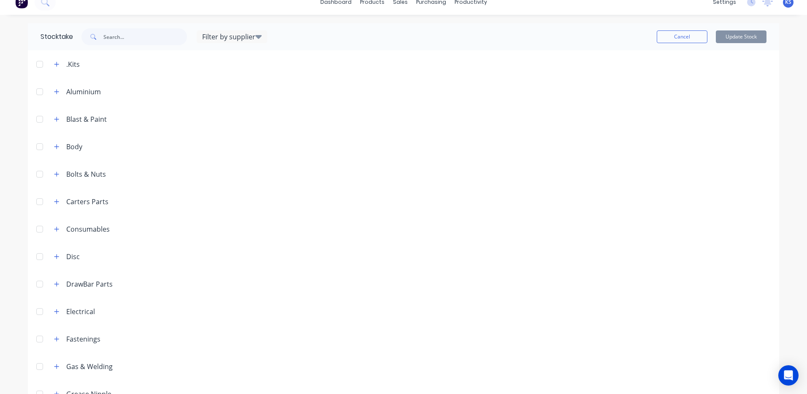
scroll to position [0, 0]
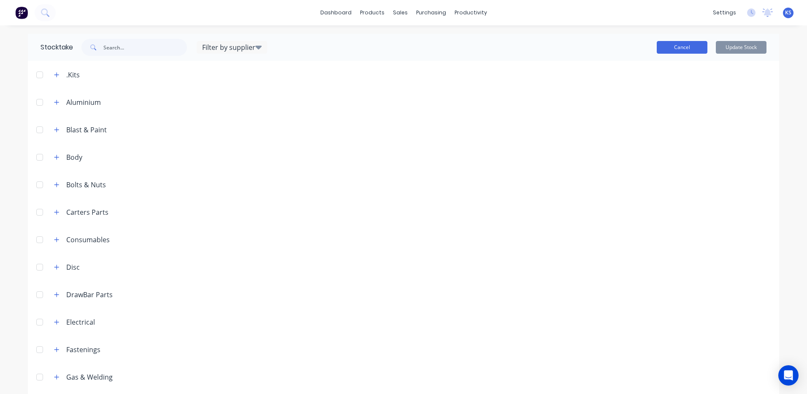
click at [680, 50] on button "Cancel" at bounding box center [682, 47] width 51 height 13
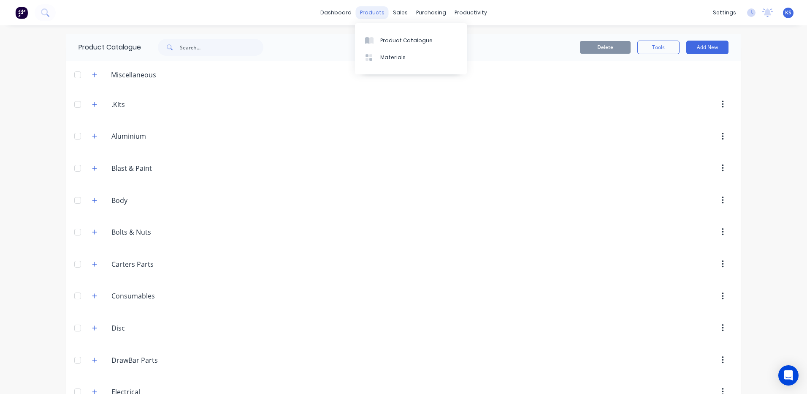
click at [376, 15] on div "products" at bounding box center [372, 12] width 33 height 13
click at [397, 43] on div "Product Catalogue" at bounding box center [406, 41] width 52 height 8
click at [424, 39] on div "Sales Orders" at bounding box center [428, 41] width 35 height 8
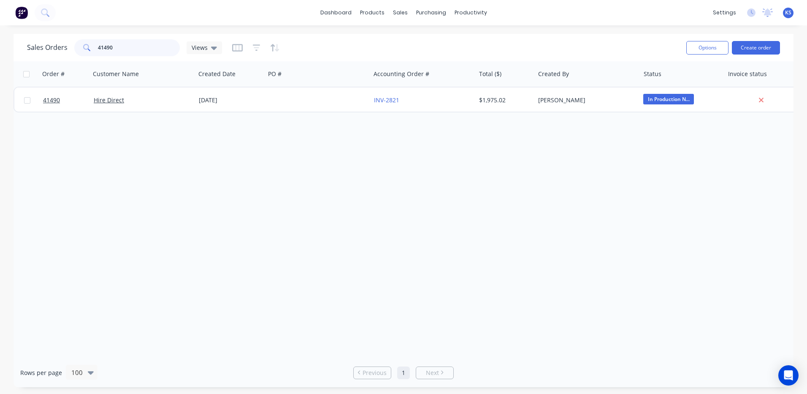
drag, startPoint x: 115, startPoint y: 47, endPoint x: 38, endPoint y: 55, distance: 77.7
click at [56, 52] on div "Sales Orders 41490 Views" at bounding box center [124, 47] width 195 height 17
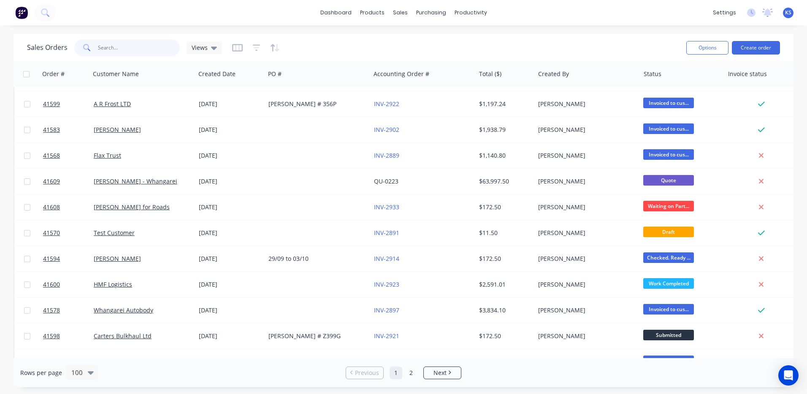
scroll to position [380, 0]
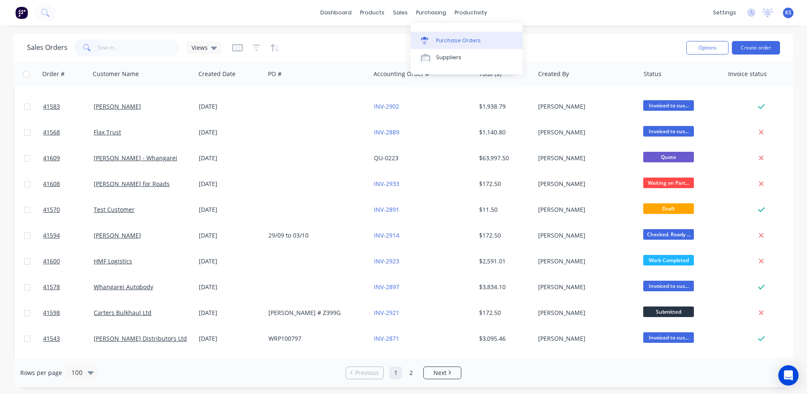
click at [460, 39] on div "Purchase Orders" at bounding box center [458, 41] width 45 height 8
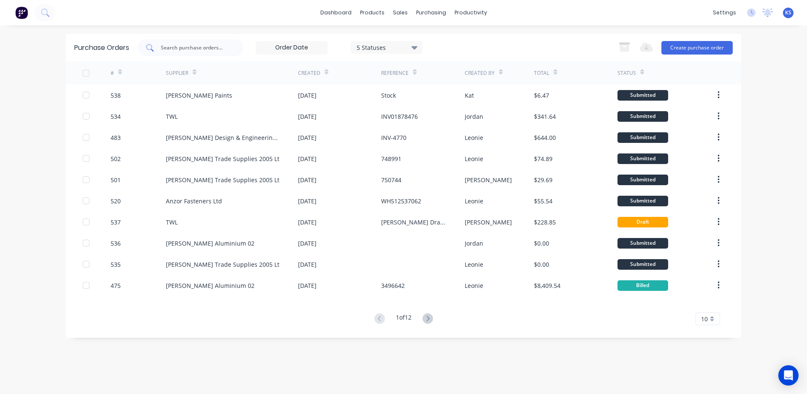
click at [198, 51] on input "text" at bounding box center [195, 47] width 70 height 8
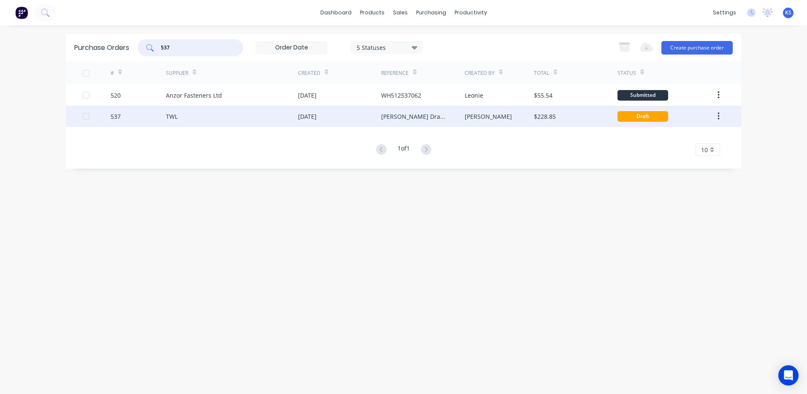
type input "537"
click at [200, 117] on div "TWL" at bounding box center [232, 116] width 132 height 21
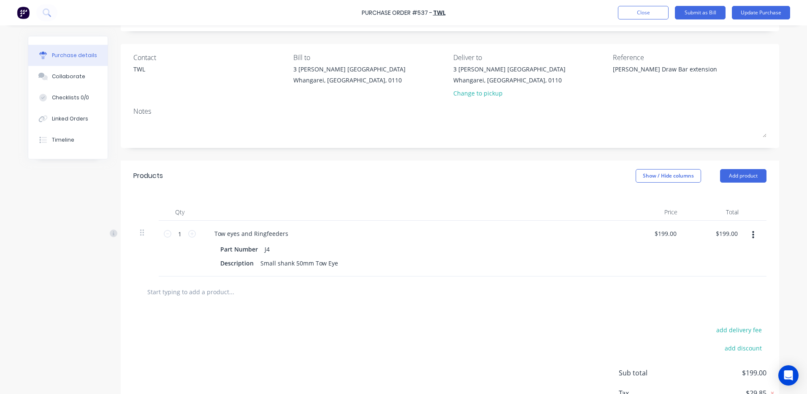
scroll to position [110, 0]
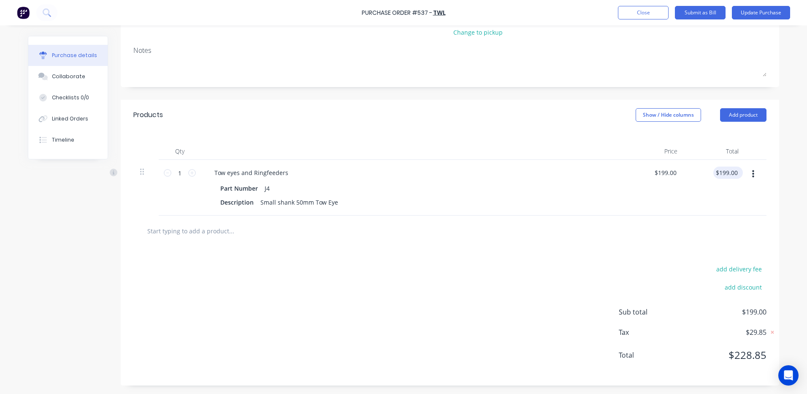
type textarea "x"
type input "199.00"
click at [730, 172] on input "199.00" at bounding box center [727, 172] width 26 height 12
type textarea "x"
click at [730, 171] on input "199.00" at bounding box center [728, 172] width 23 height 12
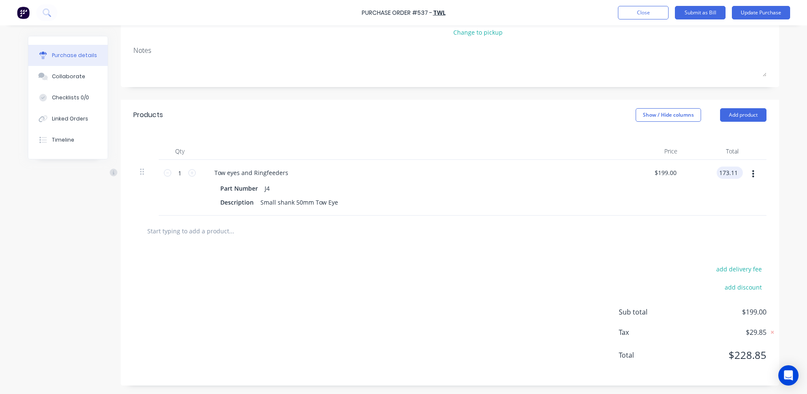
type input "173.11"
type textarea "x"
type input "$173.11"
click at [67, 121] on div "Linked Orders" at bounding box center [70, 119] width 36 height 8
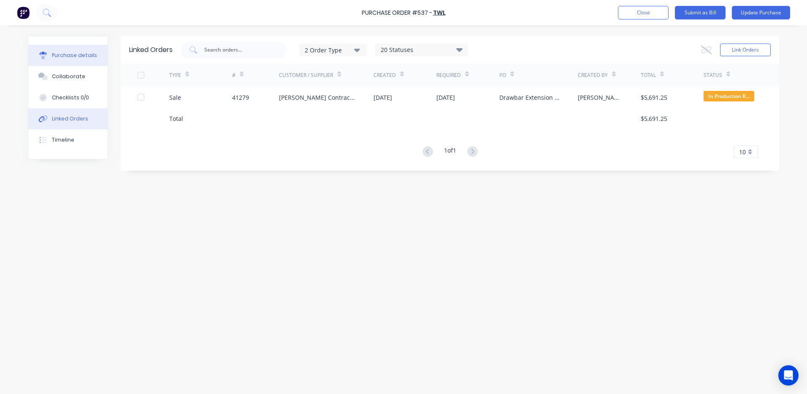
click at [67, 55] on div "Purchase details" at bounding box center [74, 56] width 45 height 8
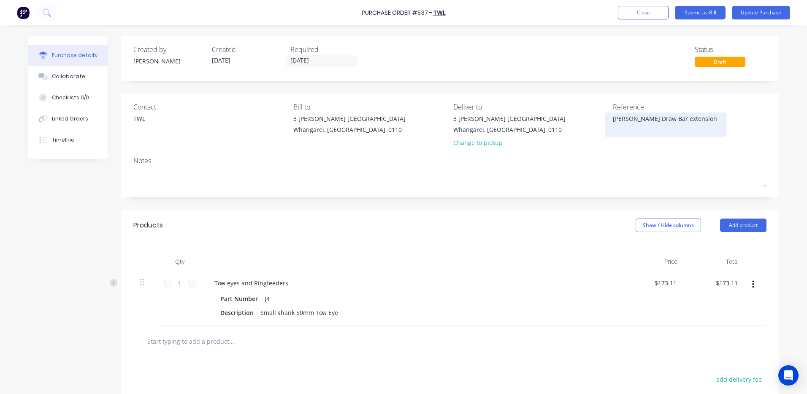
click at [613, 128] on div "Clements Draw Bar extension" at bounding box center [666, 124] width 106 height 21
click at [617, 128] on textarea "Clements Draw Bar extension" at bounding box center [666, 123] width 106 height 19
type textarea "x"
click at [700, 118] on textarea "Clements Draw Bar extension" at bounding box center [666, 123] width 106 height 19
type textarea "Clements Draw Bar extension INV01879211"
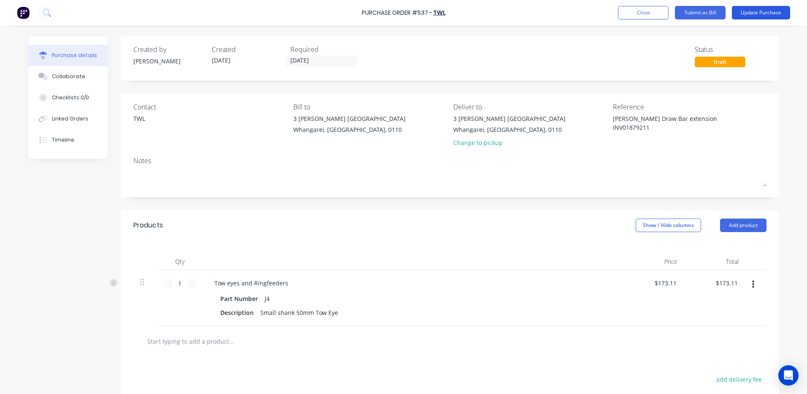
type textarea "x"
type textarea "Clements Draw Bar extension INV01879211"
click at [754, 11] on button "Update Purchase" at bounding box center [761, 13] width 58 height 14
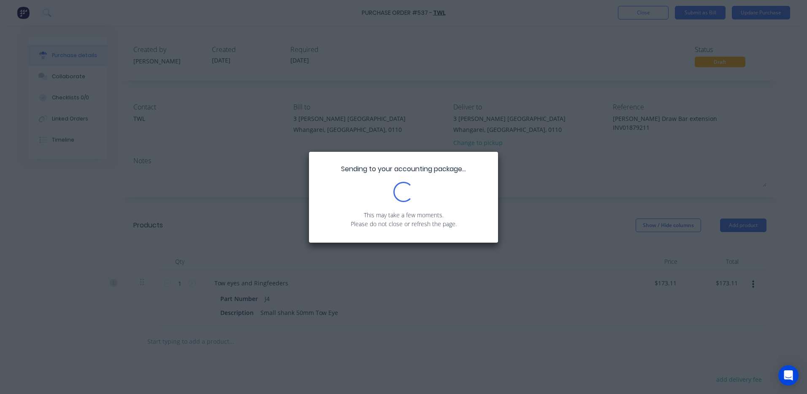
type textarea "x"
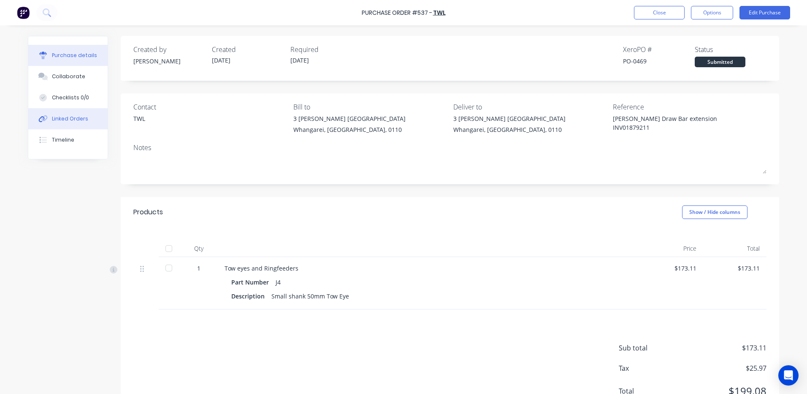
click at [65, 118] on div "Linked Orders" at bounding box center [70, 119] width 36 height 8
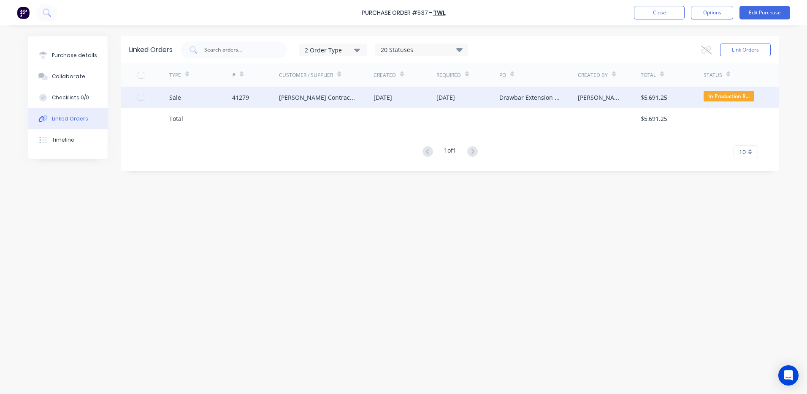
click at [282, 95] on div "Clements Contractors Ltd" at bounding box center [318, 97] width 78 height 9
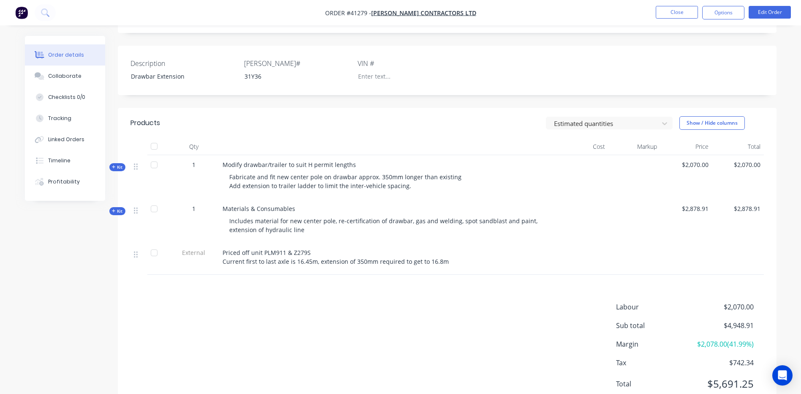
scroll to position [253, 0]
click at [114, 213] on button "Kit" at bounding box center [117, 209] width 16 height 8
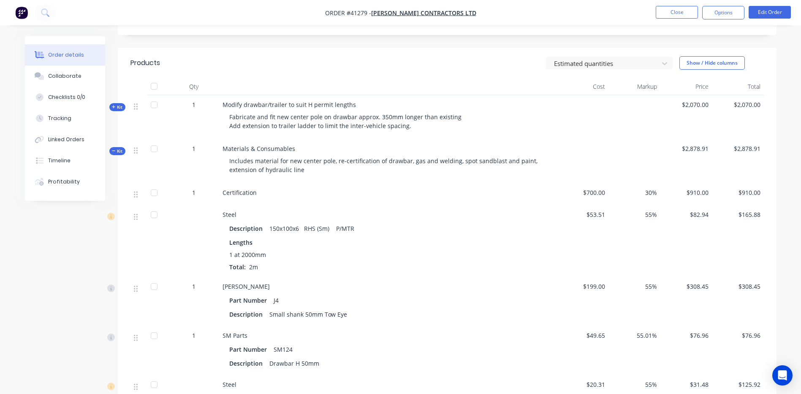
scroll to position [296, 0]
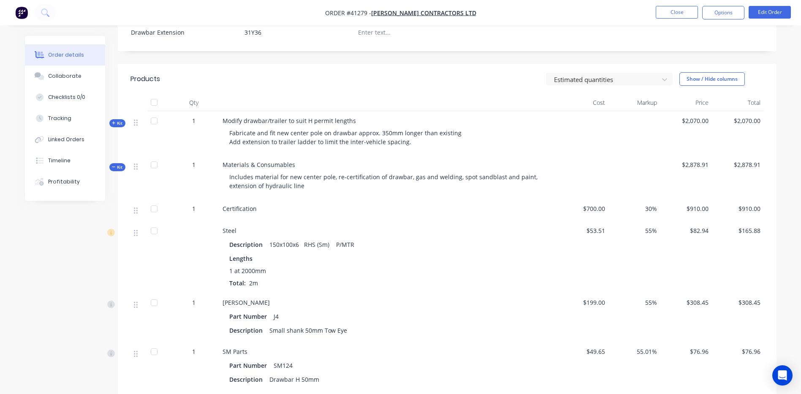
click at [111, 171] on button "Kit" at bounding box center [117, 167] width 16 height 8
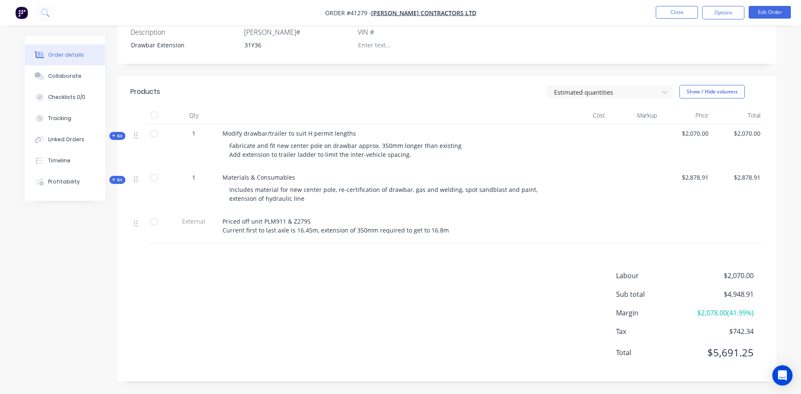
click at [113, 136] on icon "button" at bounding box center [113, 135] width 3 height 3
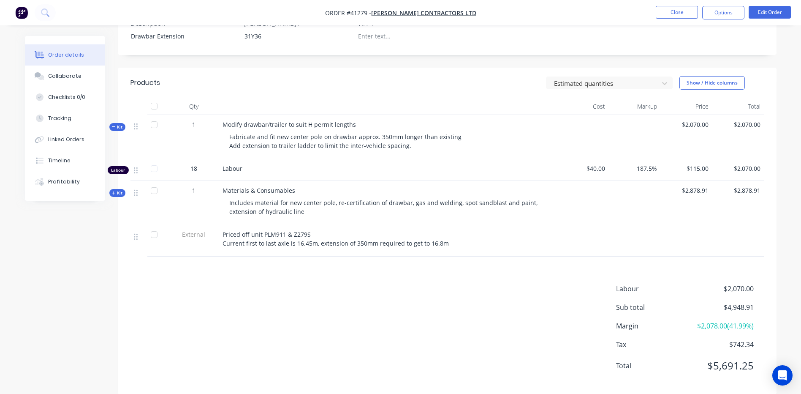
click at [114, 129] on icon "button" at bounding box center [114, 127] width 4 height 4
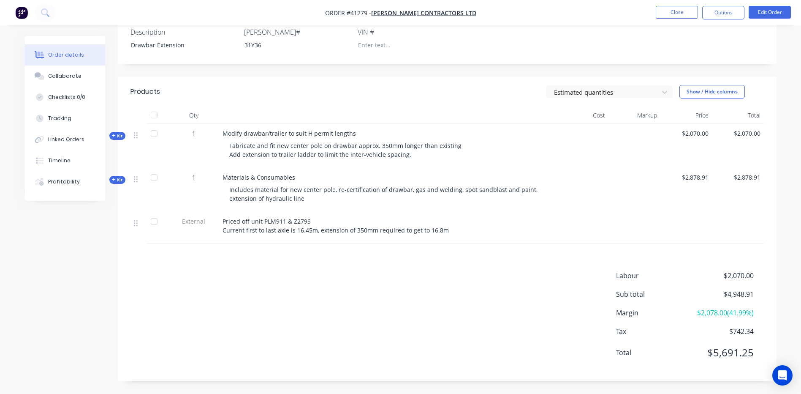
click at [113, 179] on icon "button" at bounding box center [113, 179] width 3 height 3
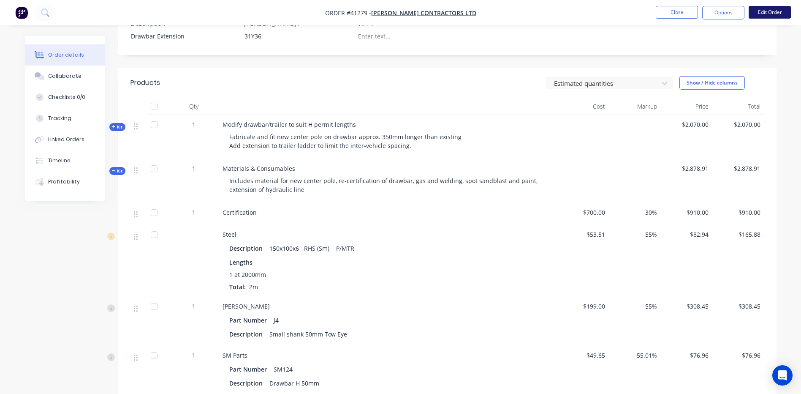
click at [764, 14] on button "Edit Order" at bounding box center [770, 12] width 42 height 13
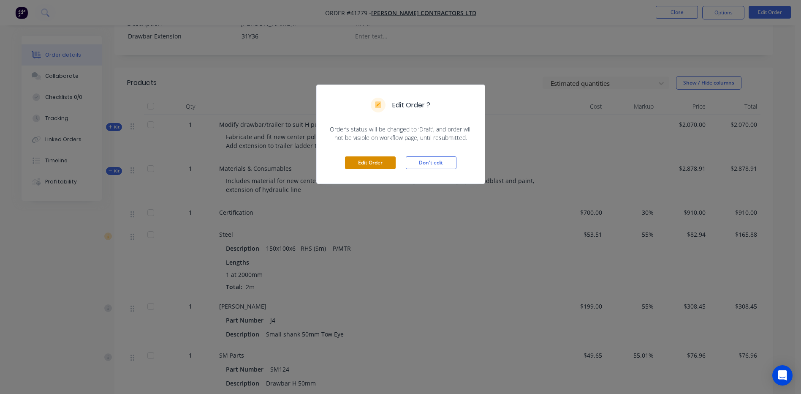
click at [361, 158] on button "Edit Order" at bounding box center [370, 162] width 51 height 13
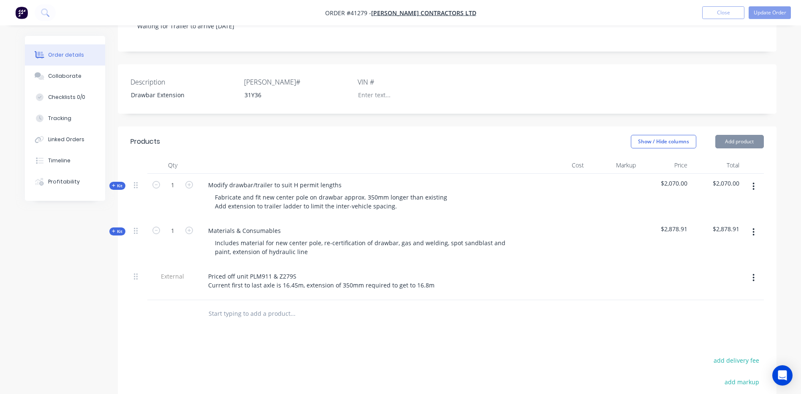
scroll to position [338, 0]
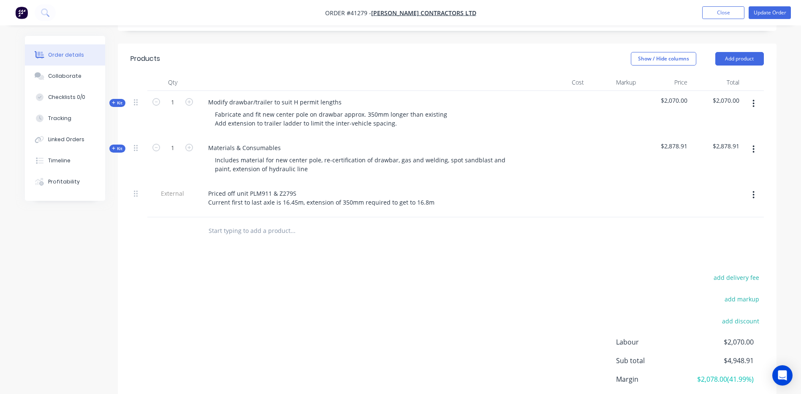
click at [115, 101] on icon "button" at bounding box center [114, 103] width 4 height 4
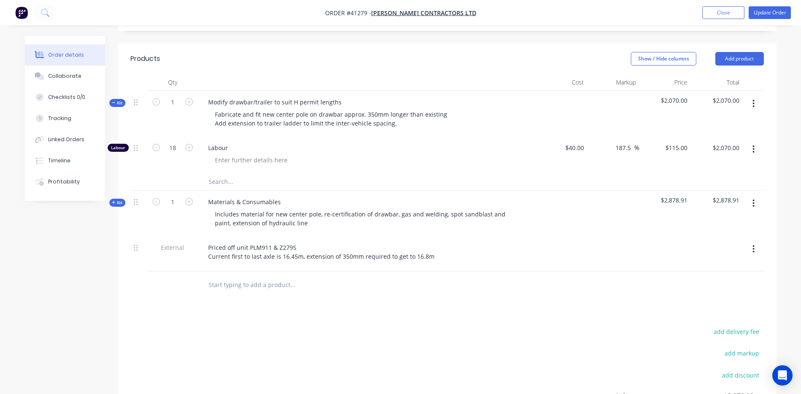
click at [115, 101] on icon "button" at bounding box center [114, 103] width 4 height 4
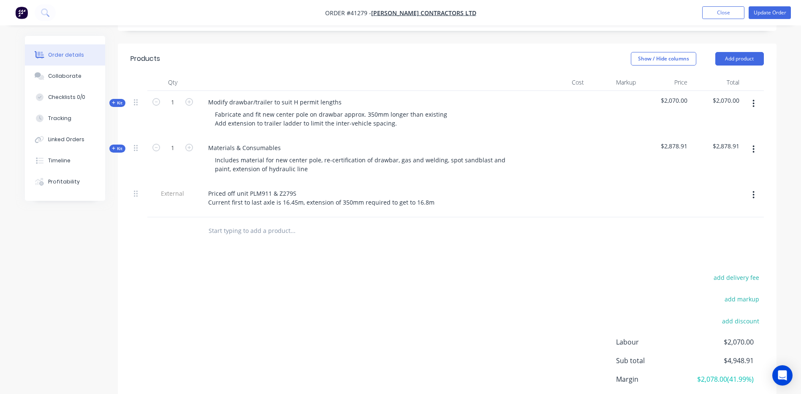
click at [114, 146] on icon "button" at bounding box center [114, 148] width 4 height 4
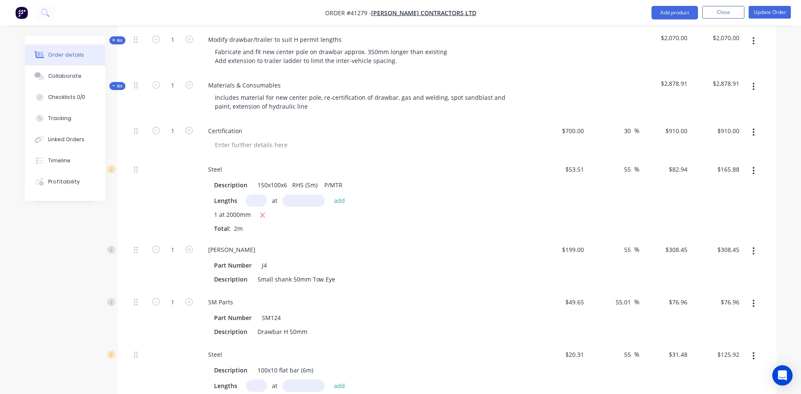
scroll to position [465, 0]
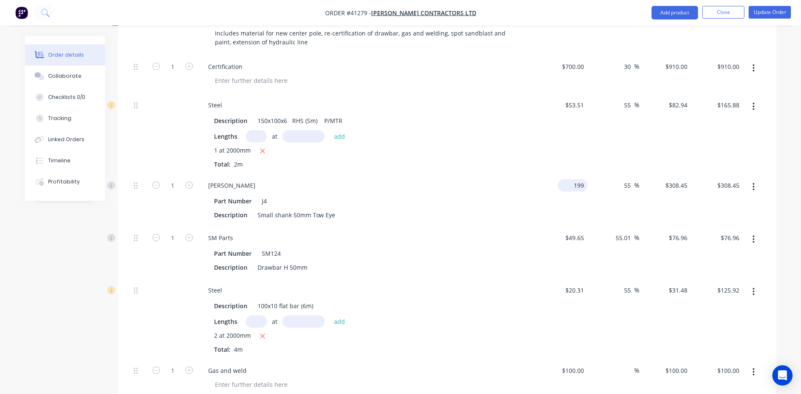
click at [576, 181] on input "199" at bounding box center [574, 185] width 26 height 12
type input "$173.11"
type input "$268.3205"
type input "$268.32"
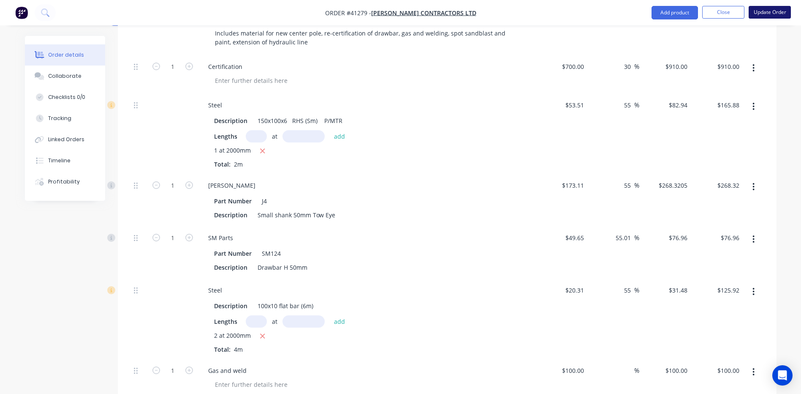
click at [766, 10] on button "Update Order" at bounding box center [770, 12] width 42 height 13
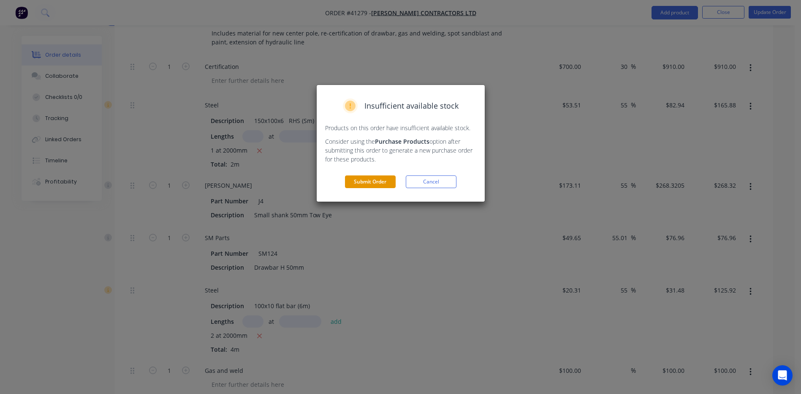
click at [365, 180] on button "Submit Order" at bounding box center [370, 181] width 51 height 13
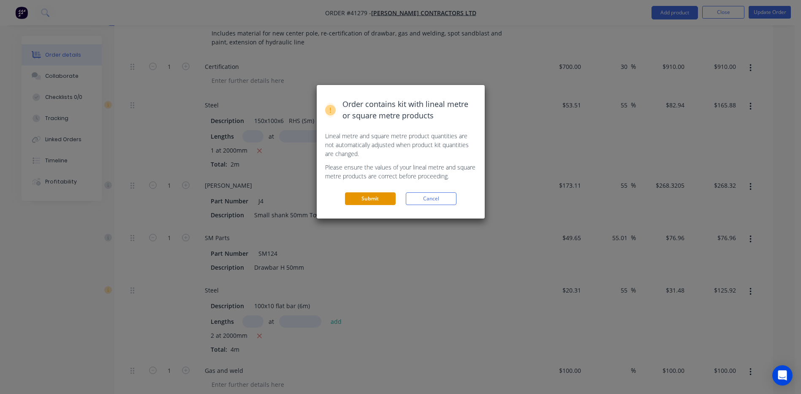
click at [362, 196] on button "Submit" at bounding box center [370, 198] width 51 height 13
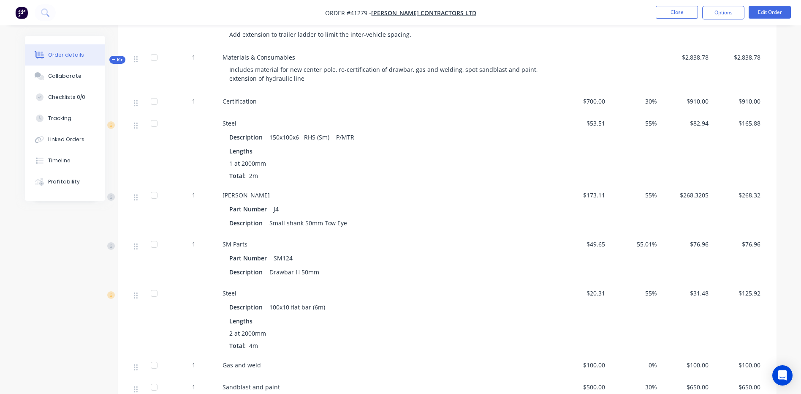
scroll to position [338, 0]
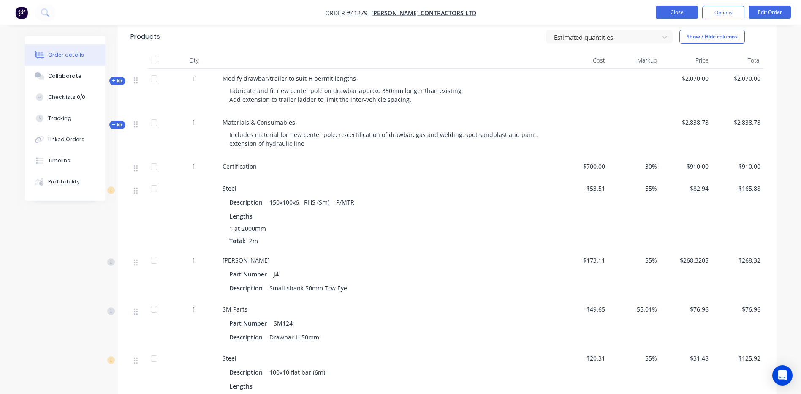
click at [670, 10] on button "Close" at bounding box center [677, 12] width 42 height 13
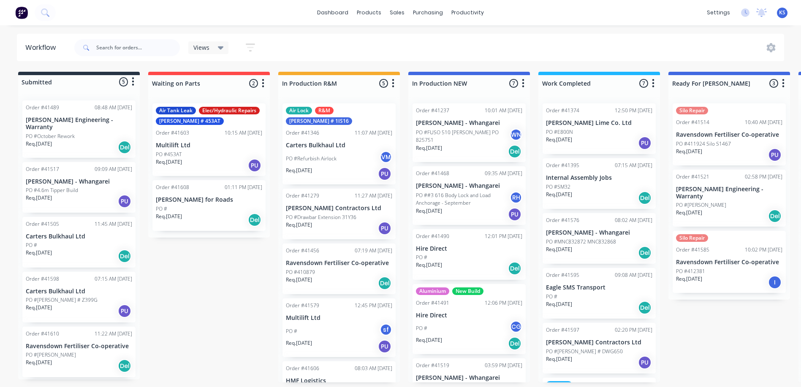
scroll to position [148, 0]
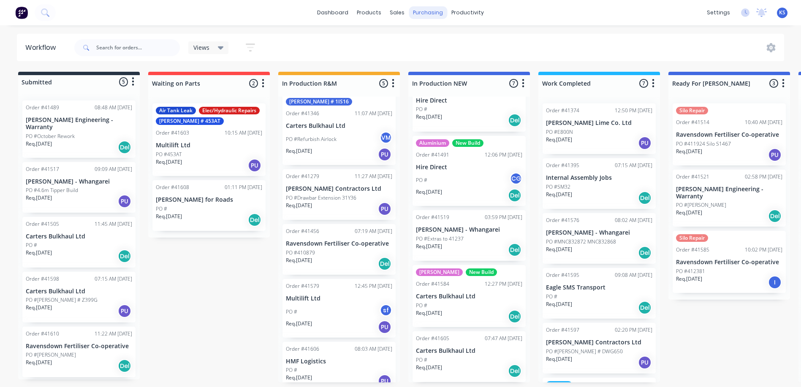
drag, startPoint x: 0, startPoint y: 0, endPoint x: 428, endPoint y: 14, distance: 428.0
click at [428, 14] on div "purchasing" at bounding box center [428, 12] width 38 height 13
click at [456, 40] on div "Purchase Orders" at bounding box center [455, 42] width 45 height 8
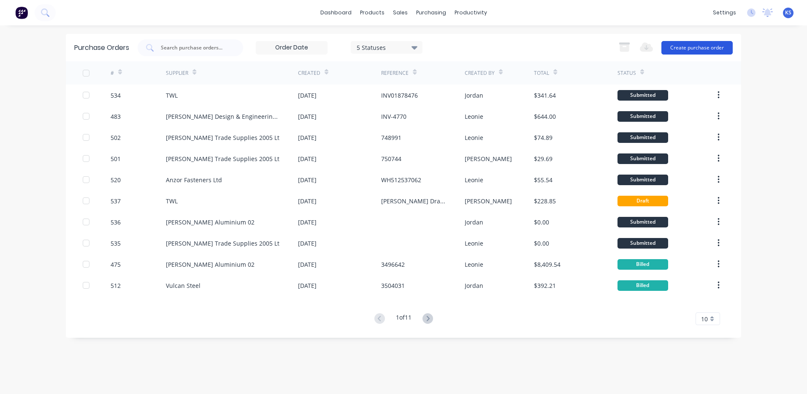
click at [687, 49] on button "Create purchase order" at bounding box center [697, 48] width 71 height 14
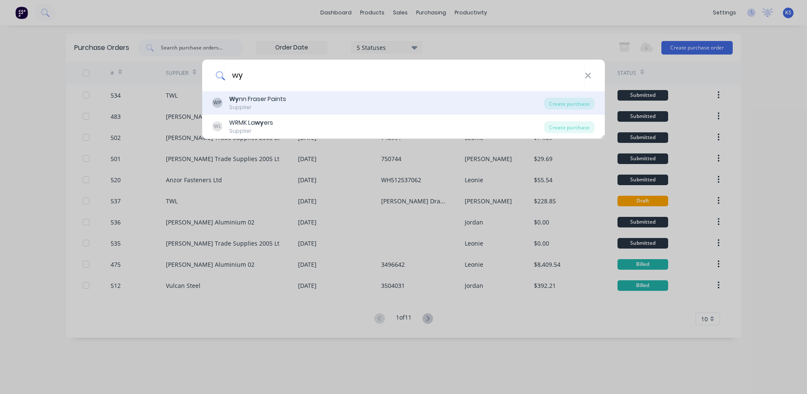
type input "wy"
click at [285, 109] on div "Supplier" at bounding box center [257, 107] width 57 height 8
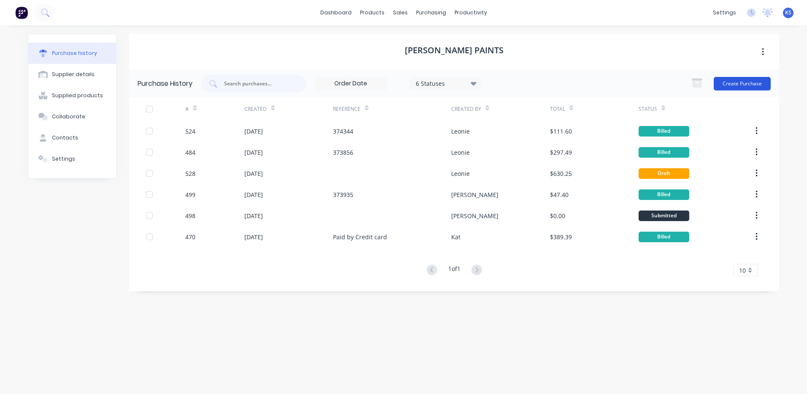
click at [742, 84] on button "Create Purchase" at bounding box center [742, 84] width 57 height 14
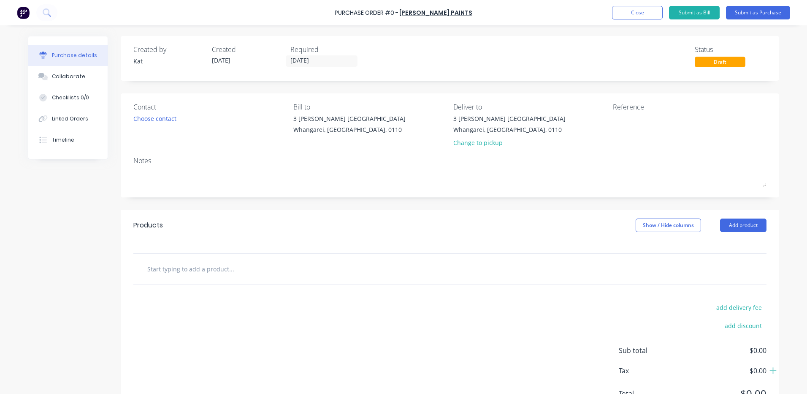
click at [200, 267] on input "text" at bounding box center [231, 268] width 169 height 17
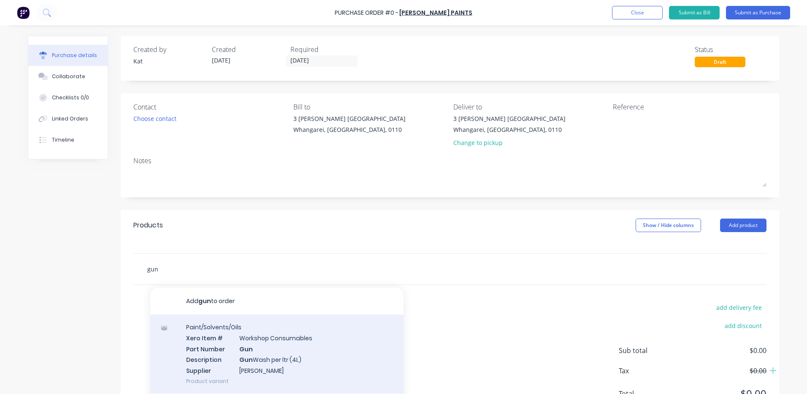
type input "gun"
click at [277, 362] on div "Paint/Solvents/Oils Xero Item # Workshop Consumables Part Number Gun Descriptio…" at bounding box center [276, 353] width 253 height 79
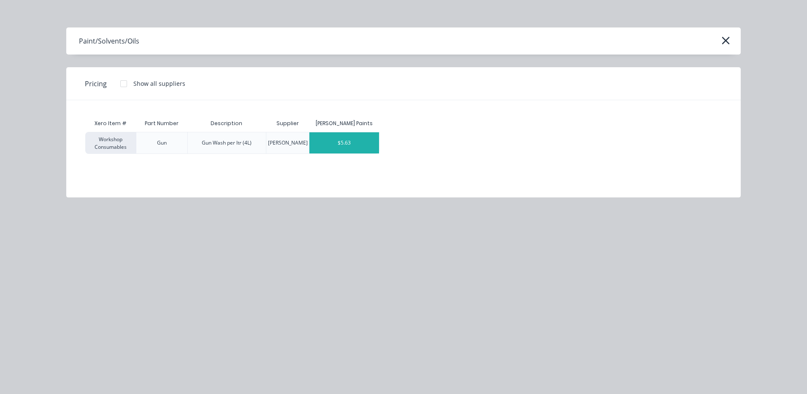
click at [366, 145] on div "$5.63" at bounding box center [345, 142] width 70 height 21
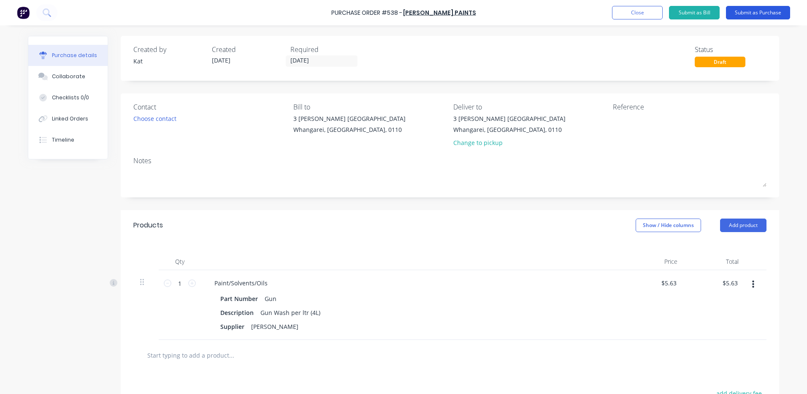
click at [752, 11] on button "Submit as Purchase" at bounding box center [758, 13] width 64 height 14
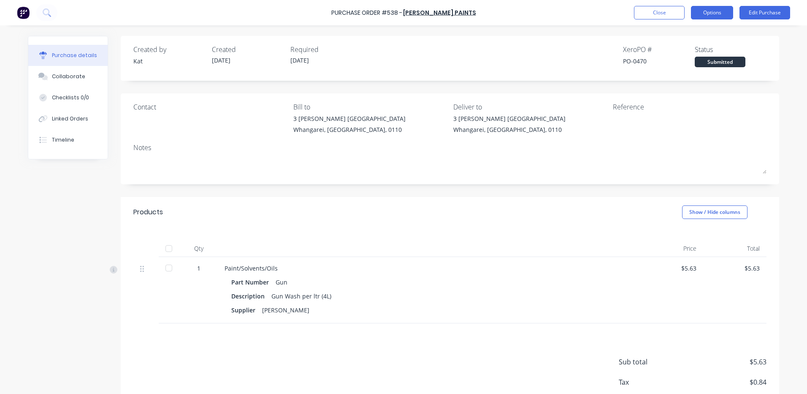
click at [709, 12] on button "Options" at bounding box center [712, 13] width 42 height 14
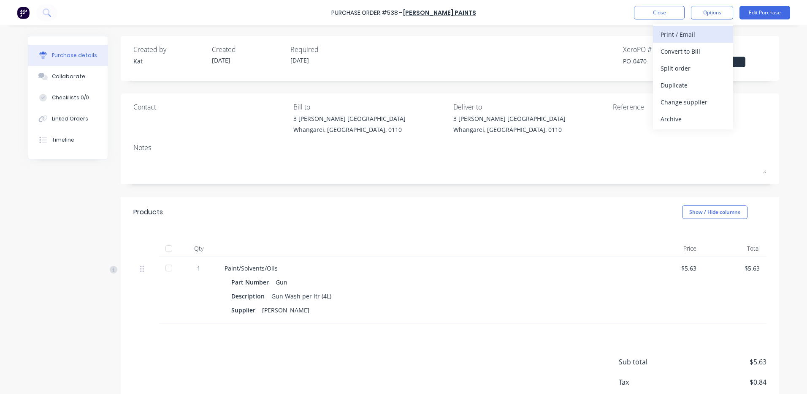
click at [683, 33] on div "Print / Email" at bounding box center [693, 34] width 65 height 12
click at [674, 66] on div "Without pricing" at bounding box center [693, 68] width 65 height 12
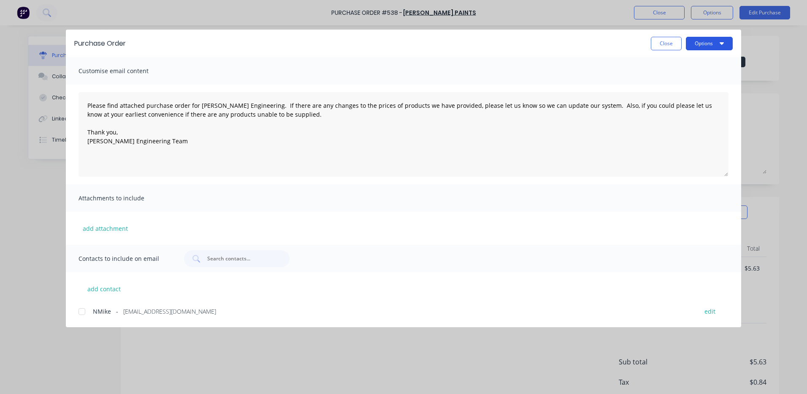
click at [704, 44] on button "Options" at bounding box center [709, 44] width 47 height 14
click at [693, 77] on div "Print" at bounding box center [692, 82] width 65 height 12
click at [659, 45] on button "Close" at bounding box center [666, 44] width 31 height 14
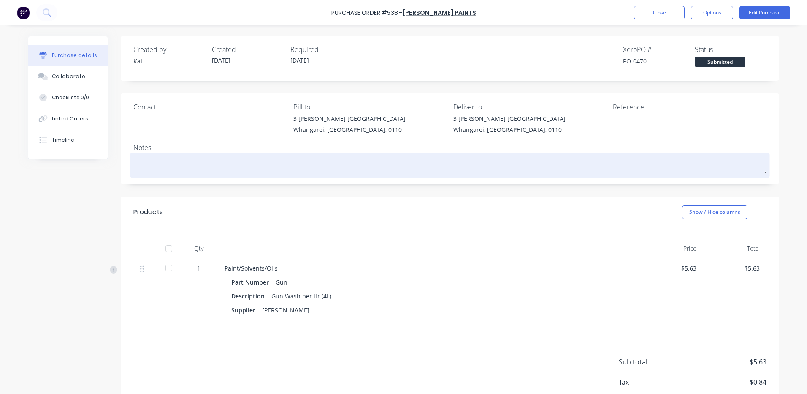
click at [154, 159] on textarea at bounding box center [449, 164] width 633 height 19
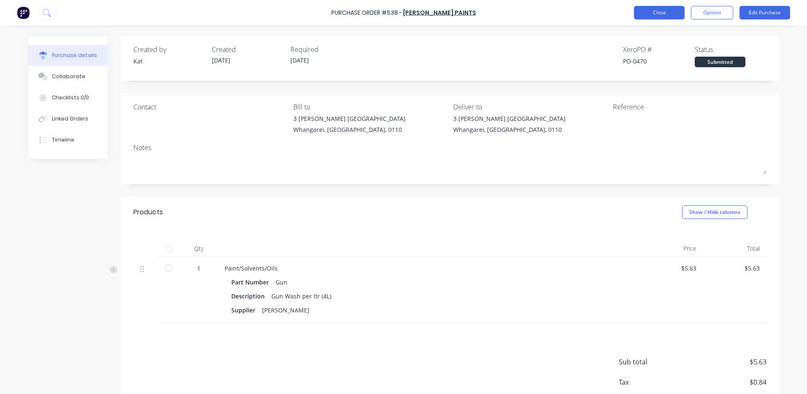
click at [649, 11] on button "Close" at bounding box center [659, 13] width 51 height 14
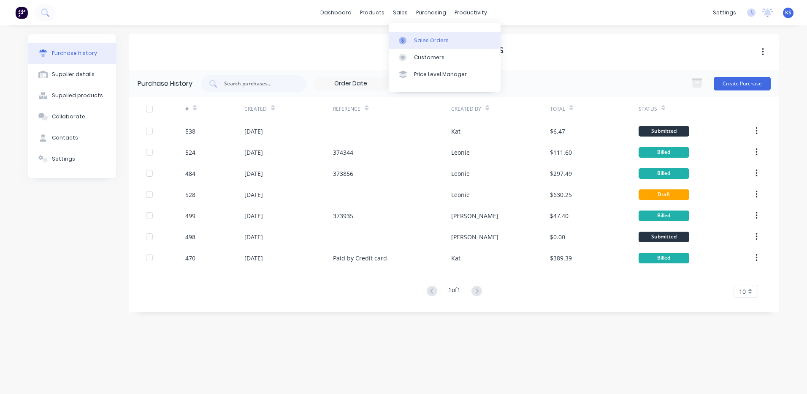
click at [423, 47] on link "Sales Orders" at bounding box center [445, 40] width 112 height 17
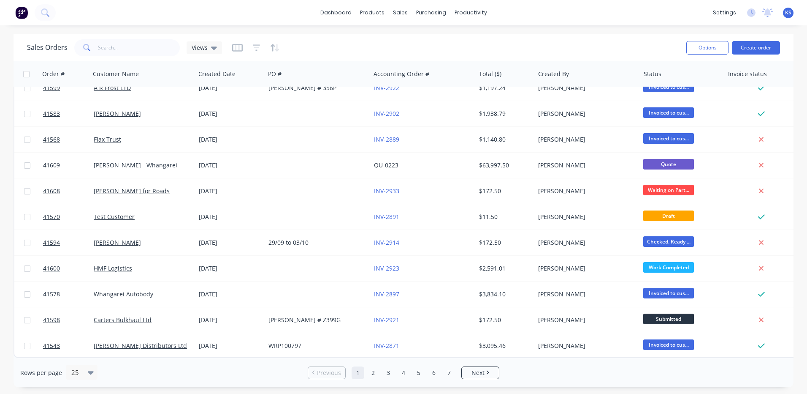
scroll to position [377, 0]
click at [89, 371] on icon at bounding box center [91, 372] width 6 height 3
click at [75, 353] on div "100" at bounding box center [81, 352] width 32 height 16
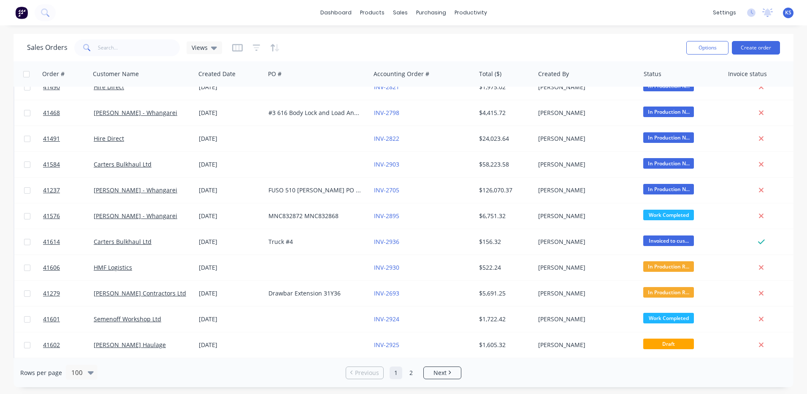
scroll to position [0, 0]
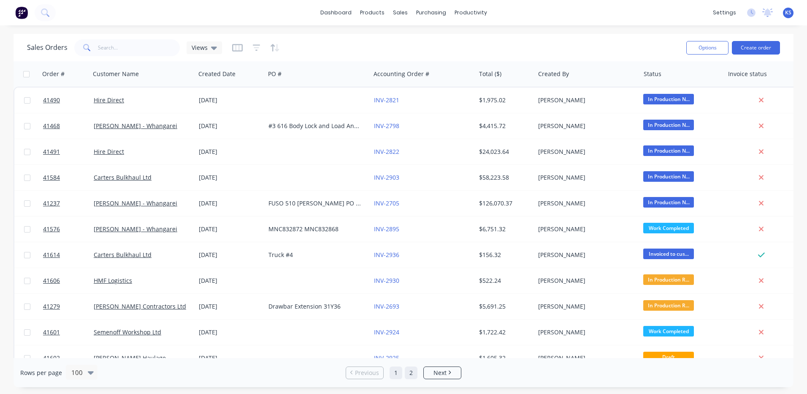
click at [409, 372] on link "2" at bounding box center [411, 372] width 13 height 13
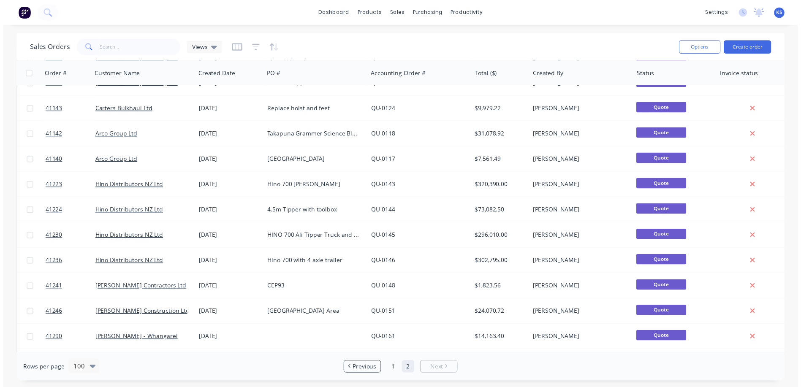
scroll to position [1201, 0]
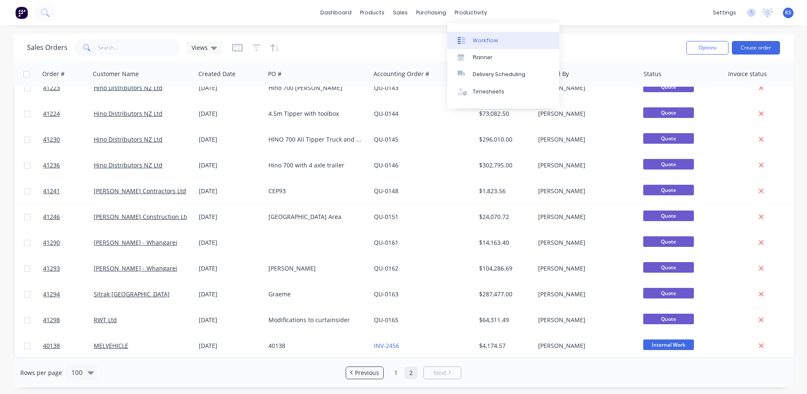
click at [482, 39] on div "Workflow" at bounding box center [485, 41] width 25 height 8
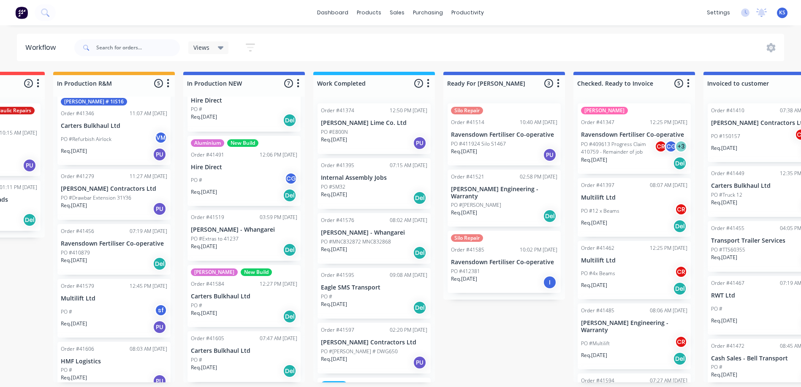
scroll to position [2, 0]
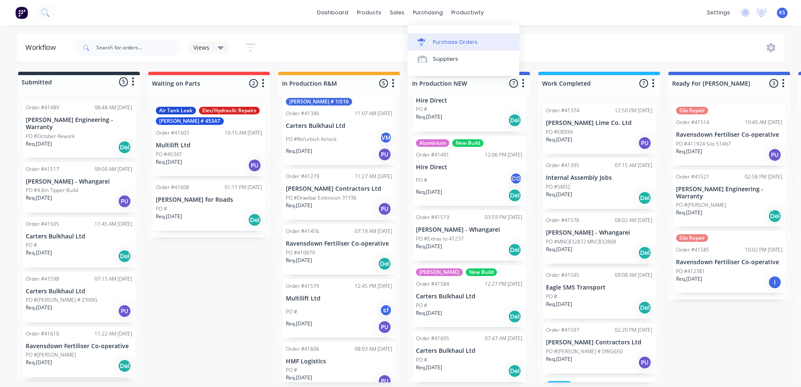
click at [454, 38] on div "Purchase Orders" at bounding box center [455, 42] width 45 height 8
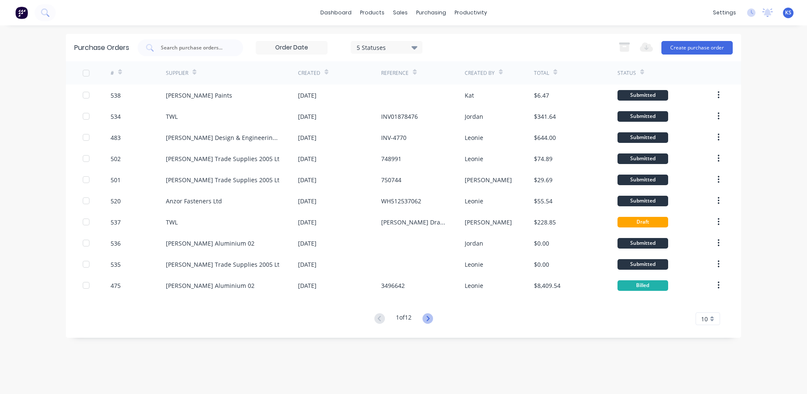
click at [432, 318] on icon at bounding box center [428, 318] width 11 height 11
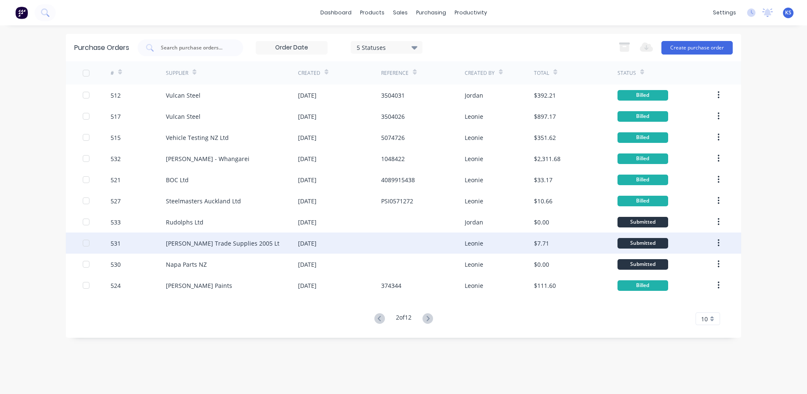
click at [194, 241] on div "[PERSON_NAME] Trade Supplies 2005 Lt" at bounding box center [223, 243] width 114 height 9
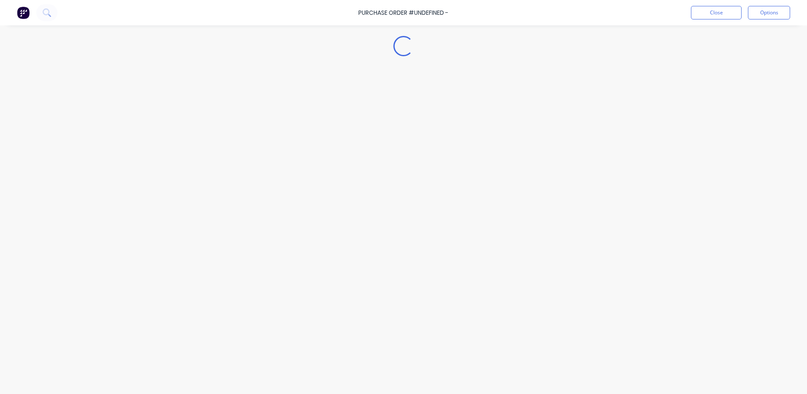
type textarea "x"
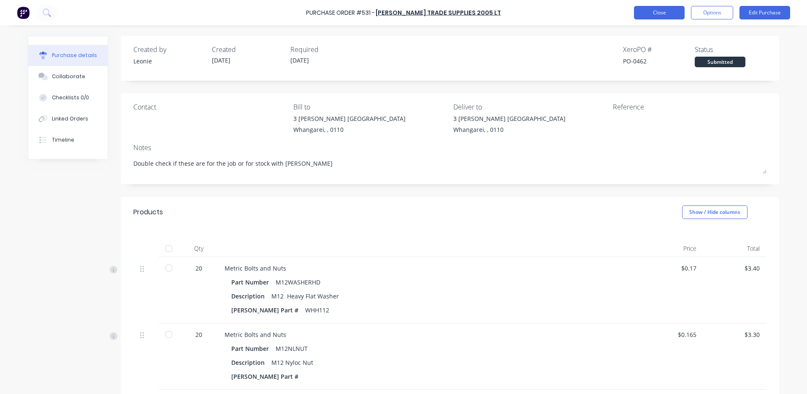
click at [661, 7] on button "Close" at bounding box center [659, 13] width 51 height 14
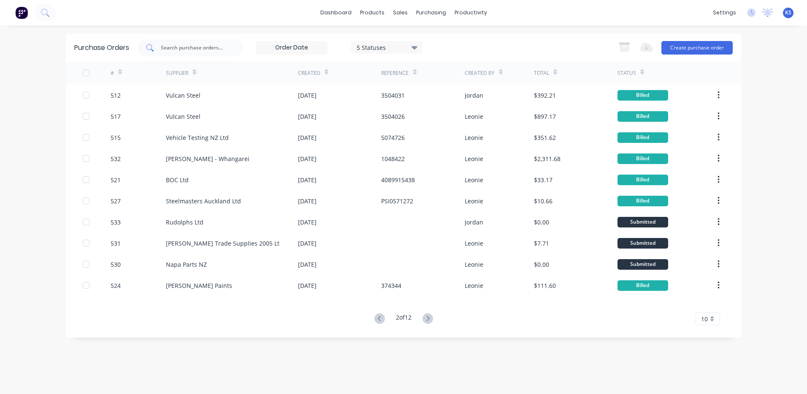
click at [169, 46] on input "text" at bounding box center [195, 47] width 70 height 8
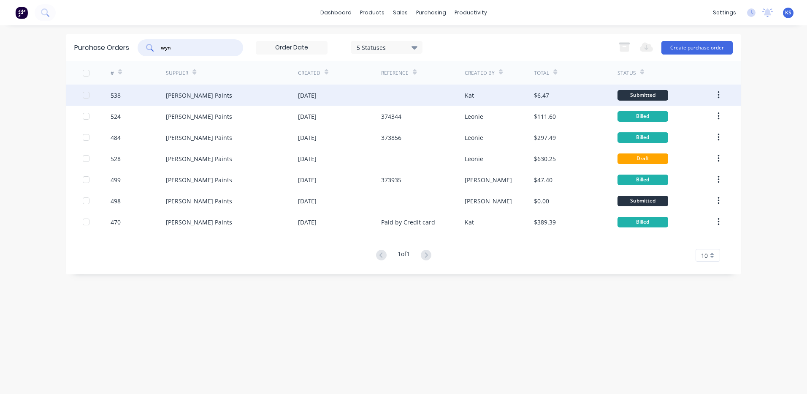
type input "wyn"
click at [215, 98] on div "[PERSON_NAME] Paints" at bounding box center [199, 95] width 66 height 9
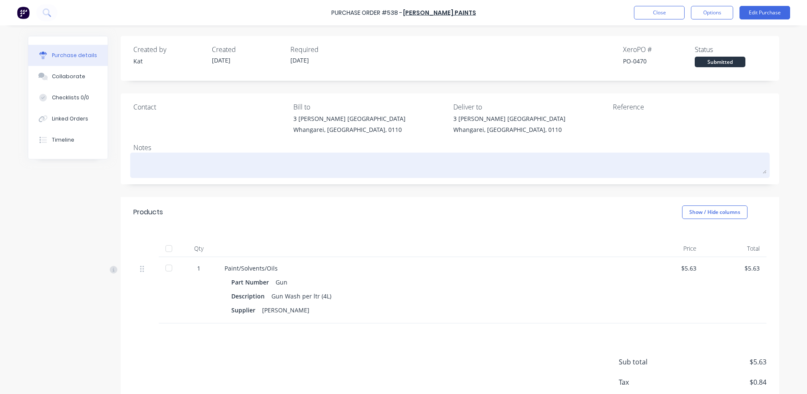
click at [178, 159] on textarea at bounding box center [449, 164] width 633 height 19
type textarea "x"
type textarea "S"
type textarea "x"
type textarea "St"
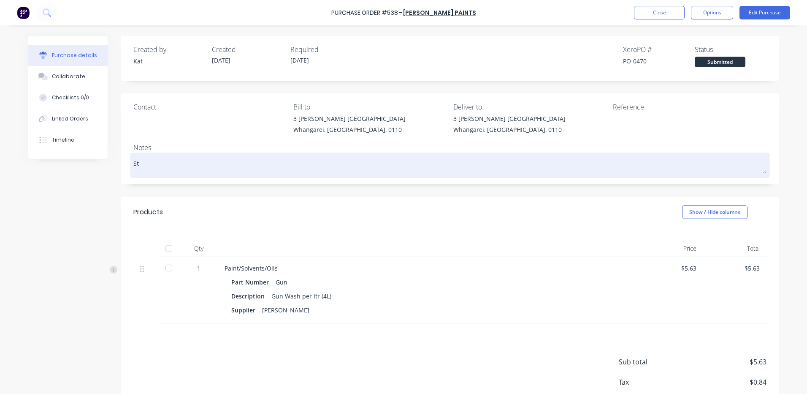
type textarea "x"
type textarea "Sto"
type textarea "x"
type textarea "Stoc"
type textarea "x"
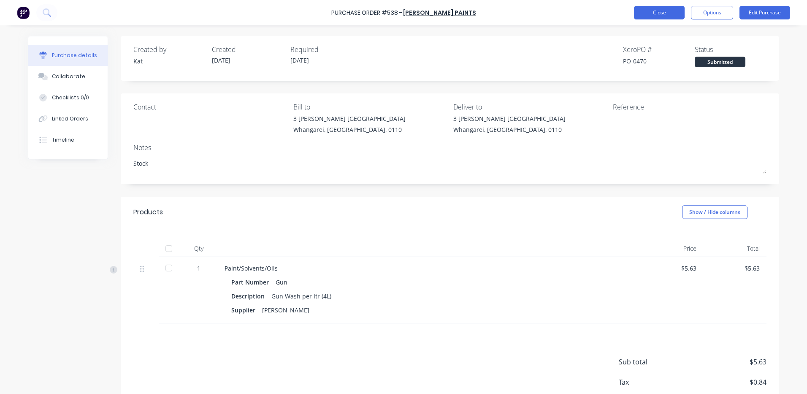
type textarea "Stock"
type textarea "x"
type textarea "Stock"
click at [658, 13] on button "Close" at bounding box center [659, 13] width 51 height 14
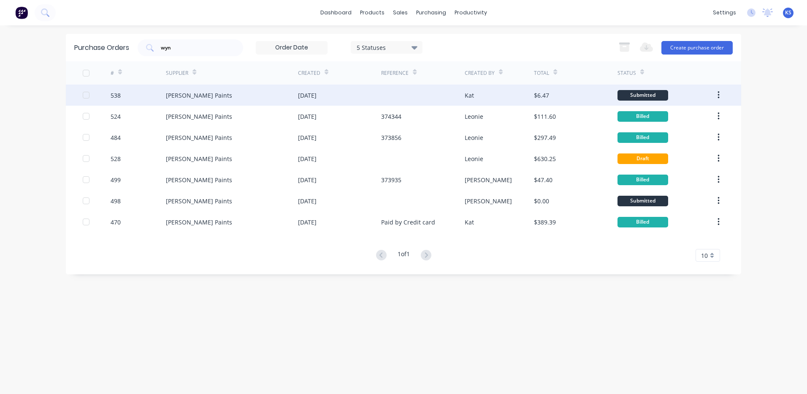
click at [221, 99] on div "[PERSON_NAME] Paints" at bounding box center [232, 94] width 132 height 21
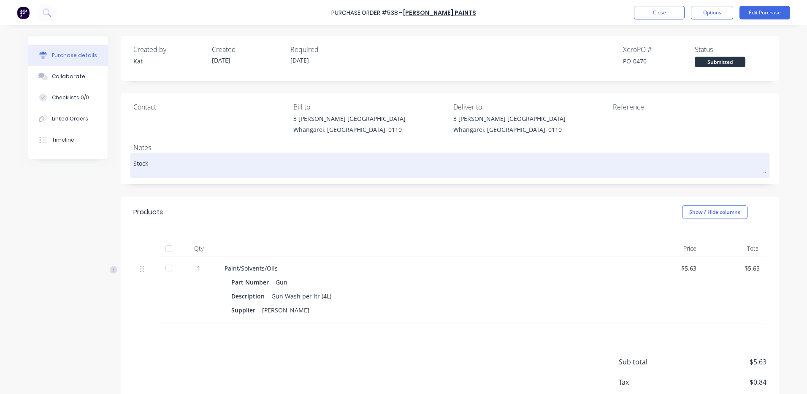
type textarea "x"
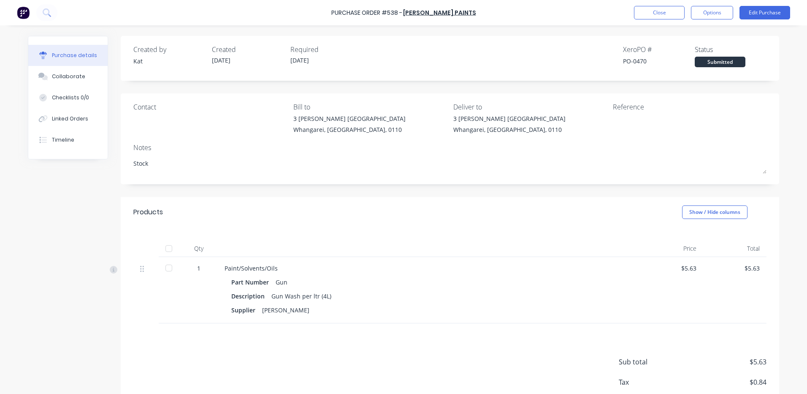
drag, startPoint x: 155, startPoint y: 167, endPoint x: 98, endPoint y: 174, distance: 58.4
click at [103, 169] on div "Created by [PERSON_NAME] Created [DATE] Required [DATE] Xero PO # PO-0470 Statu…" at bounding box center [404, 235] width 752 height 399
type textarea "x"
click at [765, 18] on button "Edit Purchase" at bounding box center [765, 13] width 51 height 14
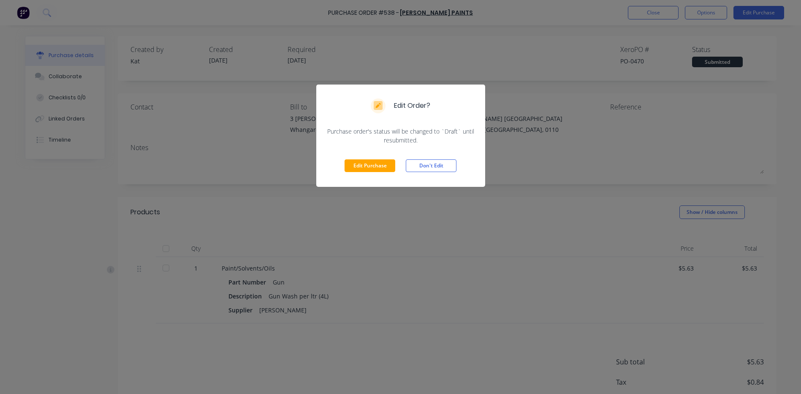
click at [360, 172] on div "Edit Purchase Don't Edit" at bounding box center [400, 165] width 169 height 42
click at [355, 167] on button "Edit Purchase" at bounding box center [370, 165] width 51 height 13
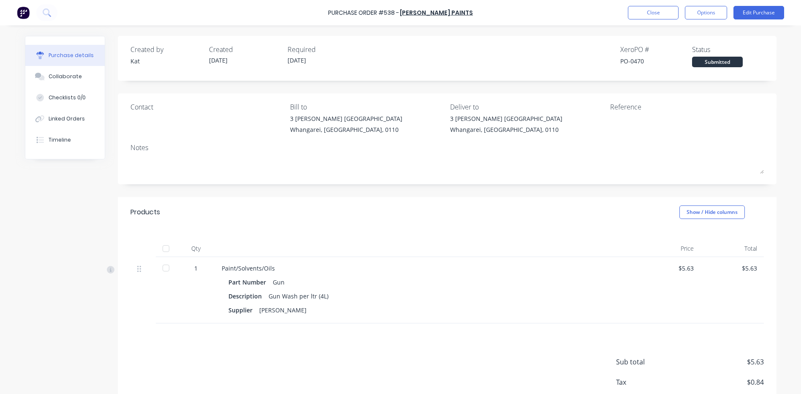
type textarea "x"
type textarea "Stock"
type textarea "x"
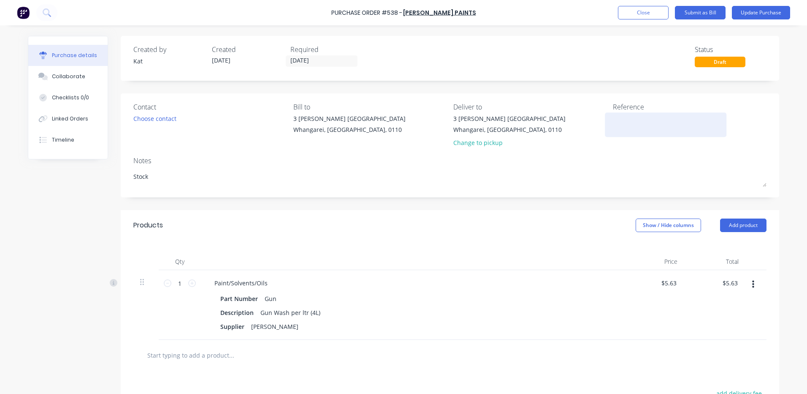
click at [617, 120] on textarea at bounding box center [666, 123] width 106 height 19
type textarea "S"
type textarea "x"
type textarea "St"
type textarea "x"
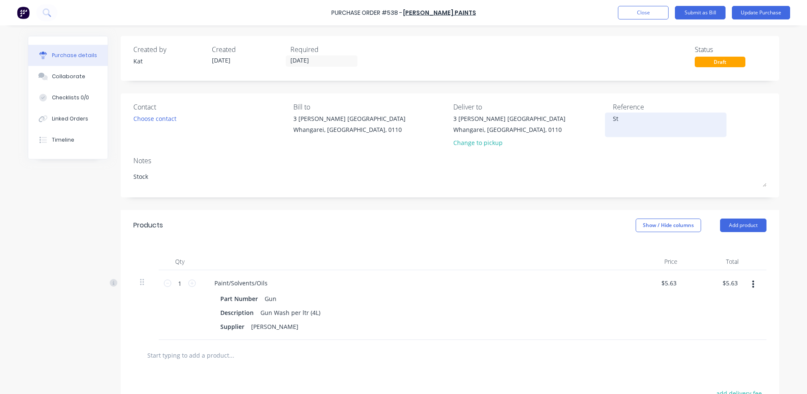
type textarea "Sto"
type textarea "x"
type textarea "Stoc"
type textarea "x"
type textarea "Stock"
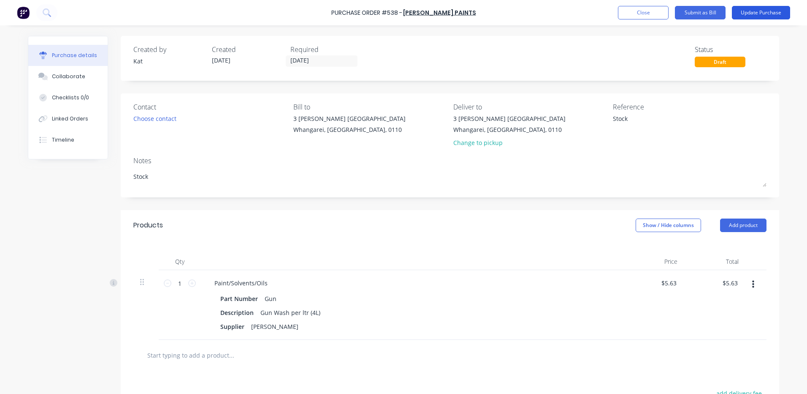
type textarea "x"
type textarea "Stock"
click at [750, 12] on button "Update Purchase" at bounding box center [761, 13] width 58 height 14
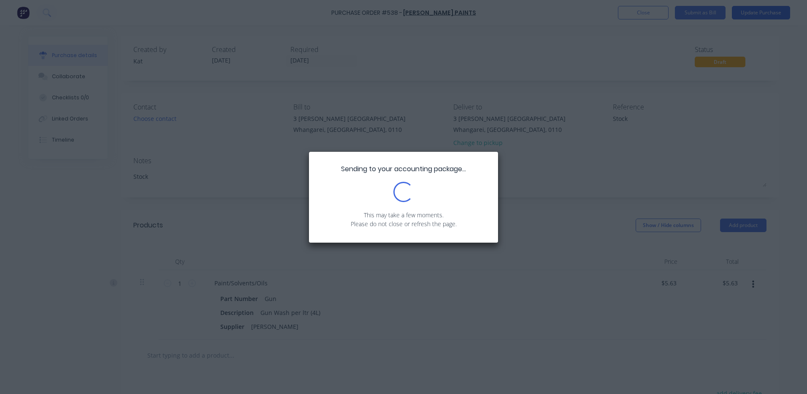
type textarea "x"
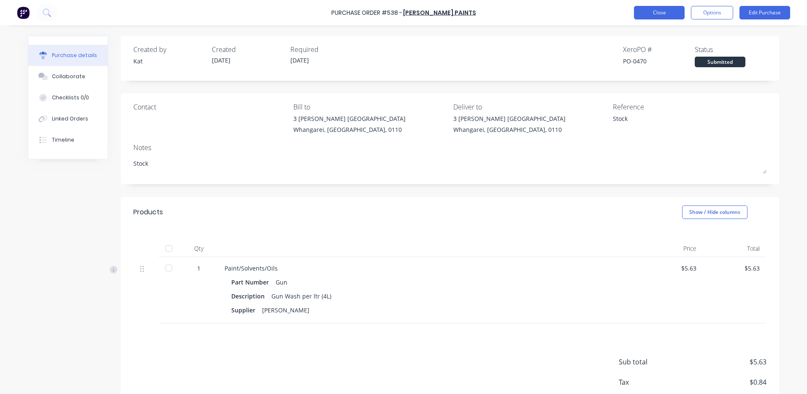
click at [649, 16] on button "Close" at bounding box center [659, 13] width 51 height 14
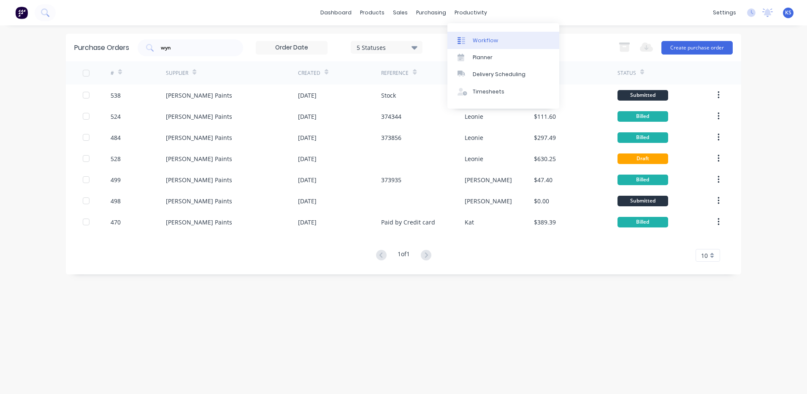
click at [488, 40] on div "Workflow" at bounding box center [485, 41] width 25 height 8
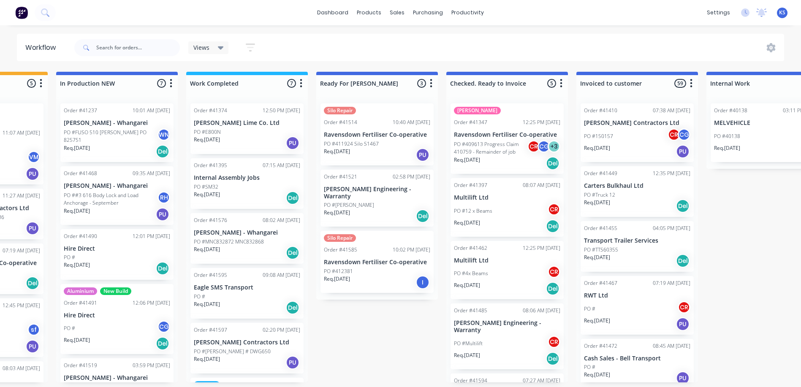
click at [630, 43] on div "Views Save new view None (Default) edit Admin edit Show/Hide statuses Show line…" at bounding box center [429, 47] width 712 height 25
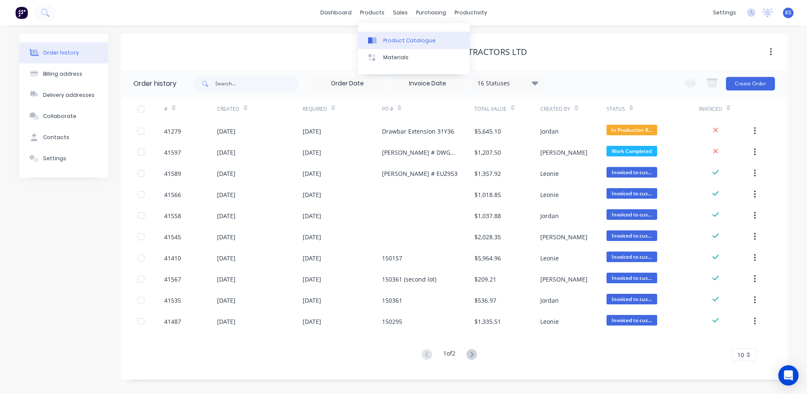
click at [401, 45] on link "Product Catalogue" at bounding box center [414, 40] width 112 height 17
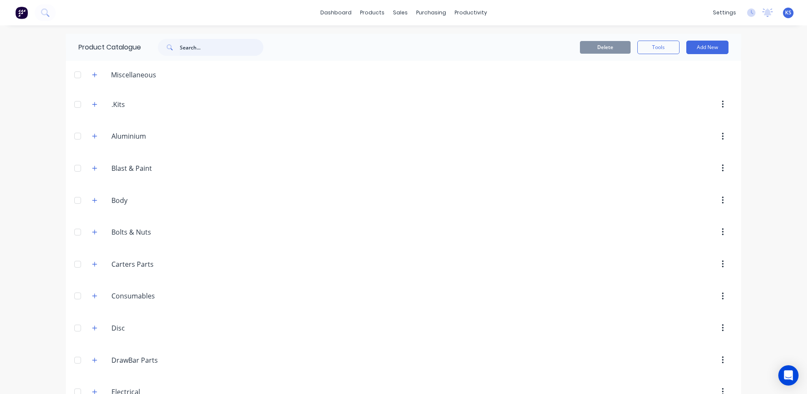
click at [214, 44] on input "text" at bounding box center [222, 47] width 84 height 17
type input "j"
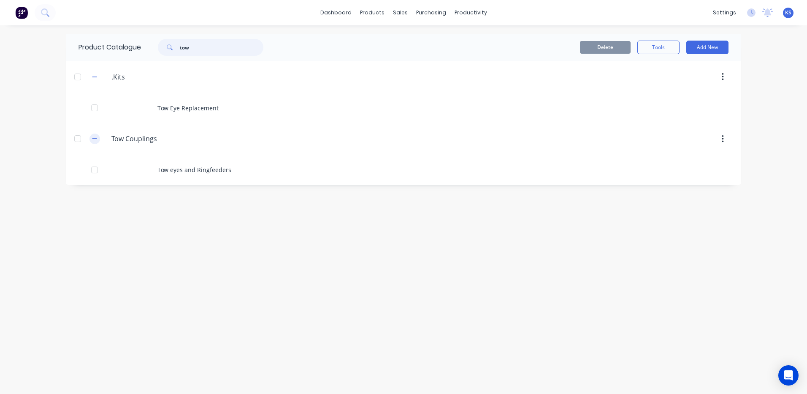
type input "tow"
click at [94, 139] on icon "button" at bounding box center [94, 139] width 5 height 0
click at [94, 139] on icon "button" at bounding box center [94, 138] width 5 height 5
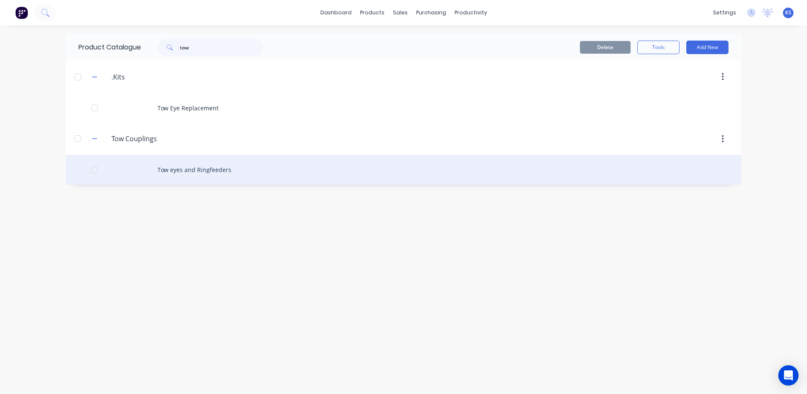
click at [182, 176] on div "Tow eyes and Ringfeeders" at bounding box center [404, 170] width 676 height 30
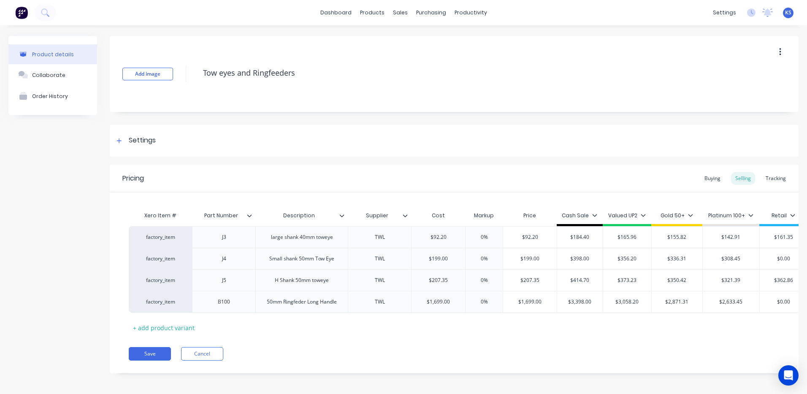
type textarea "x"
click at [446, 260] on input "$199.00" at bounding box center [439, 259] width 54 height 8
click at [449, 258] on input "$199.00" at bounding box center [439, 259] width 54 height 8
type input "$19"
type textarea "x"
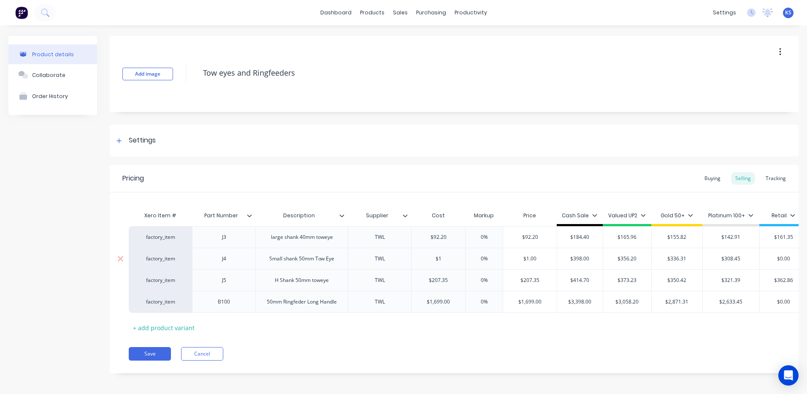
type input "$"
type textarea "x"
type input "$1"
type textarea "x"
type input "$17"
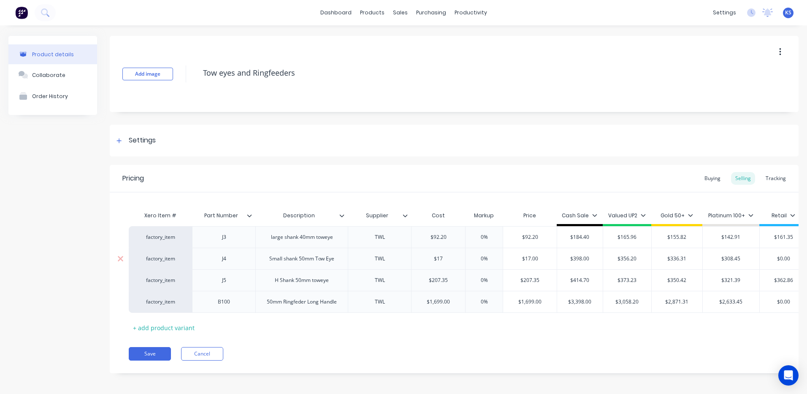
type textarea "x"
type input "$173.1"
type textarea "x"
type input "$173.11"
type input "0%"
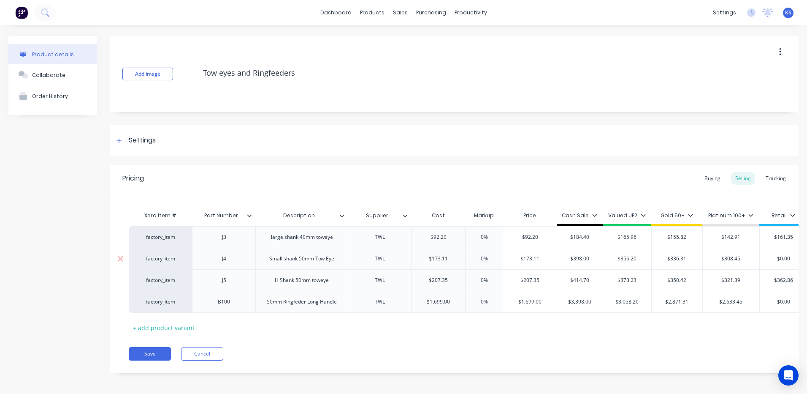
type input "$398.00"
click at [581, 258] on input "$398.00" at bounding box center [580, 259] width 46 height 8
type textarea "x"
type input "$3"
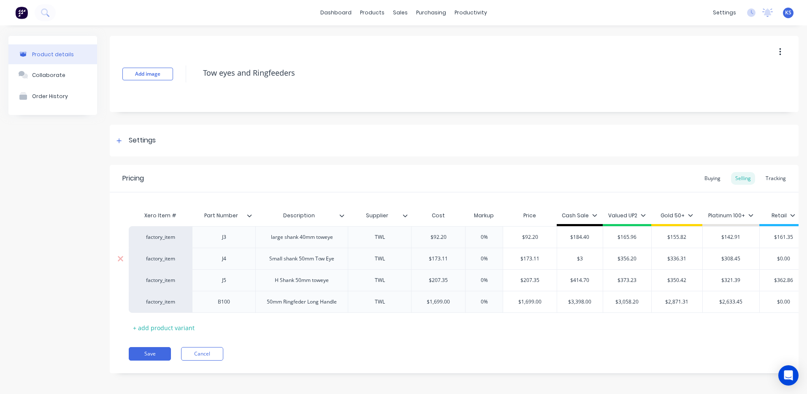
type textarea "x"
type input "$34"
type textarea "x"
type input "$346"
type textarea "x"
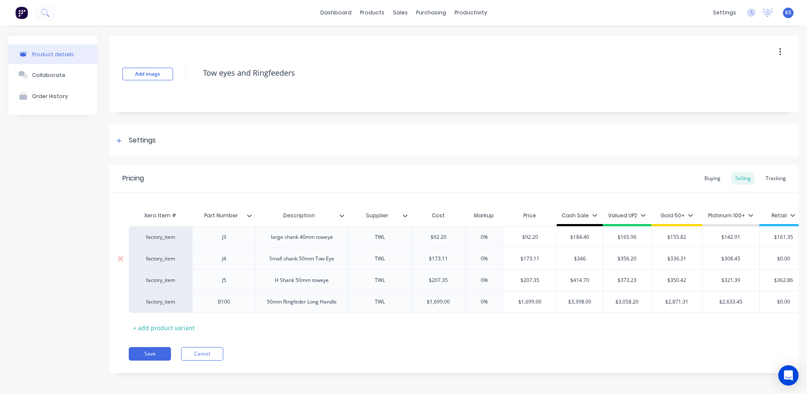
type input "$346."
type textarea "x"
type input "$346.2"
type textarea "x"
type input "$346.22"
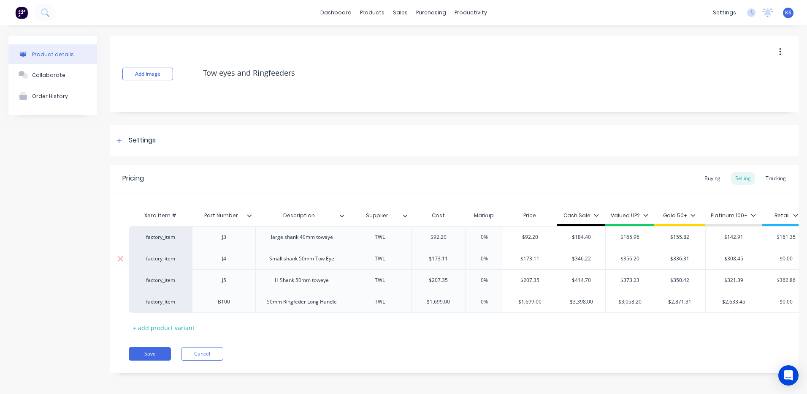
type input "$356.20"
click at [631, 259] on input "$356.20" at bounding box center [630, 259] width 48 height 8
type textarea "x"
type input "$2"
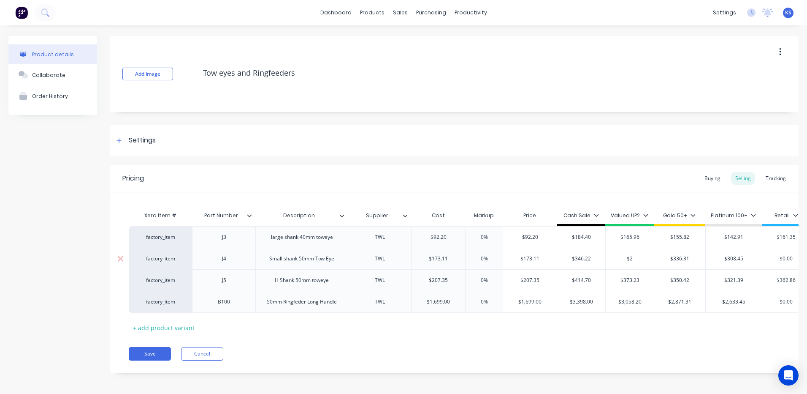
type textarea "x"
type input "$29"
type textarea "x"
type input "$292"
type textarea "x"
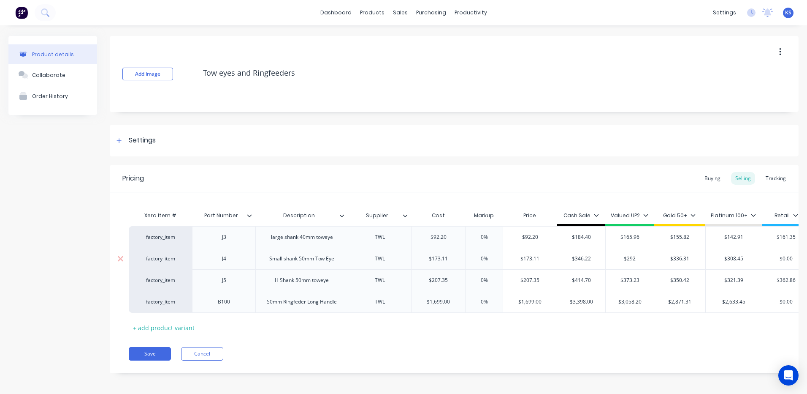
type input "$292."
type textarea "x"
type input "$292.5"
type textarea "x"
type input "$292.55"
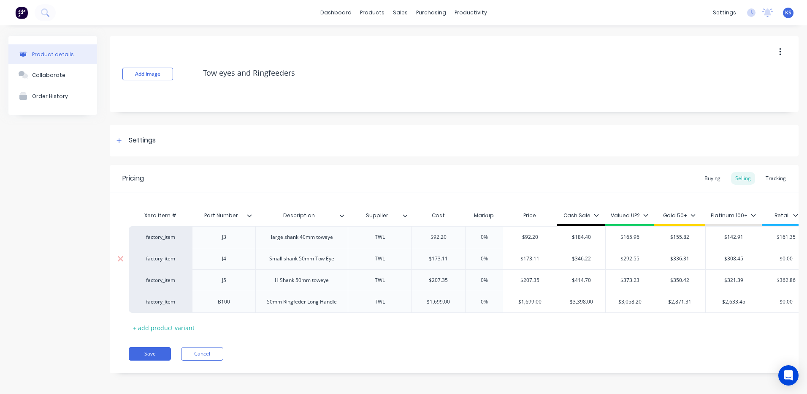
type input "$336.31"
click at [682, 257] on input "$336.31" at bounding box center [680, 259] width 51 height 8
type textarea "x"
type input "$2"
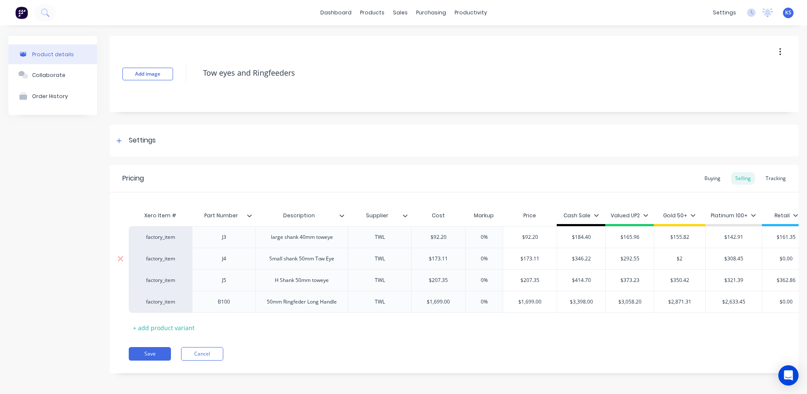
type textarea "x"
type input "$26"
type textarea "x"
type input "$268"
type textarea "x"
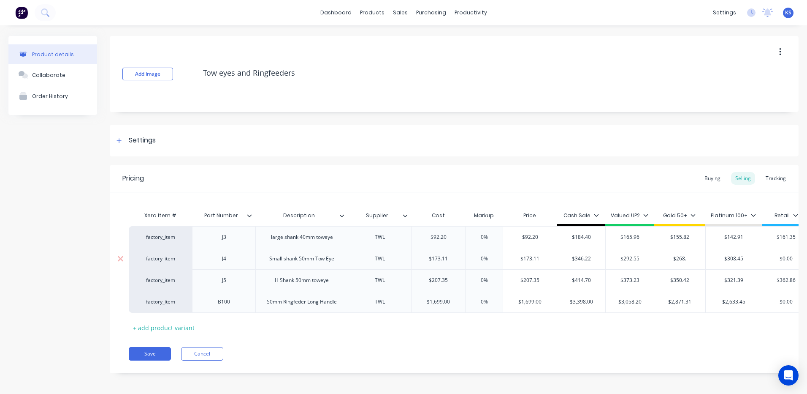
type input "$268.3"
type textarea "x"
type input "$268.32"
type input "$308.45"
click at [147, 357] on button "Save" at bounding box center [150, 354] width 42 height 14
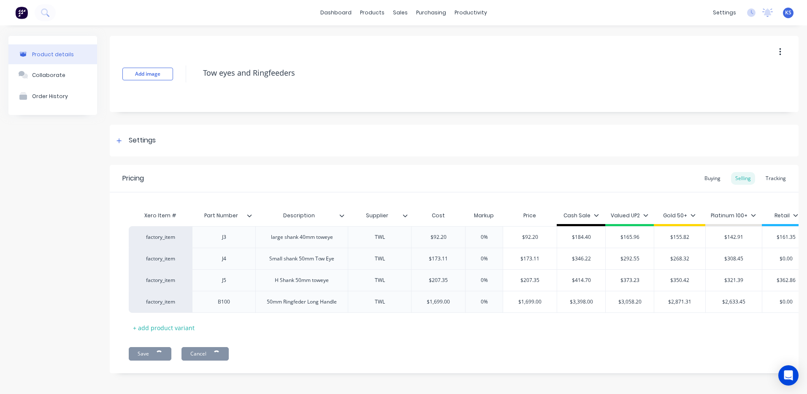
type textarea "x"
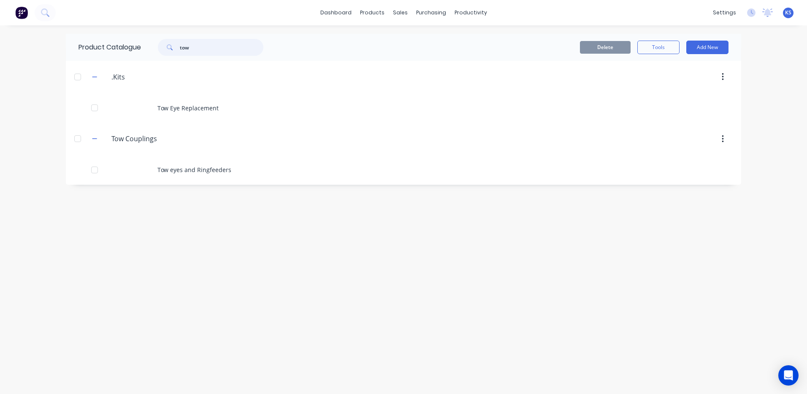
drag, startPoint x: 204, startPoint y: 46, endPoint x: 163, endPoint y: 53, distance: 41.9
click at [163, 53] on div "tow" at bounding box center [211, 47] width 106 height 17
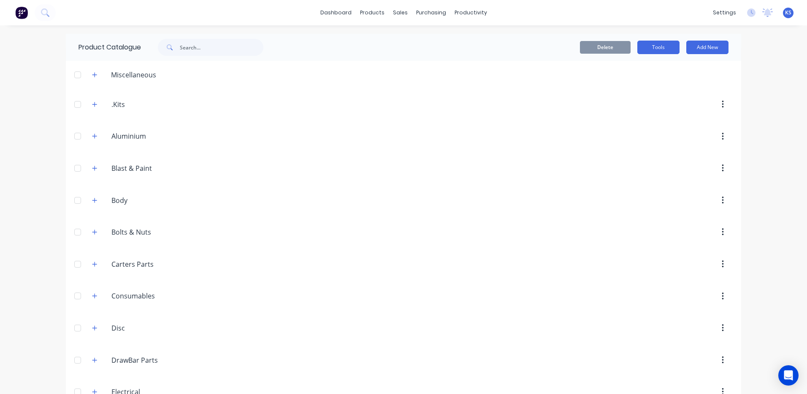
click at [646, 49] on button "Tools" at bounding box center [659, 48] width 42 height 14
click at [617, 87] on div "Stocktake" at bounding box center [639, 86] width 65 height 12
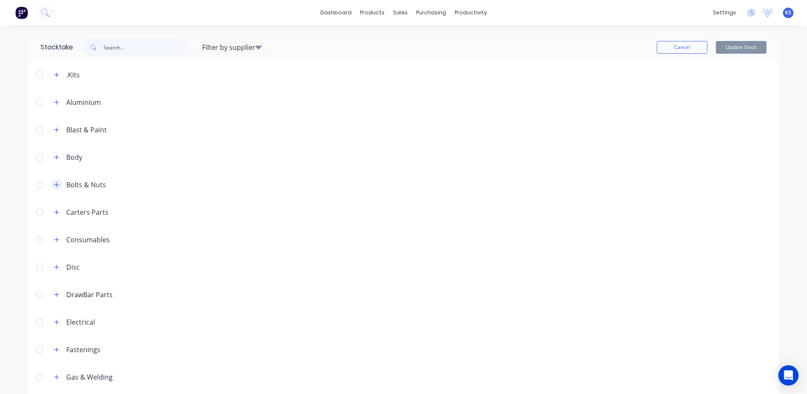
click at [52, 187] on button "button" at bounding box center [57, 184] width 11 height 11
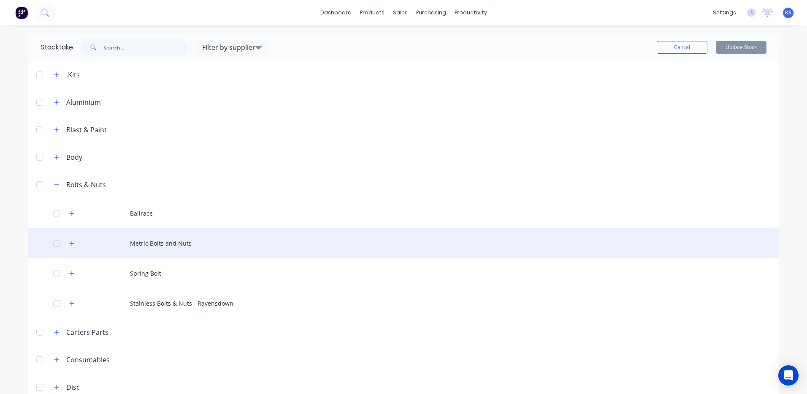
click at [156, 240] on div "Metric Bolts and Nuts" at bounding box center [404, 243] width 752 height 30
click at [158, 249] on div "Metric Bolts and Nuts" at bounding box center [404, 243] width 752 height 30
click at [71, 241] on icon "button" at bounding box center [71, 243] width 5 height 6
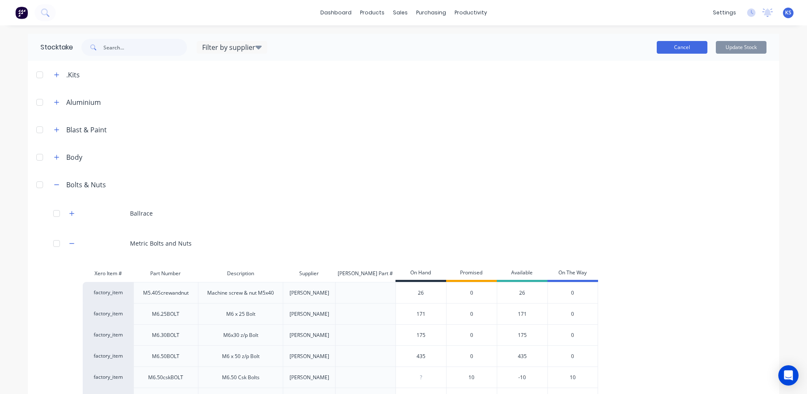
click at [674, 45] on button "Cancel" at bounding box center [682, 47] width 51 height 13
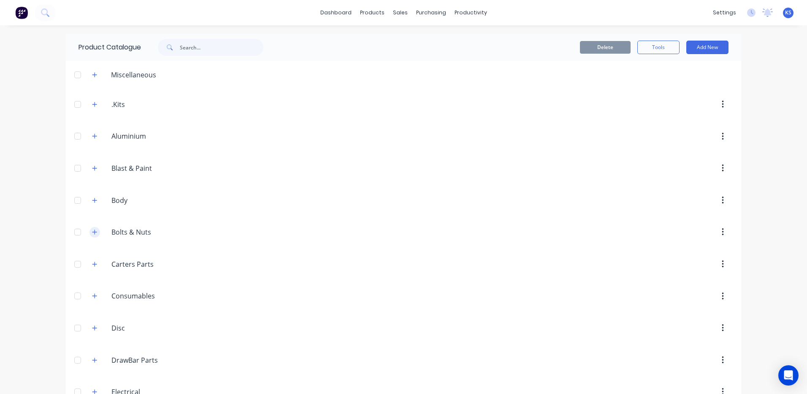
click at [92, 231] on icon "button" at bounding box center [94, 231] width 5 height 5
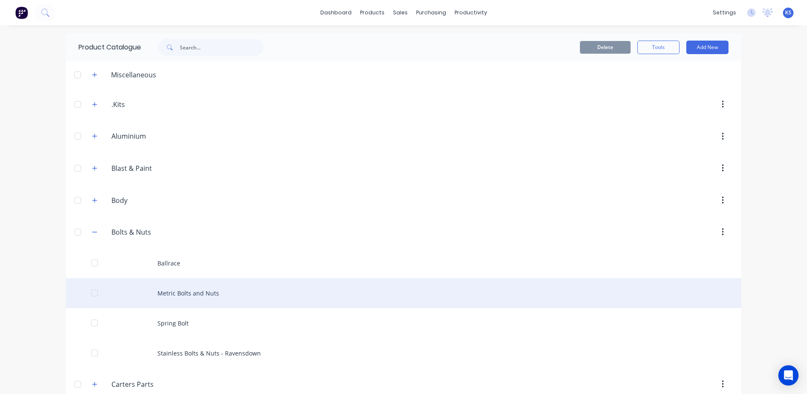
click at [177, 300] on div "Metric Bolts and Nuts" at bounding box center [404, 293] width 676 height 30
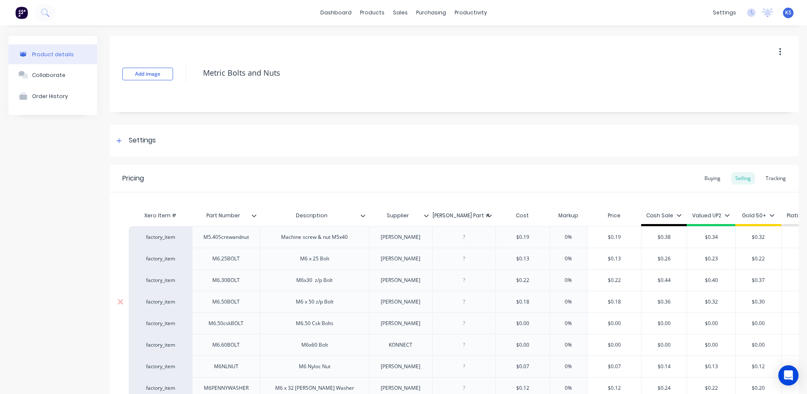
type textarea "x"
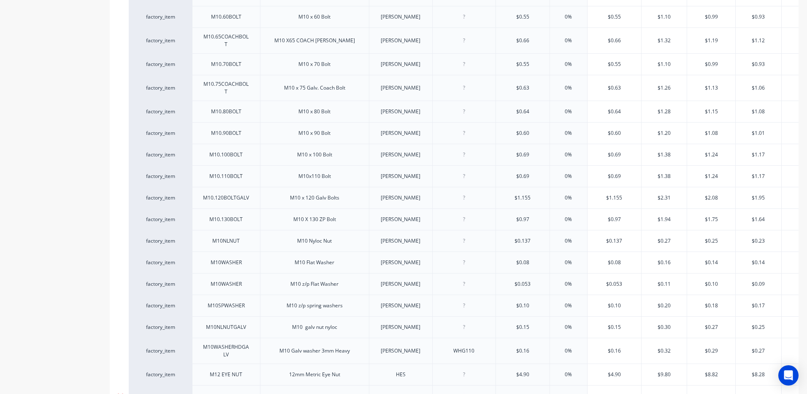
scroll to position [1056, 0]
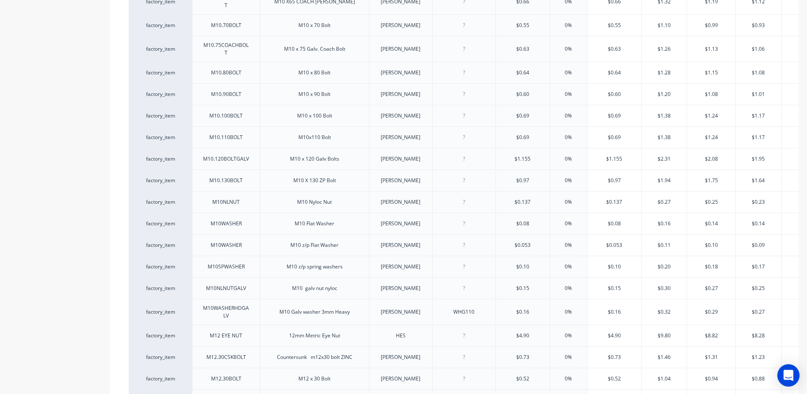
click at [790, 372] on icon "Open Intercom Messenger" at bounding box center [789, 375] width 10 height 11
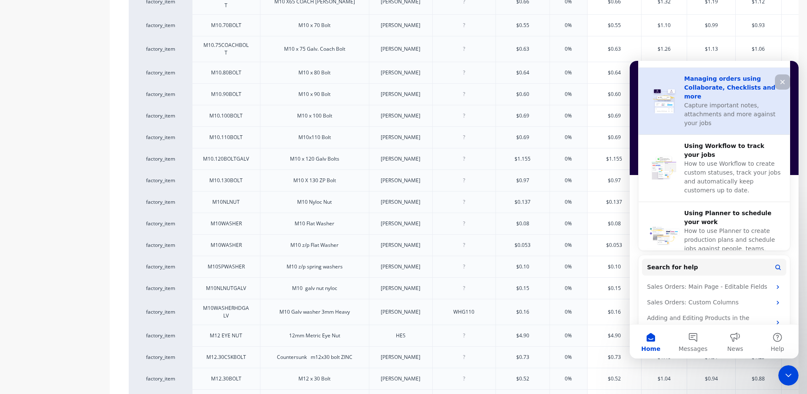
scroll to position [296, 0]
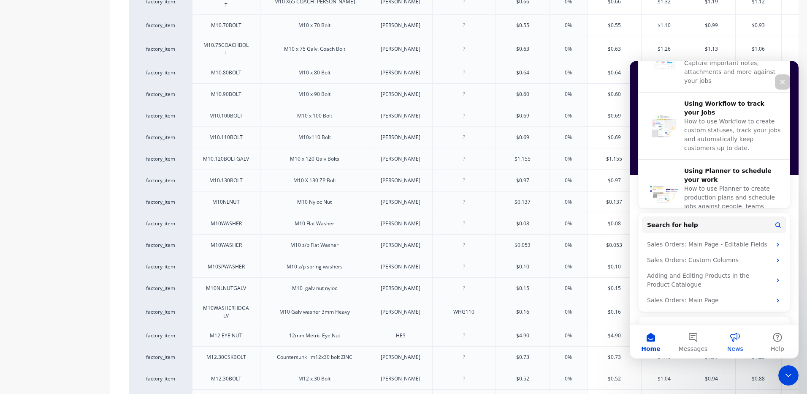
click at [732, 341] on button "News" at bounding box center [736, 341] width 42 height 34
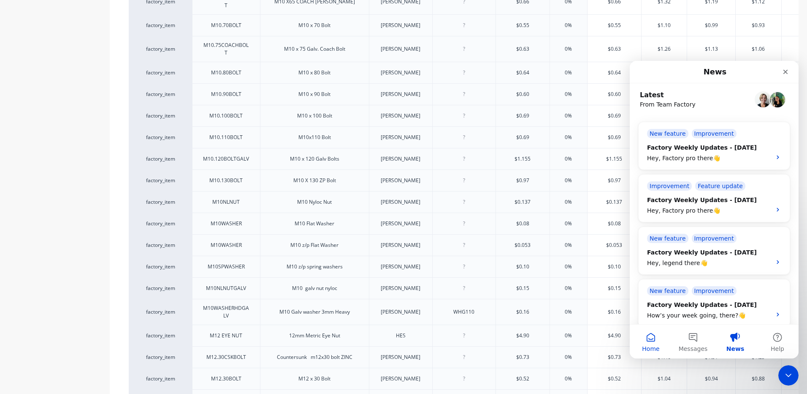
click at [646, 342] on button "Home" at bounding box center [651, 341] width 42 height 34
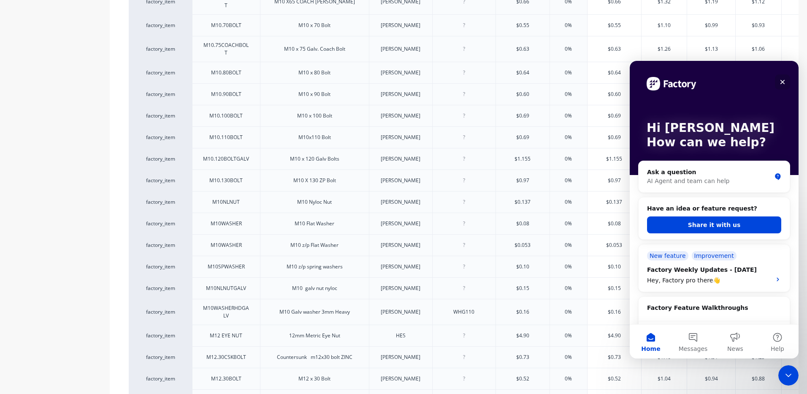
click at [783, 82] on icon "Close" at bounding box center [783, 82] width 5 height 5
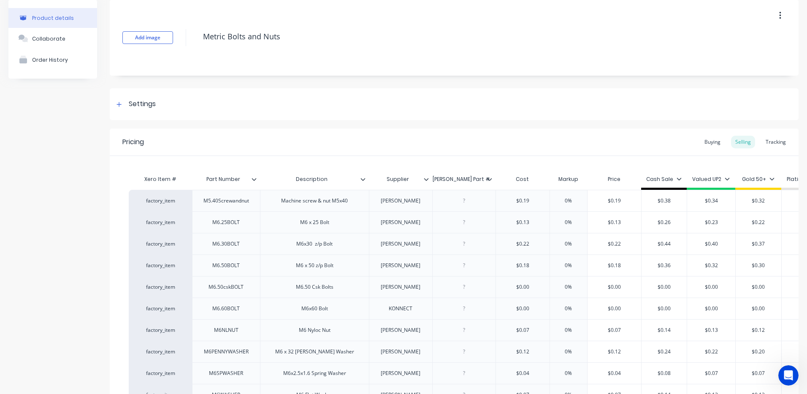
scroll to position [0, 0]
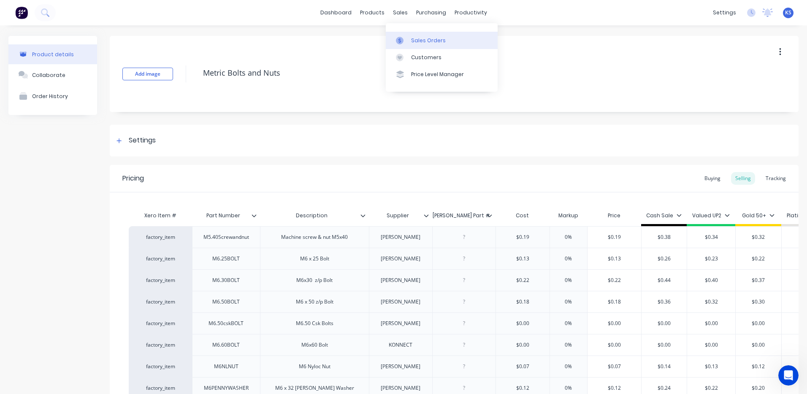
click at [421, 38] on div "Sales Orders" at bounding box center [428, 41] width 35 height 8
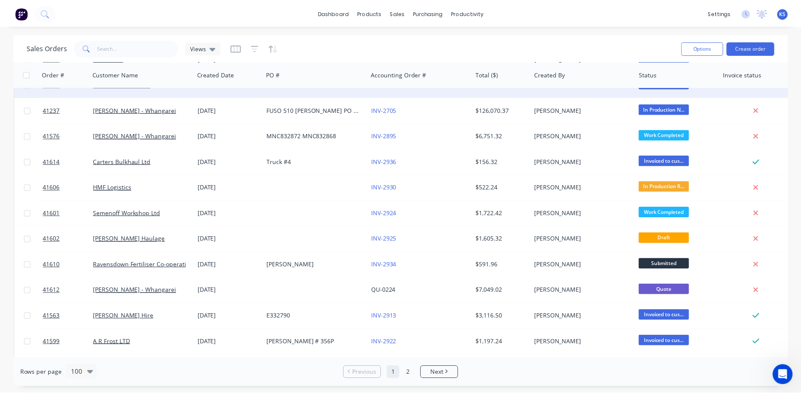
scroll to position [127, 0]
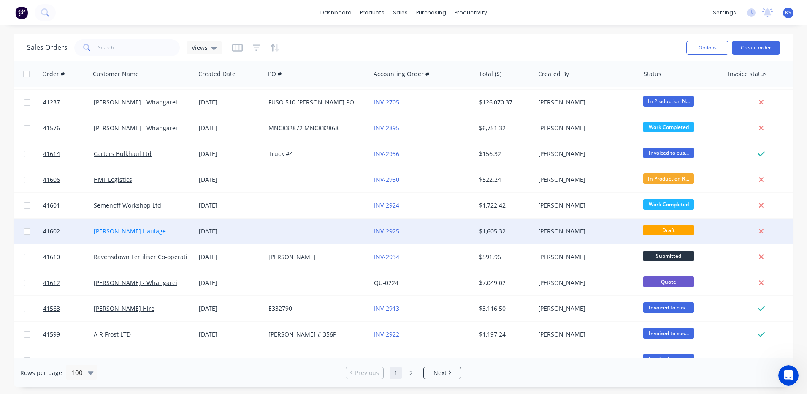
click at [123, 232] on link "Abbott Haulage" at bounding box center [130, 231] width 72 height 8
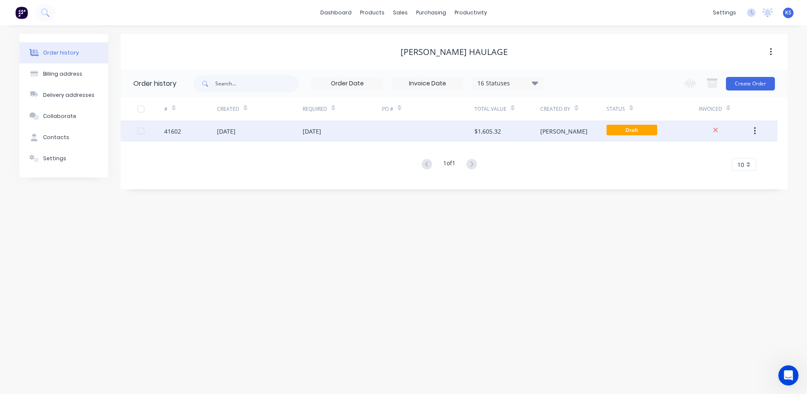
click at [226, 127] on div "02 Oct 2025" at bounding box center [226, 131] width 19 height 9
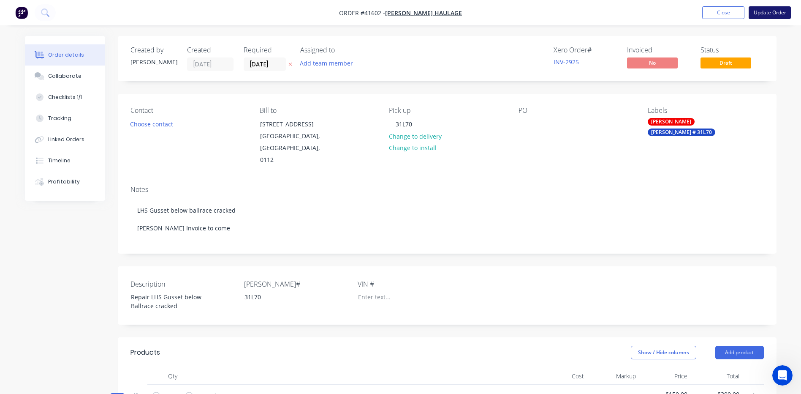
click at [771, 9] on button "Update Order" at bounding box center [770, 12] width 42 height 13
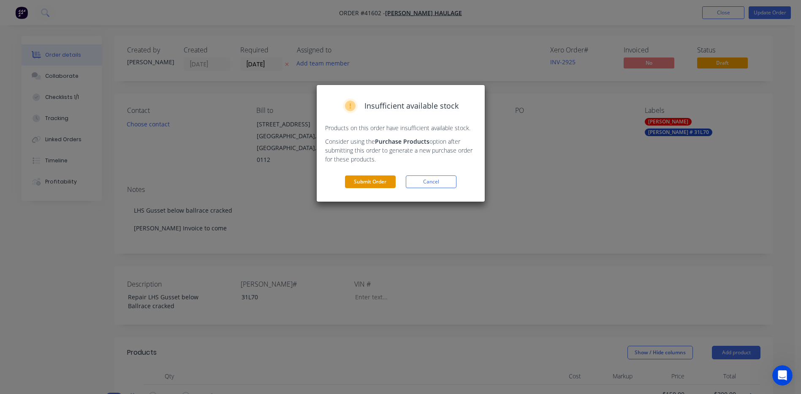
click at [359, 180] on button "Submit Order" at bounding box center [370, 181] width 51 height 13
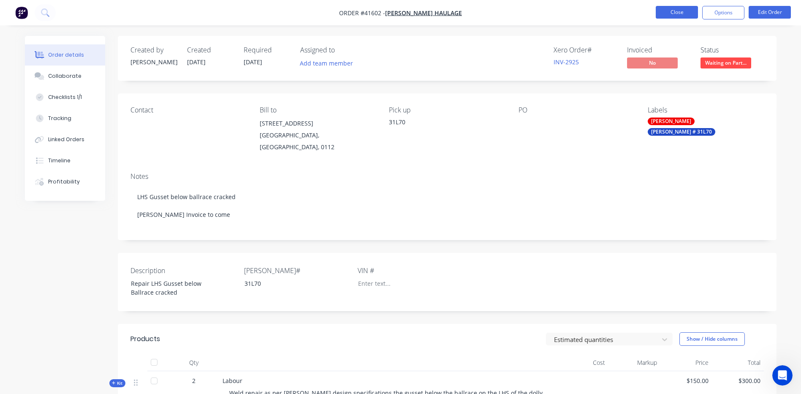
click at [675, 16] on button "Close" at bounding box center [677, 12] width 42 height 13
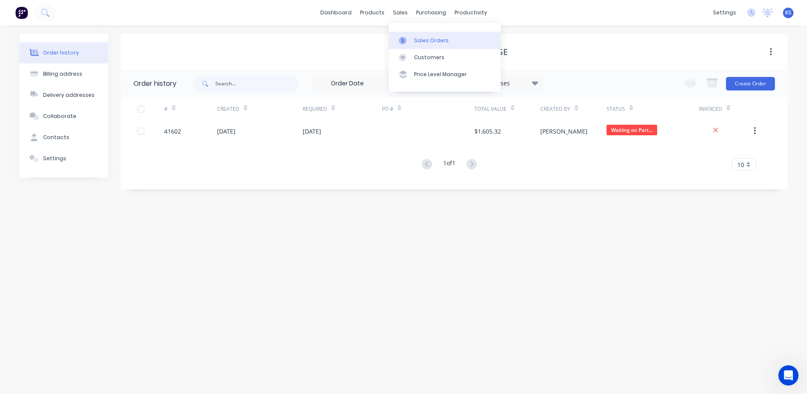
click at [421, 40] on div "Sales Orders" at bounding box center [431, 41] width 35 height 8
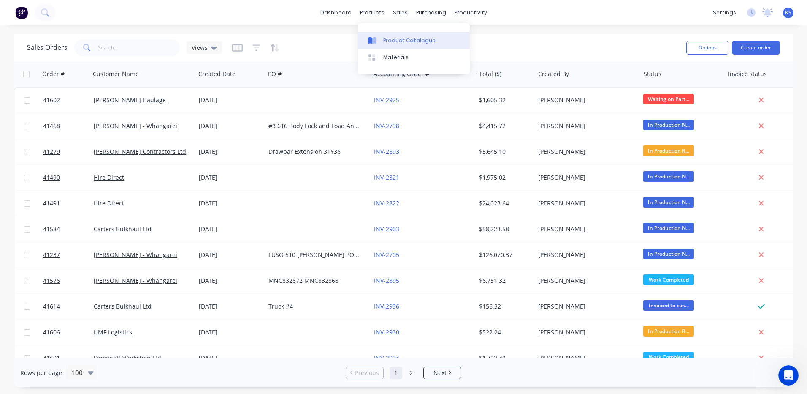
click at [391, 40] on div "Product Catalogue" at bounding box center [409, 41] width 52 height 8
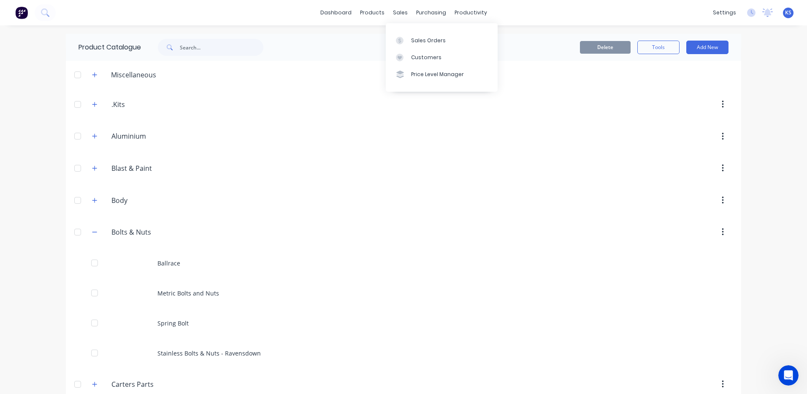
drag, startPoint x: 401, startPoint y: 11, endPoint x: 418, endPoint y: 31, distance: 26.3
click at [401, 11] on div "sales" at bounding box center [400, 12] width 23 height 13
click at [425, 37] on div "Sales Orders" at bounding box center [428, 41] width 35 height 8
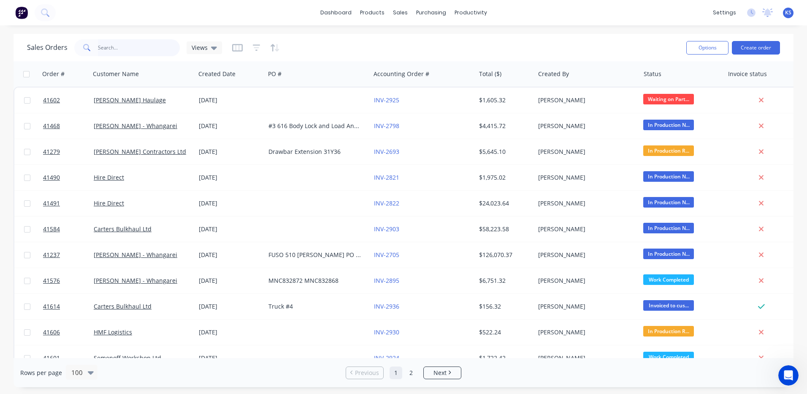
click at [109, 46] on input "text" at bounding box center [139, 47] width 82 height 17
type input "k"
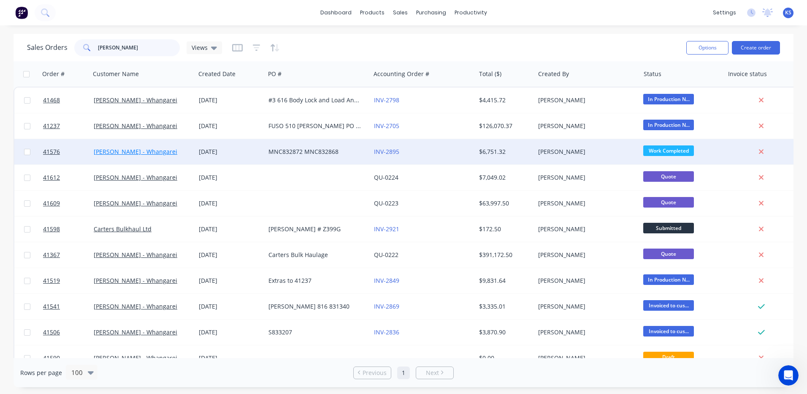
type input "keith"
click at [107, 149] on link "Keith Andrews - Whangarei" at bounding box center [136, 151] width 84 height 8
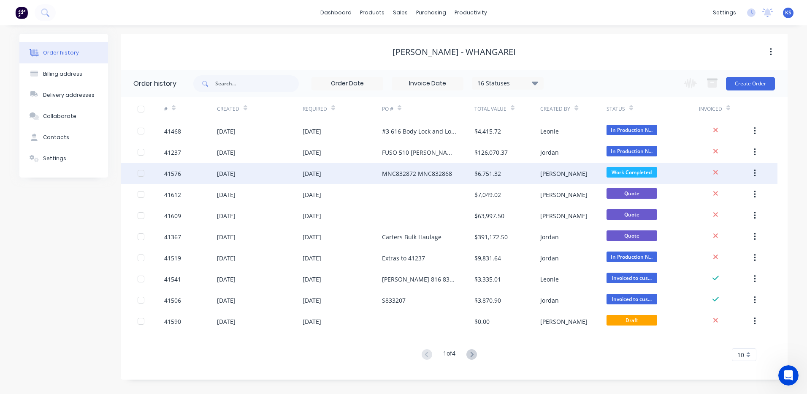
click at [229, 172] on div "24 Sep 2025" at bounding box center [226, 173] width 19 height 9
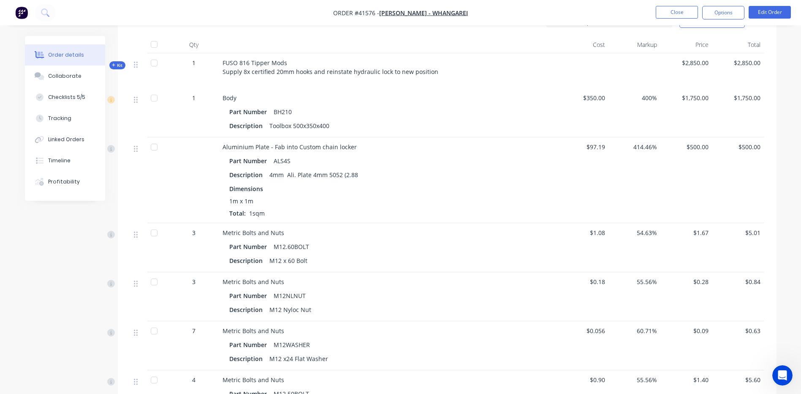
scroll to position [338, 0]
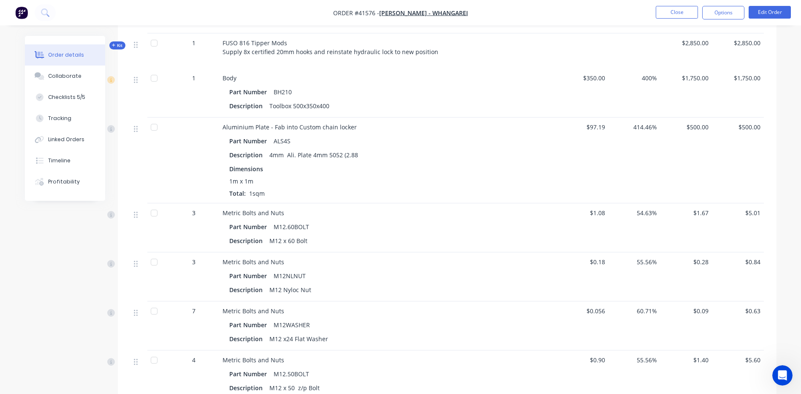
click at [114, 47] on icon "button" at bounding box center [114, 45] width 4 height 4
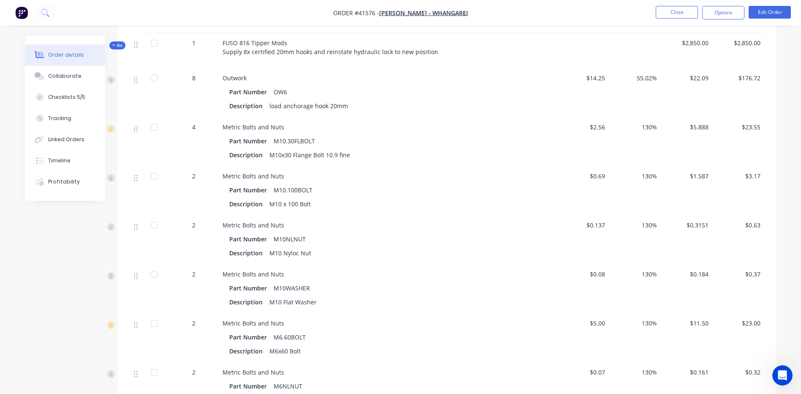
click at [114, 47] on icon "button" at bounding box center [114, 45] width 4 height 4
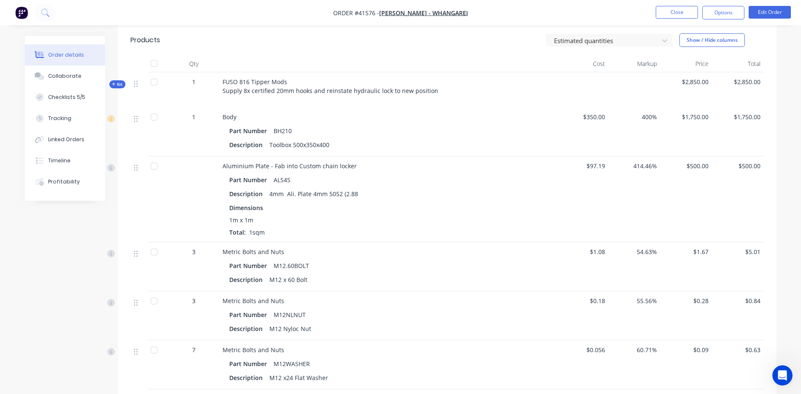
scroll to position [396, 0]
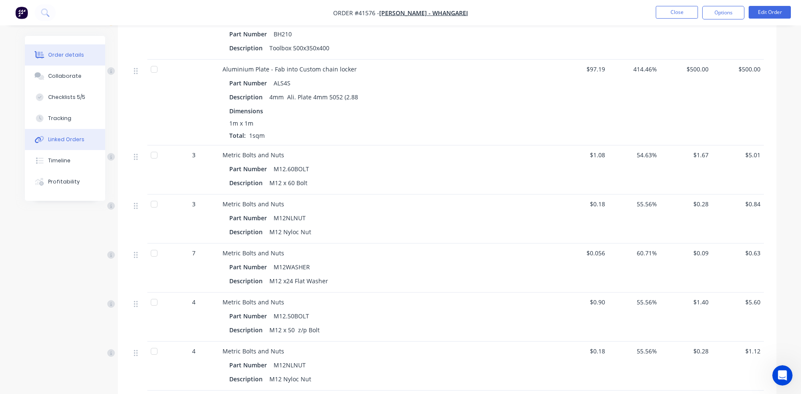
click at [61, 142] on div "Linked Orders" at bounding box center [66, 140] width 36 height 8
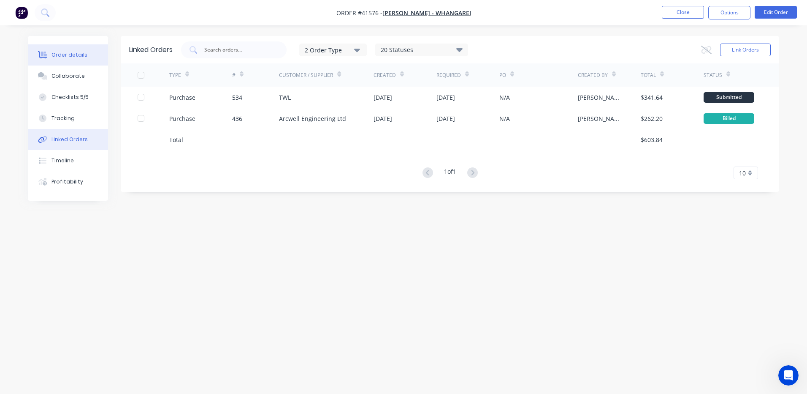
click at [68, 56] on div "Order details" at bounding box center [70, 55] width 36 height 8
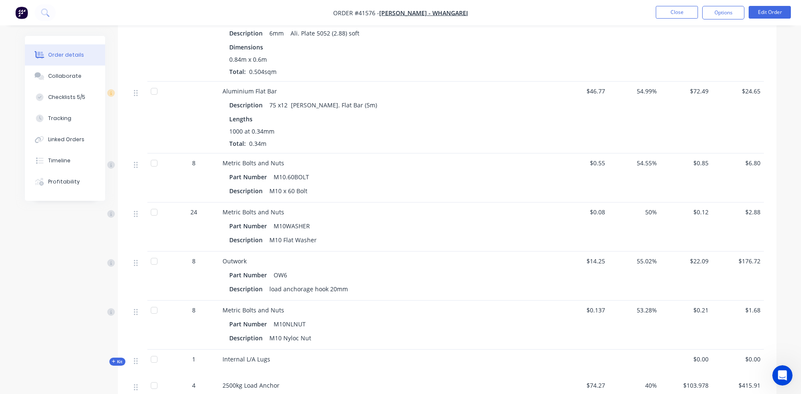
scroll to position [1436, 0]
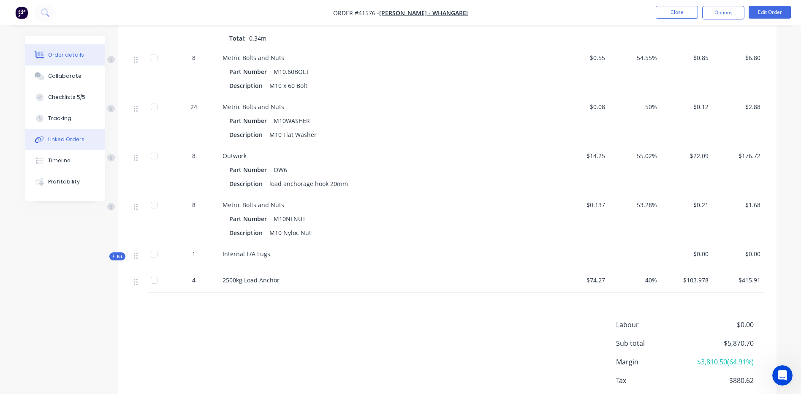
click at [64, 136] on div "Linked Orders" at bounding box center [66, 140] width 36 height 8
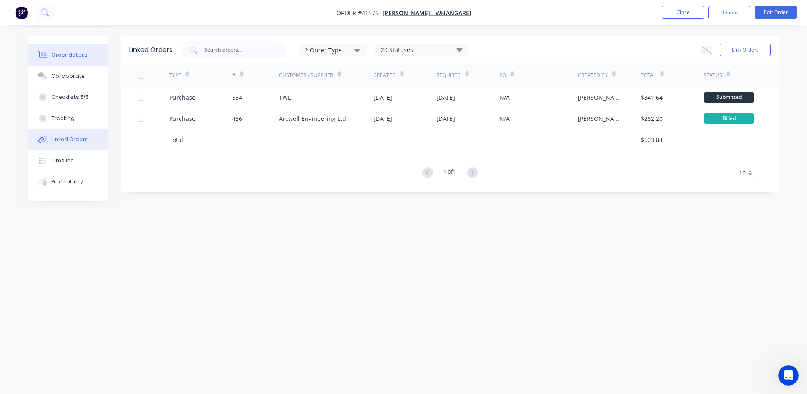
click at [68, 54] on div "Order details" at bounding box center [70, 55] width 36 height 8
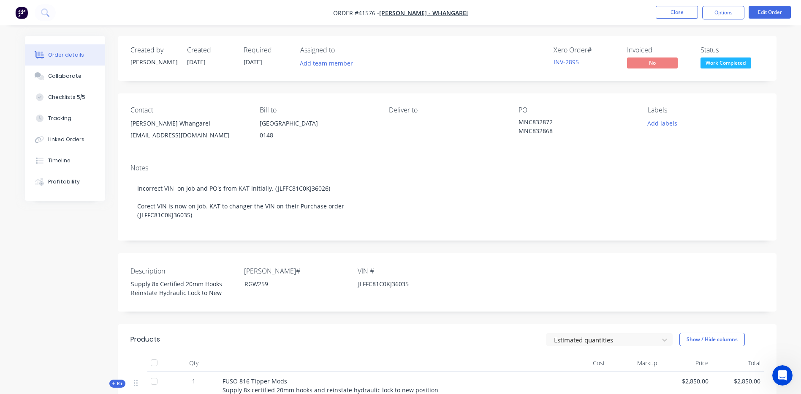
click at [25, 44] on button "Order details" at bounding box center [65, 54] width 80 height 21
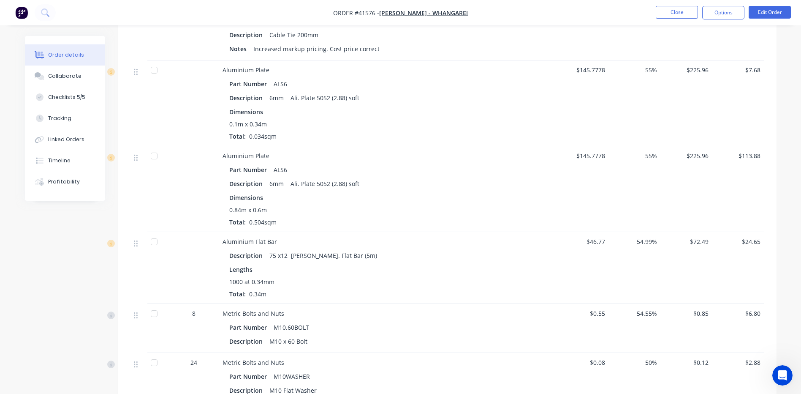
scroll to position [1494, 0]
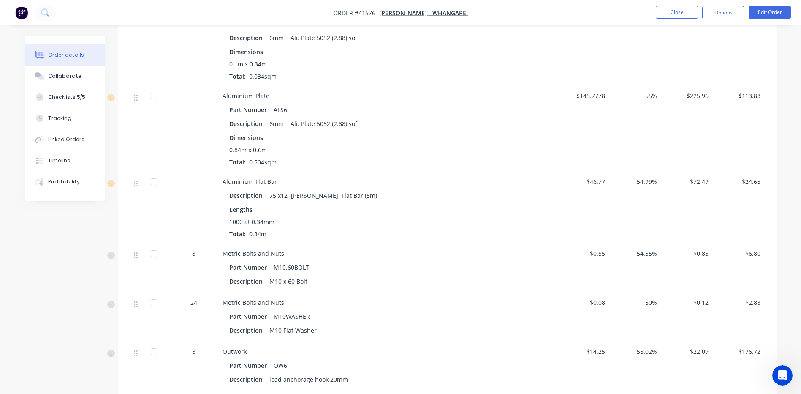
scroll to position [1325, 0]
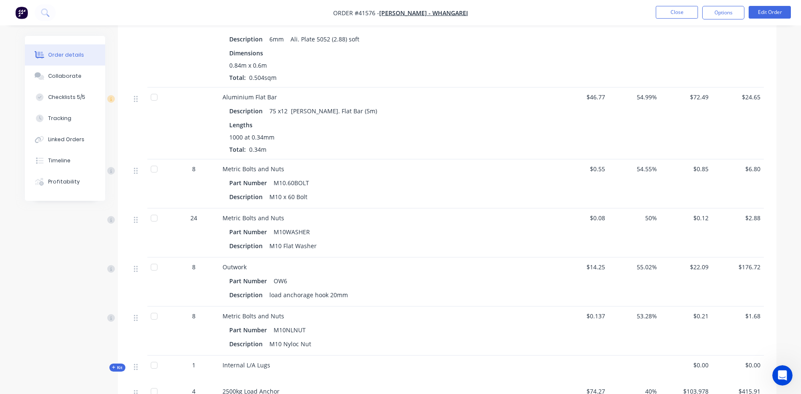
drag, startPoint x: 30, startPoint y: 359, endPoint x: 490, endPoint y: 194, distance: 489.4
click at [490, 189] on div "Part Number M10.60BOLT" at bounding box center [388, 183] width 318 height 12
click at [677, 17] on button "Close" at bounding box center [677, 12] width 42 height 13
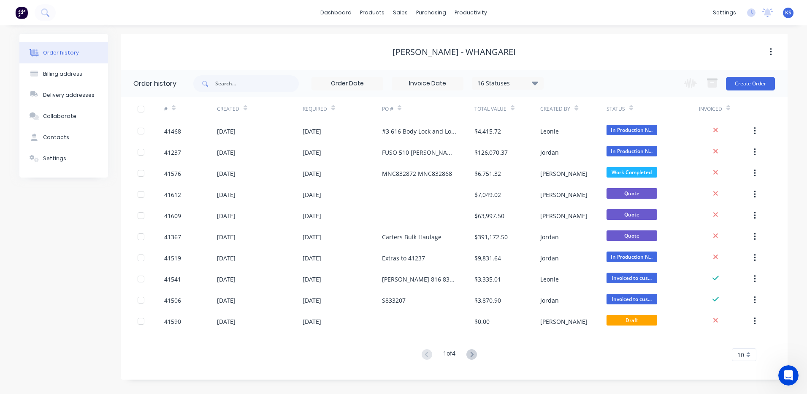
click at [749, 8] on div "settings No new notifications Mark all as read Jordan mentioned you in a messag…" at bounding box center [758, 12] width 98 height 13
click at [765, 15] on icon at bounding box center [768, 12] width 11 height 8
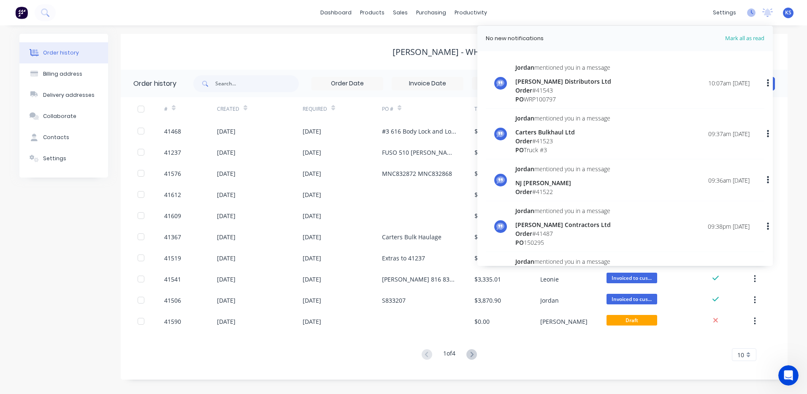
click at [755, 14] on icon at bounding box center [751, 12] width 8 height 8
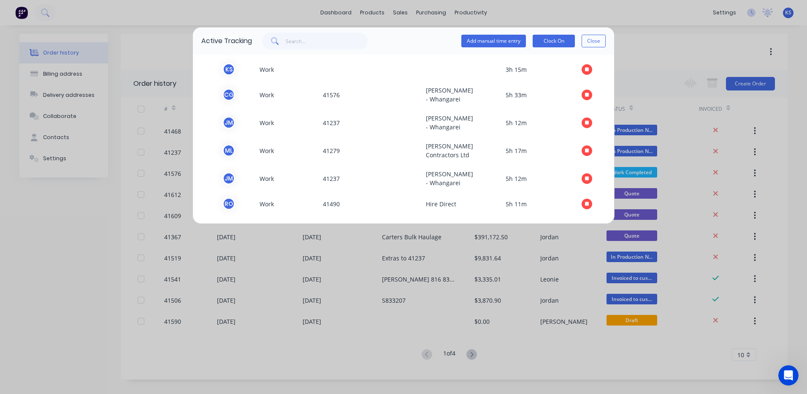
scroll to position [191, 0]
click at [589, 37] on button "Close" at bounding box center [594, 41] width 24 height 13
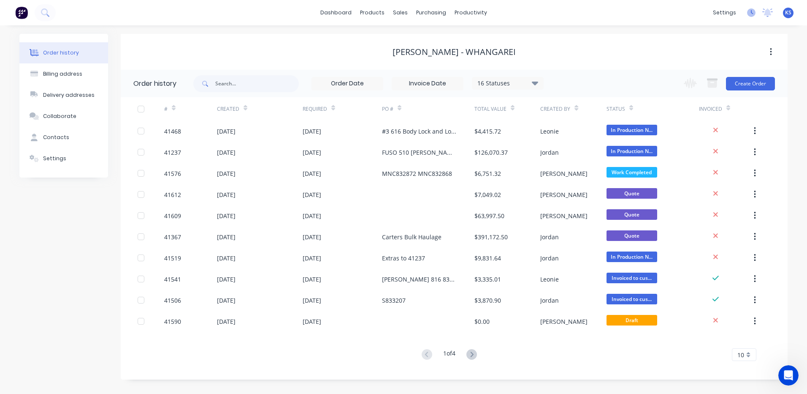
click at [751, 15] on icon at bounding box center [751, 12] width 8 height 8
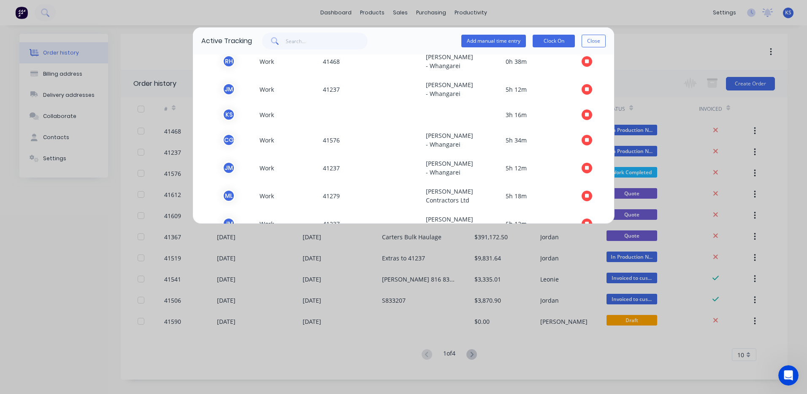
scroll to position [84, 0]
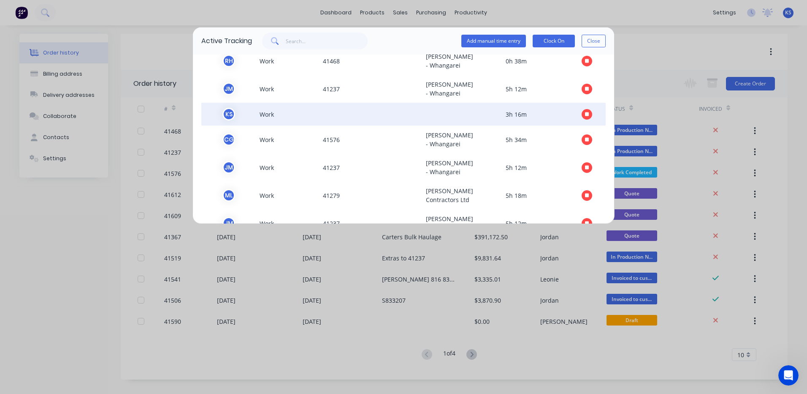
click at [582, 120] on button "button" at bounding box center [587, 114] width 11 height 11
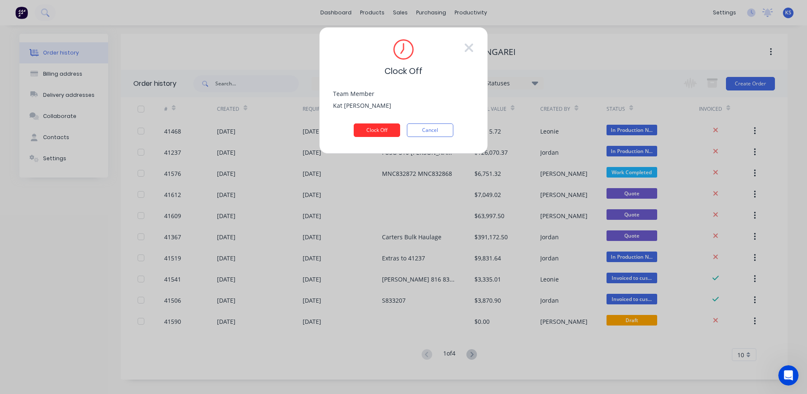
click at [389, 128] on button "Clock Off" at bounding box center [377, 130] width 46 height 14
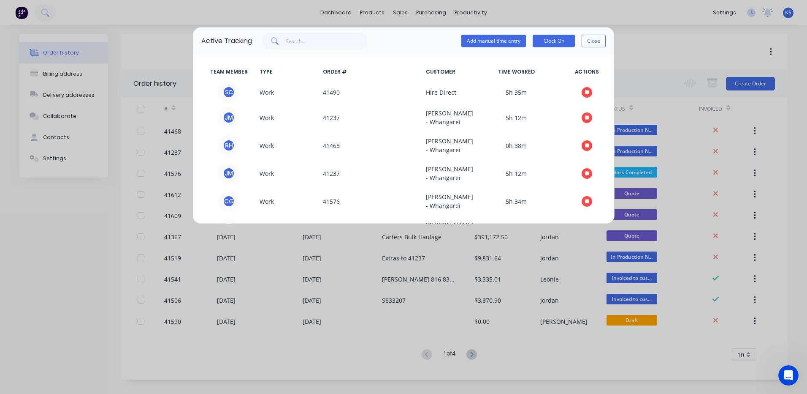
click at [599, 41] on button "Close" at bounding box center [594, 41] width 24 height 13
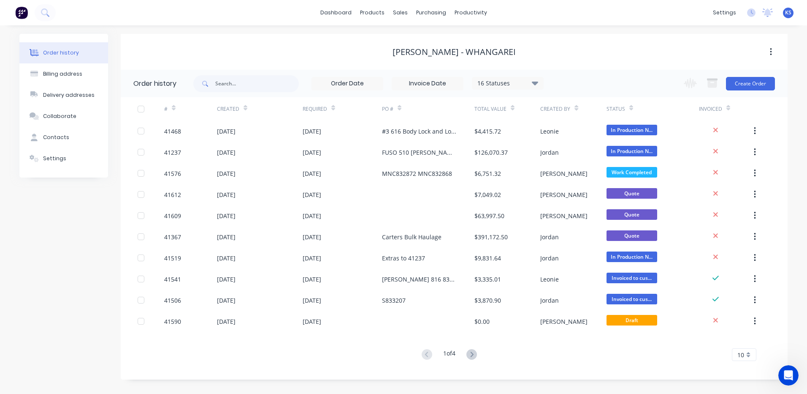
click at [788, 13] on span "KS" at bounding box center [788, 13] width 6 height 8
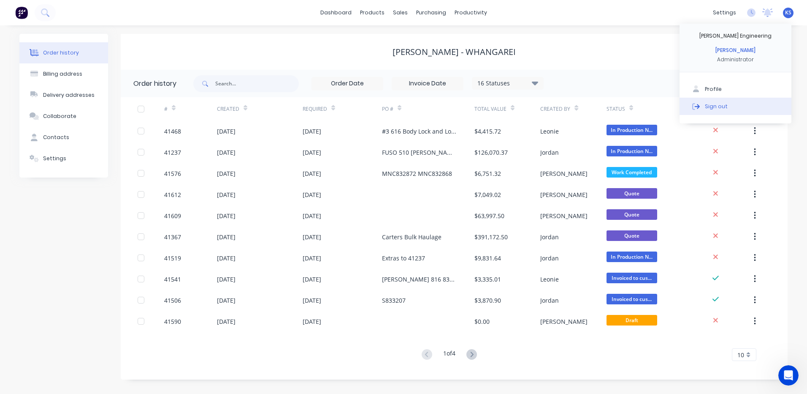
click at [709, 105] on div "Sign out" at bounding box center [716, 106] width 23 height 8
